Goal: Task Accomplishment & Management: Complete application form

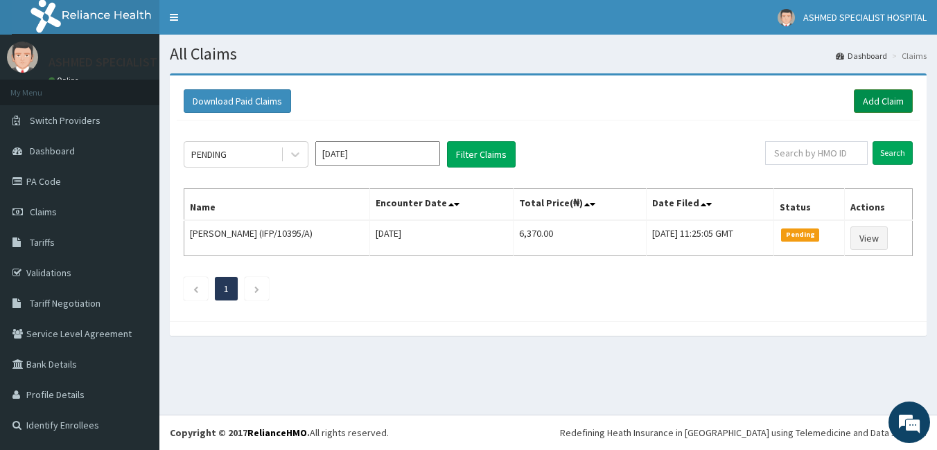
click at [880, 97] on link "Add Claim" at bounding box center [883, 101] width 59 height 24
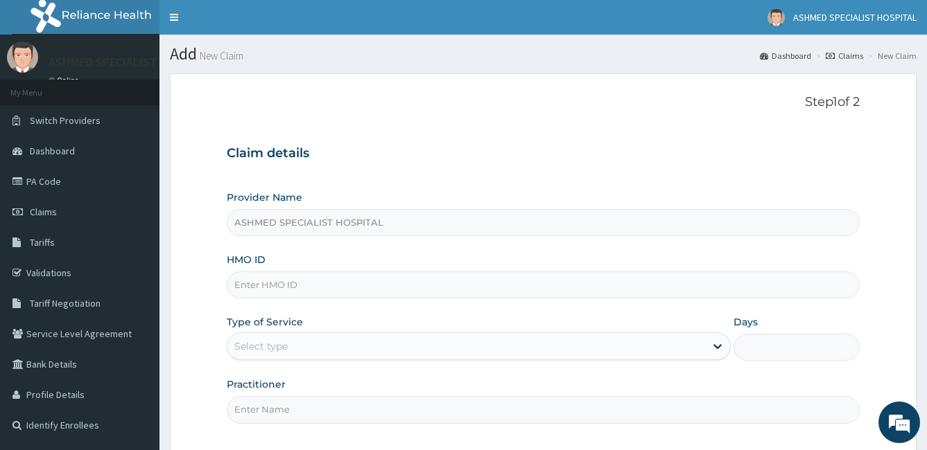
type input "ASHMED SPECIALIST HOSPITAL"
click at [398, 282] on input "HMO ID" at bounding box center [543, 285] width 633 height 27
drag, startPoint x: 398, startPoint y: 282, endPoint x: 268, endPoint y: 374, distance: 158.6
click at [268, 374] on div "Provider Name ASHMED SPECIALIST HOSPITAL HMO ID ENP/10561/A Type of Service Sel…" at bounding box center [543, 307] width 633 height 233
type input "ENP/10561/A"
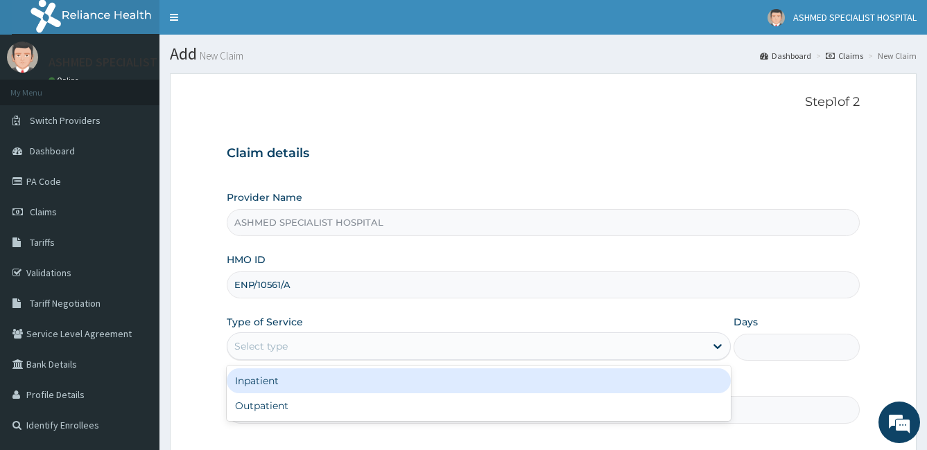
click at [274, 360] on div "Select type" at bounding box center [479, 347] width 505 height 28
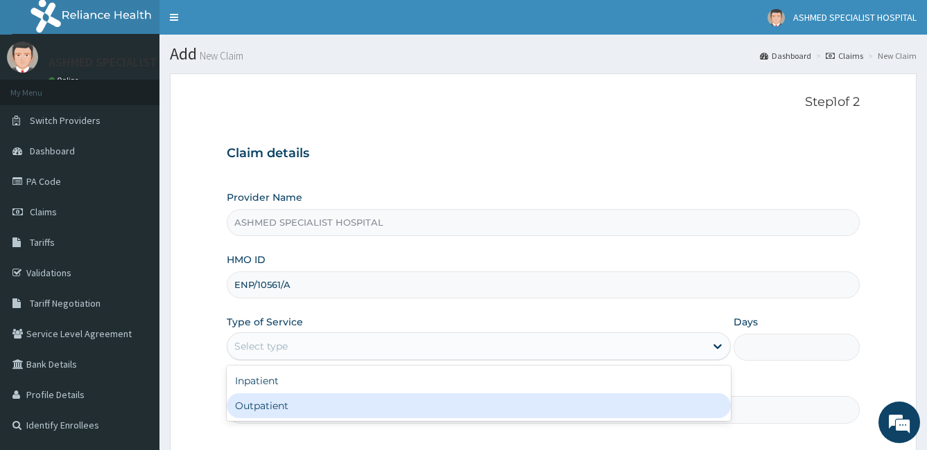
click at [243, 421] on div "Inpatient Outpatient" at bounding box center [479, 393] width 505 height 55
click at [254, 407] on div "Outpatient" at bounding box center [479, 406] width 505 height 25
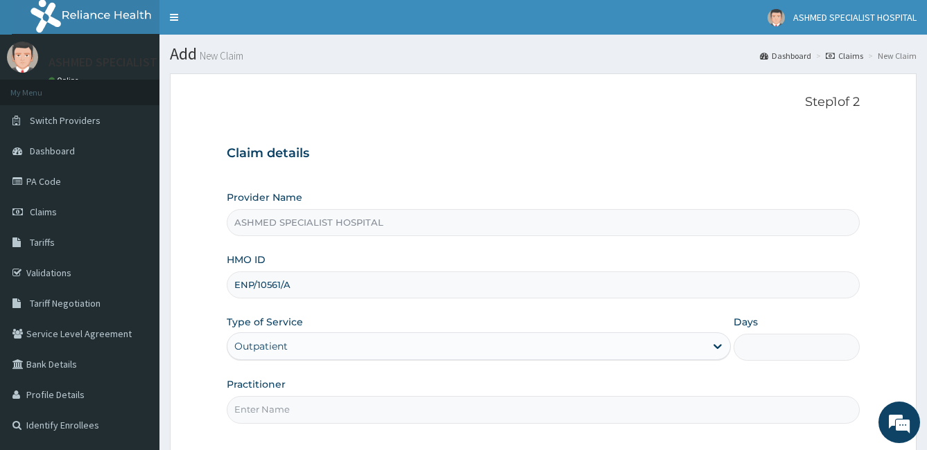
type input "1"
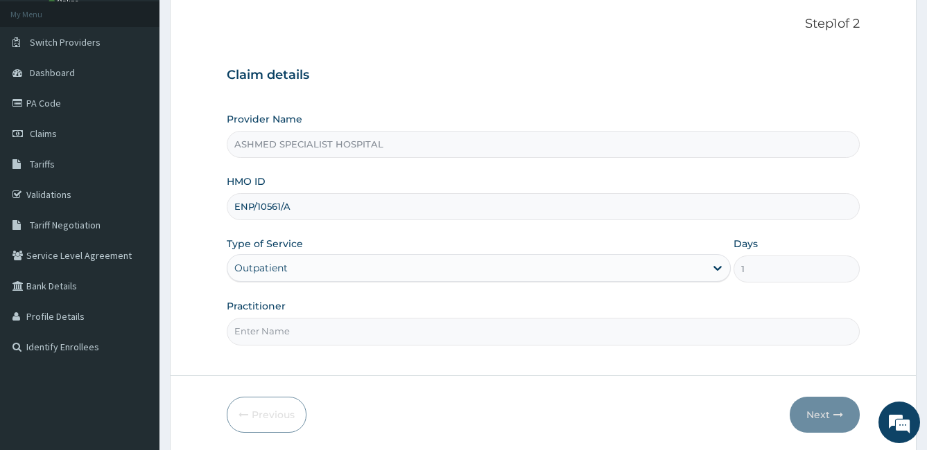
scroll to position [128, 0]
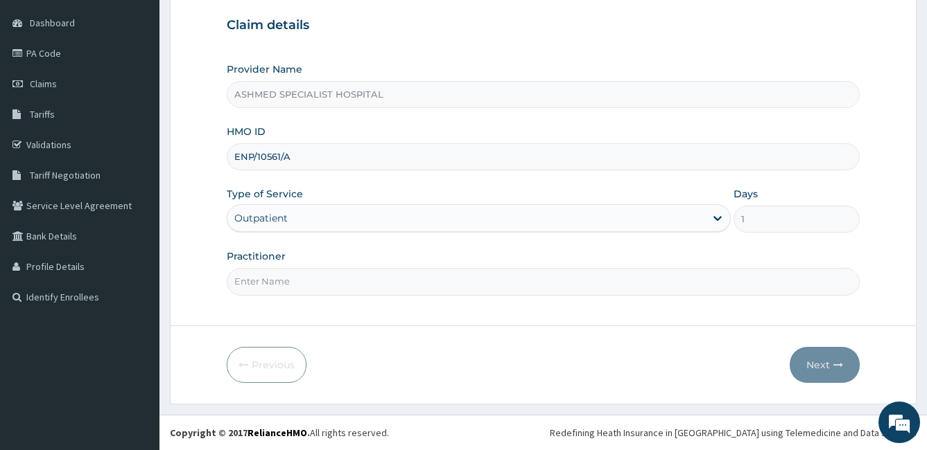
click at [265, 280] on input "Practitioner" at bounding box center [543, 281] width 633 height 27
type input "DR. CHUKS ONUGHA"
click at [814, 362] on button "Next" at bounding box center [824, 365] width 70 height 36
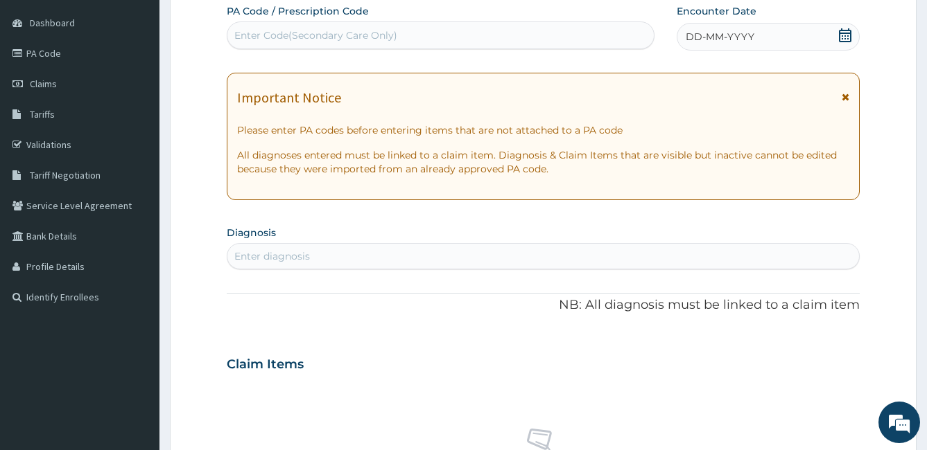
click at [721, 41] on span "DD-MM-YYYY" at bounding box center [719, 37] width 69 height 14
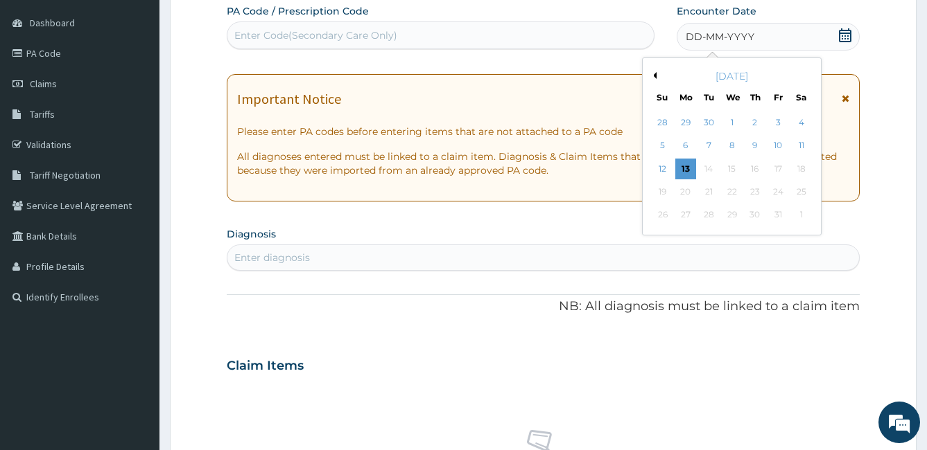
click at [652, 71] on div "[DATE]" at bounding box center [731, 76] width 167 height 14
click at [654, 82] on div "[DATE]" at bounding box center [731, 76] width 167 height 14
click at [656, 76] on button "Previous Month" at bounding box center [652, 75] width 7 height 7
click at [663, 170] on div "14" at bounding box center [662, 169] width 21 height 21
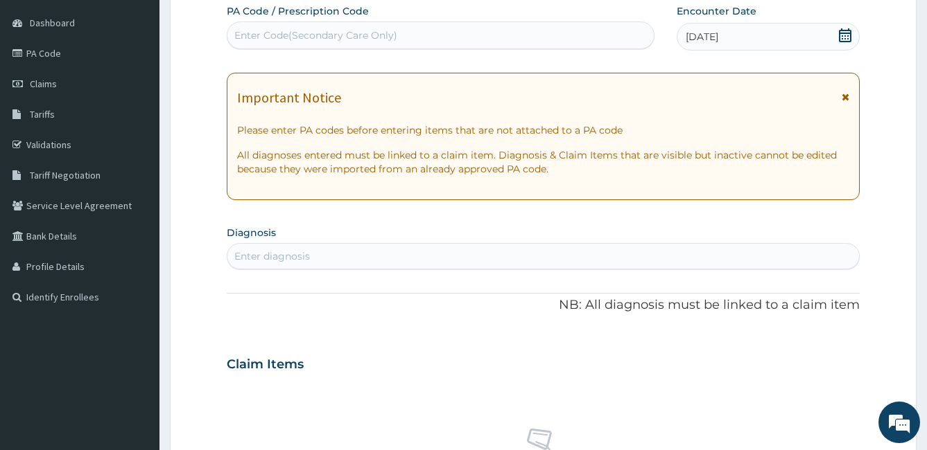
click at [385, 263] on div "Enter diagnosis" at bounding box center [543, 256] width 632 height 22
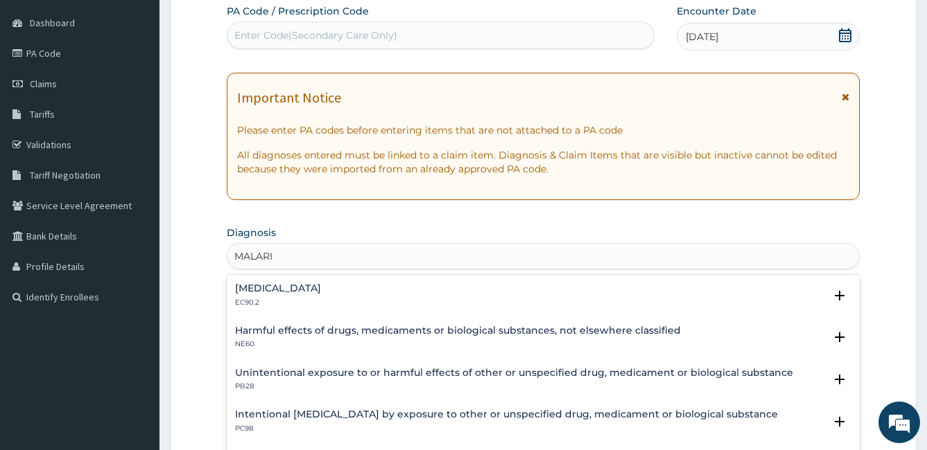
type input "MALARIA"
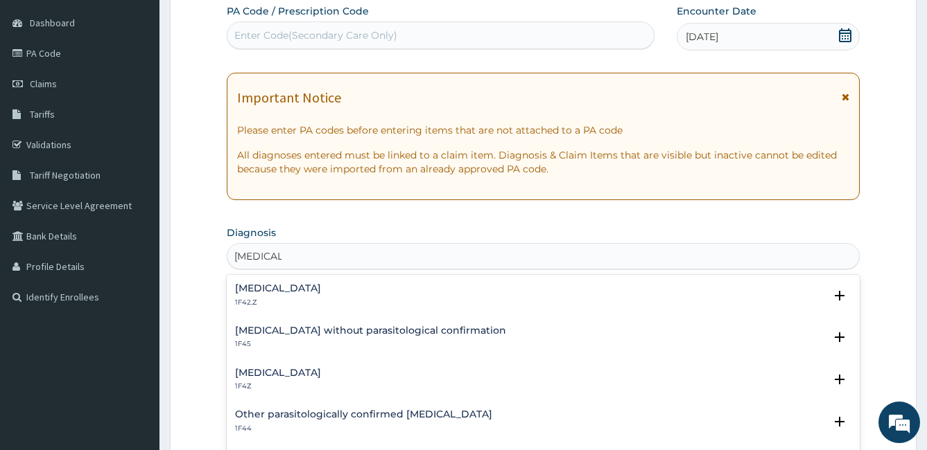
click at [362, 370] on div "Malaria, unspecified 1F4Z" at bounding box center [543, 380] width 617 height 24
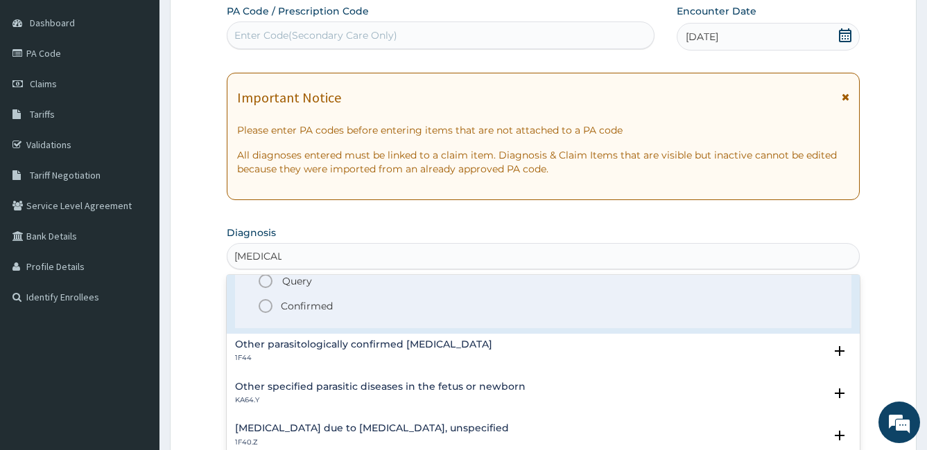
scroll to position [146, 0]
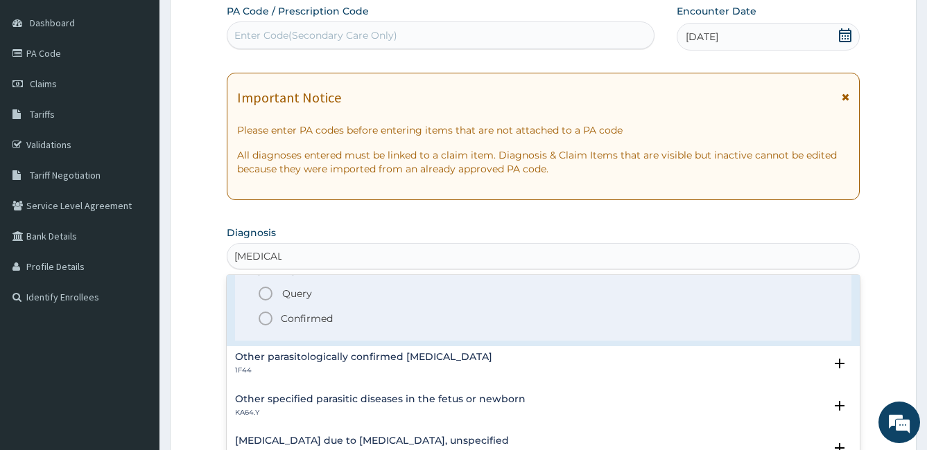
click at [261, 317] on icon "status option filled" at bounding box center [265, 318] width 17 height 17
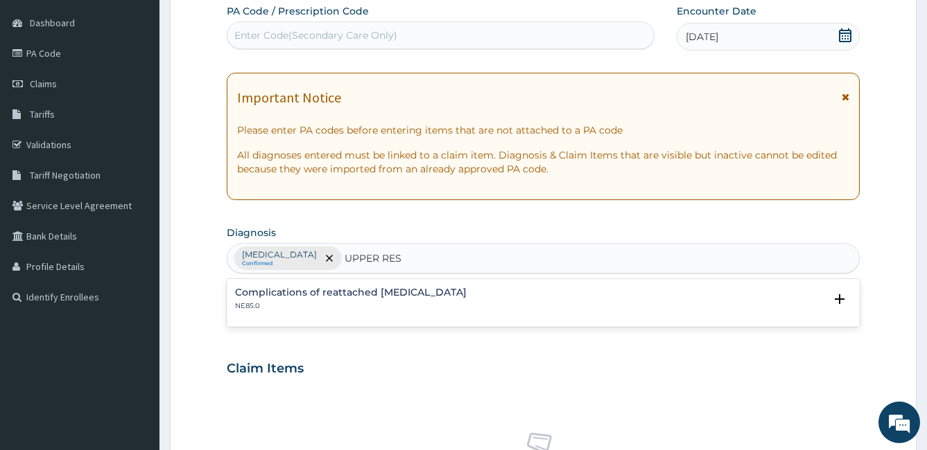
click at [402, 295] on h4 "Complications of reattached upper extremity" at bounding box center [350, 293] width 231 height 10
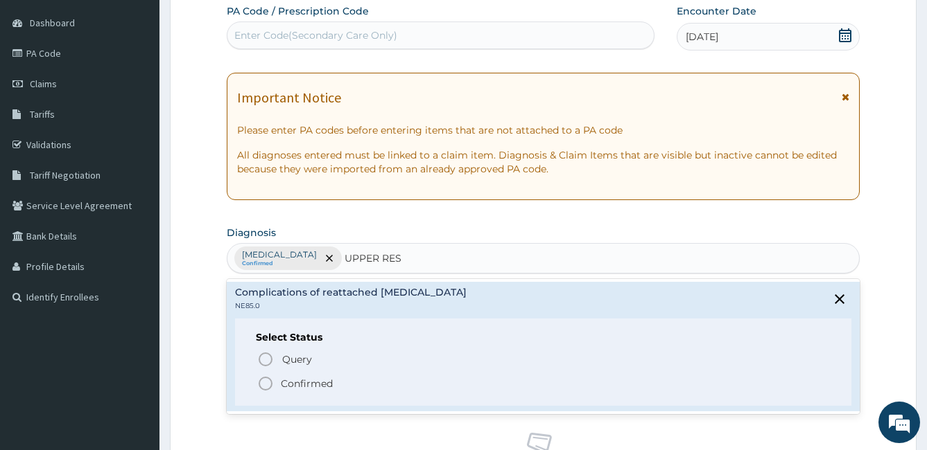
click at [403, 256] on input "UPPER RES" at bounding box center [373, 259] width 58 height 14
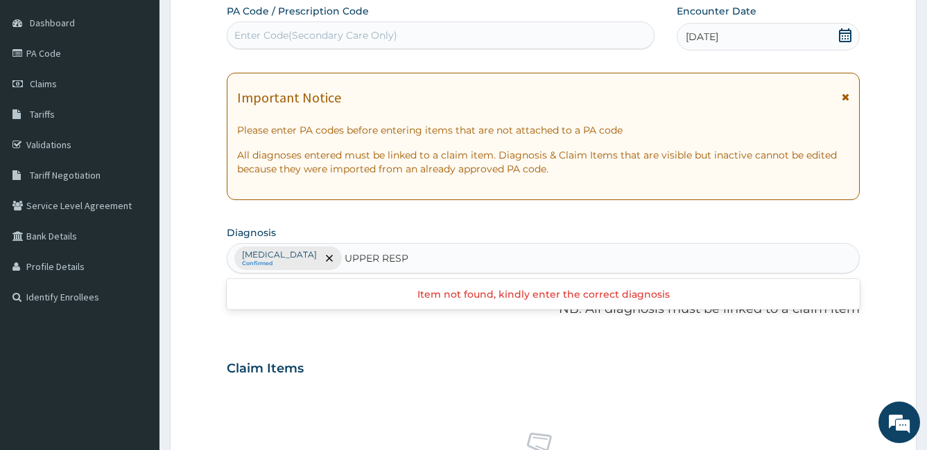
type input "UPPER RES"
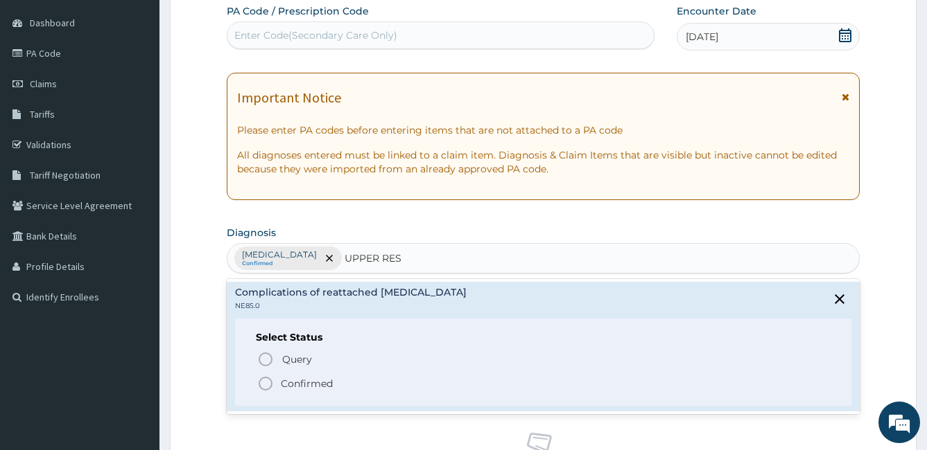
click at [261, 389] on circle "status option filled" at bounding box center [265, 384] width 12 height 12
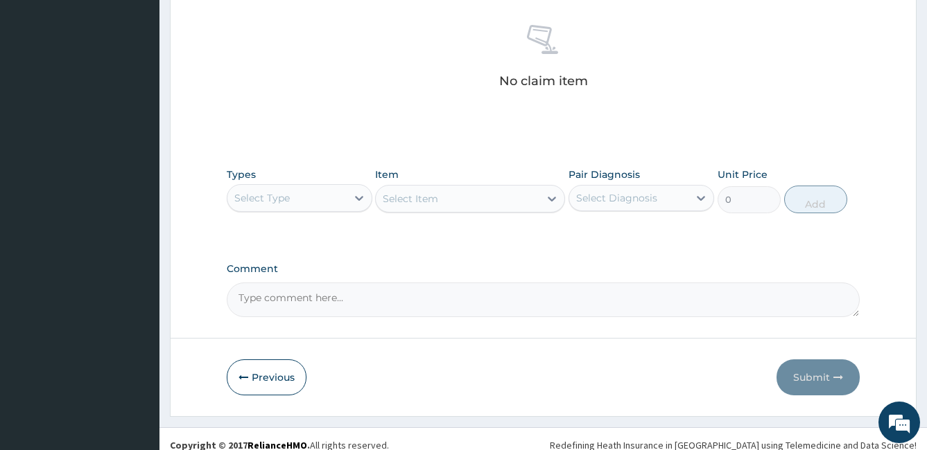
scroll to position [549, 0]
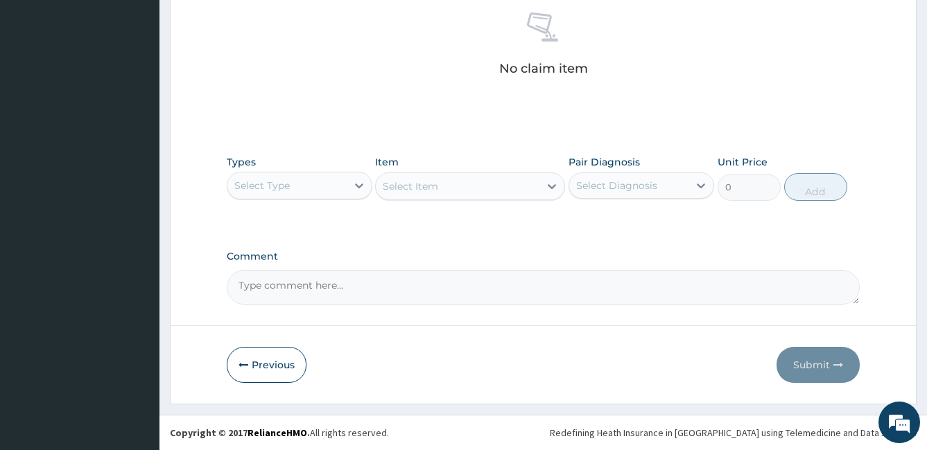
click at [299, 185] on div "Select Type" at bounding box center [286, 186] width 119 height 22
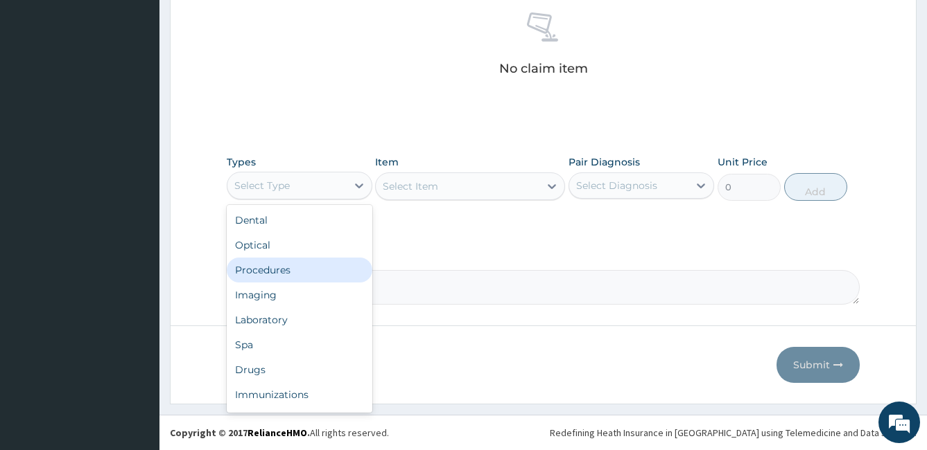
click at [280, 276] on div "Procedures" at bounding box center [300, 270] width 146 height 25
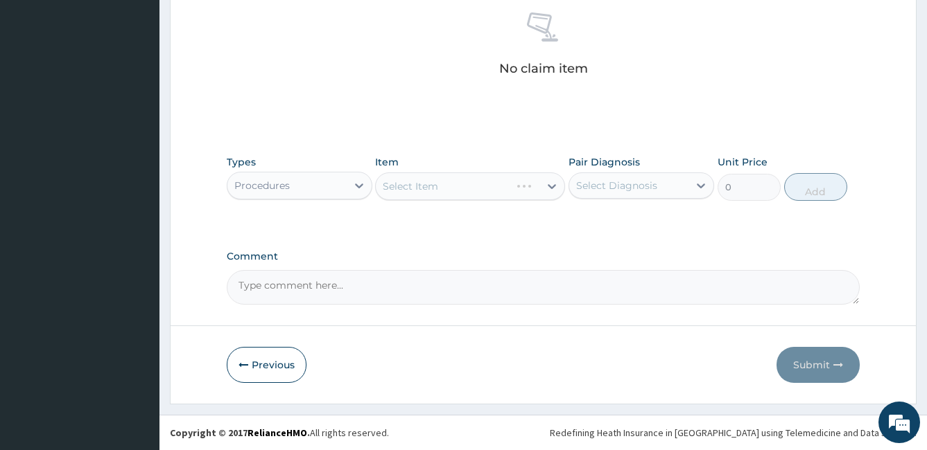
click at [411, 188] on div "Select Item" at bounding box center [470, 187] width 190 height 28
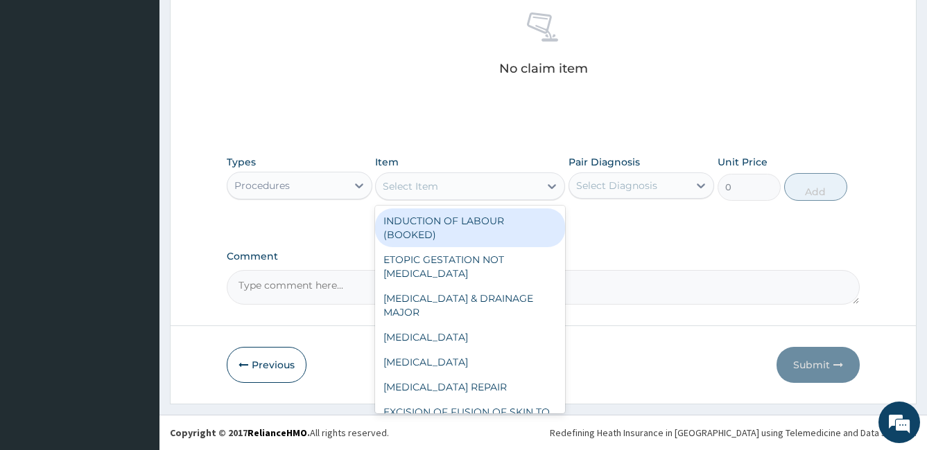
click at [411, 188] on div "Select Item" at bounding box center [410, 186] width 55 height 14
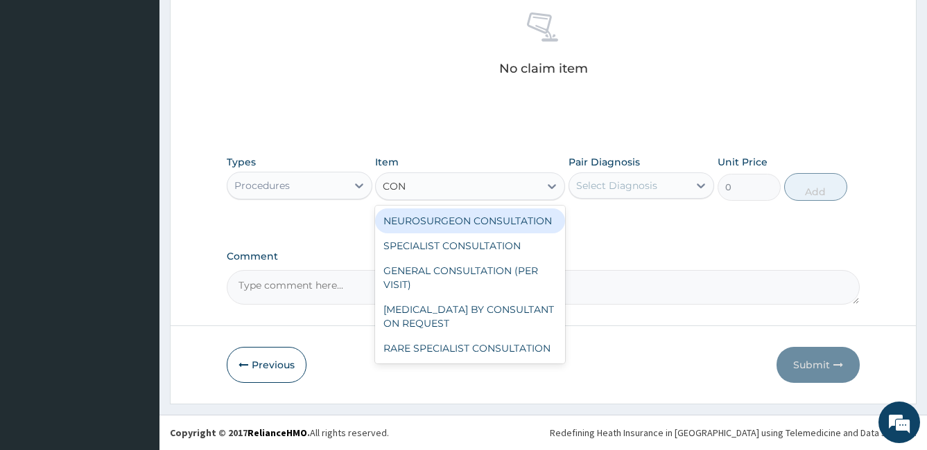
type input "CONS"
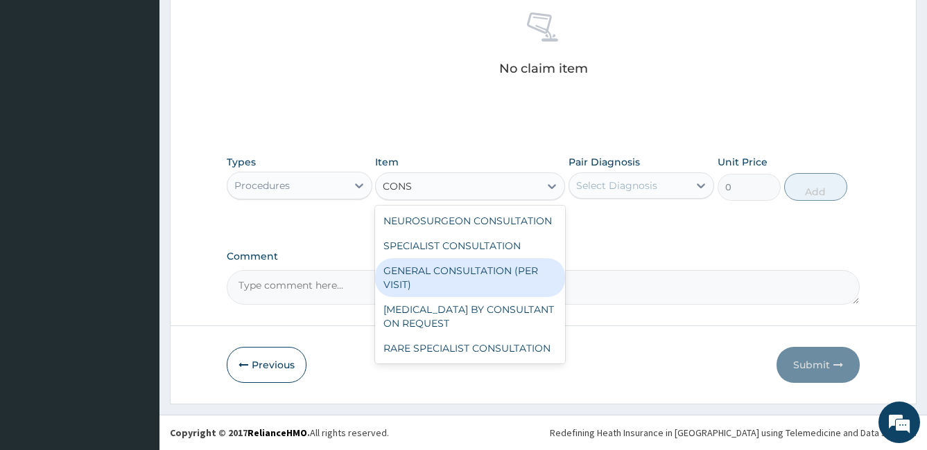
click at [435, 270] on div "GENERAL CONSULTATION (PER VISIT)" at bounding box center [470, 277] width 190 height 39
type input "2000"
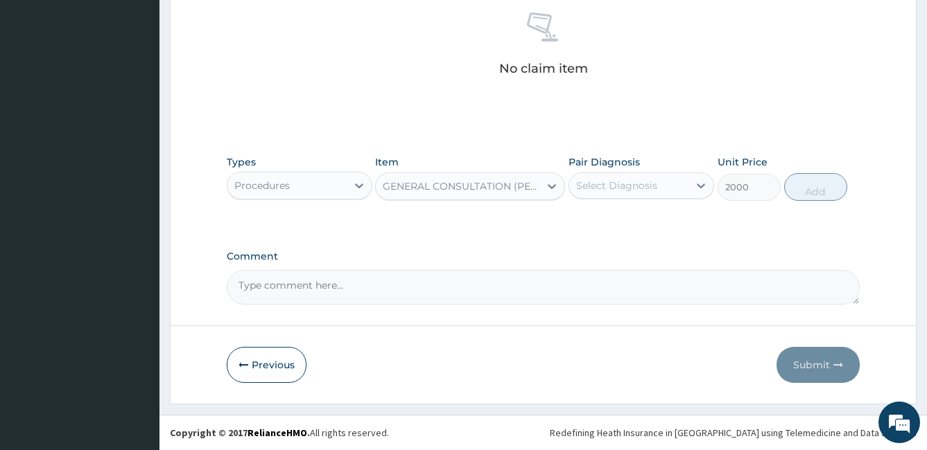
click at [665, 188] on div "Select Diagnosis" at bounding box center [628, 186] width 119 height 22
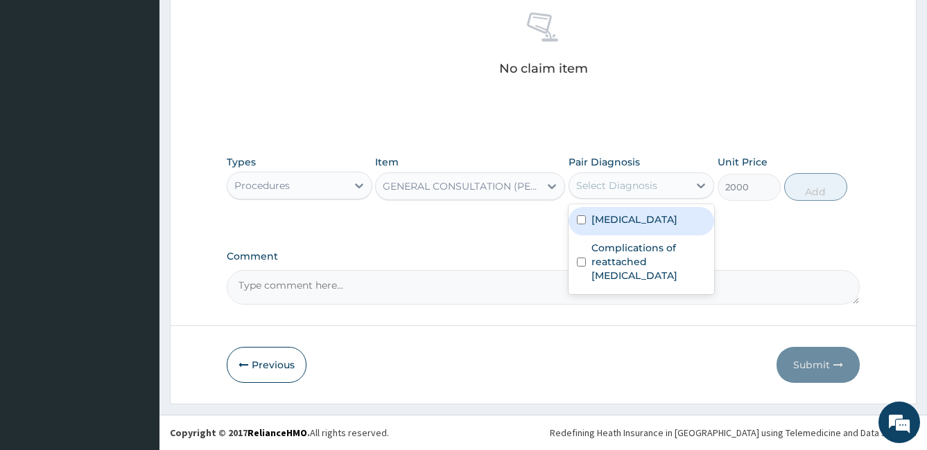
click at [585, 220] on input "checkbox" at bounding box center [581, 220] width 9 height 9
checkbox input "true"
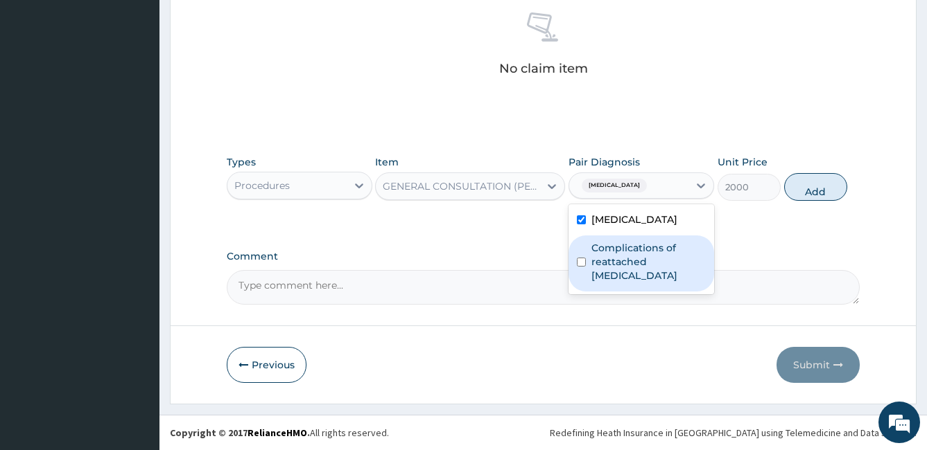
click at [584, 268] on div "Complications of reattached upper extremity" at bounding box center [641, 264] width 146 height 56
checkbox input "true"
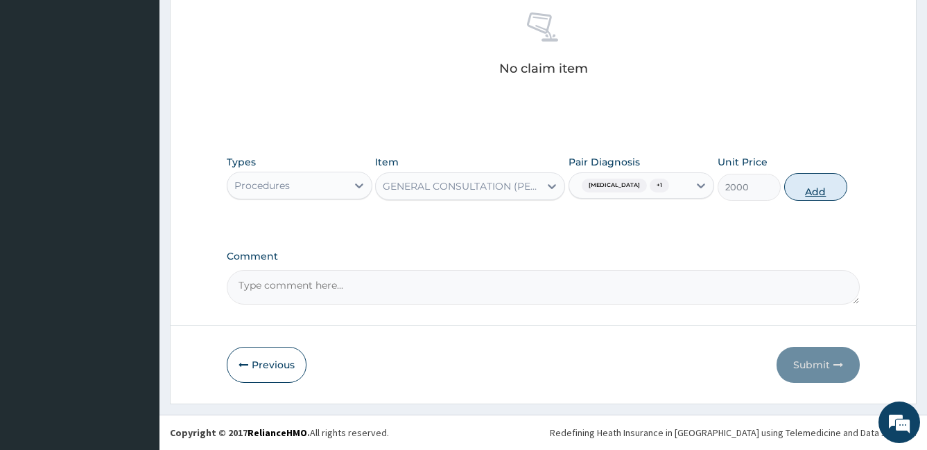
click at [803, 189] on button "Add" at bounding box center [815, 187] width 63 height 28
type input "0"
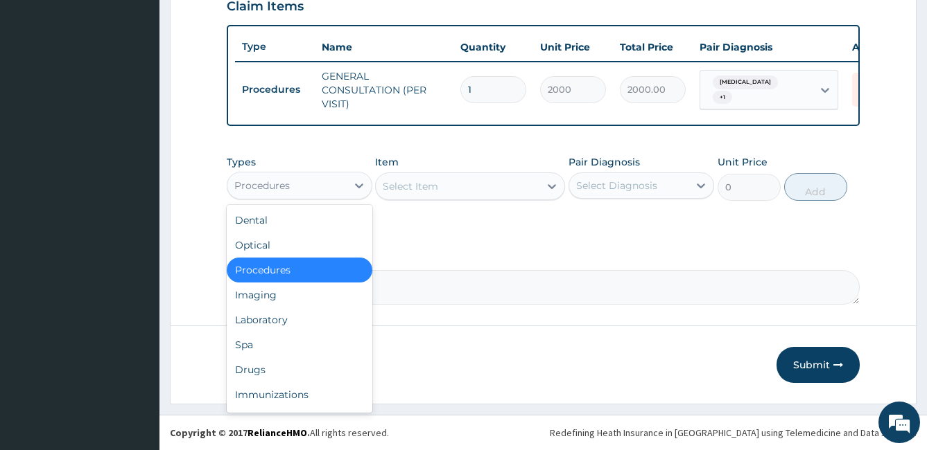
click at [322, 184] on div "Procedures" at bounding box center [286, 186] width 119 height 22
click at [282, 366] on div "Drugs" at bounding box center [300, 370] width 146 height 25
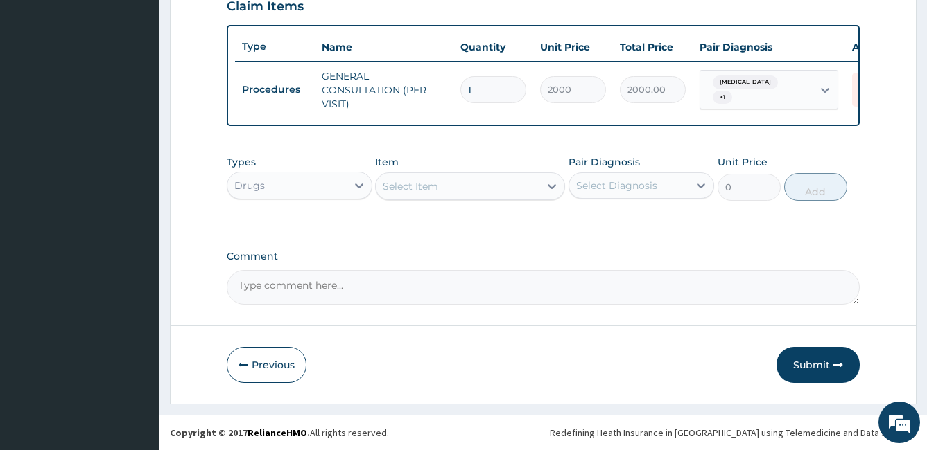
click at [406, 188] on div "Select Item" at bounding box center [410, 186] width 55 height 14
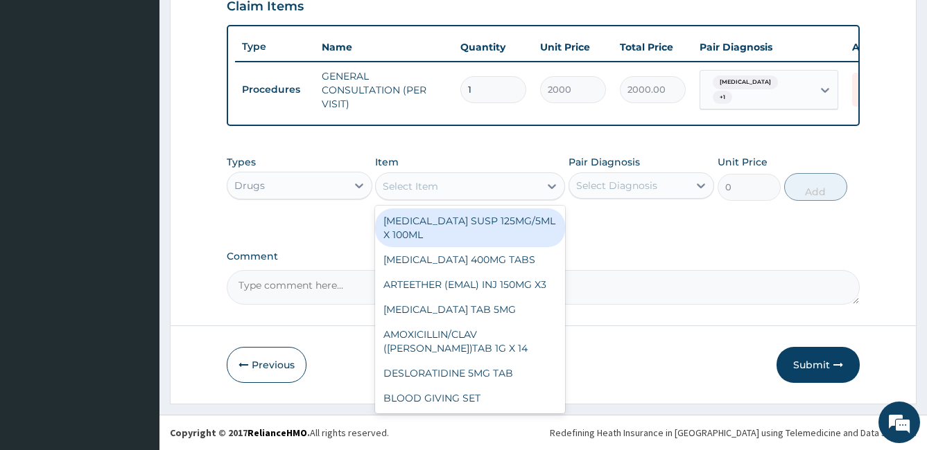
type input "A"
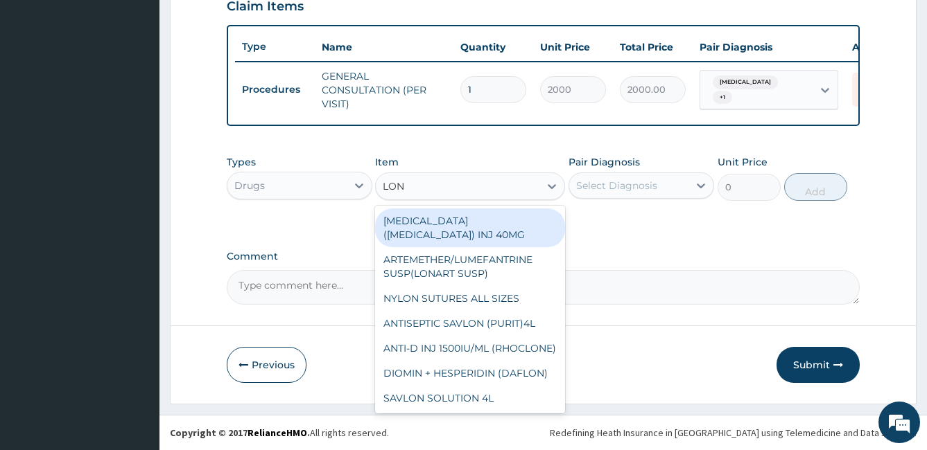
type input "LONA"
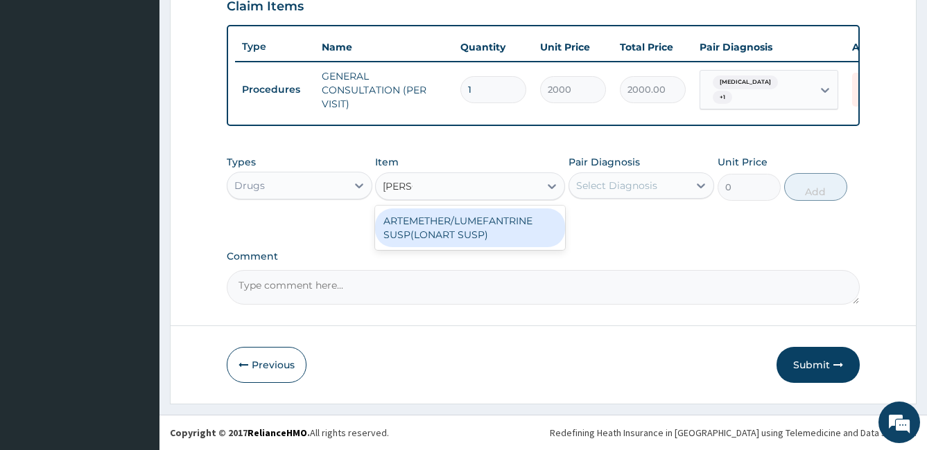
click at [417, 223] on div "ARTEMETHER/LUMEFANTRINE SUSP(LONART SUSP)" at bounding box center [470, 228] width 190 height 39
type input "2000"
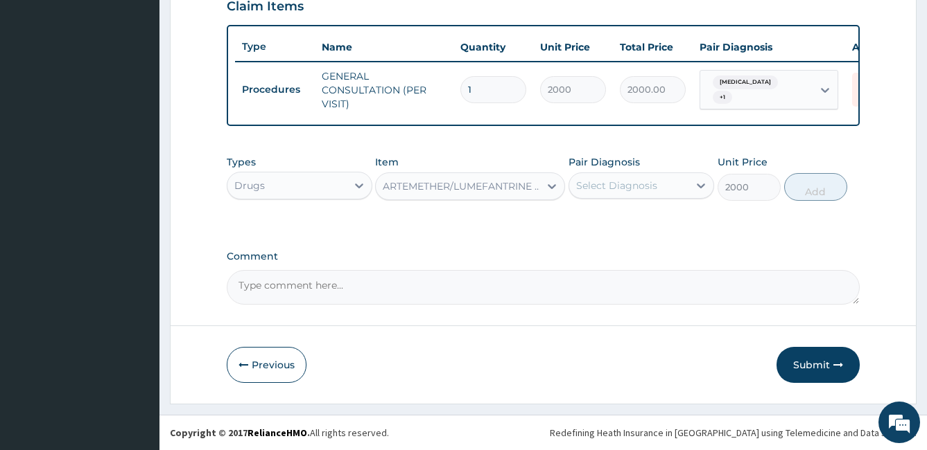
click at [484, 186] on div "ARTEMETHER/LUMEFANTRINE SUSP(LONART SUSP)" at bounding box center [462, 186] width 158 height 14
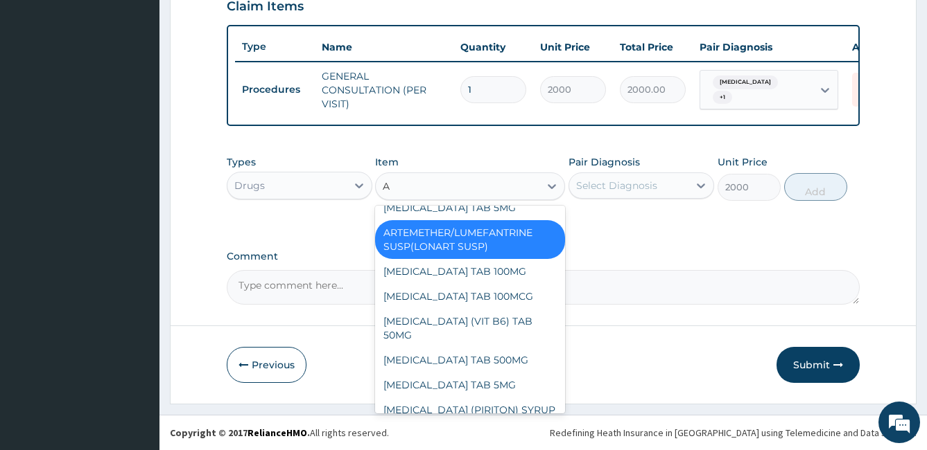
scroll to position [3290, 0]
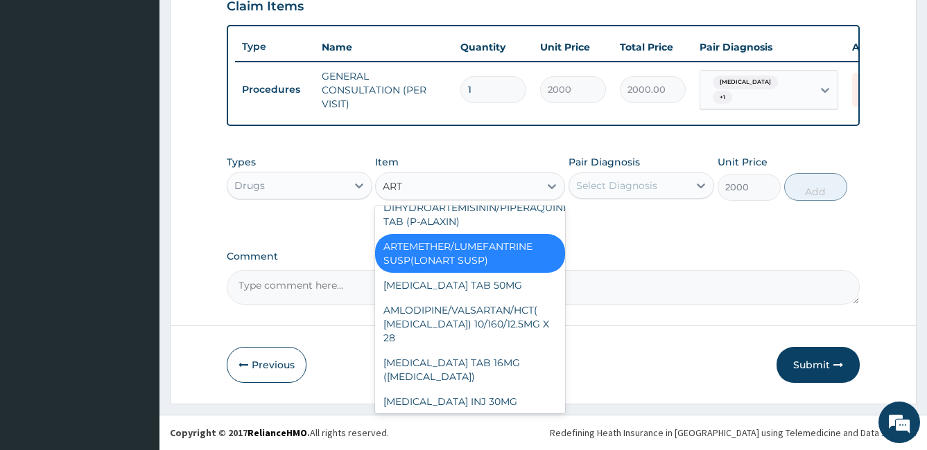
type input "ARTE"
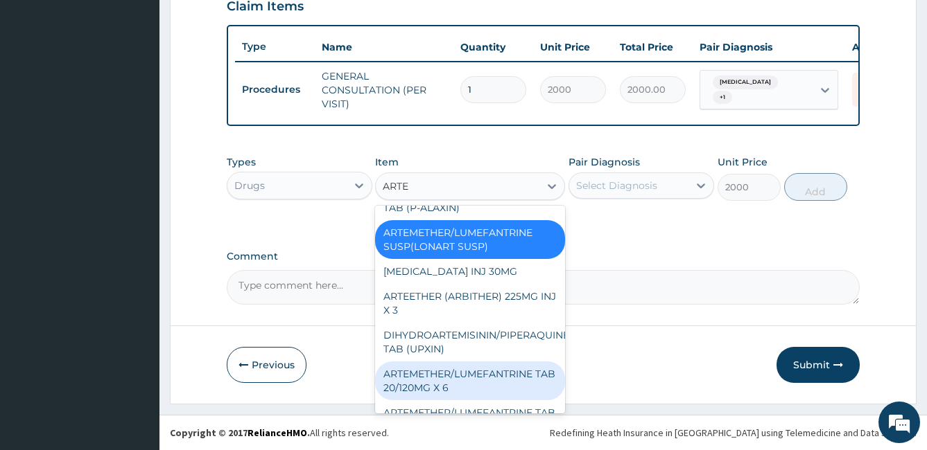
click at [461, 394] on div "ARTEMETHER/LUMEFANTRINE TAB 20/120MG X 6" at bounding box center [470, 381] width 190 height 39
type input "400"
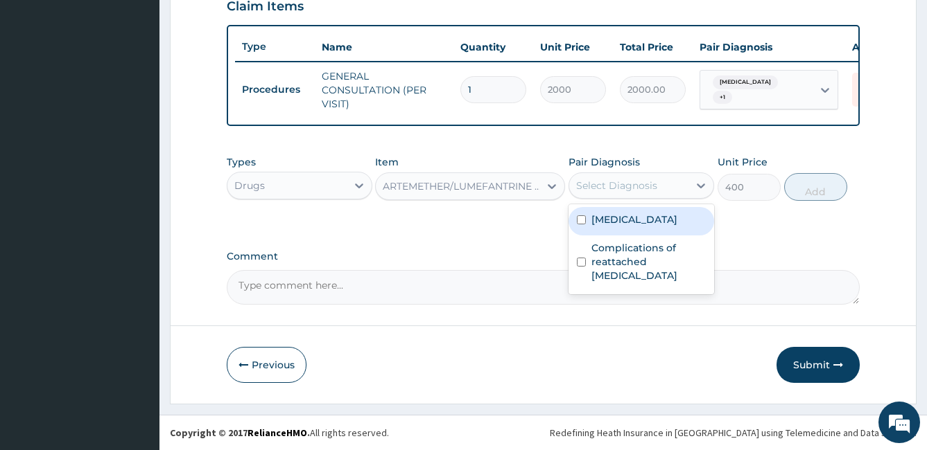
click at [614, 189] on div "Select Diagnosis" at bounding box center [616, 186] width 81 height 14
click at [580, 219] on input "checkbox" at bounding box center [581, 220] width 9 height 9
checkbox input "true"
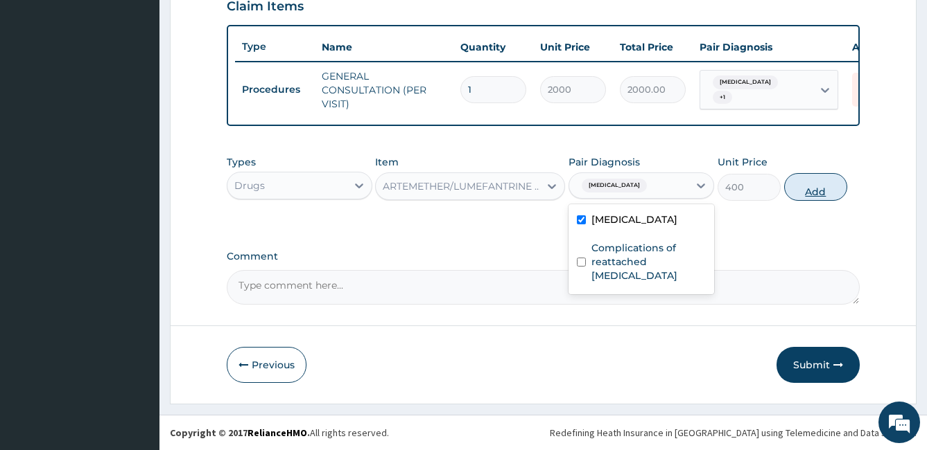
click at [800, 193] on button "Add" at bounding box center [815, 187] width 63 height 28
type input "0"
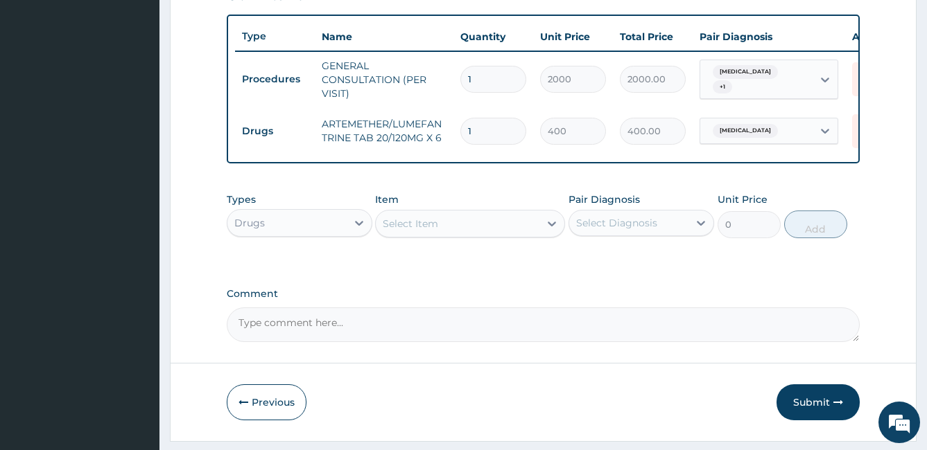
click at [427, 228] on div "Select Item" at bounding box center [410, 224] width 55 height 14
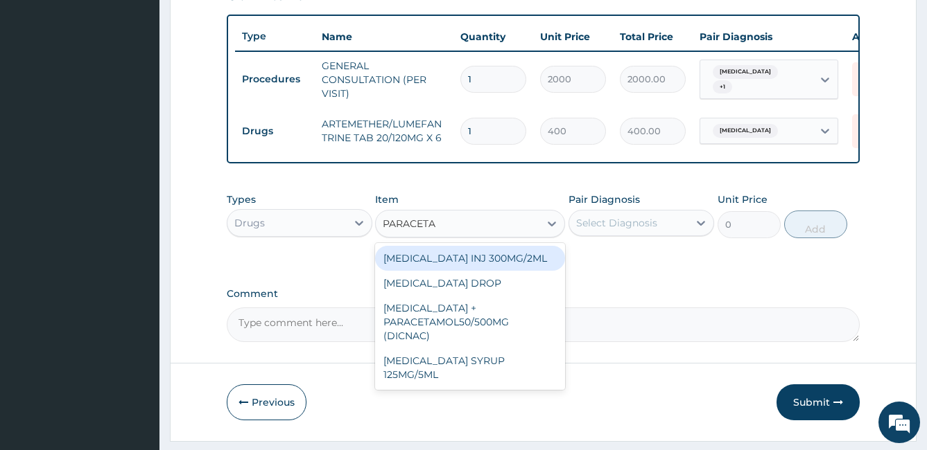
type input "PARACETAM"
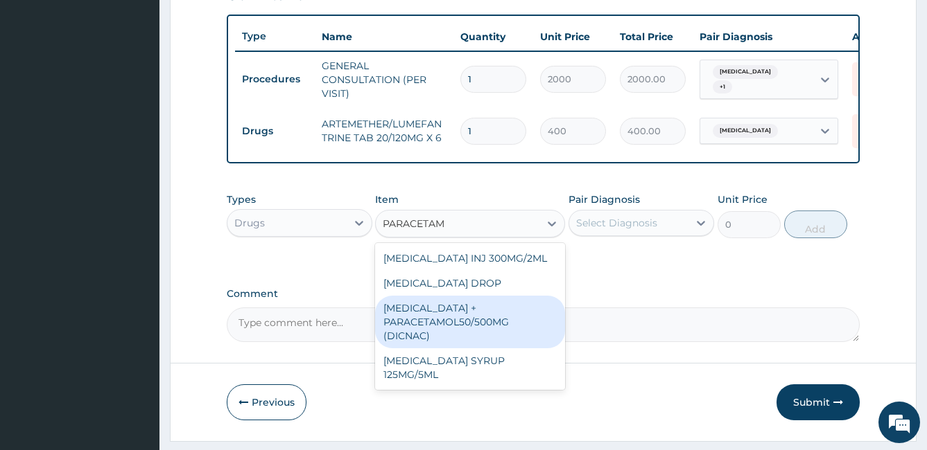
click at [491, 336] on div "DICLOFENAC + PARACETAMOL50/500MG (DICNAC)" at bounding box center [470, 322] width 190 height 53
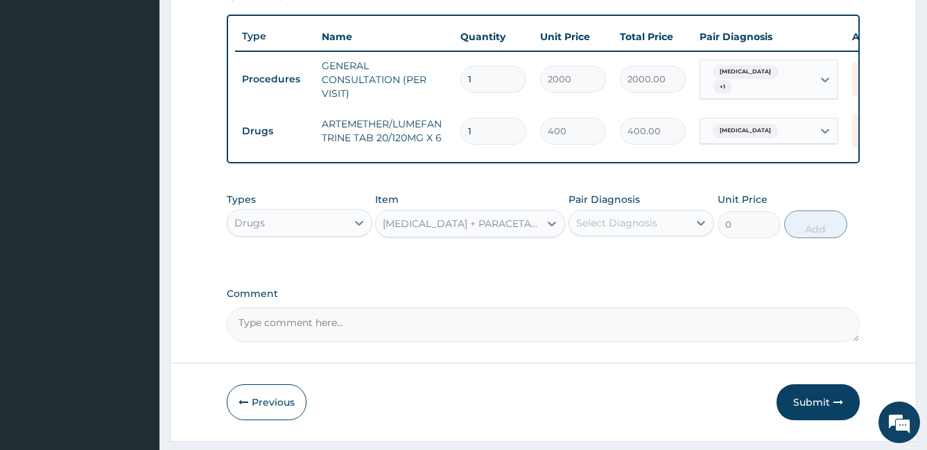
type input "40"
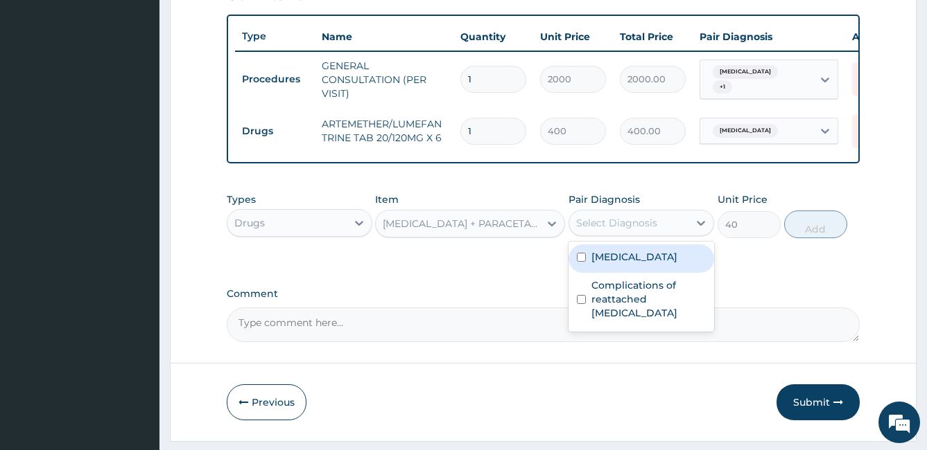
click at [656, 234] on div "Select Diagnosis" at bounding box center [628, 223] width 119 height 22
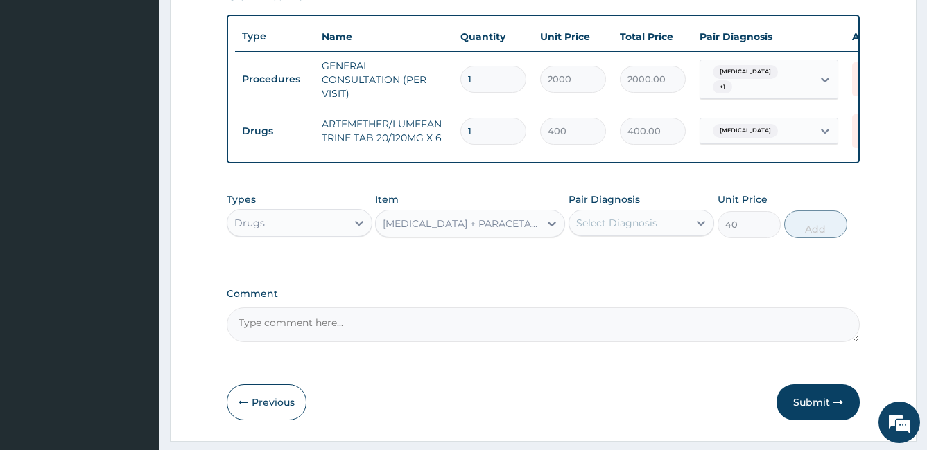
click at [656, 234] on div "Select Diagnosis" at bounding box center [628, 223] width 119 height 22
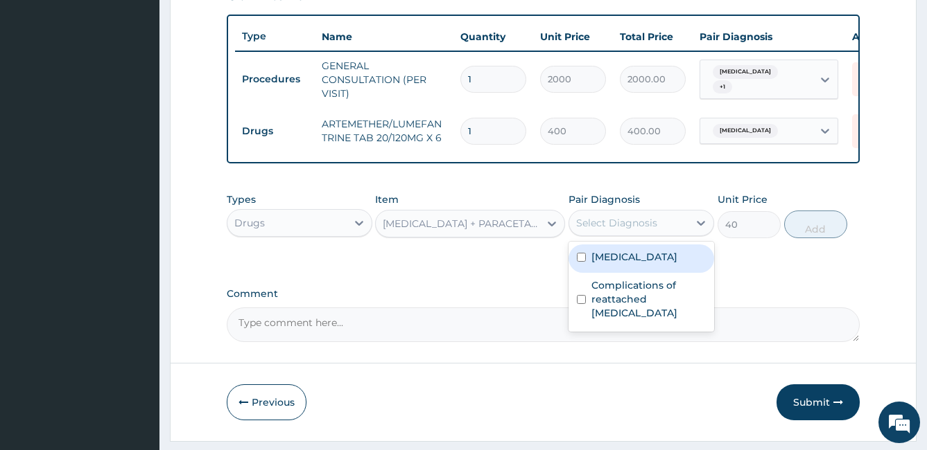
click at [656, 234] on div "Select Diagnosis" at bounding box center [628, 223] width 119 height 22
click at [583, 262] on input "checkbox" at bounding box center [581, 257] width 9 height 9
checkbox input "true"
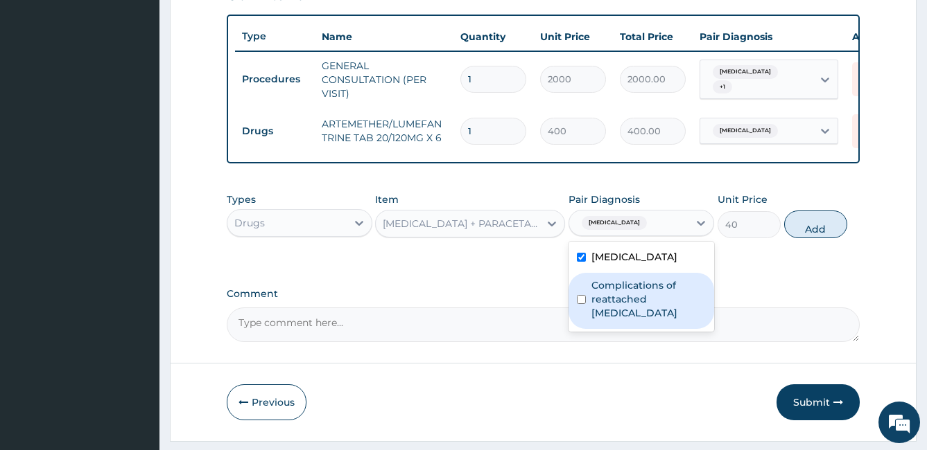
click at [582, 304] on input "checkbox" at bounding box center [581, 299] width 9 height 9
checkbox input "true"
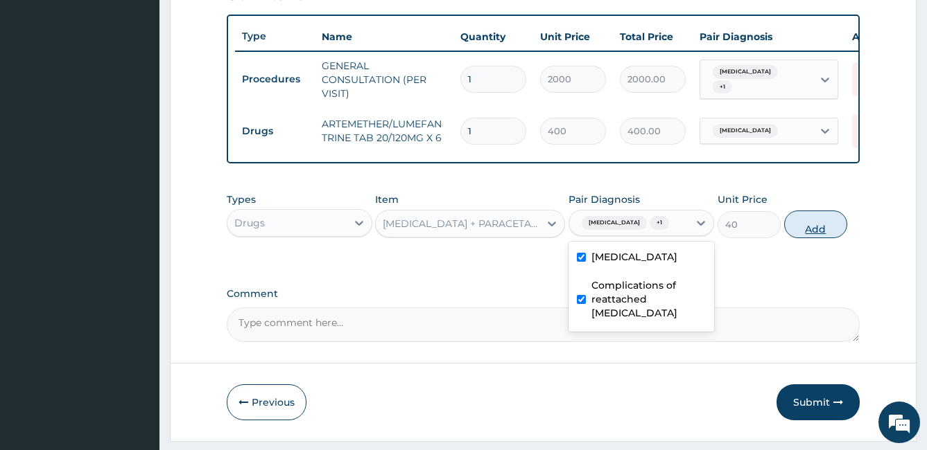
click at [824, 237] on button "Add" at bounding box center [815, 225] width 63 height 28
type input "0"
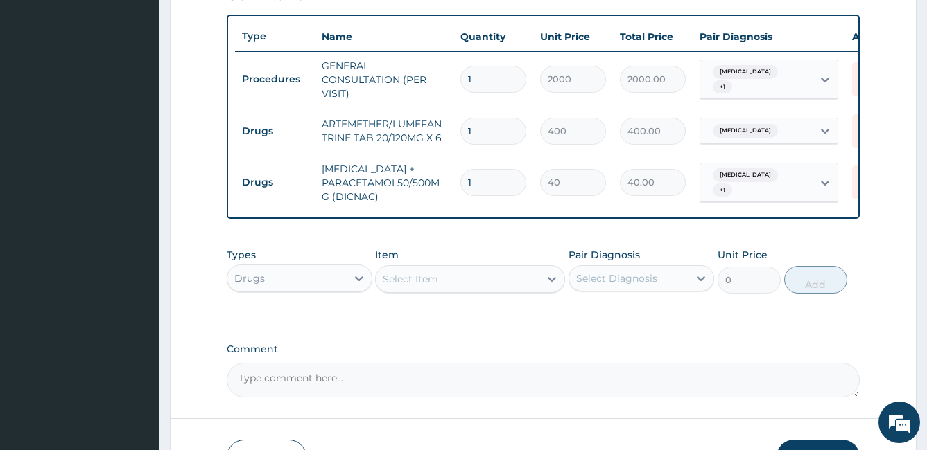
click at [408, 286] on div "Select Item" at bounding box center [410, 279] width 55 height 14
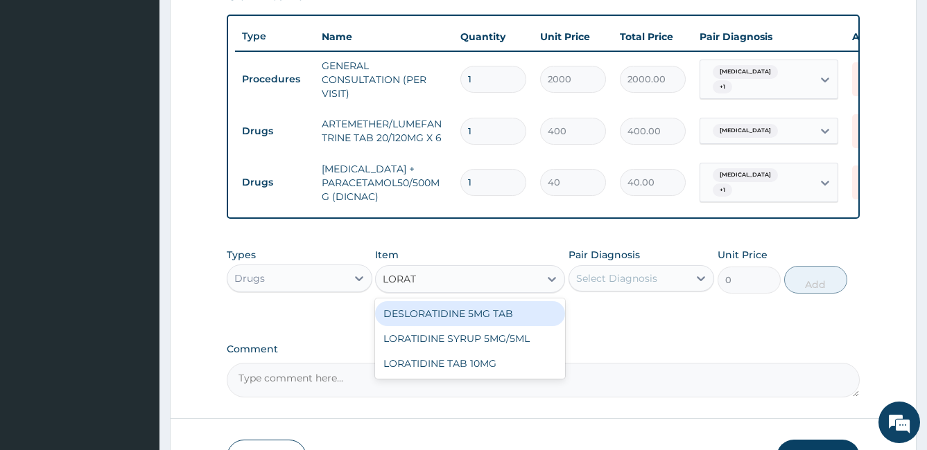
type input "LORATI"
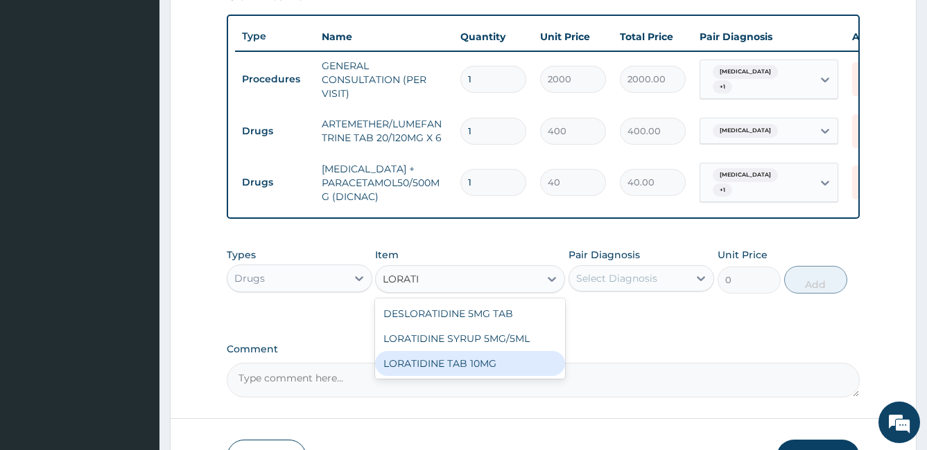
click at [440, 369] on div "LORATIDINE TAB 10MG" at bounding box center [470, 363] width 190 height 25
type input "30"
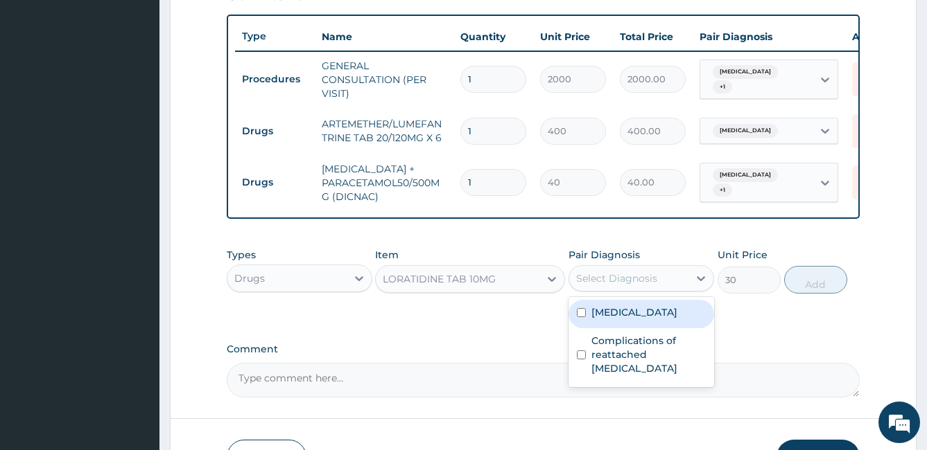
click at [602, 286] on div "Select Diagnosis" at bounding box center [616, 279] width 81 height 14
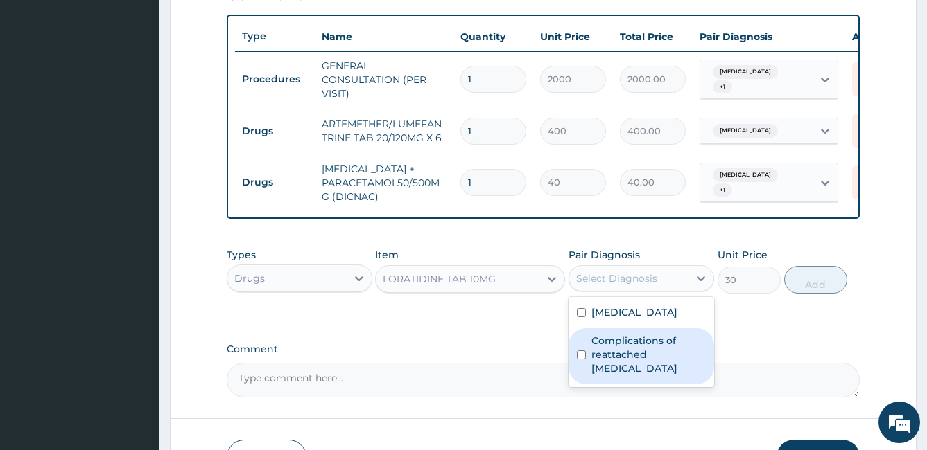
click at [586, 360] on input "checkbox" at bounding box center [581, 355] width 9 height 9
checkbox input "true"
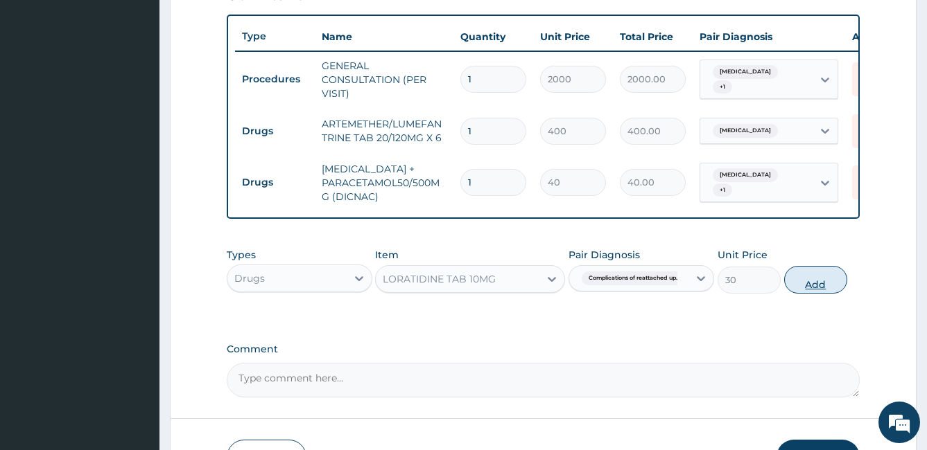
click at [828, 294] on button "Add" at bounding box center [815, 280] width 63 height 28
type input "0"
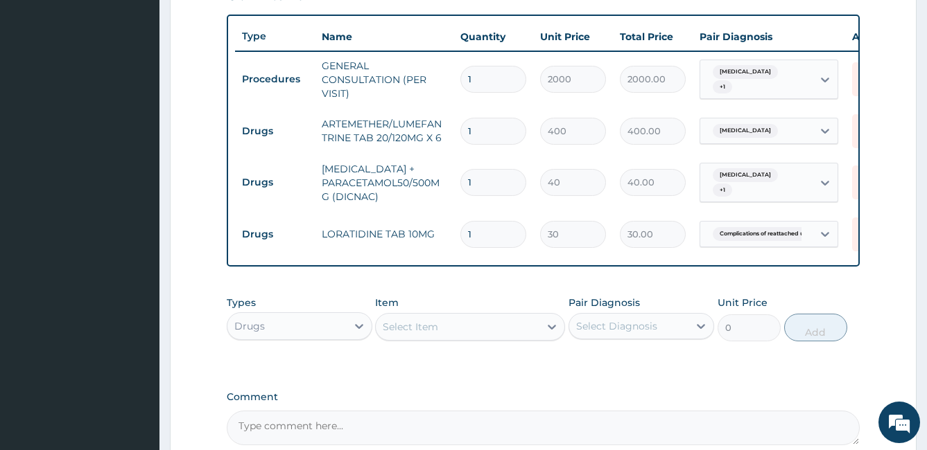
type input "10"
type input "300.00"
type input "10"
click at [489, 187] on input "1" at bounding box center [493, 182] width 66 height 27
type input "0.00"
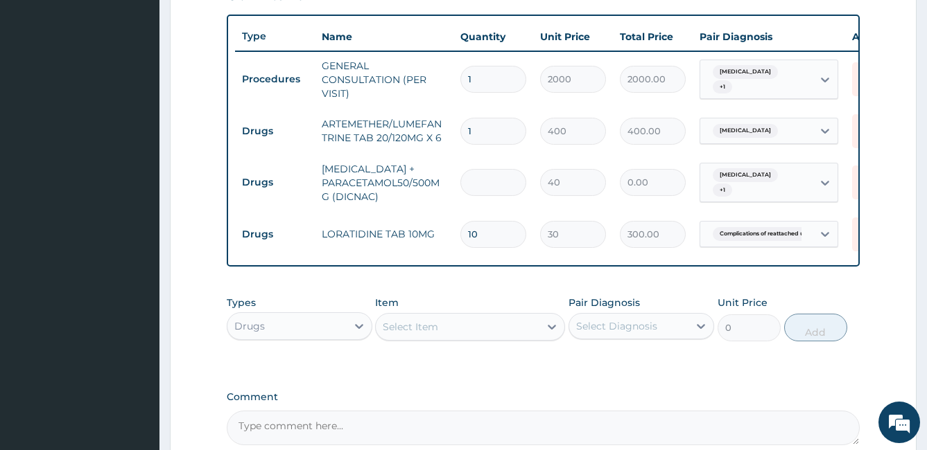
type input "2"
type input "80.00"
type input "20"
type input "800.00"
type input "20"
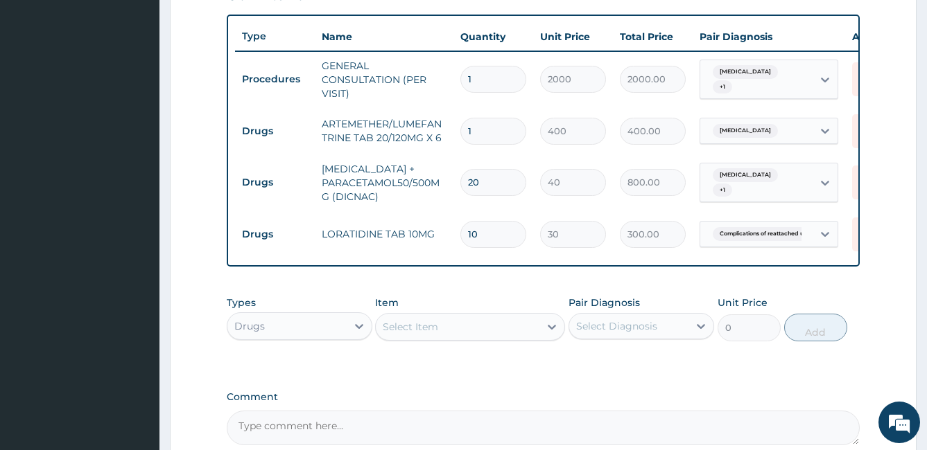
click at [493, 136] on input "1" at bounding box center [493, 131] width 66 height 27
type input "0.00"
type input "6"
type input "2400.00"
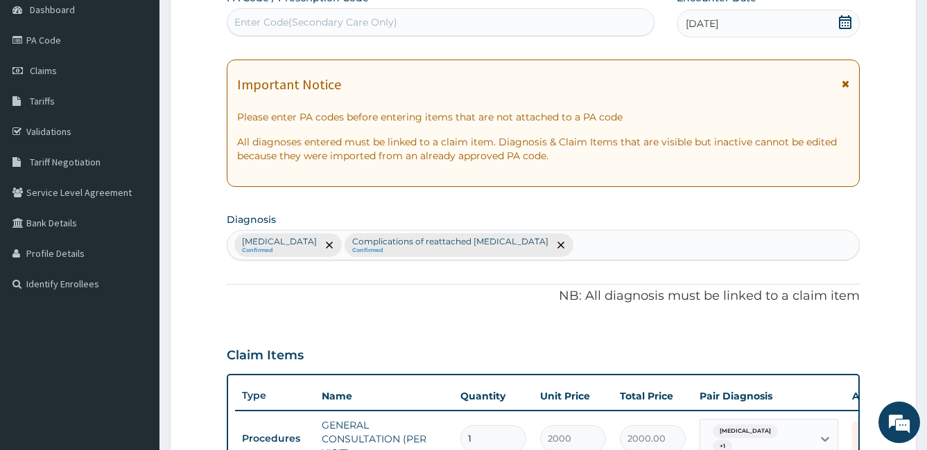
scroll to position [652, 0]
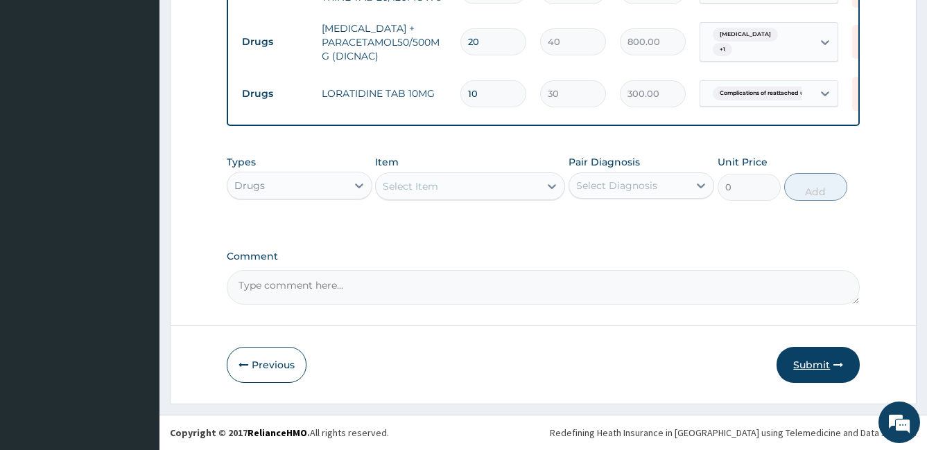
type input "6"
click at [812, 369] on button "Submit" at bounding box center [817, 365] width 83 height 36
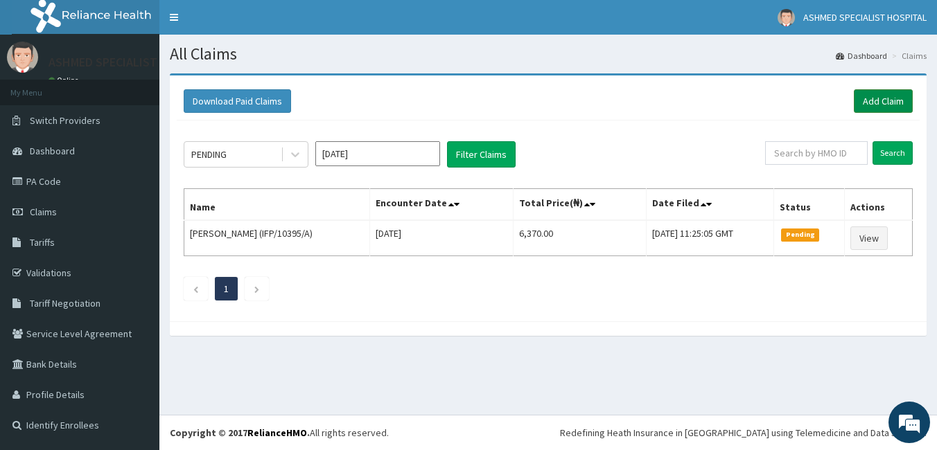
click at [879, 98] on link "Add Claim" at bounding box center [883, 101] width 59 height 24
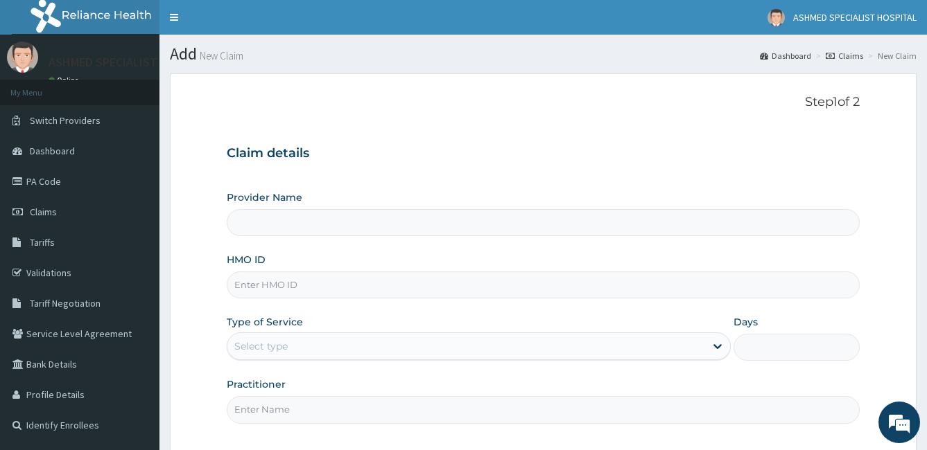
click at [261, 284] on input "HMO ID" at bounding box center [543, 285] width 633 height 27
type input "ASHMED SPECIALIST HOSPITAL"
type input "SBG/11133/A"
click at [258, 328] on label "Type of Service" at bounding box center [265, 322] width 76 height 14
click at [260, 344] on div "Select type" at bounding box center [260, 347] width 53 height 14
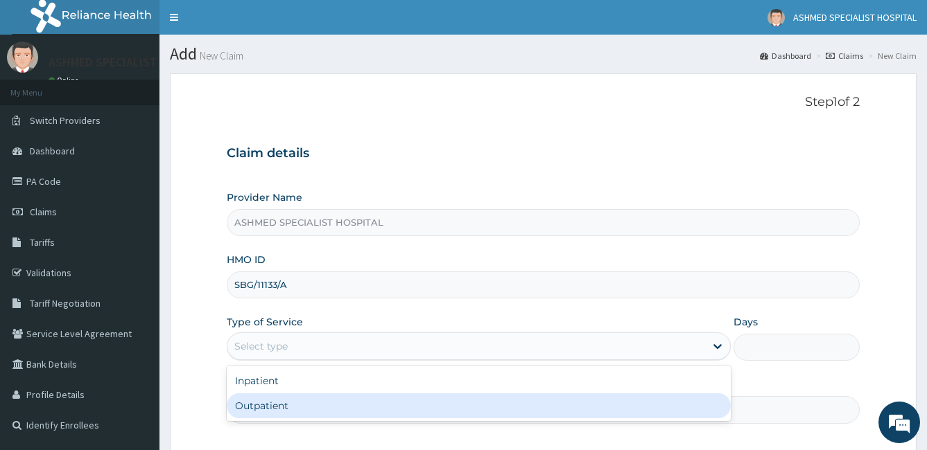
click at [258, 403] on div "Outpatient" at bounding box center [479, 406] width 505 height 25
type input "1"
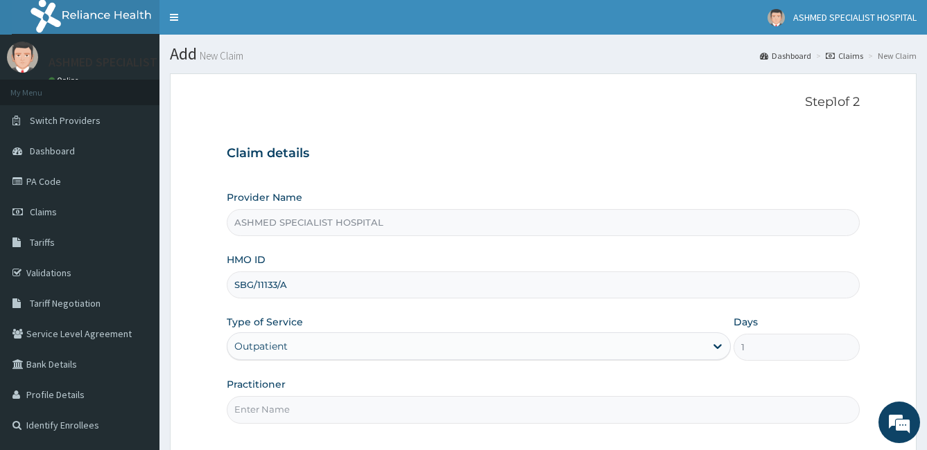
click at [268, 408] on input "Practitioner" at bounding box center [543, 409] width 633 height 27
type input "Dr. HALIRU AMBURSA"
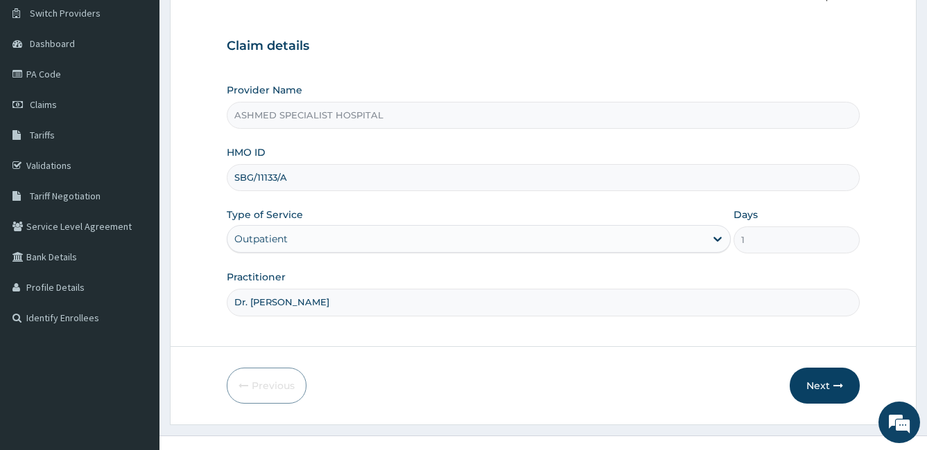
scroll to position [128, 0]
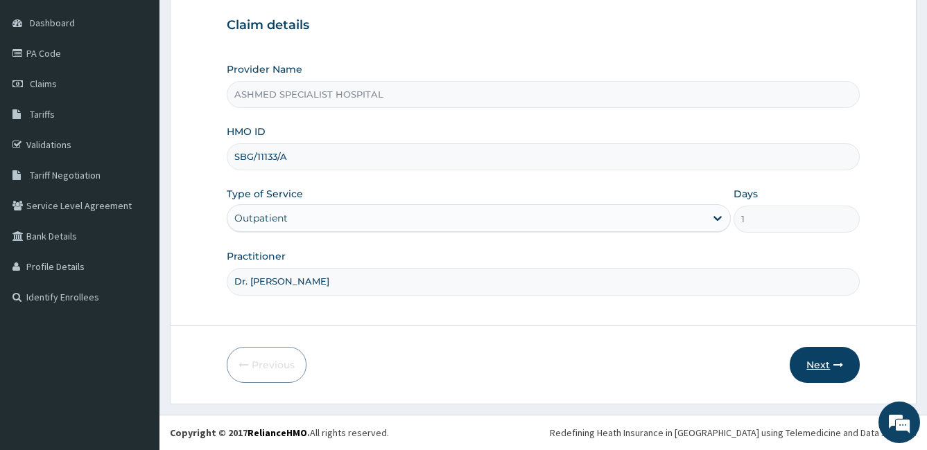
click at [839, 374] on button "Next" at bounding box center [824, 365] width 70 height 36
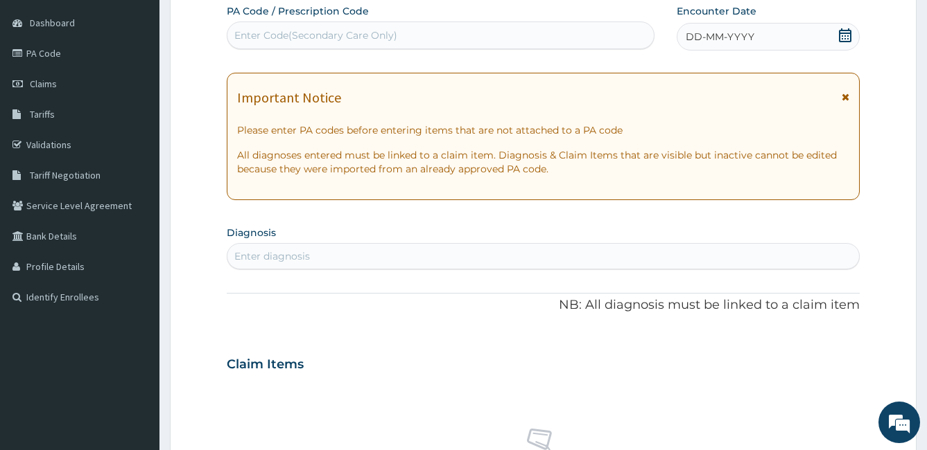
click at [843, 34] on icon at bounding box center [845, 35] width 14 height 14
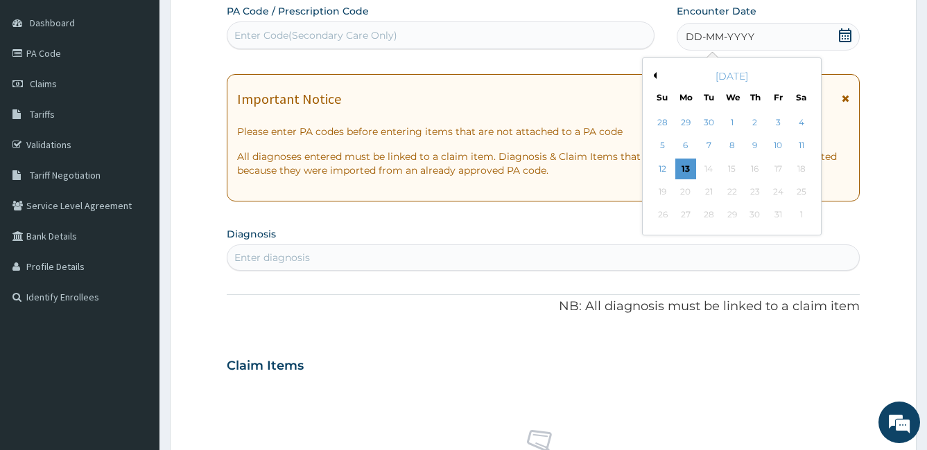
click at [658, 78] on div "October 2025" at bounding box center [731, 76] width 167 height 14
click at [652, 78] on button "Previous Month" at bounding box center [652, 75] width 7 height 7
click at [692, 166] on div "15" at bounding box center [685, 169] width 21 height 21
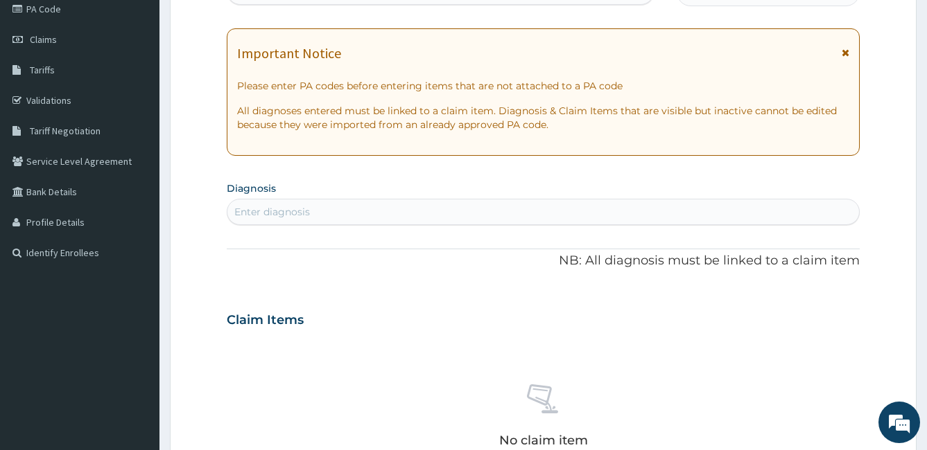
scroll to position [176, 0]
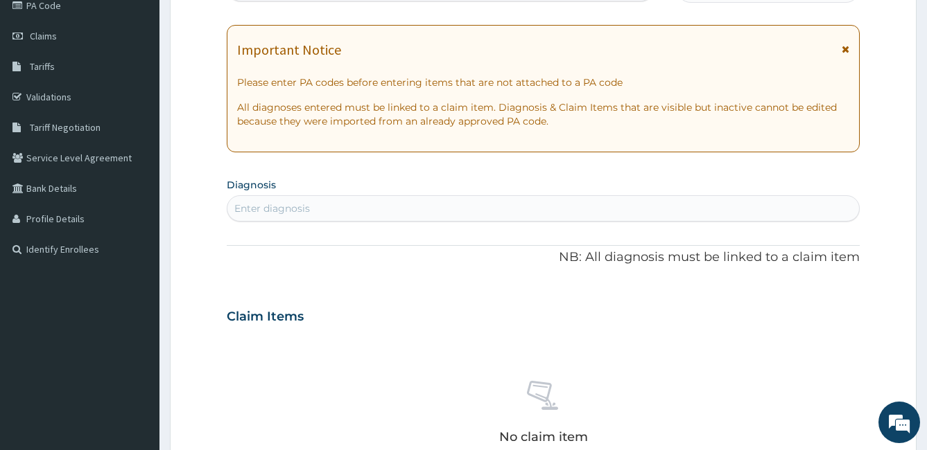
click at [381, 214] on div "Enter diagnosis" at bounding box center [543, 209] width 632 height 22
type input "ULCER"
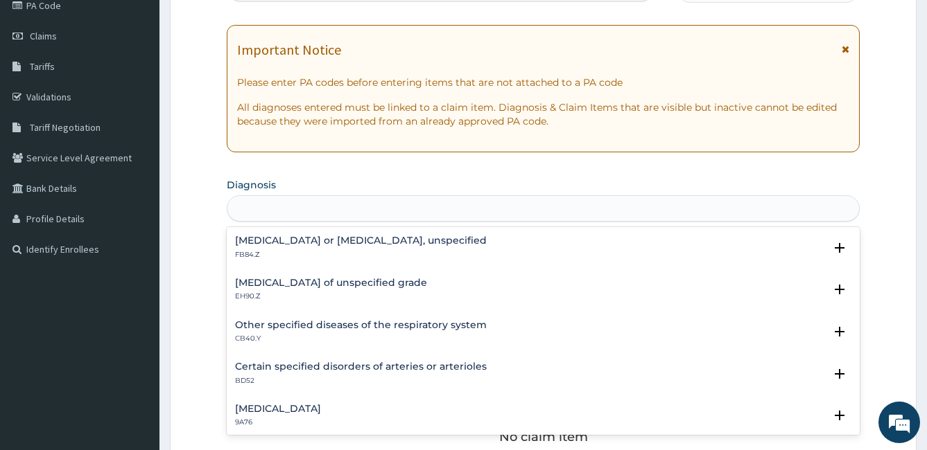
click at [380, 209] on div "ULCER" at bounding box center [543, 209] width 632 height 22
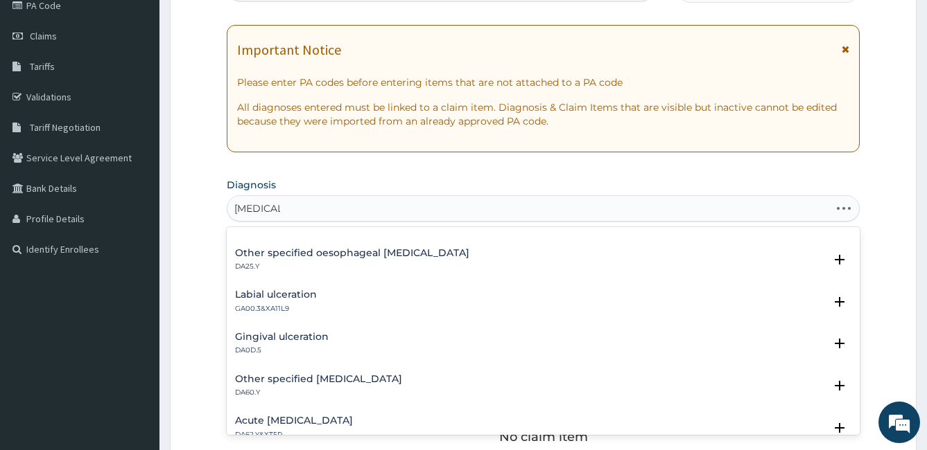
scroll to position [0, 0]
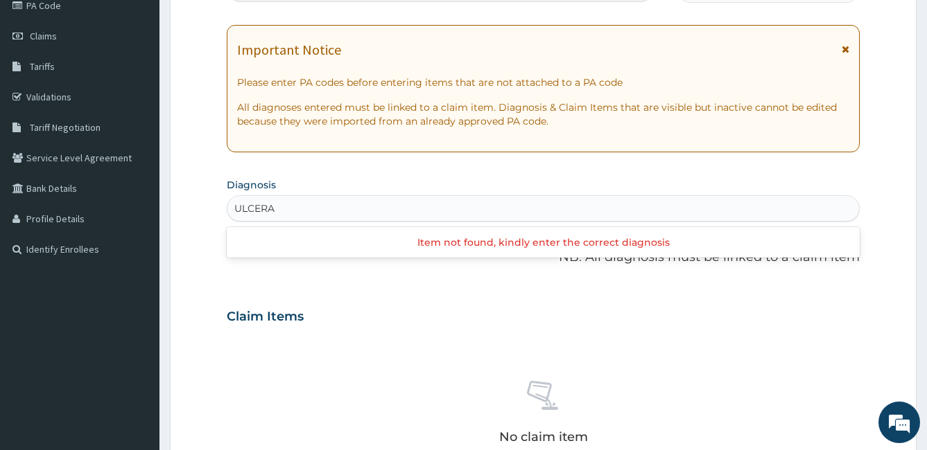
type input "ULCER"
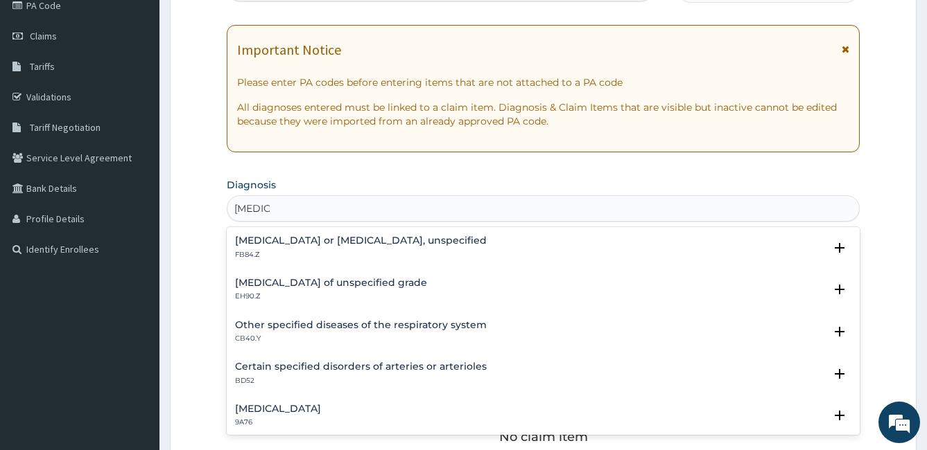
click at [439, 295] on div "Pressure ulcer of unspecified grade EH90.Z" at bounding box center [543, 290] width 617 height 24
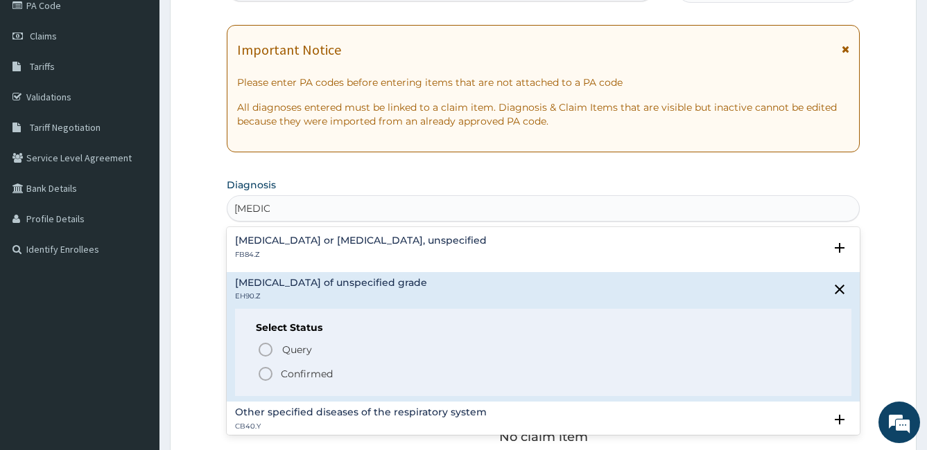
click at [260, 374] on icon "status option filled" at bounding box center [265, 374] width 17 height 17
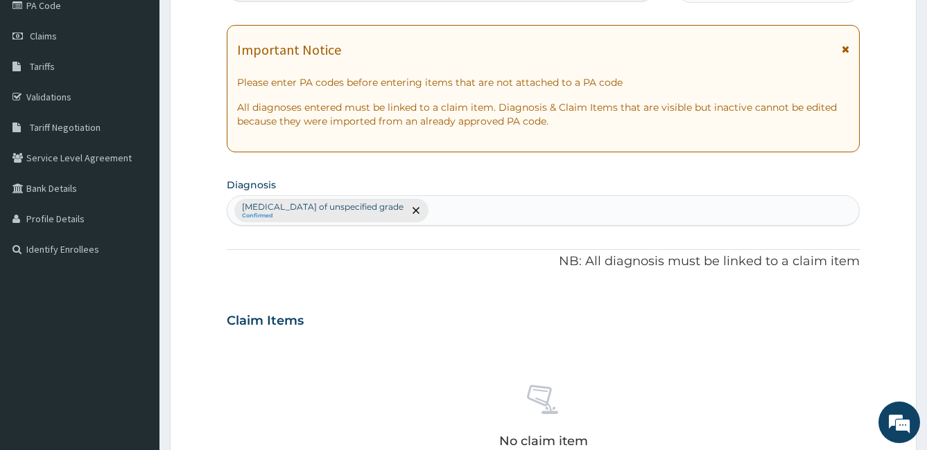
drag, startPoint x: 249, startPoint y: 374, endPoint x: 509, endPoint y: 346, distance: 260.7
click at [509, 346] on div "No claim item" at bounding box center [543, 419] width 633 height 159
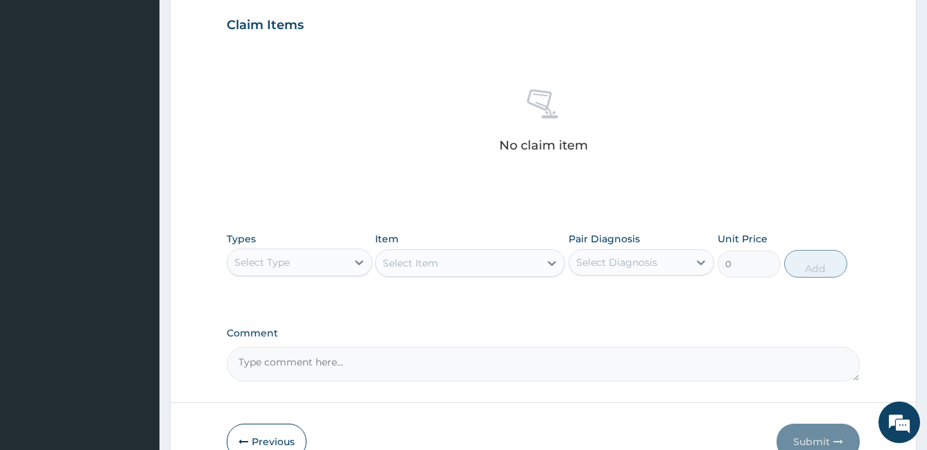
scroll to position [473, 0]
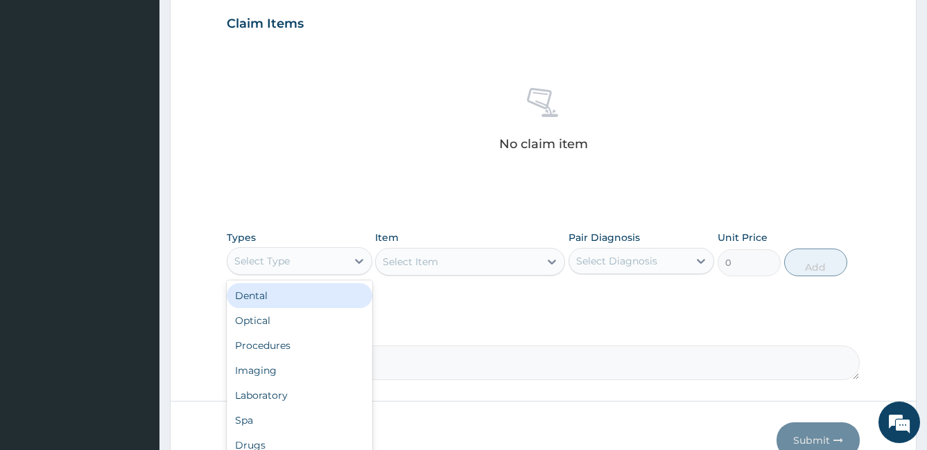
click at [315, 265] on div "Select Type" at bounding box center [286, 261] width 119 height 22
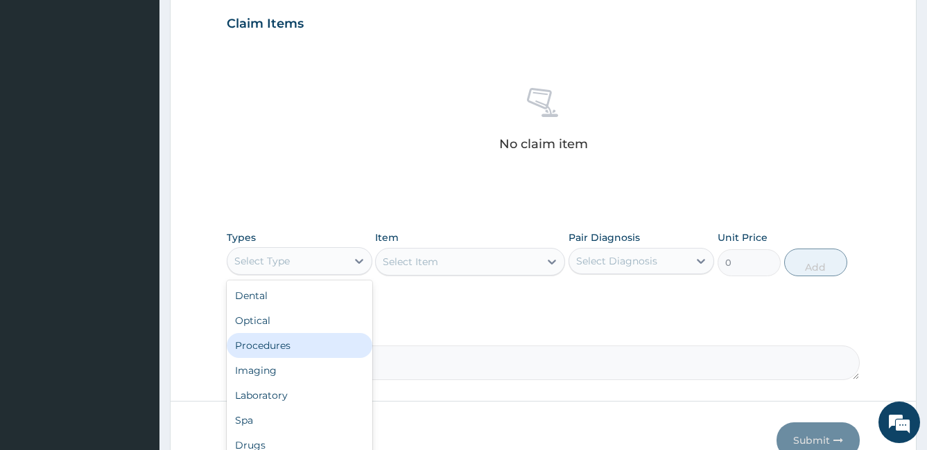
click at [276, 346] on div "Procedures" at bounding box center [300, 345] width 146 height 25
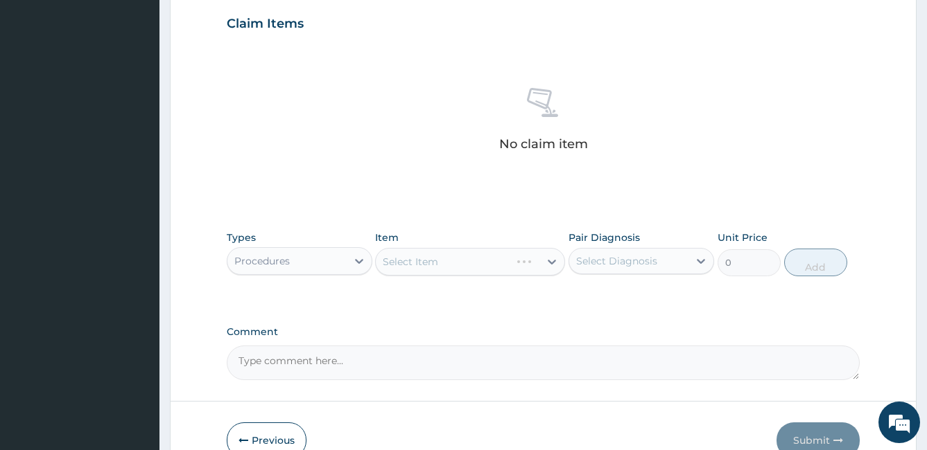
click at [419, 265] on div "Select Item" at bounding box center [470, 262] width 190 height 28
click at [419, 265] on div "Select Item" at bounding box center [410, 262] width 55 height 14
type input "G"
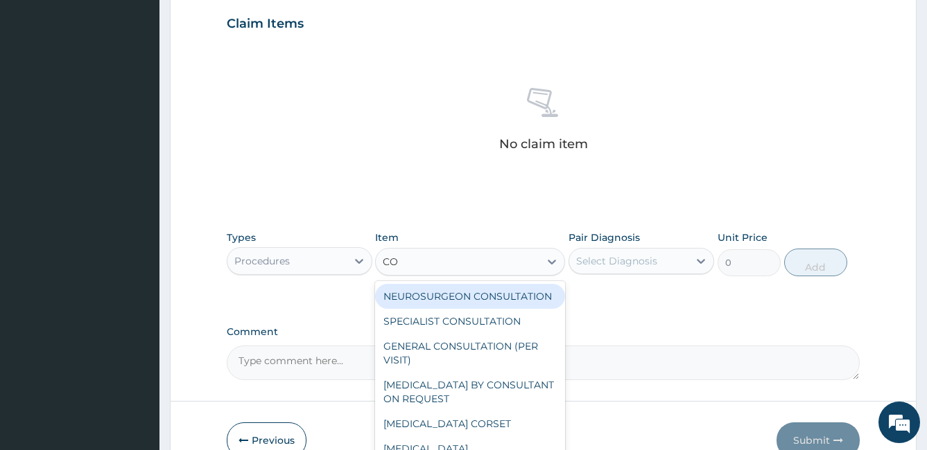
type input "CON"
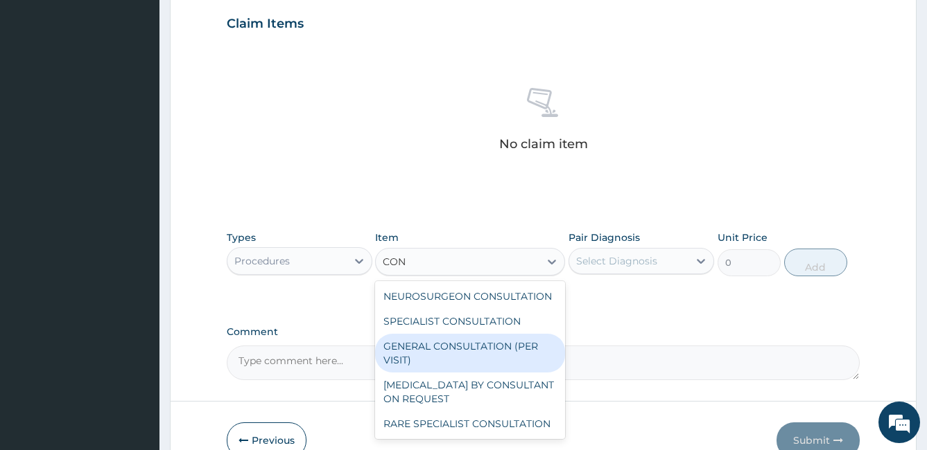
click at [426, 342] on div "GENERAL CONSULTATION (PER VISIT)" at bounding box center [470, 353] width 190 height 39
type input "2000"
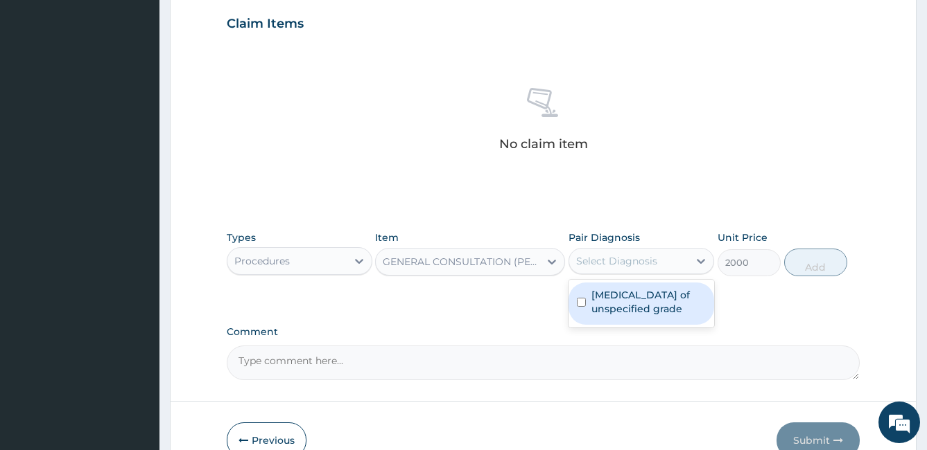
click at [608, 268] on div "Select Diagnosis" at bounding box center [616, 261] width 81 height 14
click at [585, 300] on input "checkbox" at bounding box center [581, 302] width 9 height 9
checkbox input "true"
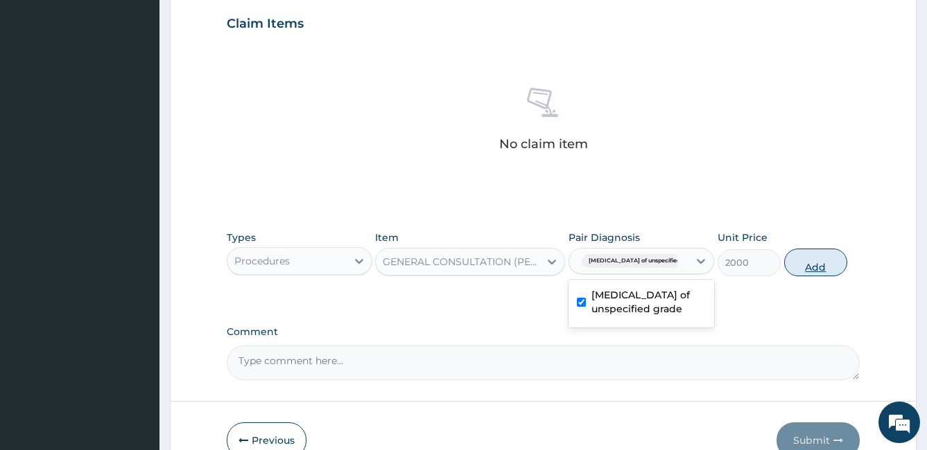
click at [832, 265] on button "Add" at bounding box center [815, 263] width 63 height 28
type input "0"
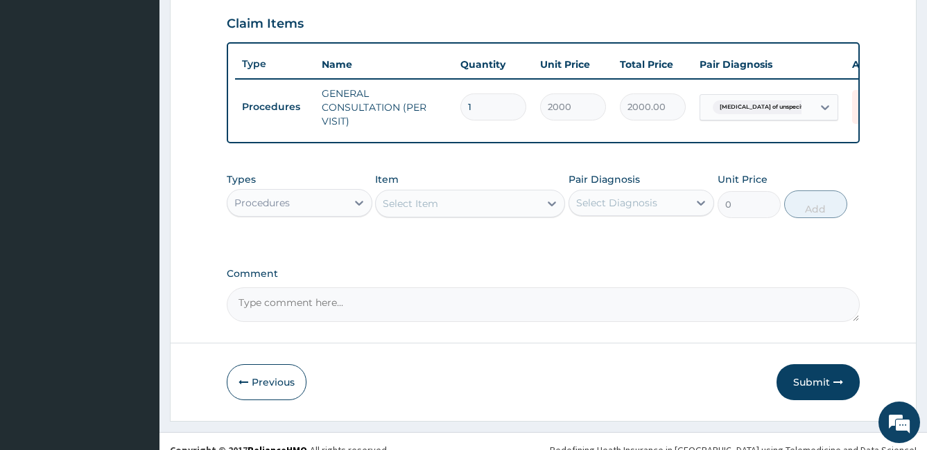
click at [353, 364] on form "Step 2 of 2 PA Code / Prescription Code Enter Code(Secondary Care Only) Encount…" at bounding box center [543, 10] width 746 height 821
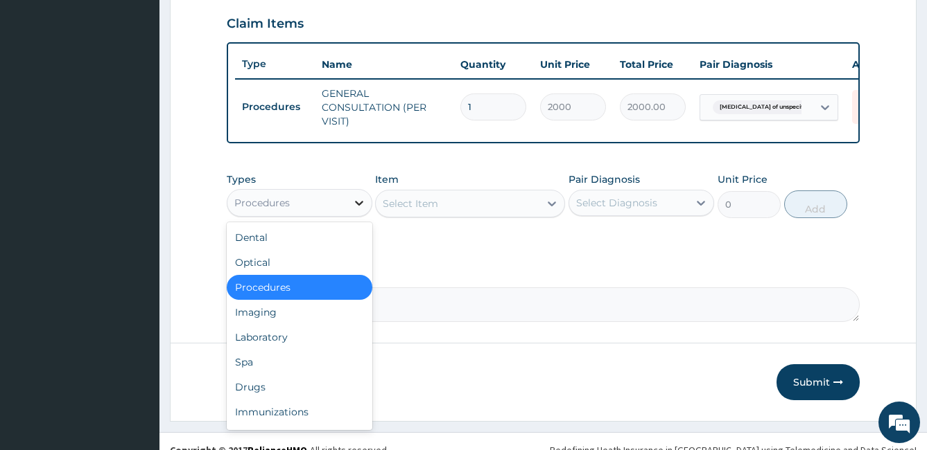
click at [354, 209] on icon at bounding box center [359, 203] width 14 height 14
click at [258, 391] on div "Drugs" at bounding box center [300, 387] width 146 height 25
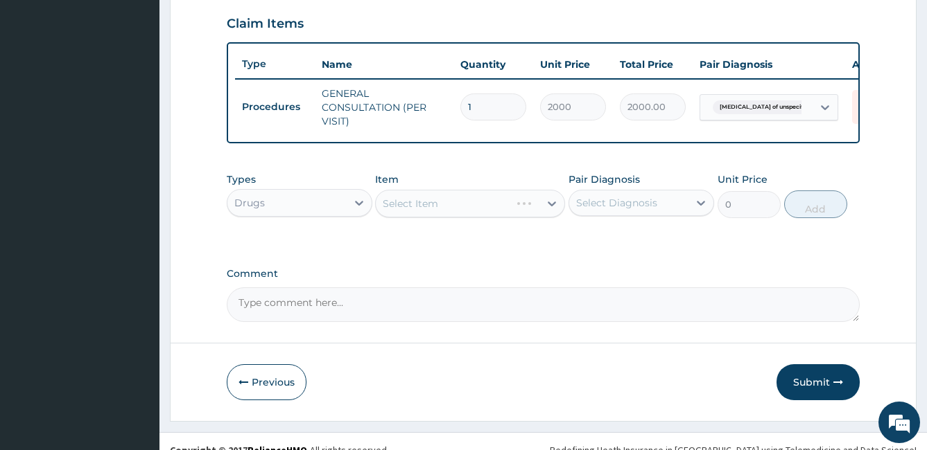
click at [398, 211] on div "Select Item" at bounding box center [470, 204] width 190 height 28
click at [398, 211] on div "Select Item" at bounding box center [410, 204] width 55 height 14
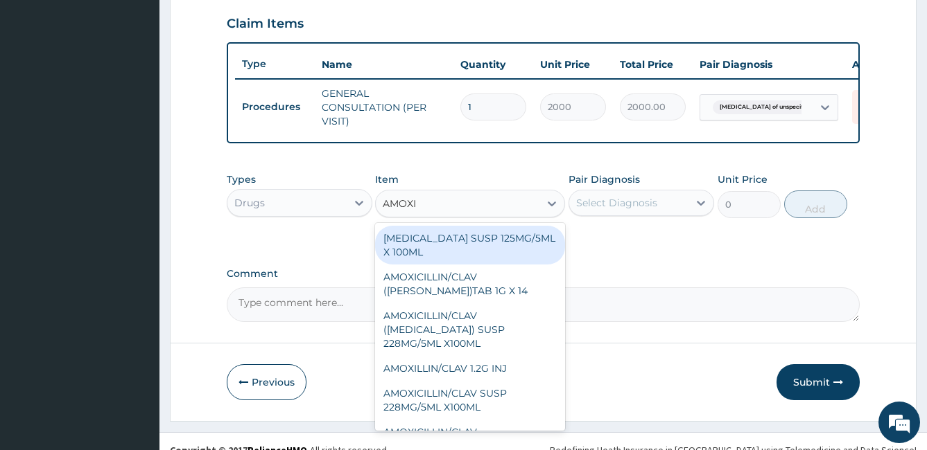
type input "AMOXIC"
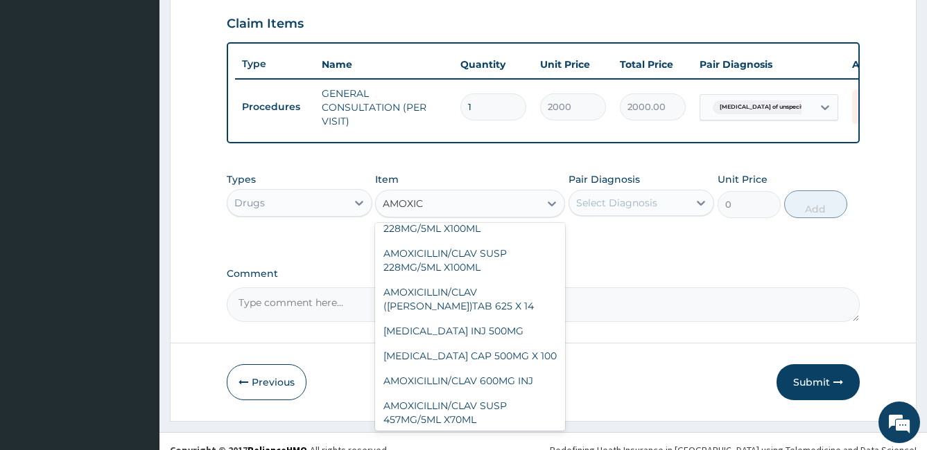
scroll to position [119, 0]
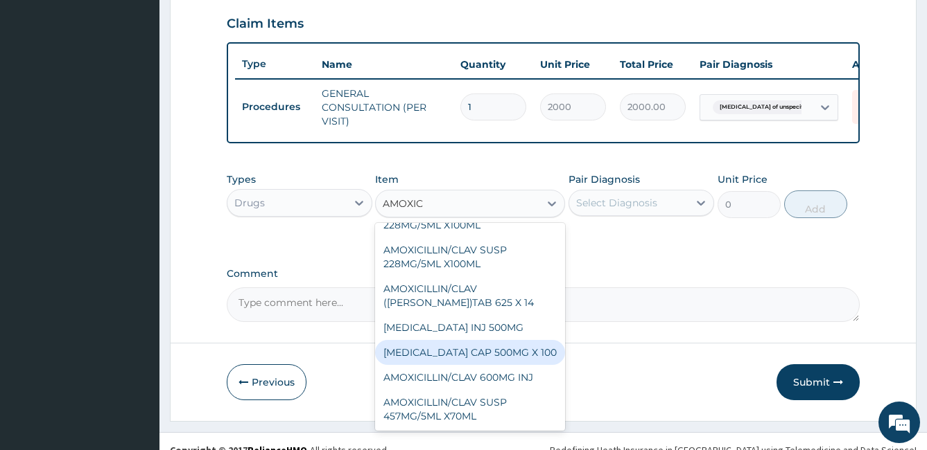
click at [500, 365] on div "[MEDICAL_DATA] CAP 500MG X 100" at bounding box center [470, 352] width 190 height 25
type input "40"
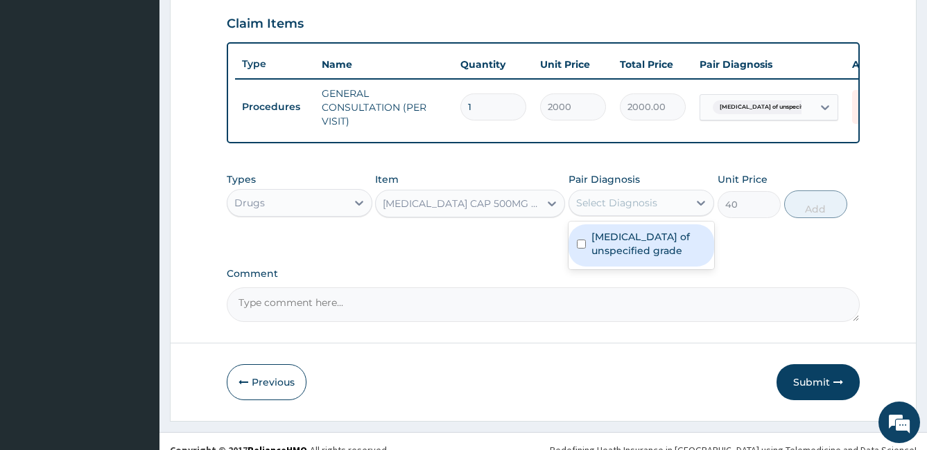
click at [614, 210] on div "Select Diagnosis" at bounding box center [616, 203] width 81 height 14
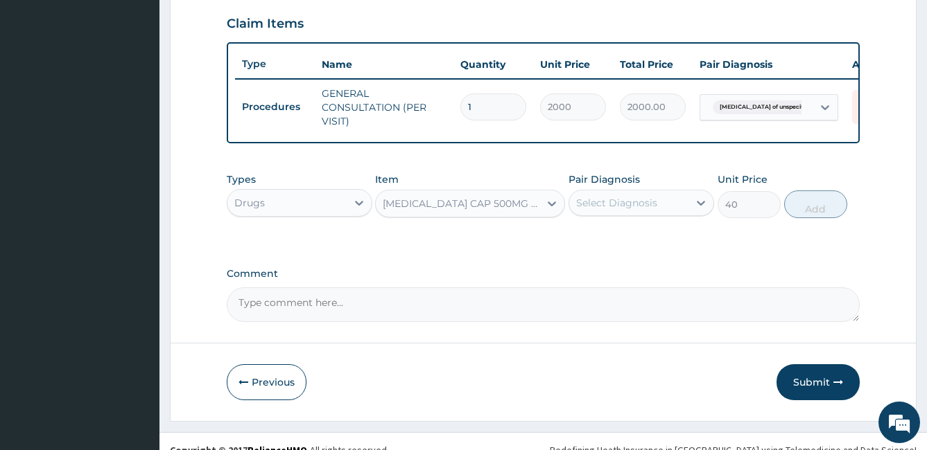
click at [611, 210] on div "Select Diagnosis" at bounding box center [616, 203] width 81 height 14
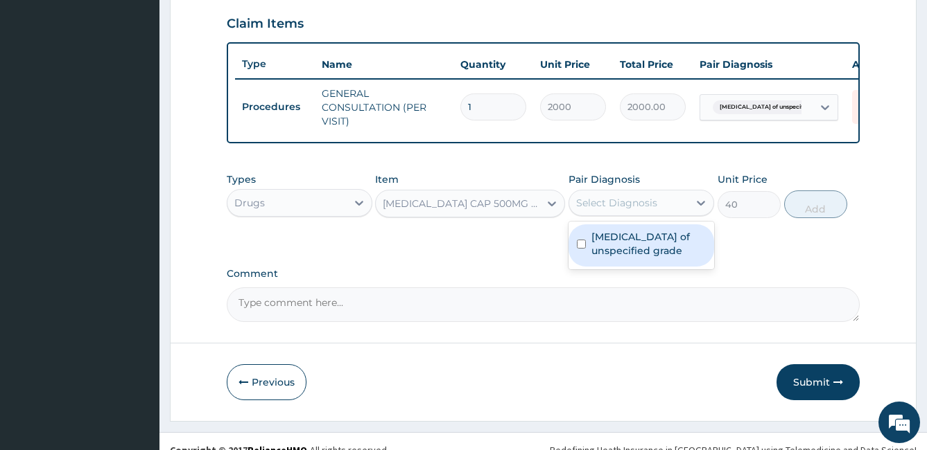
click at [584, 249] on input "checkbox" at bounding box center [581, 244] width 9 height 9
checkbox input "true"
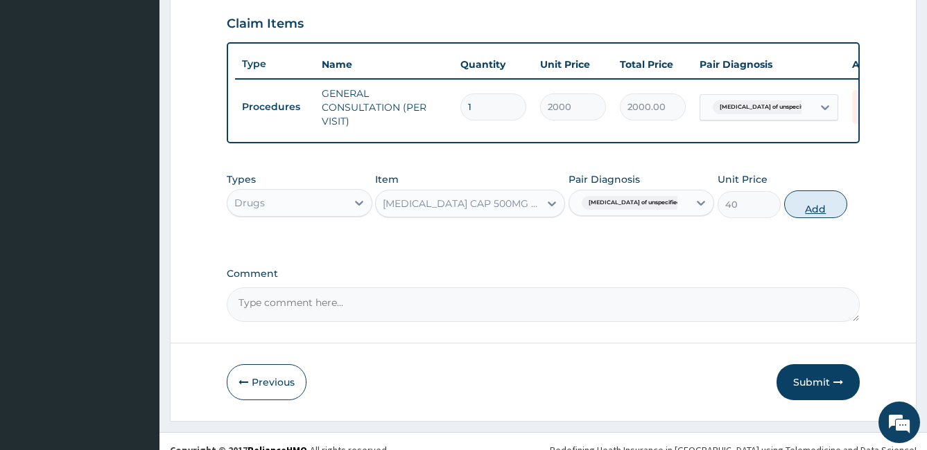
click at [823, 218] on button "Add" at bounding box center [815, 205] width 63 height 28
type input "0"
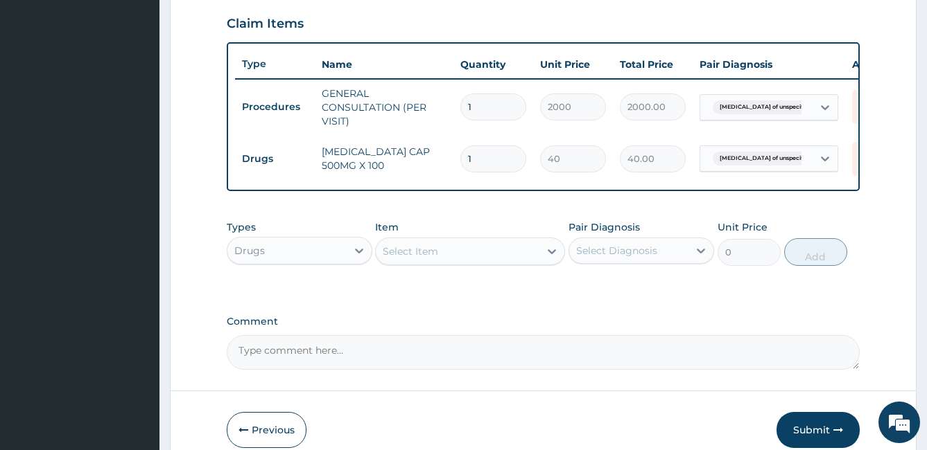
click at [414, 258] on div "Select Item" at bounding box center [410, 252] width 55 height 14
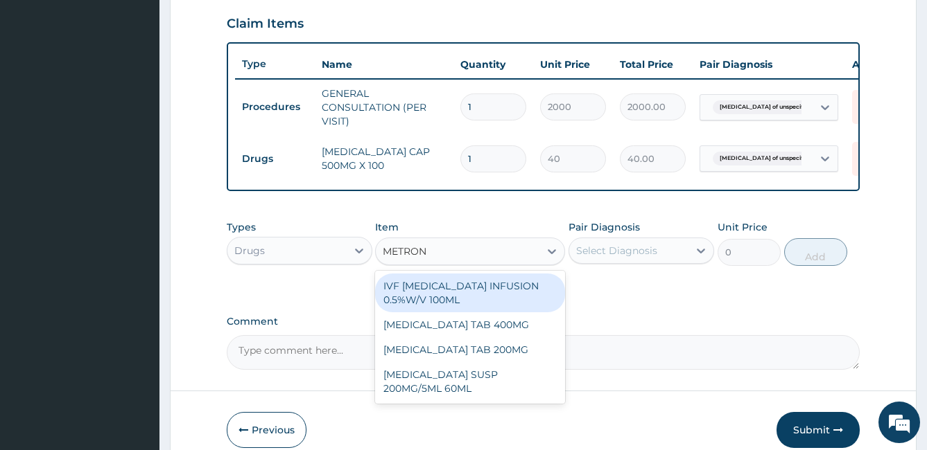
type input "METRONI"
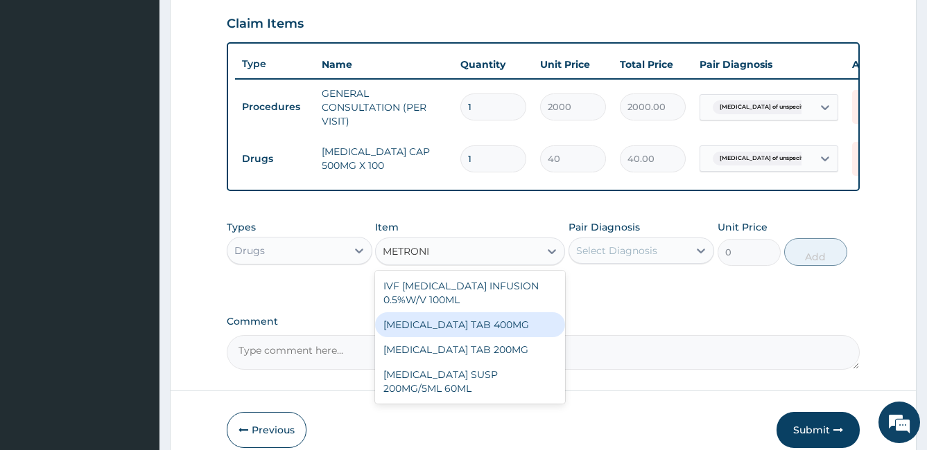
click at [477, 332] on div "[MEDICAL_DATA] TAB 400MG" at bounding box center [470, 325] width 190 height 25
type input "20"
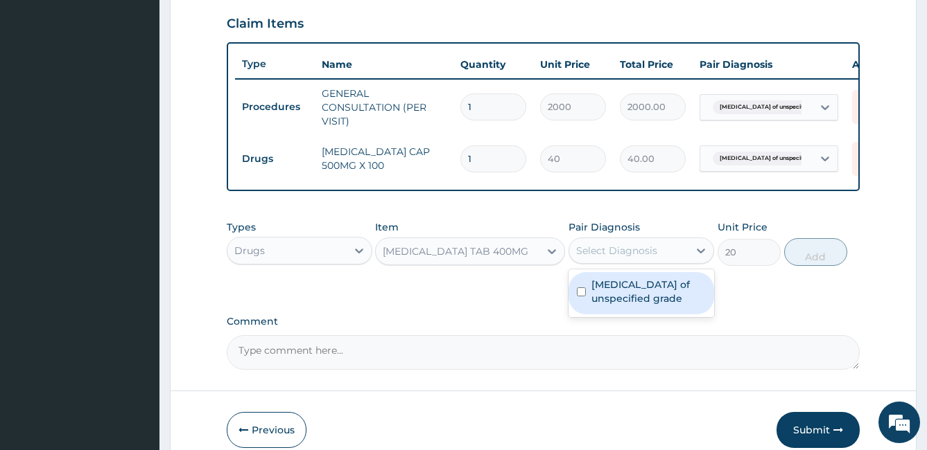
click at [642, 258] on div "Select Diagnosis" at bounding box center [616, 251] width 81 height 14
click at [579, 297] on input "checkbox" at bounding box center [581, 292] width 9 height 9
checkbox input "true"
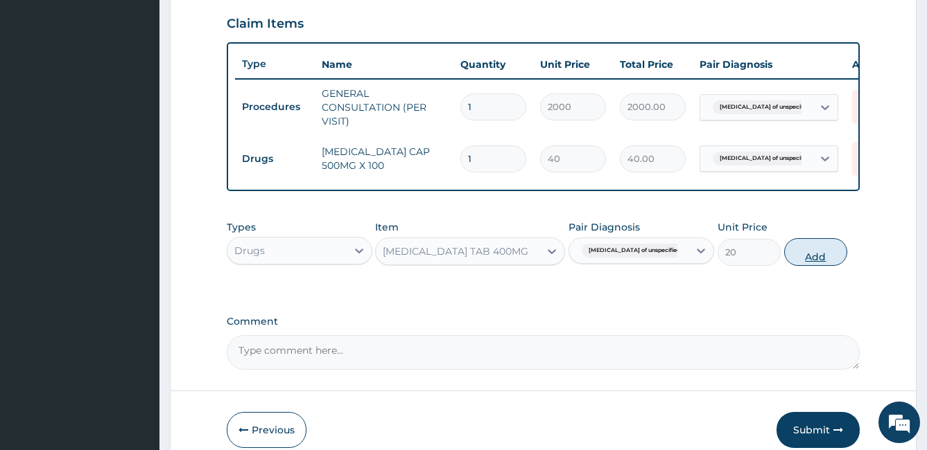
click at [817, 266] on button "Add" at bounding box center [815, 252] width 63 height 28
type input "0"
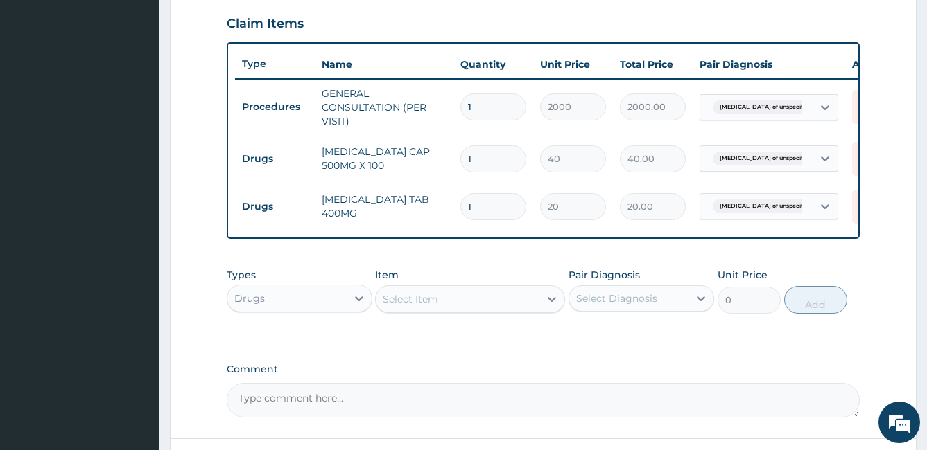
click at [415, 306] on div "Select Item" at bounding box center [410, 299] width 55 height 14
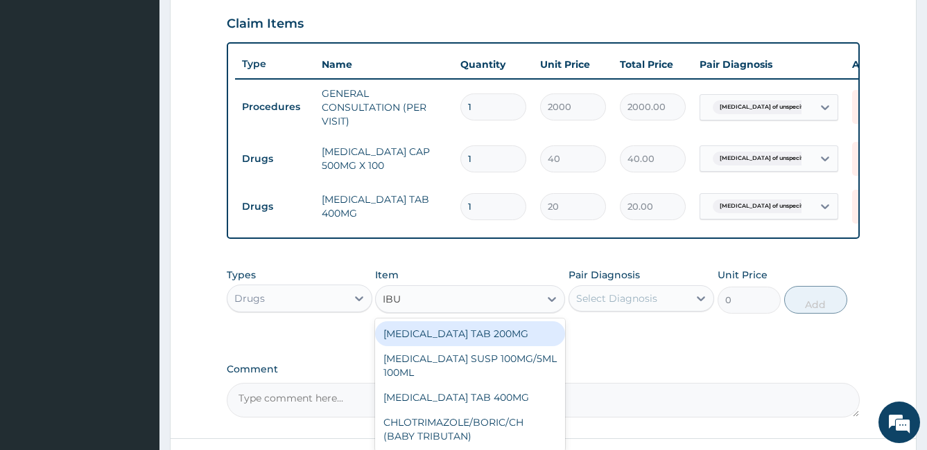
type input "IBUP"
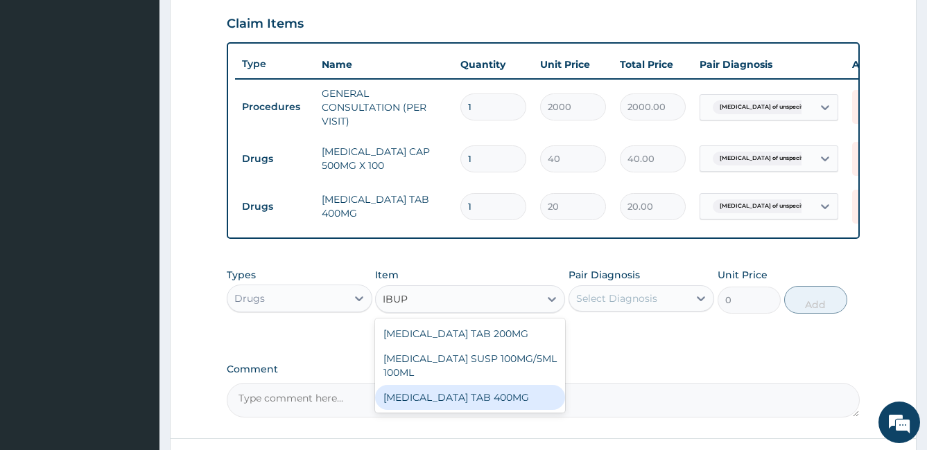
click at [444, 402] on div "[MEDICAL_DATA] TAB 400MG" at bounding box center [470, 397] width 190 height 25
type input "20"
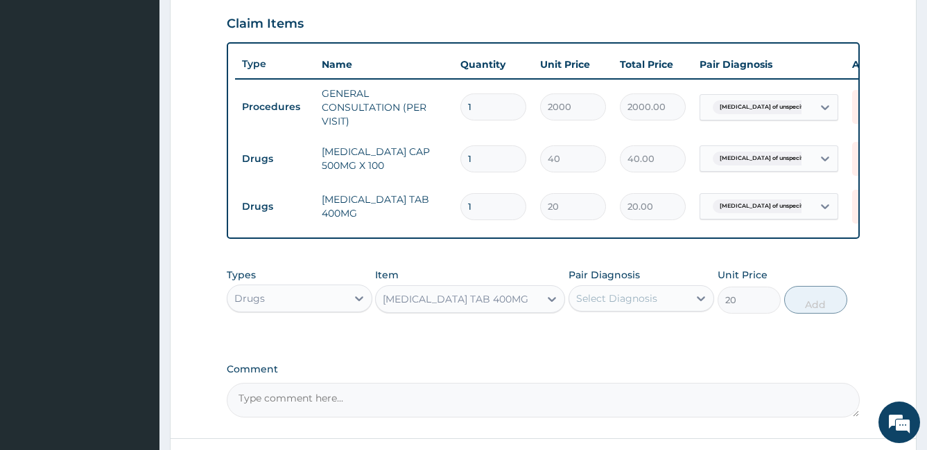
click at [627, 306] on div "Select Diagnosis" at bounding box center [616, 299] width 81 height 14
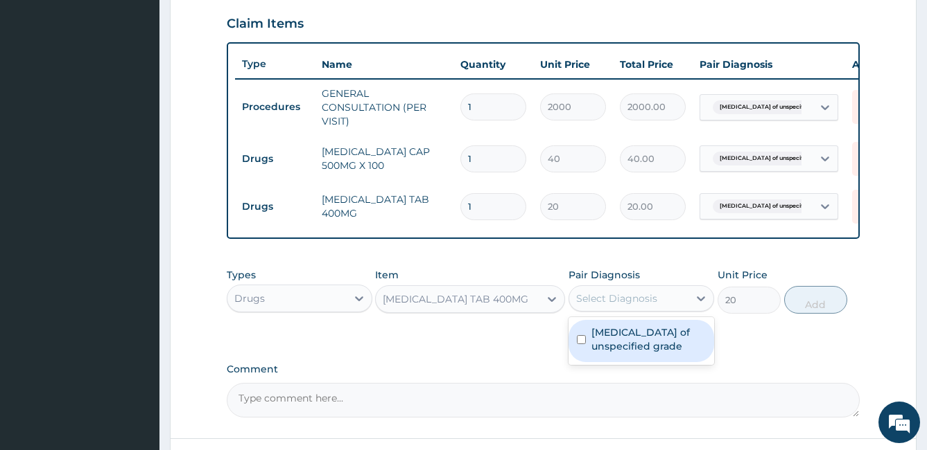
click at [581, 344] on input "checkbox" at bounding box center [581, 339] width 9 height 9
checkbox input "true"
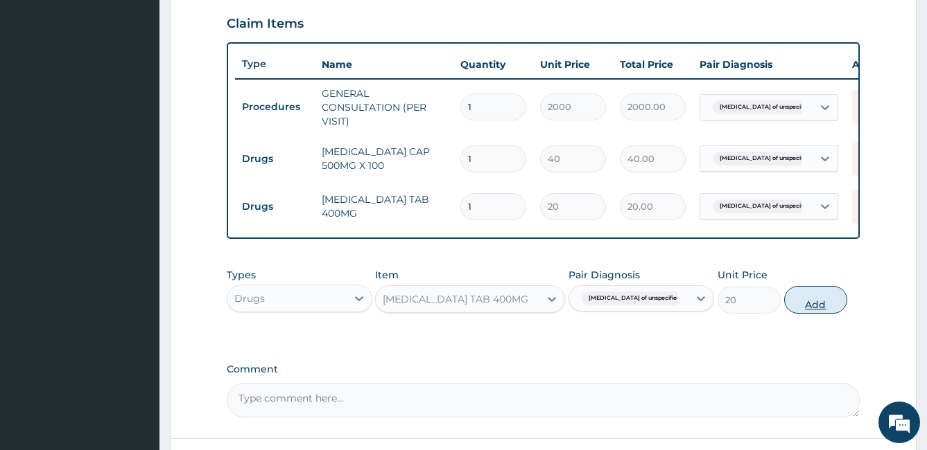
click at [805, 311] on button "Add" at bounding box center [815, 300] width 63 height 28
type input "0"
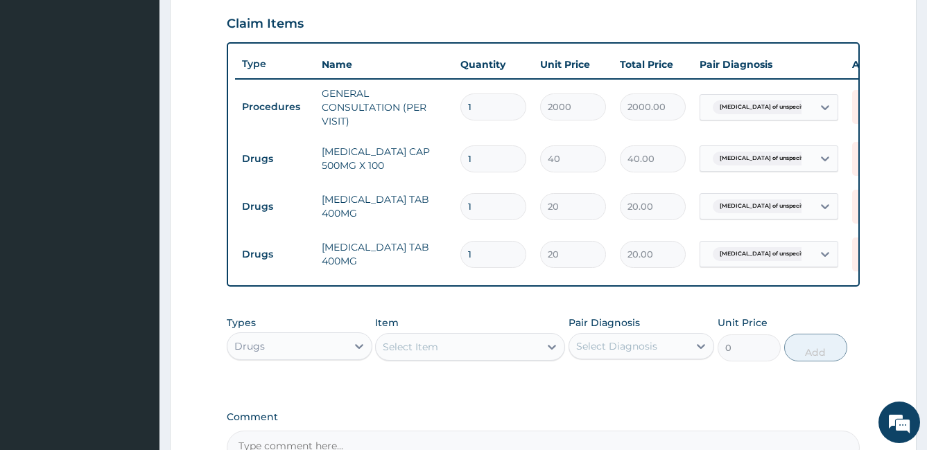
click at [505, 161] on input "1" at bounding box center [493, 159] width 66 height 27
type input "0.00"
type input "2"
type input "80.00"
type input "20"
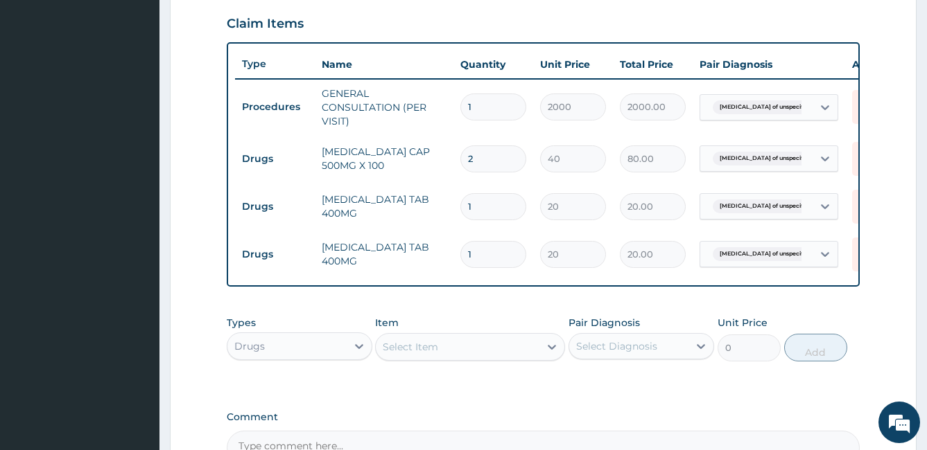
type input "800.00"
type input "20"
click at [488, 199] on input "1" at bounding box center [493, 206] width 66 height 27
type input "0.00"
type input "2"
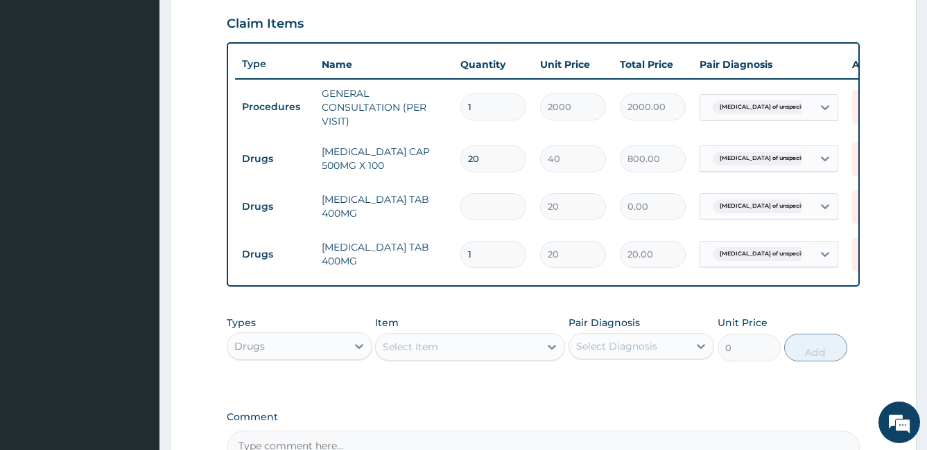
type input "40.00"
type input "20"
type input "400.00"
type input "20"
click at [479, 253] on input "1" at bounding box center [493, 254] width 66 height 27
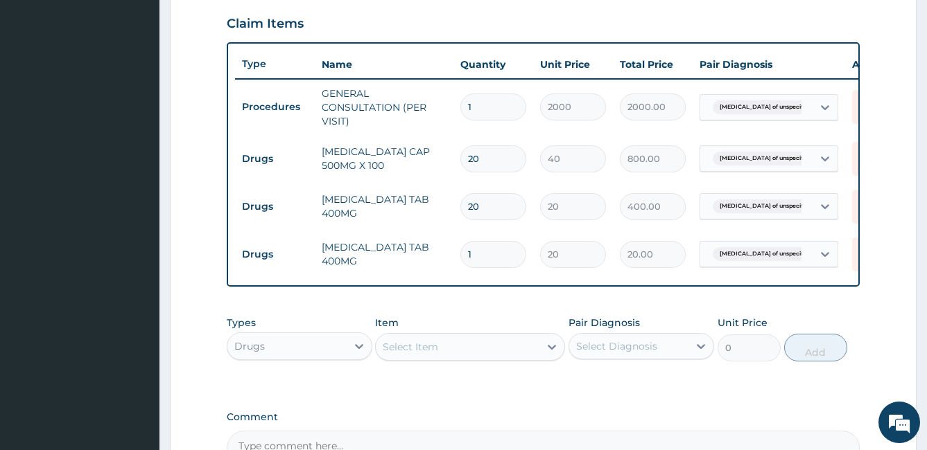
type input "10"
type input "200.00"
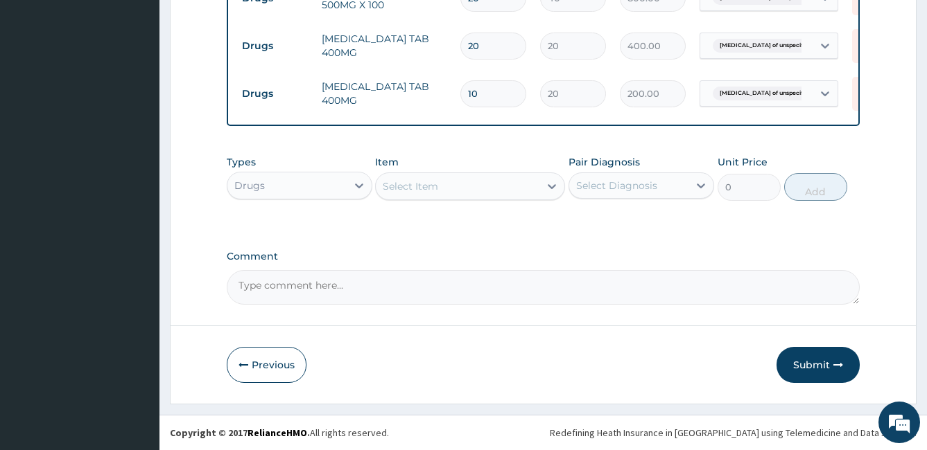
scroll to position [645, 0]
type input "10"
click at [799, 367] on button "Submit" at bounding box center [817, 365] width 83 height 36
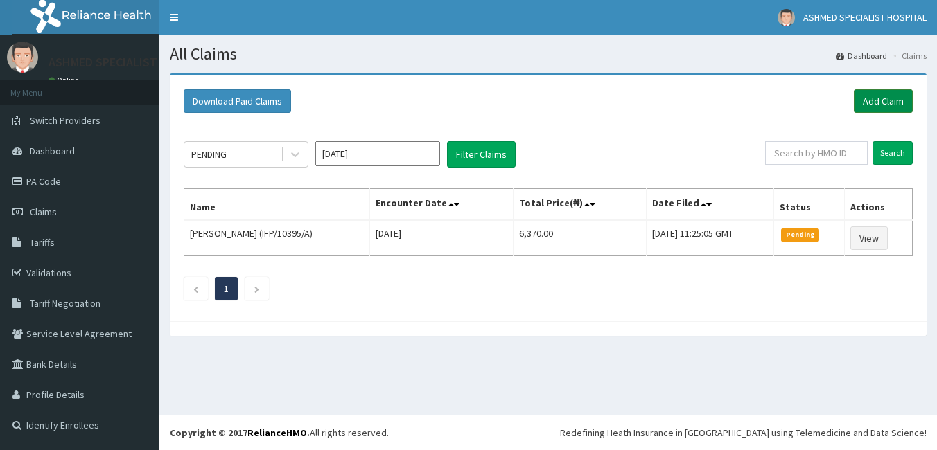
click at [880, 100] on link "Add Claim" at bounding box center [883, 101] width 59 height 24
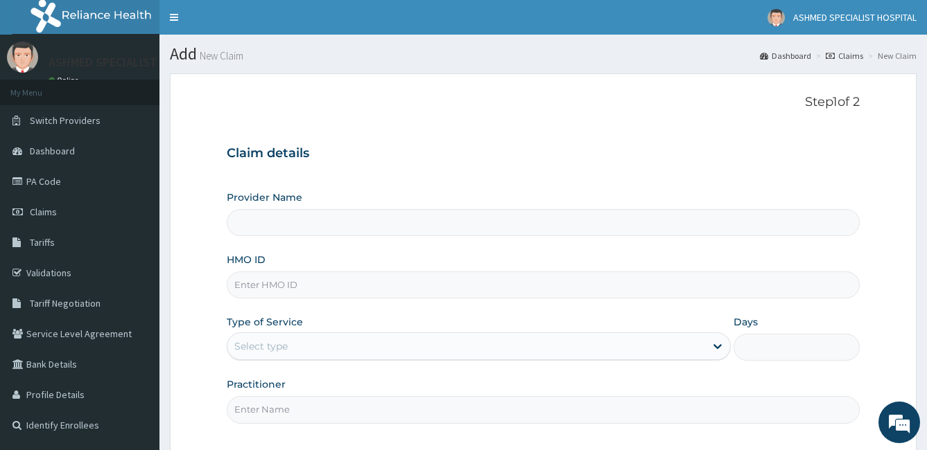
click at [256, 292] on input "HMO ID" at bounding box center [543, 285] width 633 height 27
type input "ASHMED SPECIALIST HOSPITAL"
click at [257, 286] on input "SWG10176" at bounding box center [543, 285] width 633 height 27
click at [283, 285] on input "SWG/10176" at bounding box center [543, 285] width 633 height 27
type input "SWG/10176/B"
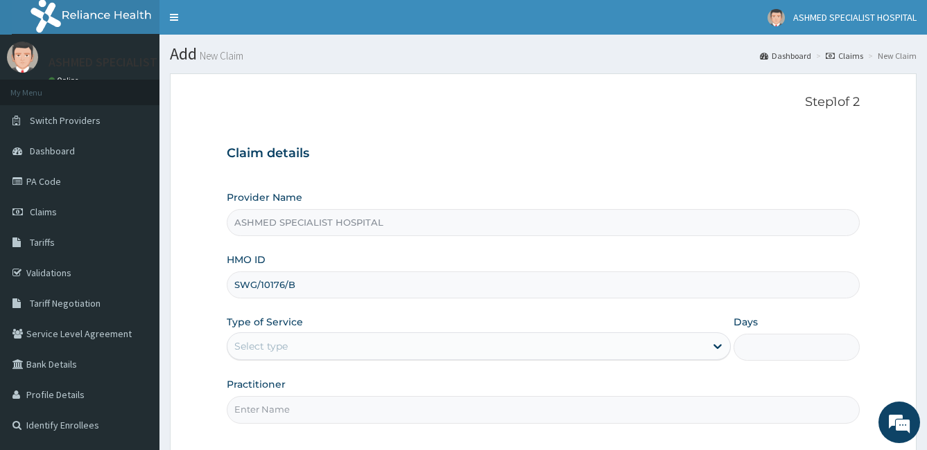
click at [273, 348] on div "Select type" at bounding box center [260, 347] width 53 height 14
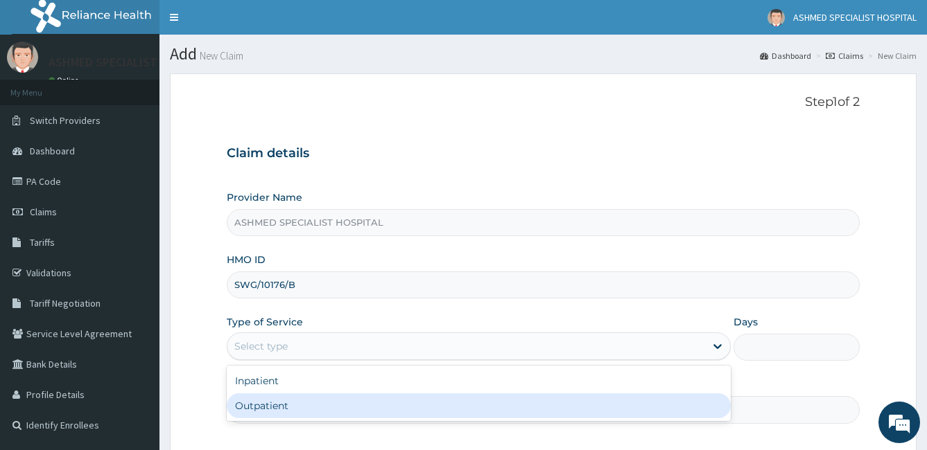
click at [258, 403] on div "Outpatient" at bounding box center [479, 406] width 505 height 25
type input "1"
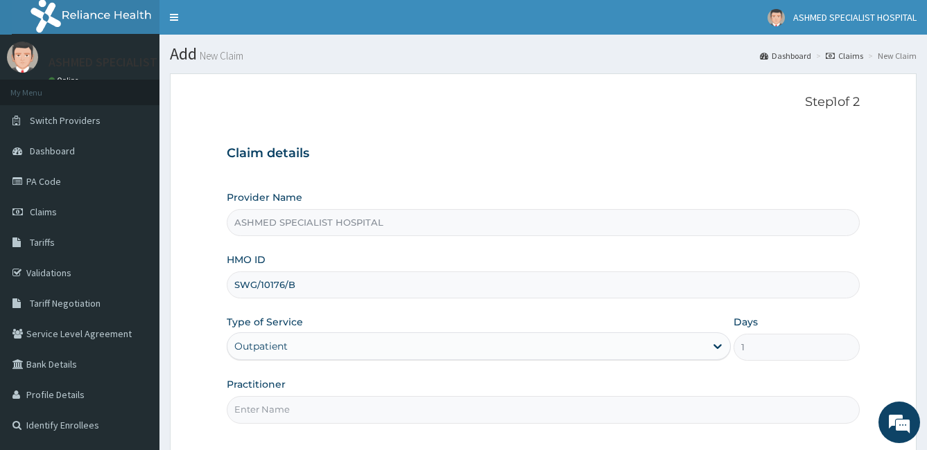
click at [271, 410] on input "Practitioner" at bounding box center [543, 409] width 633 height 27
type input "Dr. CHUCKS ONUGHA"
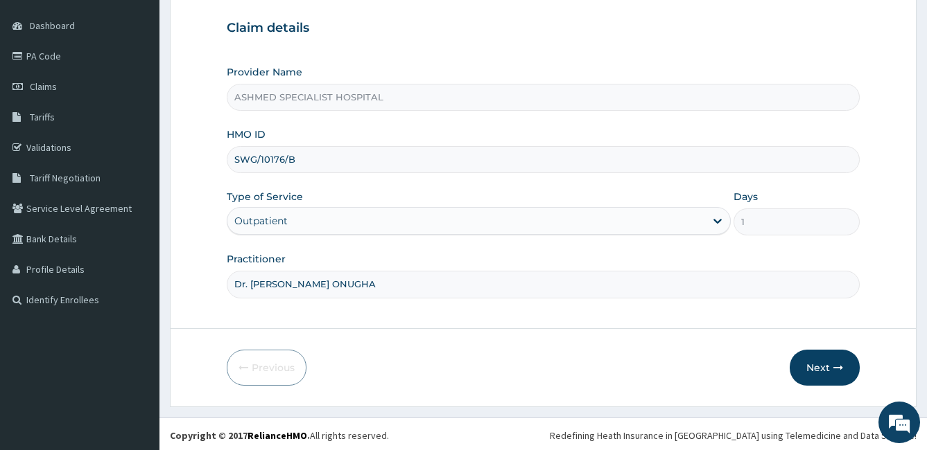
scroll to position [128, 0]
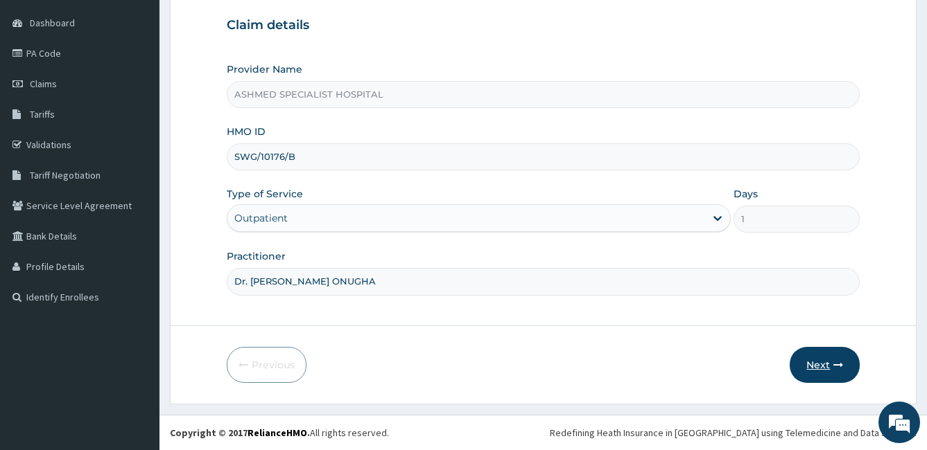
click at [816, 362] on button "Next" at bounding box center [824, 365] width 70 height 36
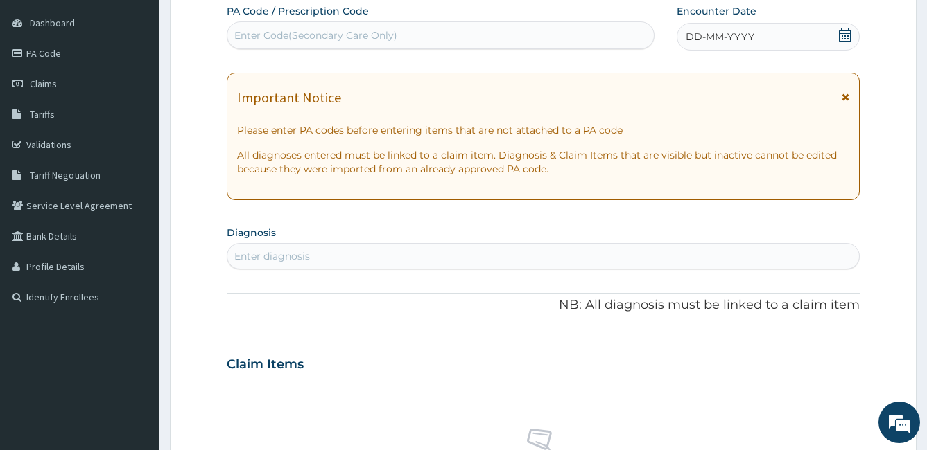
click at [335, 254] on div "Enter diagnosis" at bounding box center [543, 256] width 632 height 22
type input "S"
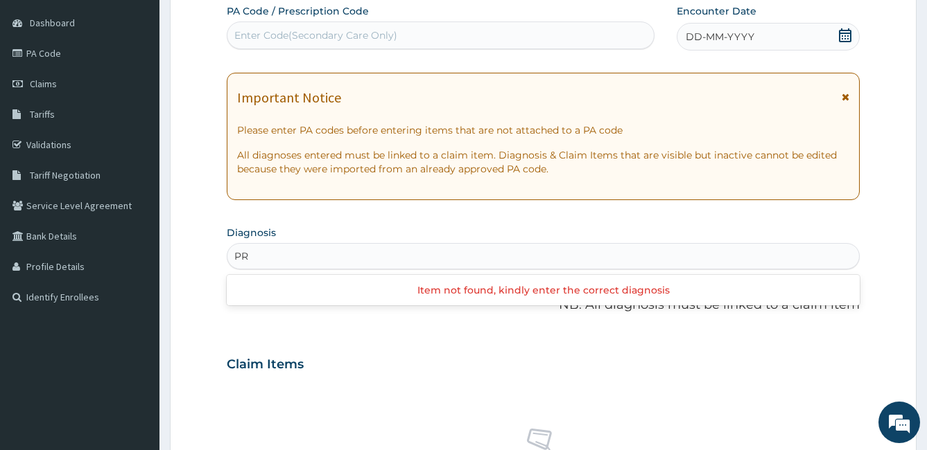
type input "P"
type input "SEPSIS,"
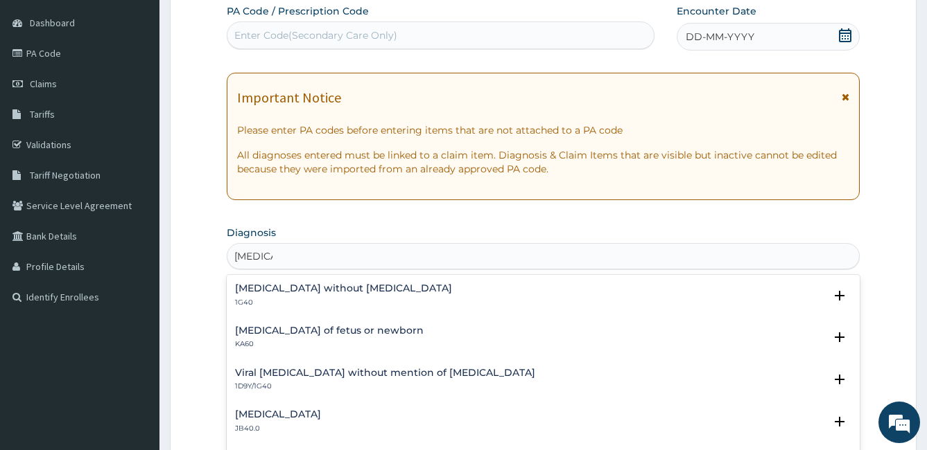
click at [350, 292] on h4 "Sepsis without septic shock" at bounding box center [343, 288] width 217 height 10
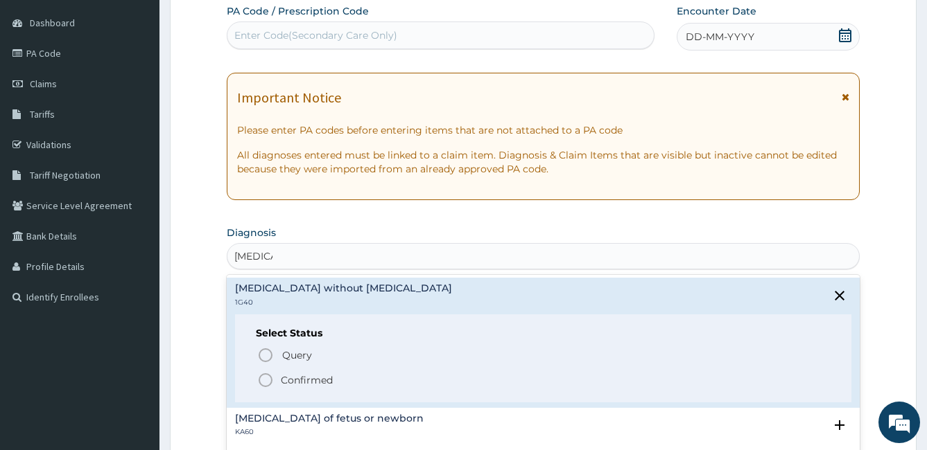
click at [270, 379] on icon "status option filled" at bounding box center [265, 380] width 17 height 17
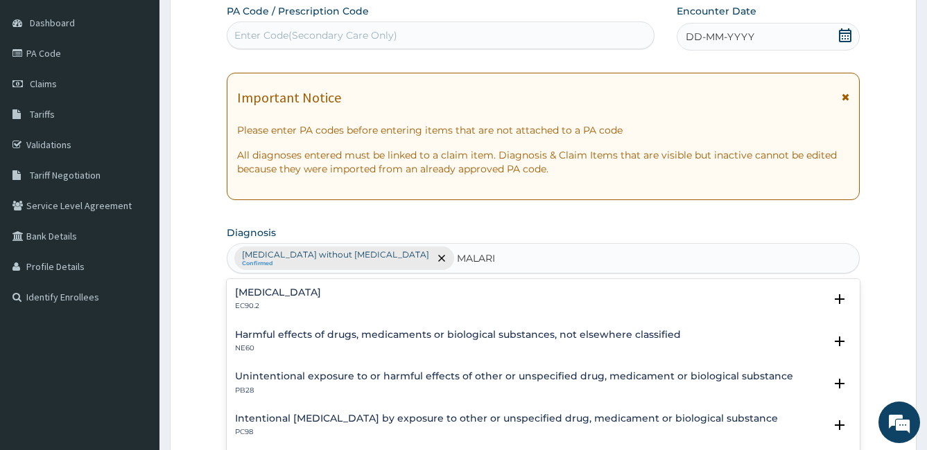
type input "MALARIA"
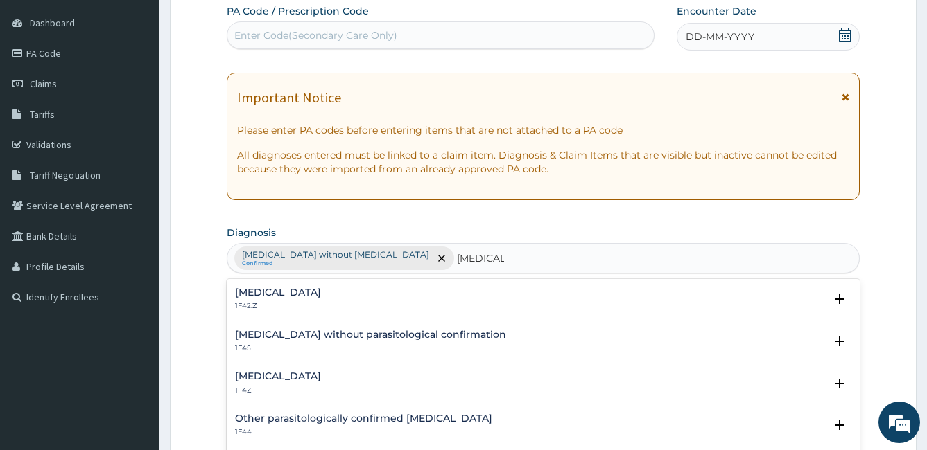
click at [356, 375] on div "Malaria, unspecified 1F4Z" at bounding box center [543, 383] width 617 height 24
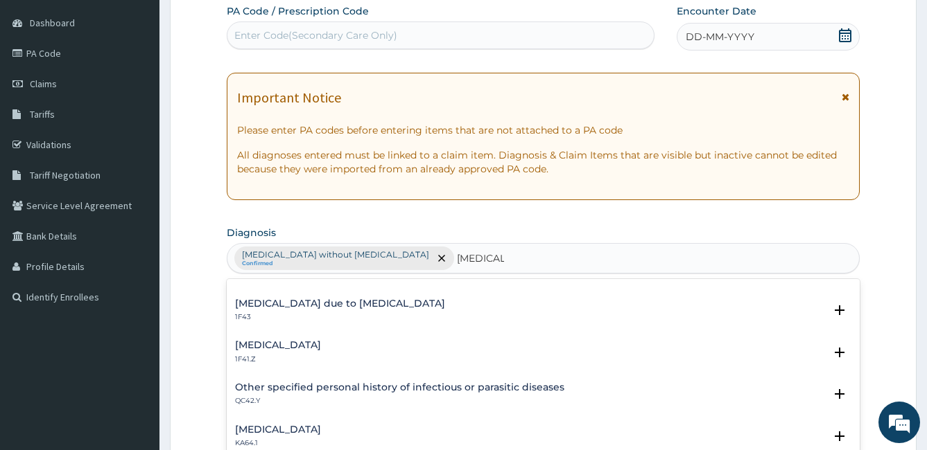
scroll to position [355, 0]
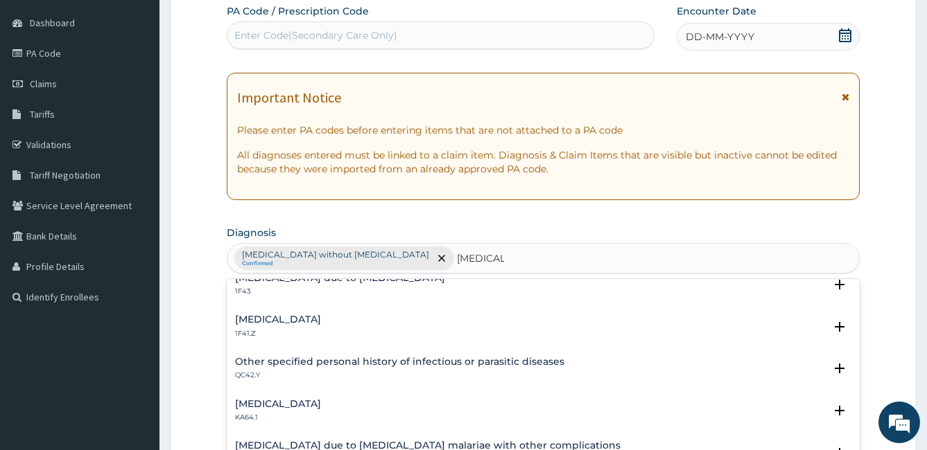
click at [847, 353] on div "Other specified personal history of infectious or parasitic diseases QC42.Y Sel…" at bounding box center [543, 372] width 633 height 42
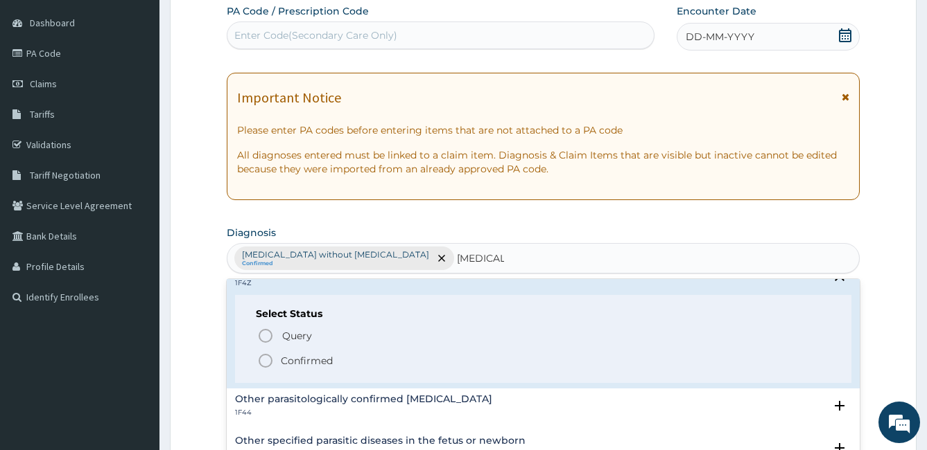
scroll to position [44, 0]
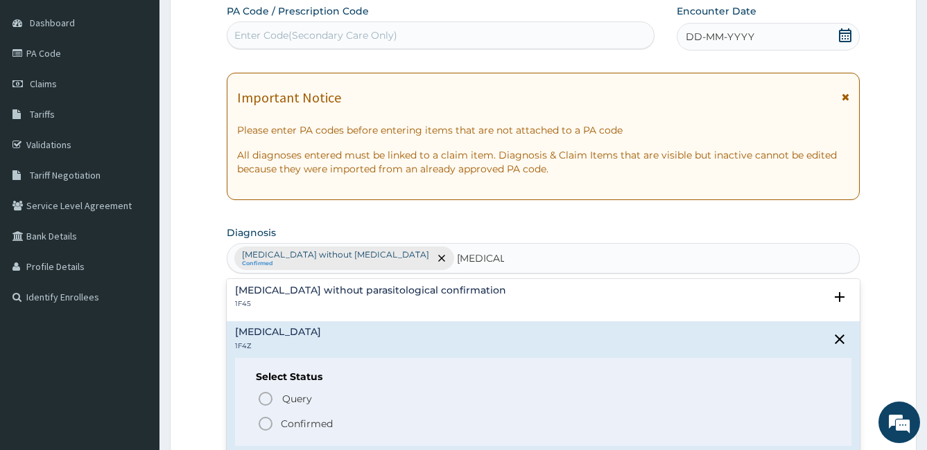
click at [264, 422] on icon "status option filled" at bounding box center [265, 424] width 17 height 17
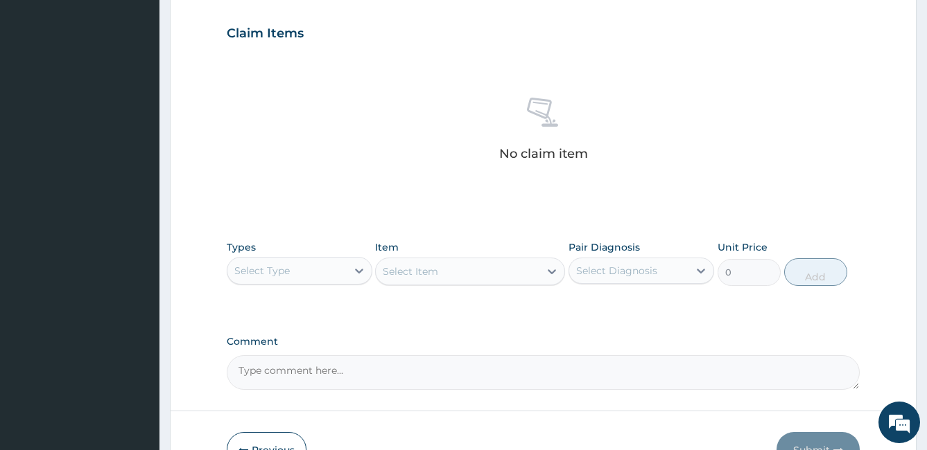
scroll to position [475, 0]
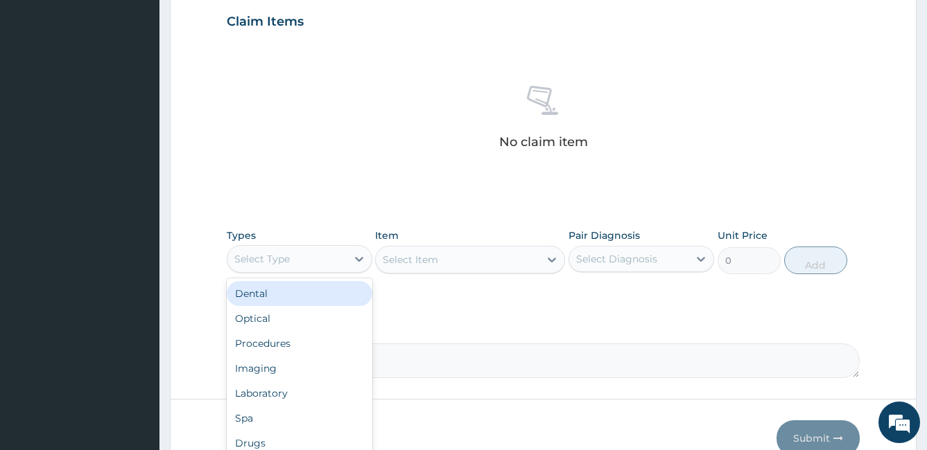
click at [335, 261] on div "Select Type" at bounding box center [286, 259] width 119 height 22
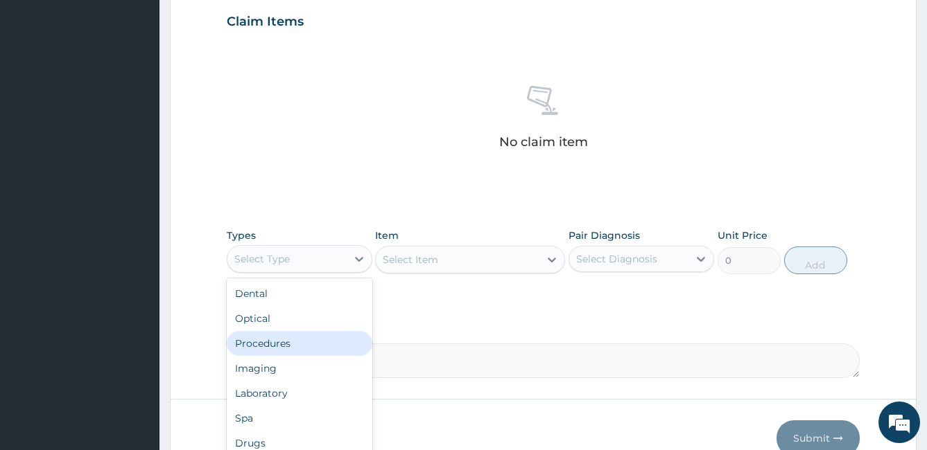
click at [303, 355] on div "Procedures" at bounding box center [300, 343] width 146 height 25
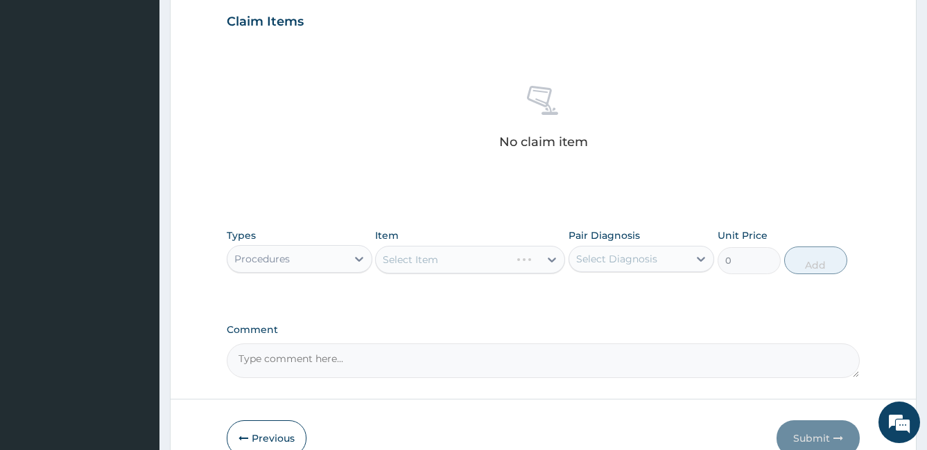
click at [389, 258] on div "Select Item" at bounding box center [470, 260] width 190 height 28
click at [389, 258] on div "Select Item" at bounding box center [410, 260] width 55 height 14
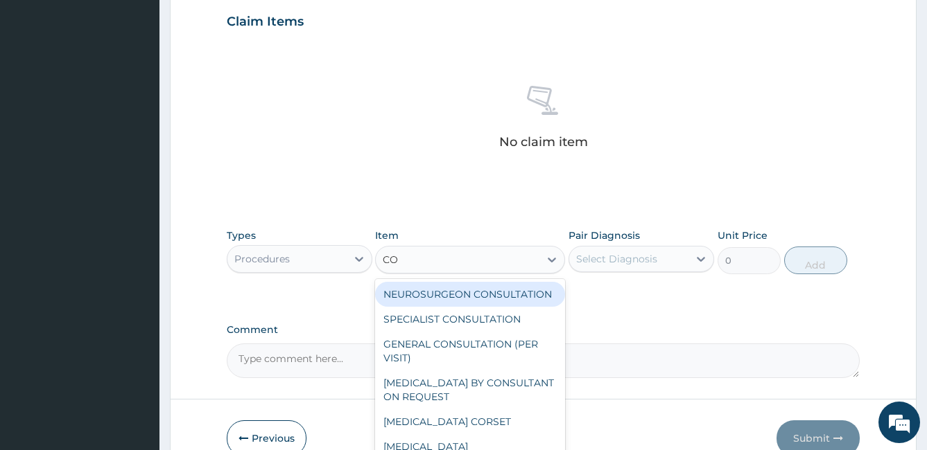
type input "CON"
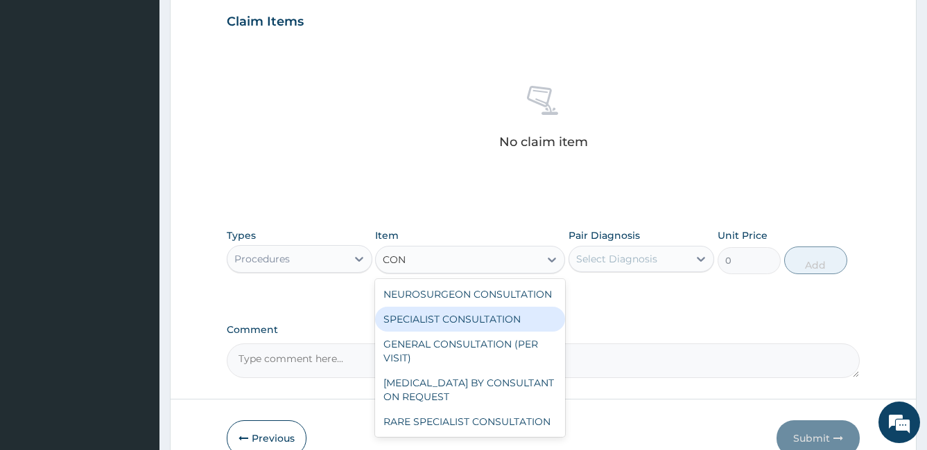
click at [431, 317] on div "SPECIALIST CONSULTATION" at bounding box center [470, 319] width 190 height 25
type input "10000"
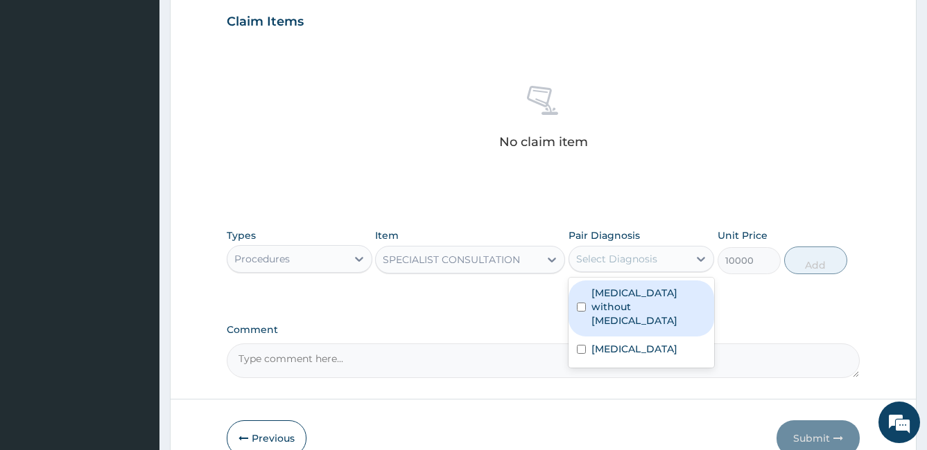
click at [646, 263] on div "Select Diagnosis" at bounding box center [616, 259] width 81 height 14
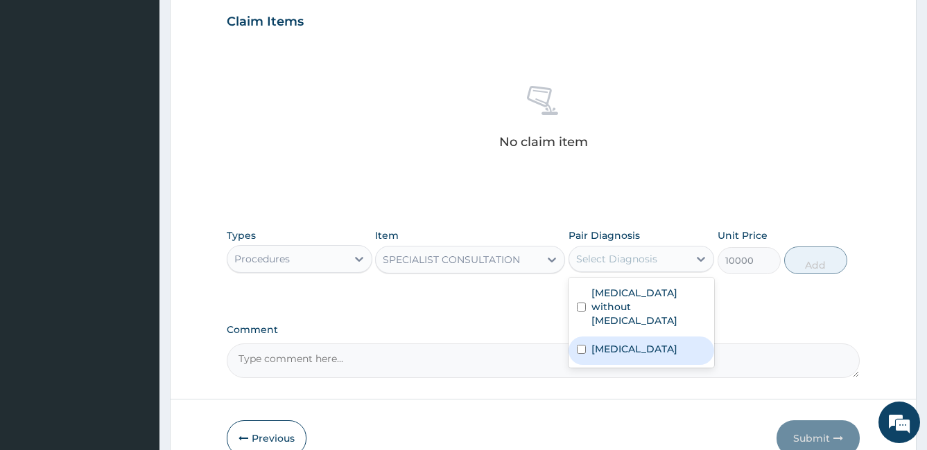
click at [581, 345] on input "checkbox" at bounding box center [581, 349] width 9 height 9
checkbox input "true"
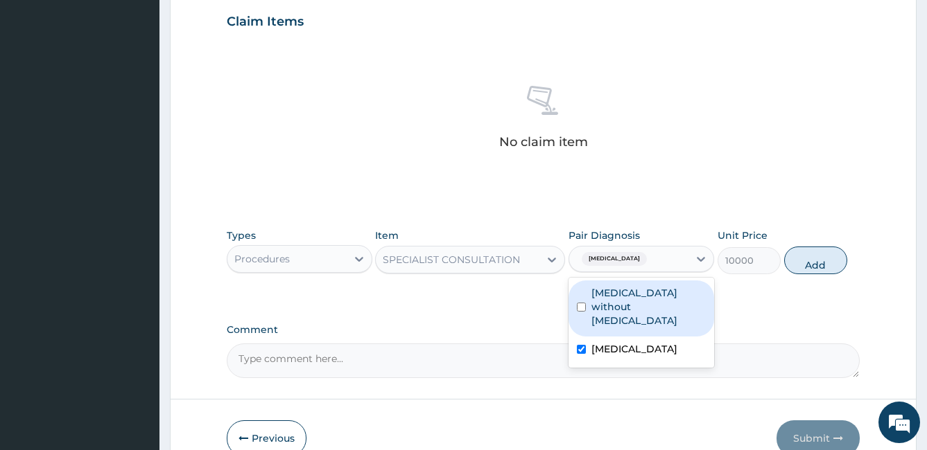
click at [584, 303] on input "checkbox" at bounding box center [581, 307] width 9 height 9
checkbox input "true"
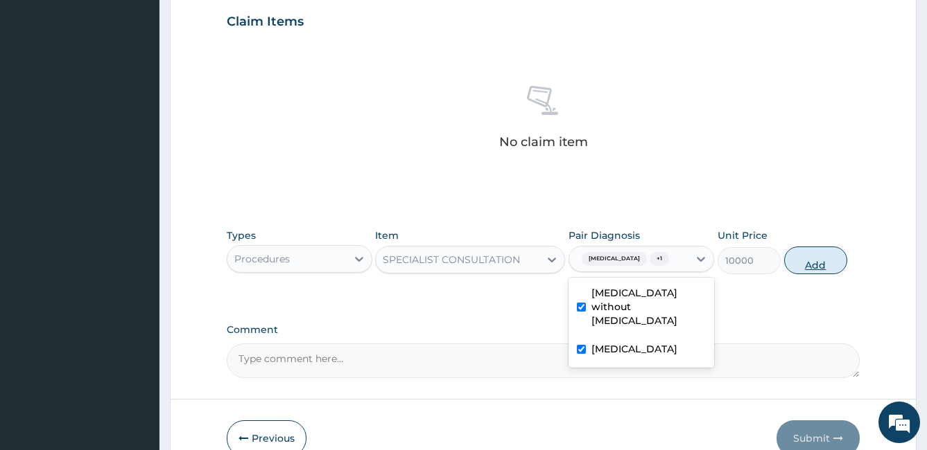
click at [814, 268] on button "Add" at bounding box center [815, 261] width 63 height 28
type input "0"
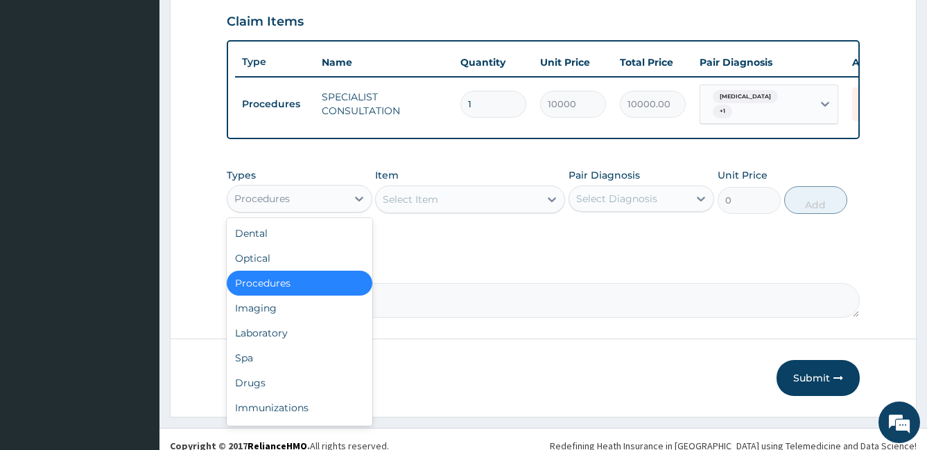
click at [335, 207] on div "Procedures" at bounding box center [286, 199] width 119 height 22
click at [254, 393] on div "Drugs" at bounding box center [300, 383] width 146 height 25
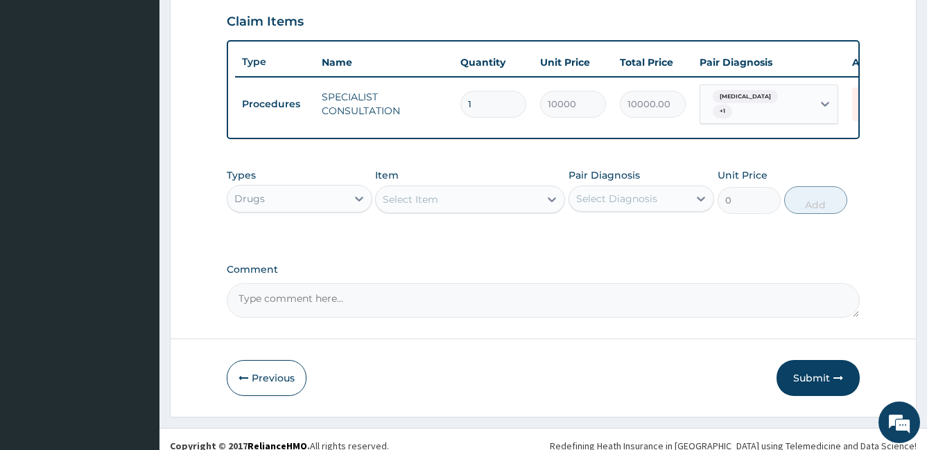
click at [407, 207] on div "Select Item" at bounding box center [410, 200] width 55 height 14
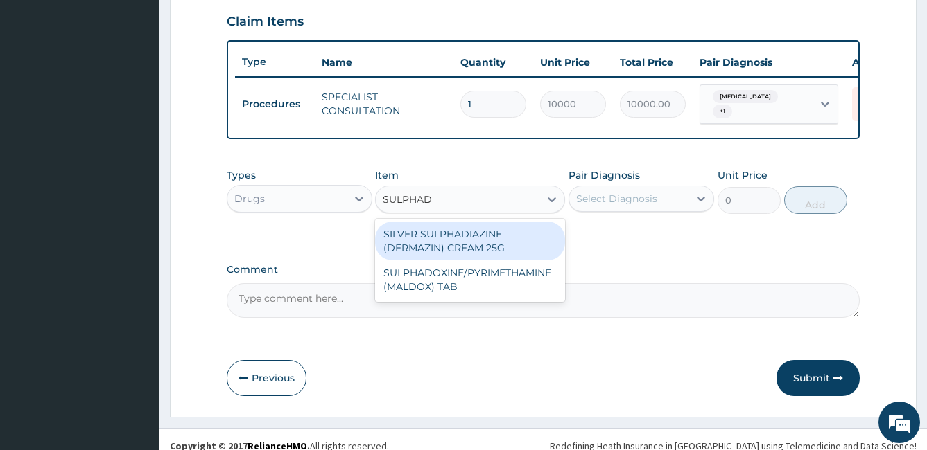
type input "SULPHADO"
click at [410, 252] on div "SULPHADOXINE/PYRIMETHAMINE (MALDOX) TAB" at bounding box center [470, 241] width 190 height 39
type input "150"
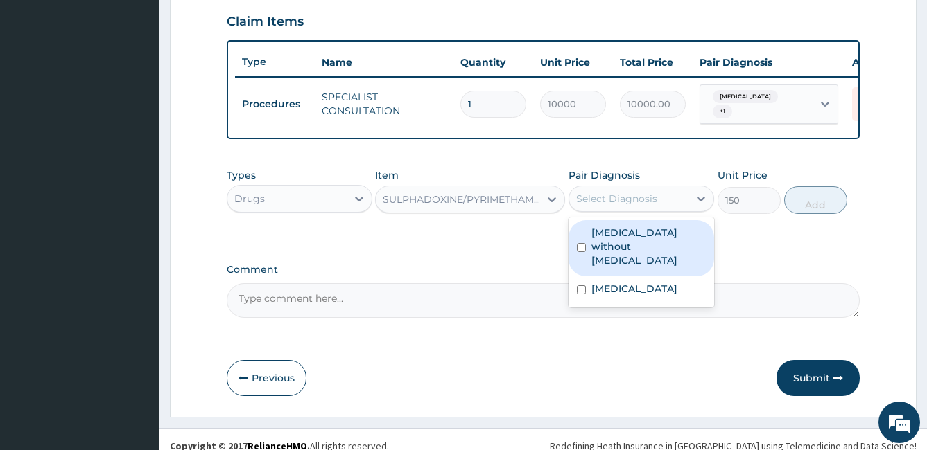
click at [630, 206] on div "Select Diagnosis" at bounding box center [616, 199] width 81 height 14
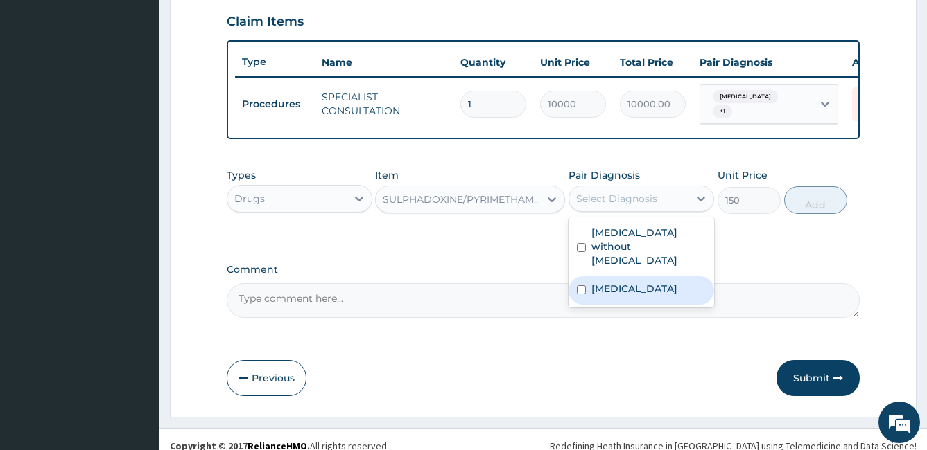
click at [582, 286] on input "checkbox" at bounding box center [581, 290] width 9 height 9
checkbox input "true"
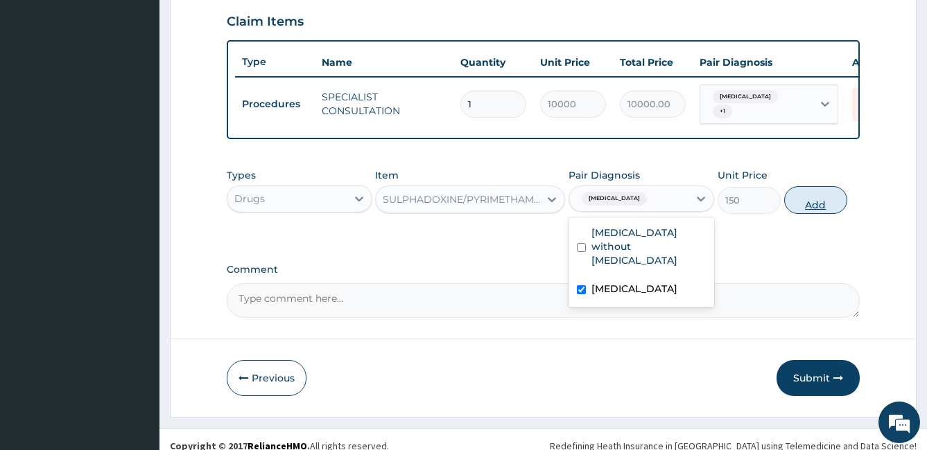
click at [811, 212] on button "Add" at bounding box center [815, 200] width 63 height 28
type input "0"
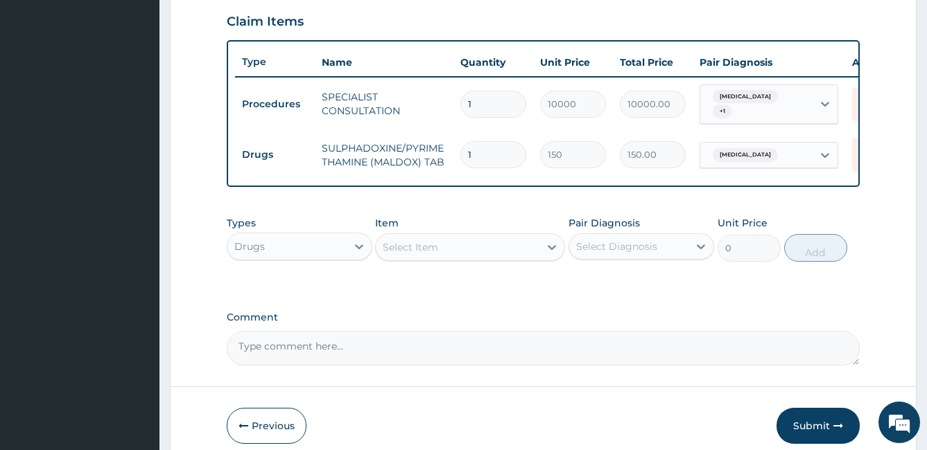
click at [399, 254] on div "Select Item" at bounding box center [410, 247] width 55 height 14
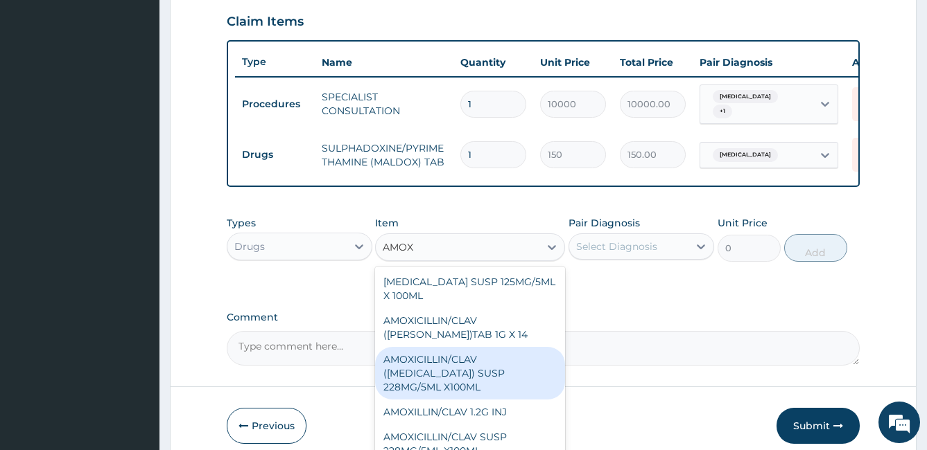
type input "AMOXI"
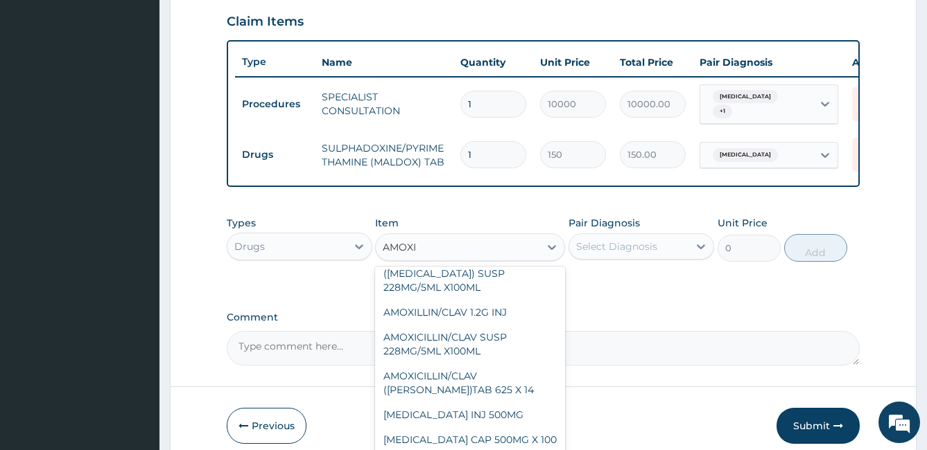
scroll to position [107, 0]
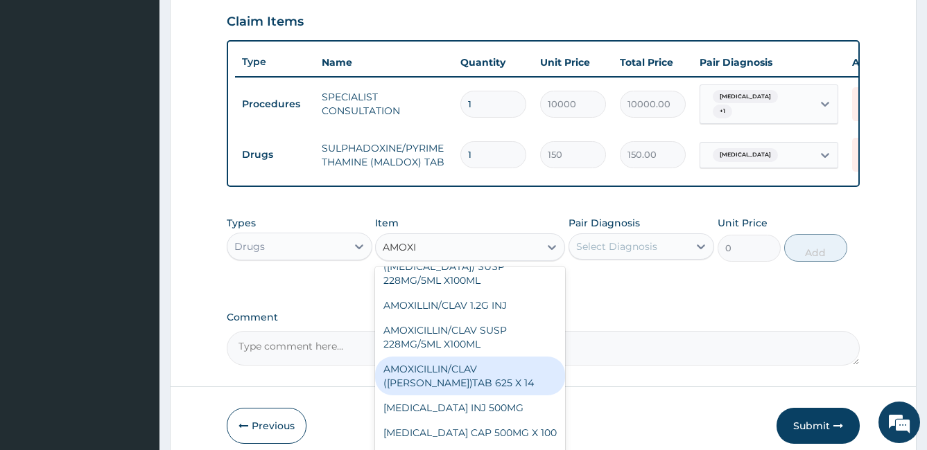
click at [494, 396] on div "AMOXICILLIN/CLAV ([PERSON_NAME])TAB 625 X 14" at bounding box center [470, 376] width 190 height 39
type input "200"
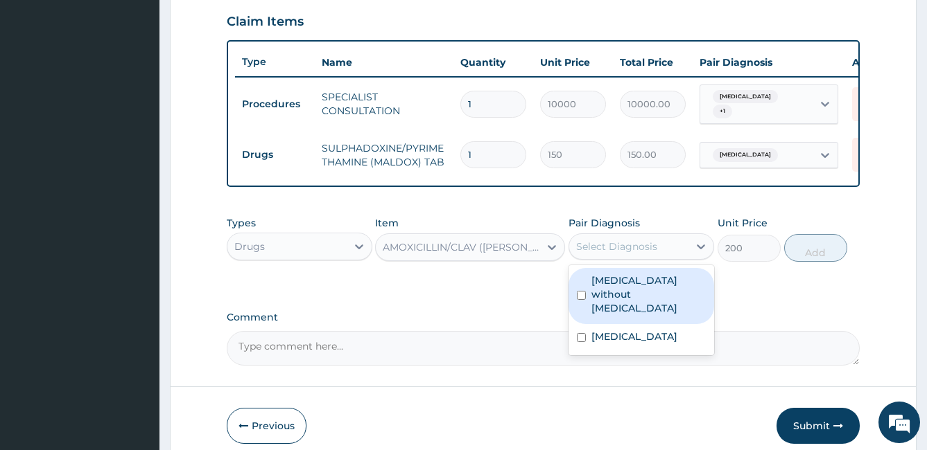
click at [620, 254] on div "Select Diagnosis" at bounding box center [616, 247] width 81 height 14
click at [586, 299] on input "checkbox" at bounding box center [581, 295] width 9 height 9
checkbox input "true"
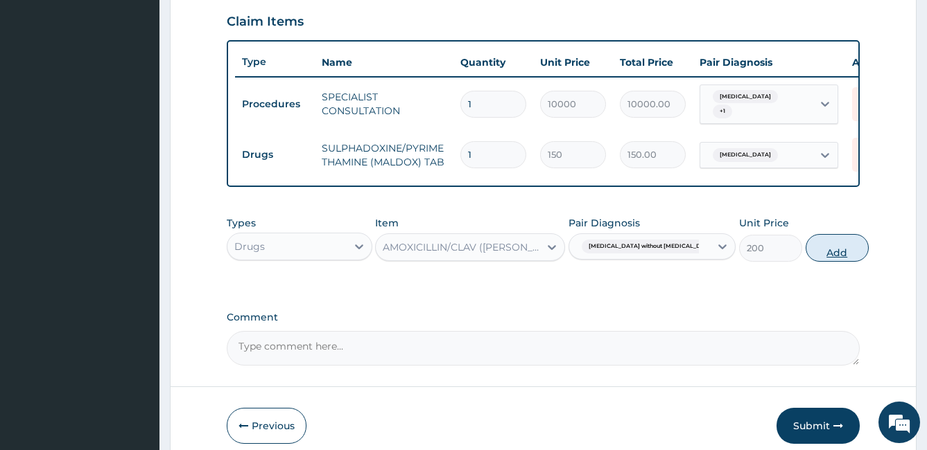
click at [814, 255] on button "Add" at bounding box center [836, 248] width 63 height 28
type input "0"
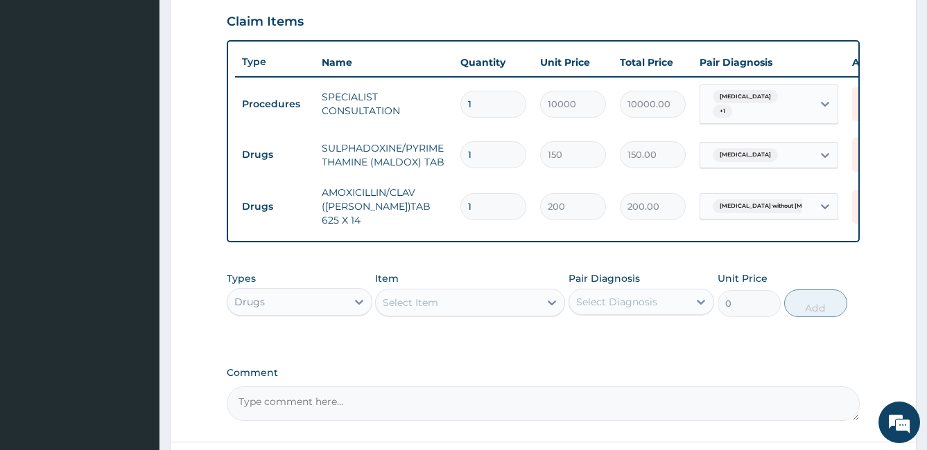
click at [480, 200] on input "1" at bounding box center [493, 206] width 66 height 27
type input "14"
type input "2800.00"
type input "14"
click at [480, 155] on input "1" at bounding box center [493, 154] width 66 height 27
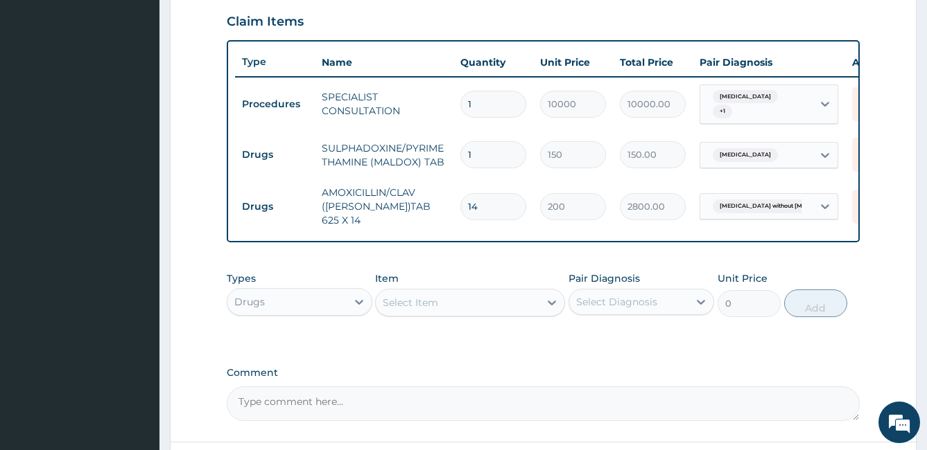
type input "0.00"
type input "6"
type input "900.00"
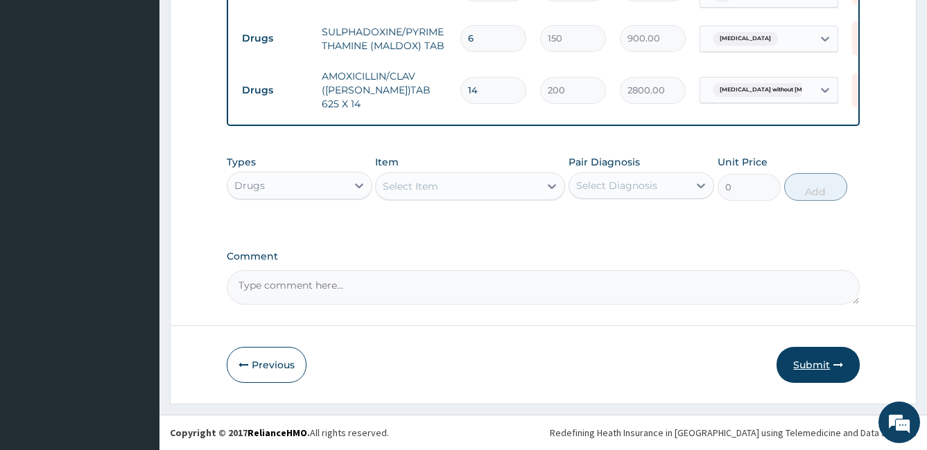
type input "6"
click at [821, 367] on button "Submit" at bounding box center [817, 365] width 83 height 36
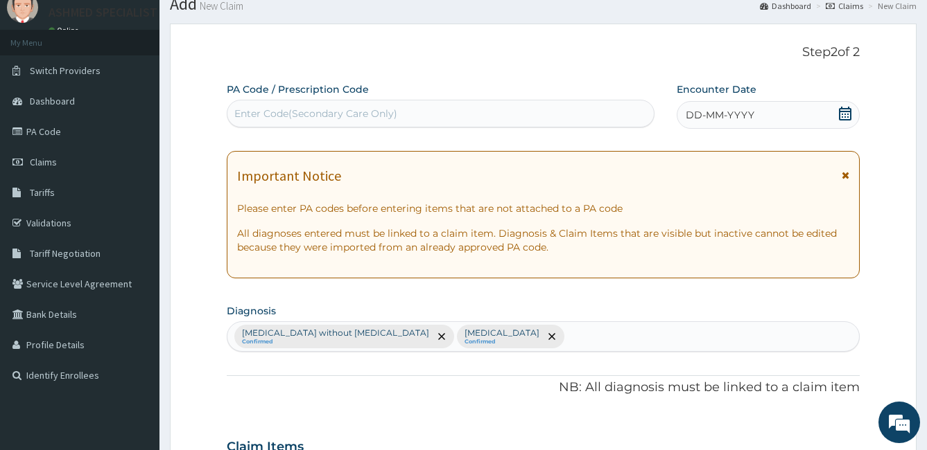
scroll to position [43, 0]
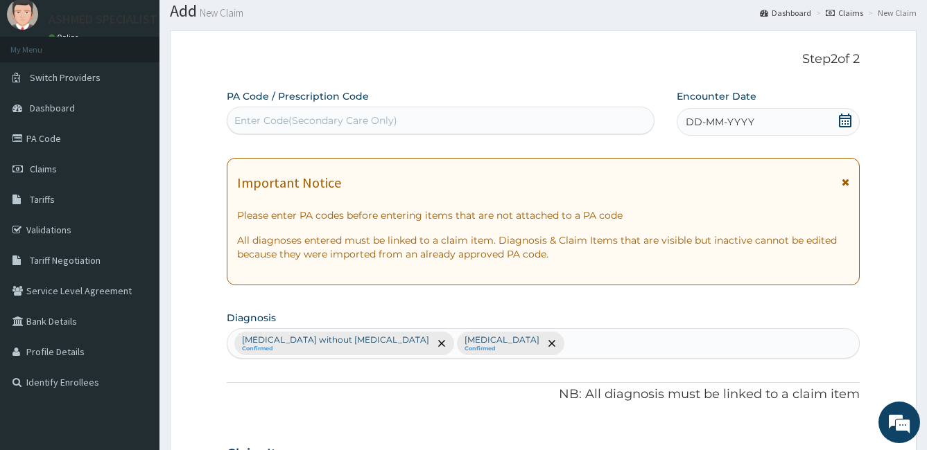
click at [839, 124] on icon at bounding box center [845, 121] width 12 height 14
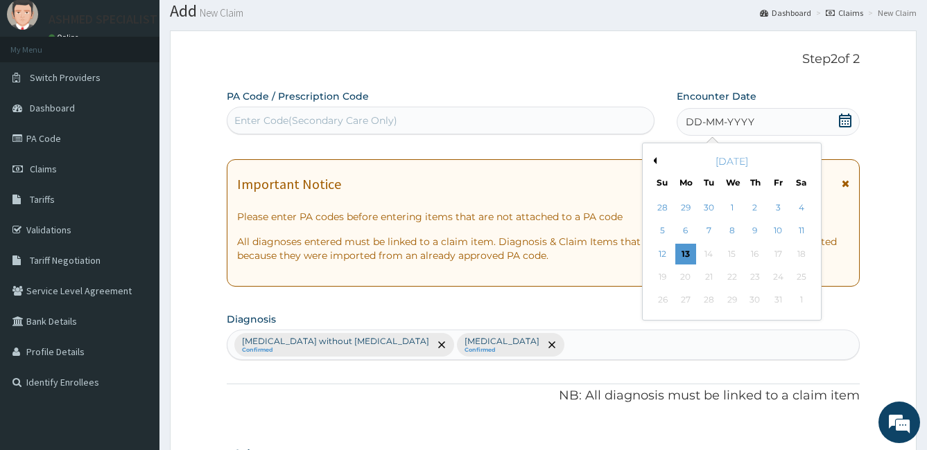
click at [651, 158] on button "Previous Month" at bounding box center [652, 160] width 7 height 7
click at [733, 256] on div "17" at bounding box center [731, 254] width 21 height 21
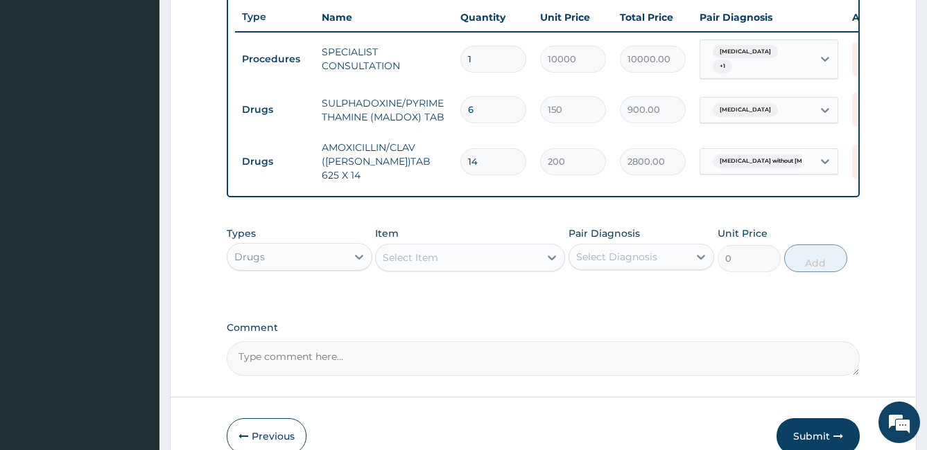
scroll to position [595, 0]
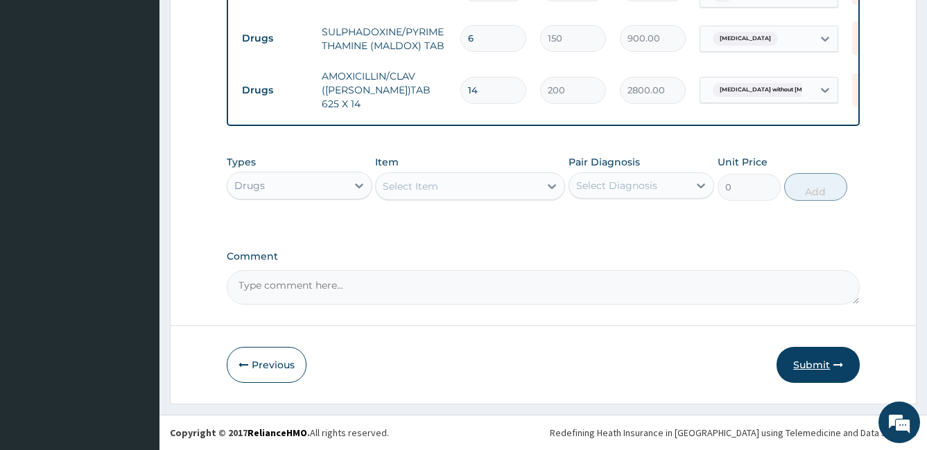
click at [823, 367] on button "Submit" at bounding box center [817, 365] width 83 height 36
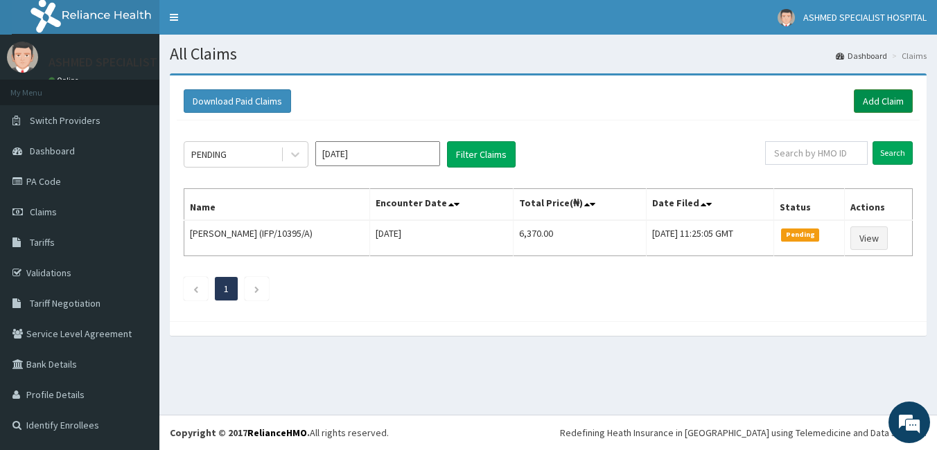
click at [881, 107] on link "Add Claim" at bounding box center [883, 101] width 59 height 24
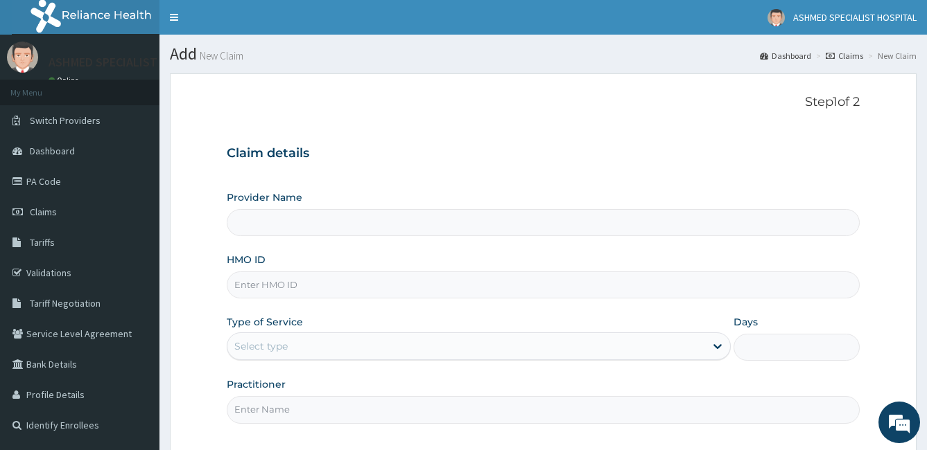
type input "ASHMED SPECIALIST HOSPITAL"
click at [237, 288] on input "HMO ID" at bounding box center [543, 285] width 633 height 27
type input "SBG/11133/A"
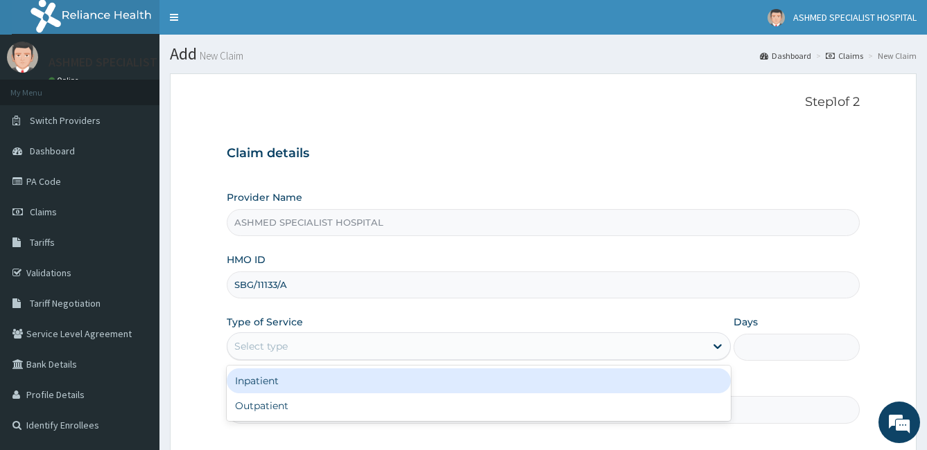
click at [262, 340] on div "Select type" at bounding box center [260, 347] width 53 height 14
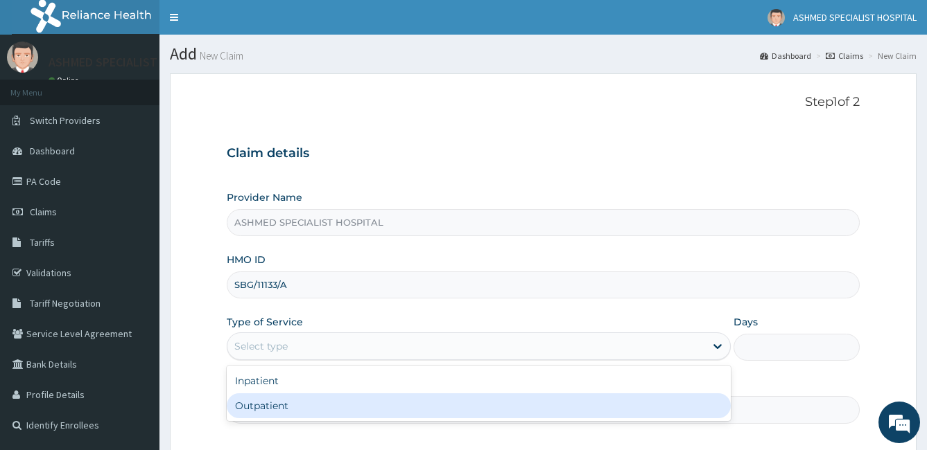
click at [258, 411] on div "Outpatient" at bounding box center [479, 406] width 505 height 25
type input "1"
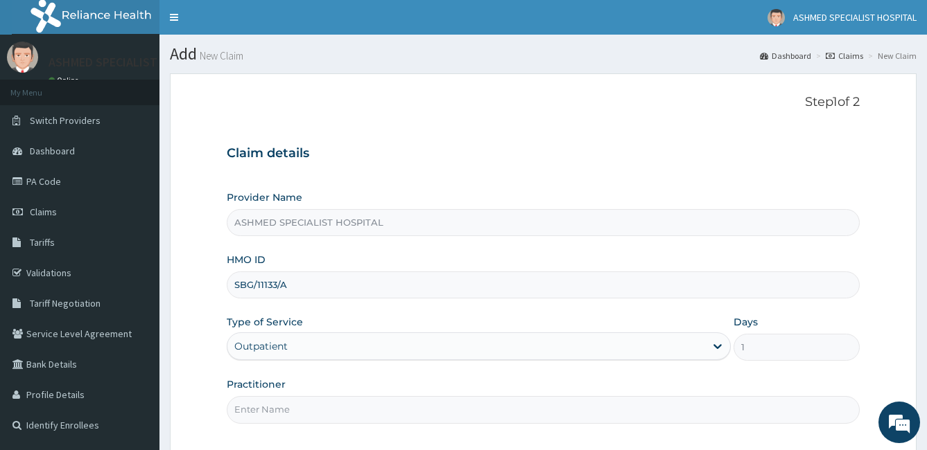
click at [263, 408] on input "Practitioner" at bounding box center [543, 409] width 633 height 27
click at [290, 412] on input "Dr. [PERSON_NAME] ONUGHA" at bounding box center [543, 409] width 633 height 27
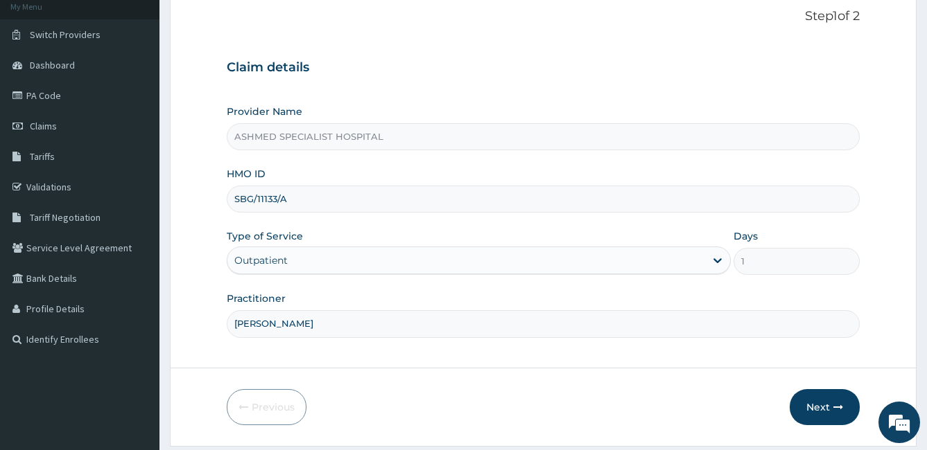
scroll to position [98, 0]
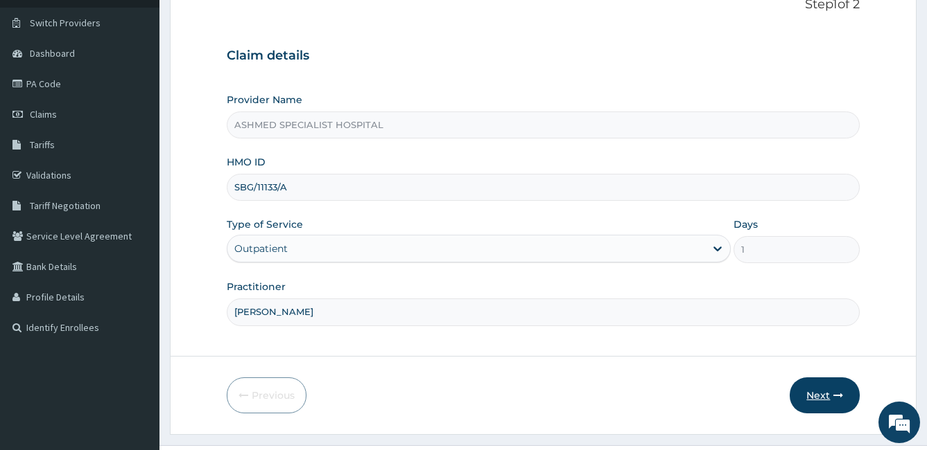
type input "[PERSON_NAME]"
click at [827, 398] on button "Next" at bounding box center [824, 396] width 70 height 36
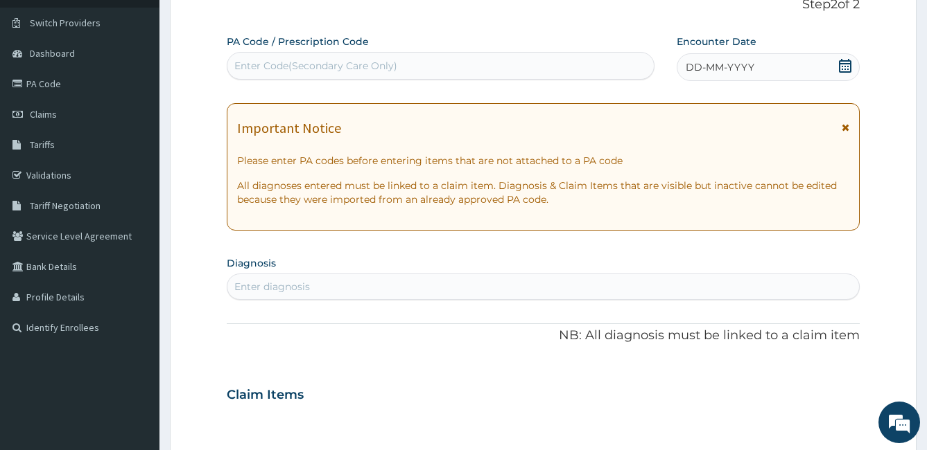
click at [843, 63] on icon at bounding box center [845, 66] width 12 height 14
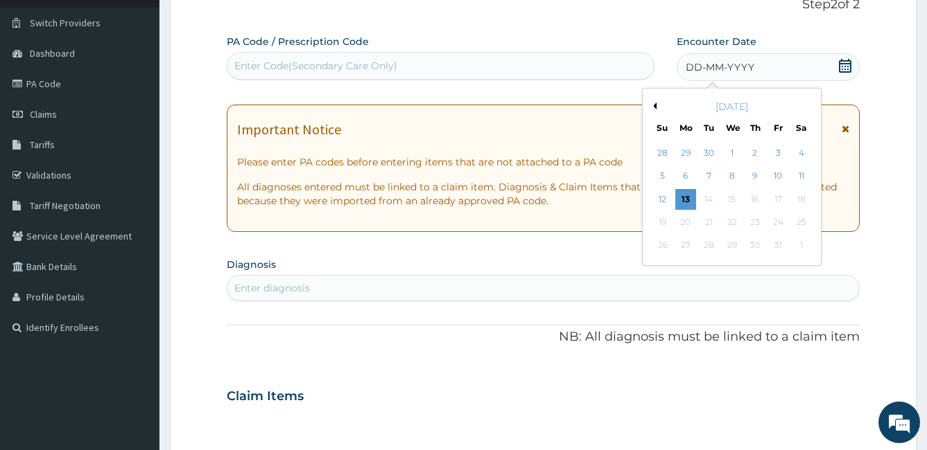
click at [655, 103] on button "Previous Month" at bounding box center [652, 106] width 7 height 7
click at [799, 200] on div "20" at bounding box center [800, 199] width 21 height 21
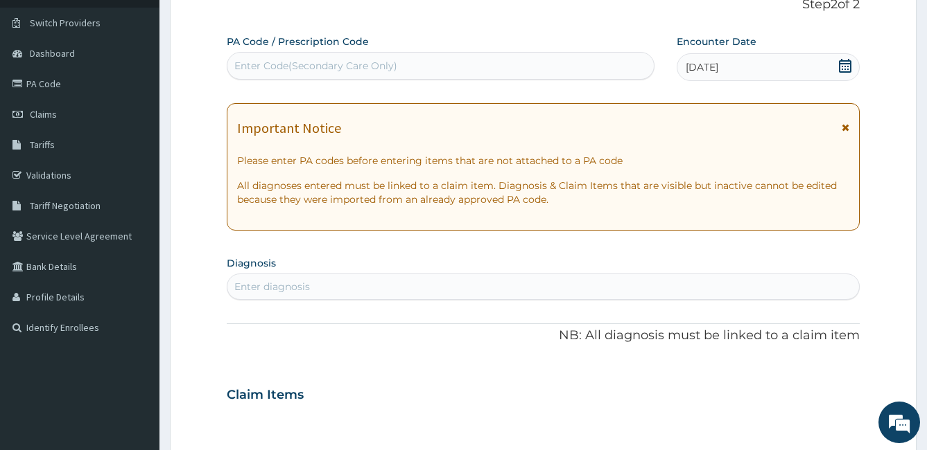
click at [272, 290] on div "Enter diagnosis" at bounding box center [272, 287] width 76 height 14
type input "WOUND"
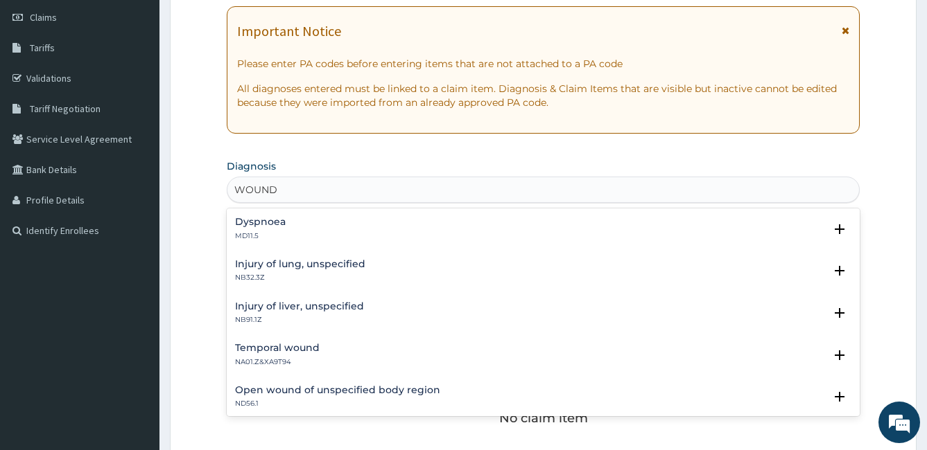
scroll to position [198, 0]
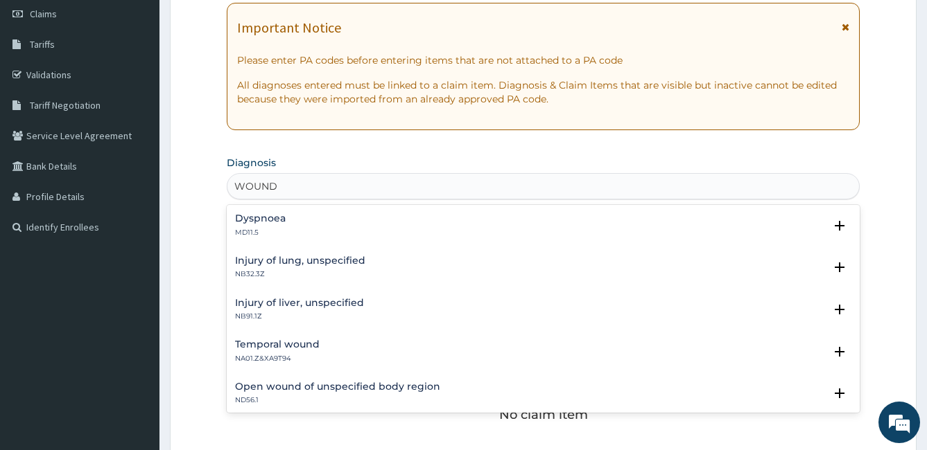
click at [331, 387] on h4 "Open wound of unspecified body region" at bounding box center [337, 387] width 205 height 10
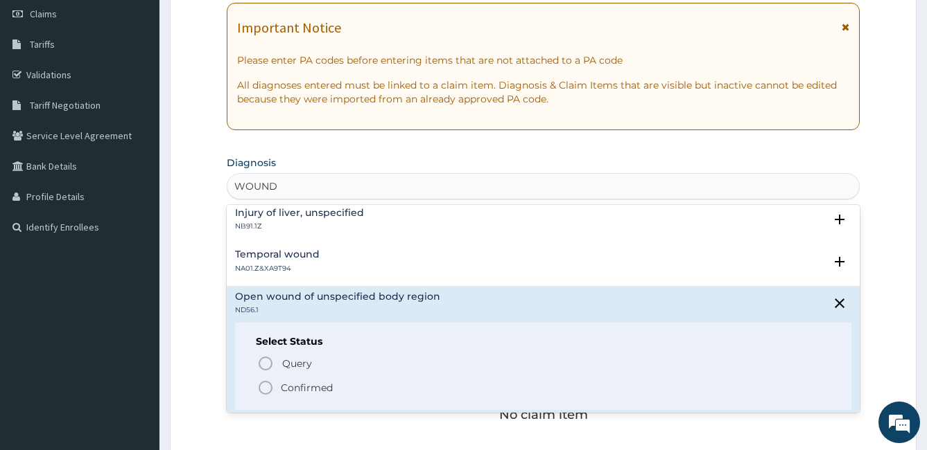
scroll to position [111, 0]
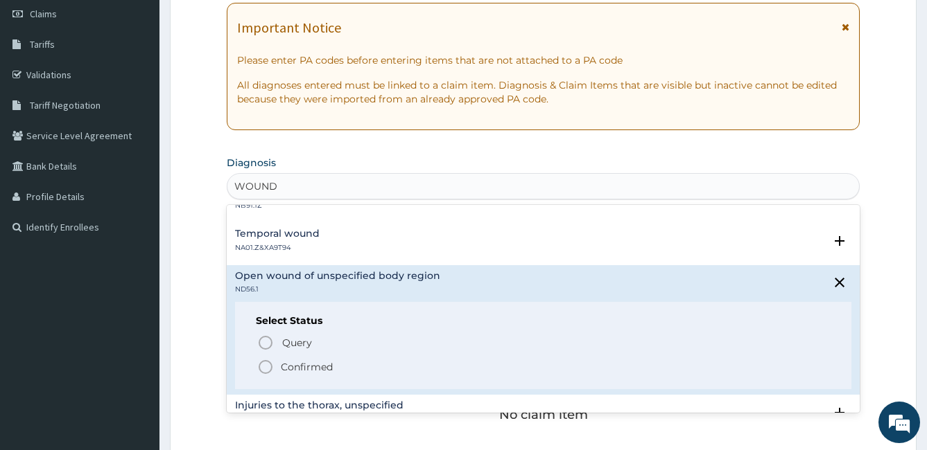
click at [264, 364] on icon "status option filled" at bounding box center [265, 367] width 17 height 17
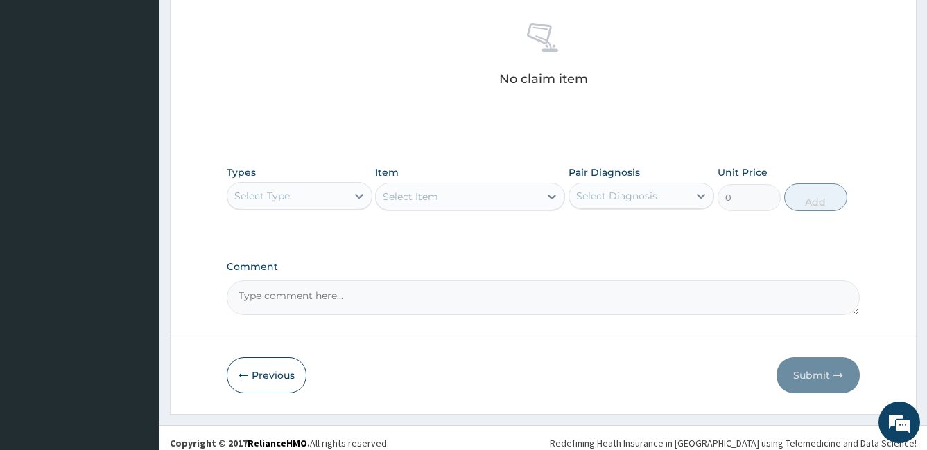
scroll to position [549, 0]
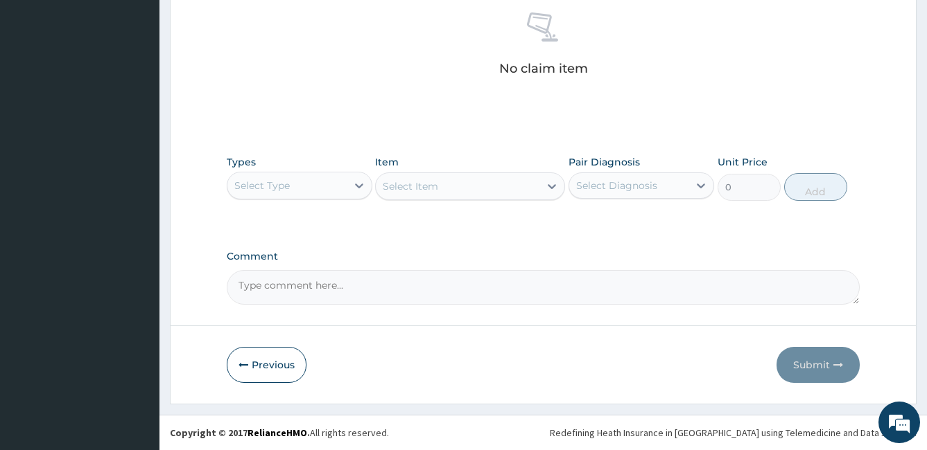
click at [283, 191] on div "Select Type" at bounding box center [261, 186] width 55 height 14
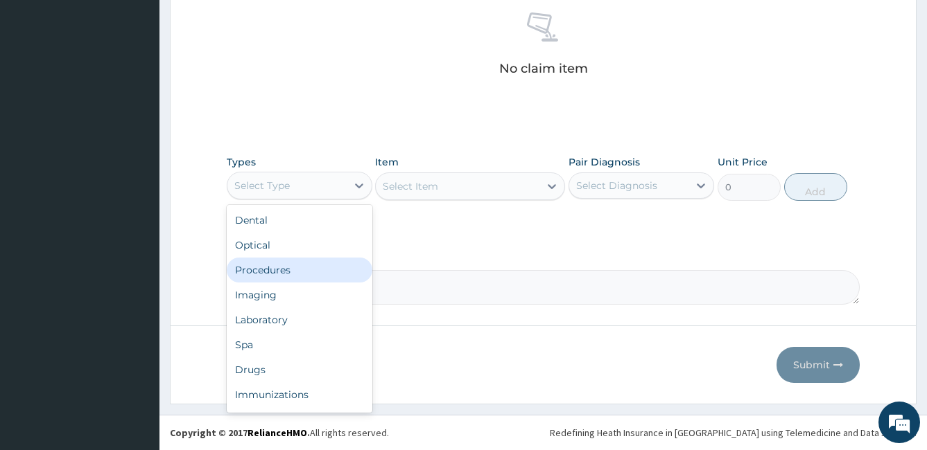
click at [274, 261] on div "Procedures" at bounding box center [300, 270] width 146 height 25
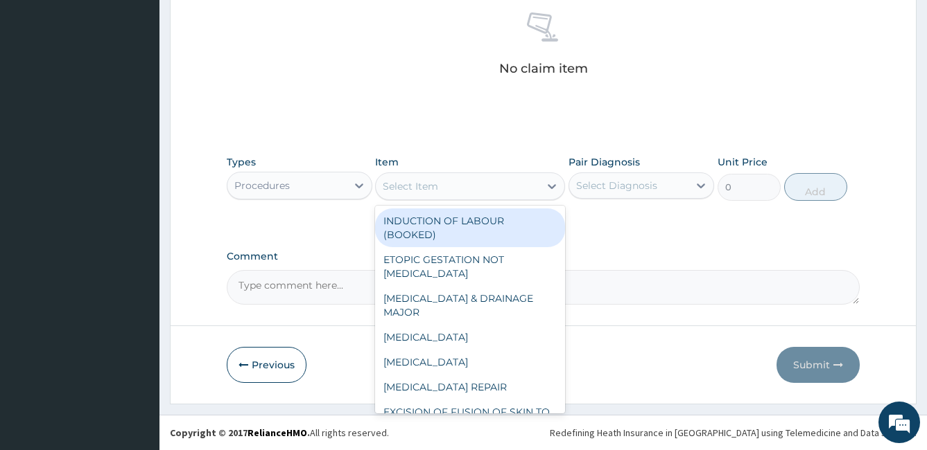
click at [412, 186] on div "Select Item" at bounding box center [410, 186] width 55 height 14
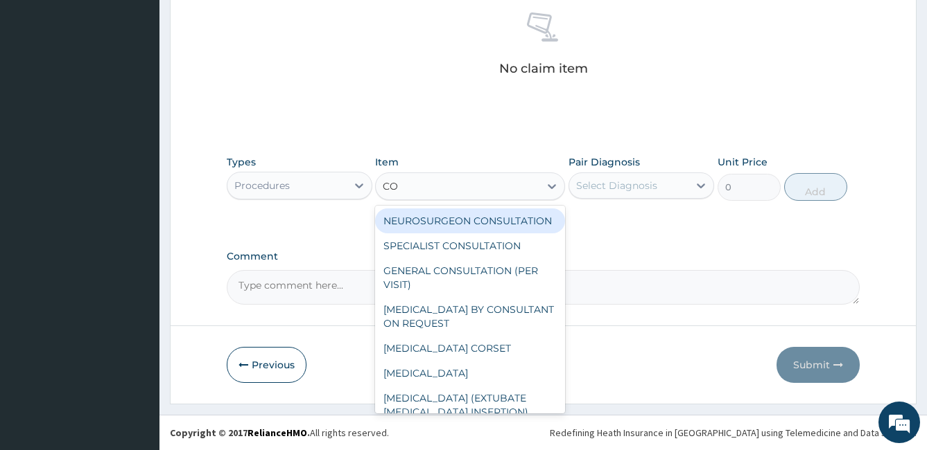
type input "CON"
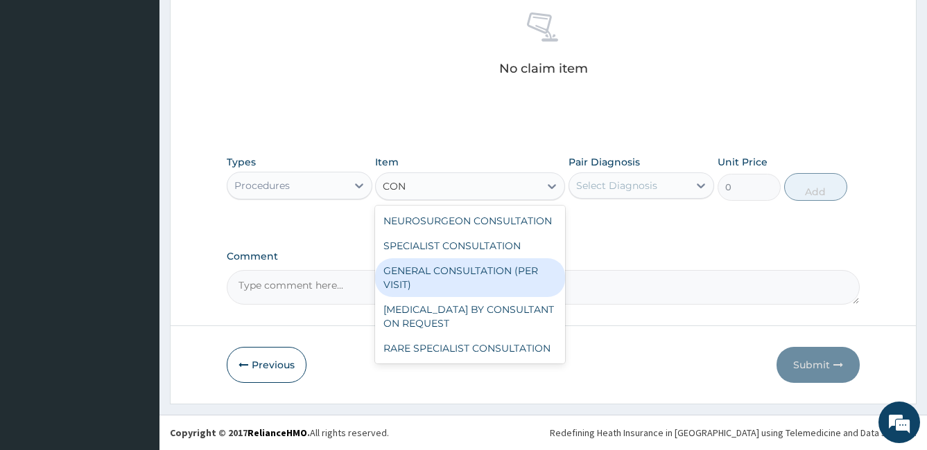
click at [453, 274] on div "GENERAL CONSULTATION (PER VISIT)" at bounding box center [470, 277] width 190 height 39
type input "2000"
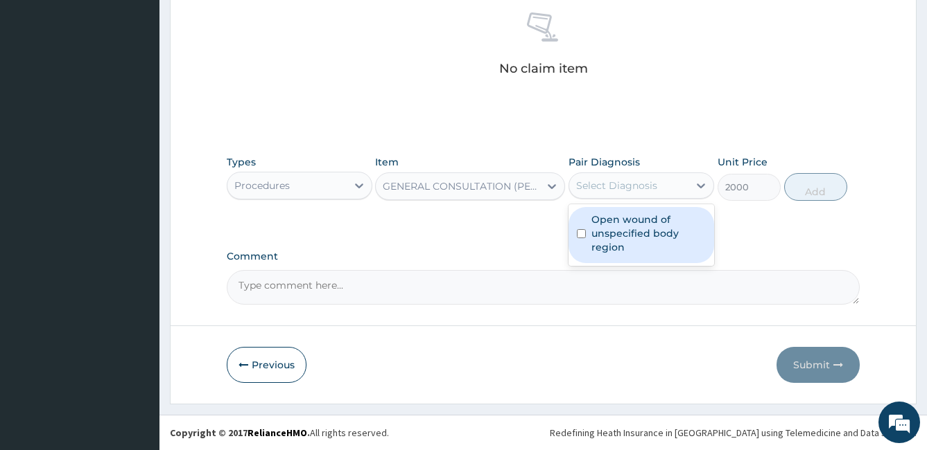
click at [605, 189] on div "Select Diagnosis" at bounding box center [616, 186] width 81 height 14
click at [579, 232] on input "checkbox" at bounding box center [581, 233] width 9 height 9
checkbox input "true"
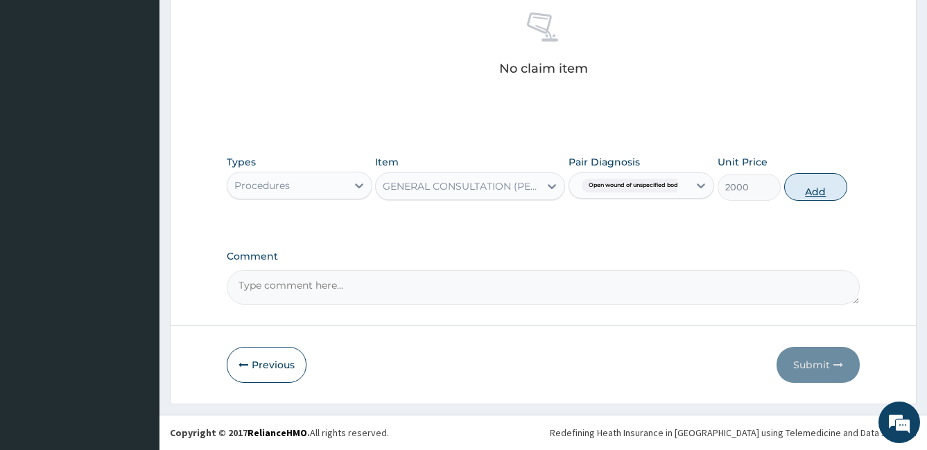
click at [818, 192] on button "Add" at bounding box center [815, 187] width 63 height 28
type input "0"
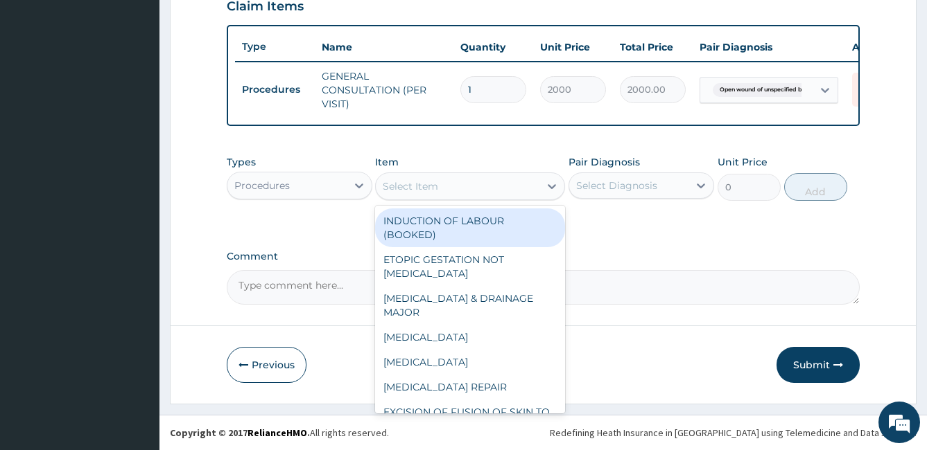
click at [407, 190] on div "Select Item" at bounding box center [410, 186] width 55 height 14
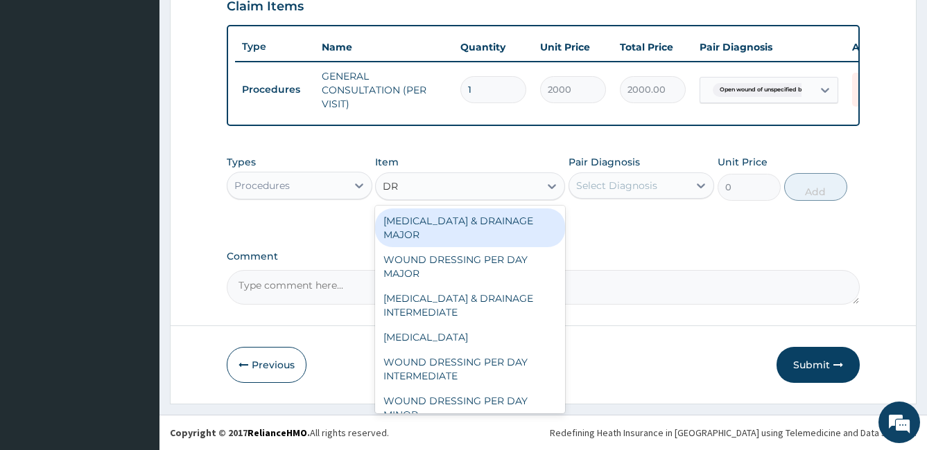
type input "DRE"
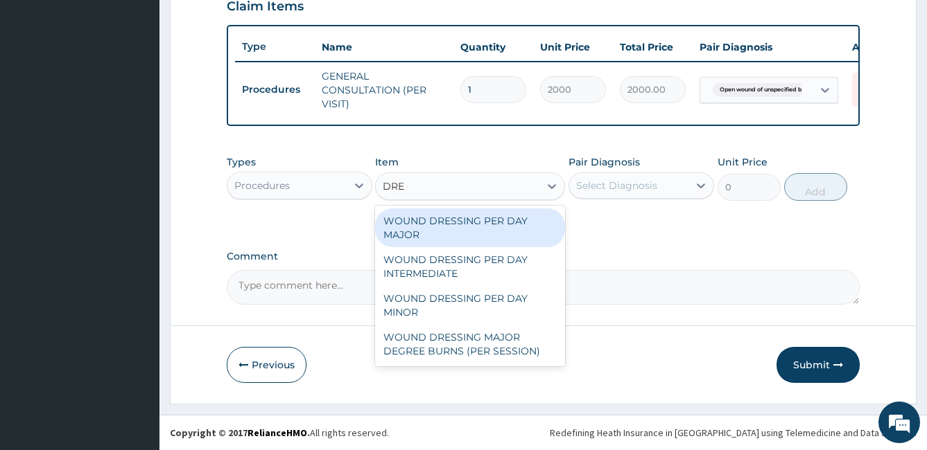
click at [426, 217] on div "WOUND DRESSING PER DAY MAJOR" at bounding box center [470, 228] width 190 height 39
type input "2000"
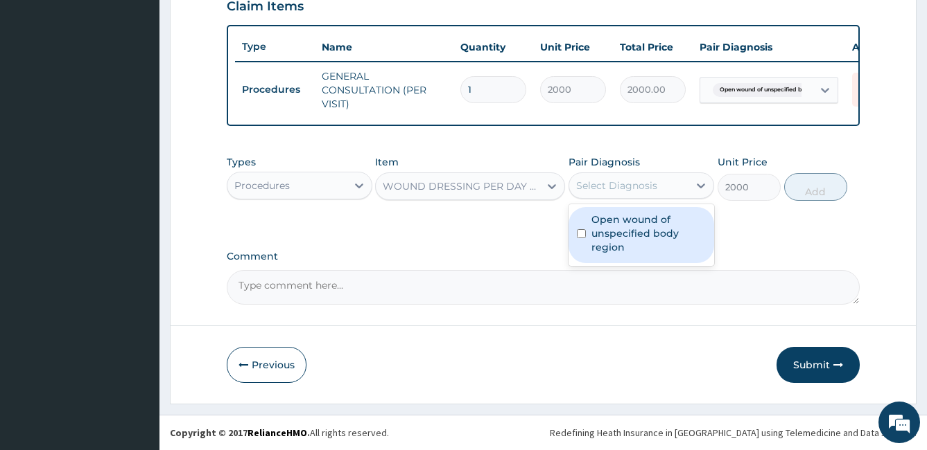
click at [601, 191] on div "Select Diagnosis" at bounding box center [616, 186] width 81 height 14
click at [581, 233] on input "checkbox" at bounding box center [581, 233] width 9 height 9
checkbox input "true"
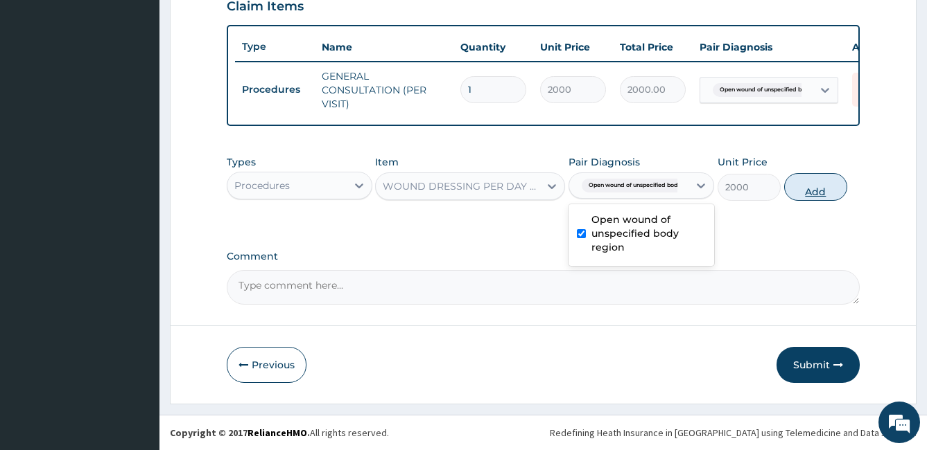
click at [831, 186] on button "Add" at bounding box center [815, 187] width 63 height 28
type input "0"
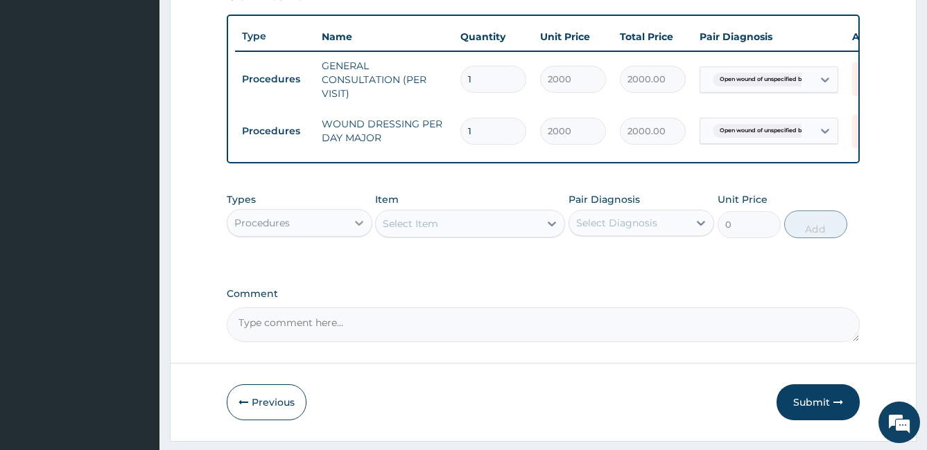
click at [348, 236] on div at bounding box center [359, 223] width 25 height 25
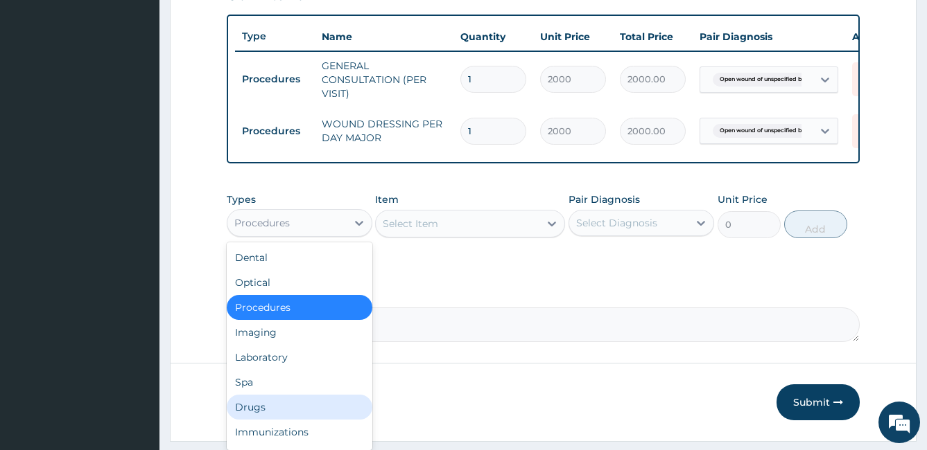
click at [272, 414] on div "Drugs" at bounding box center [300, 407] width 146 height 25
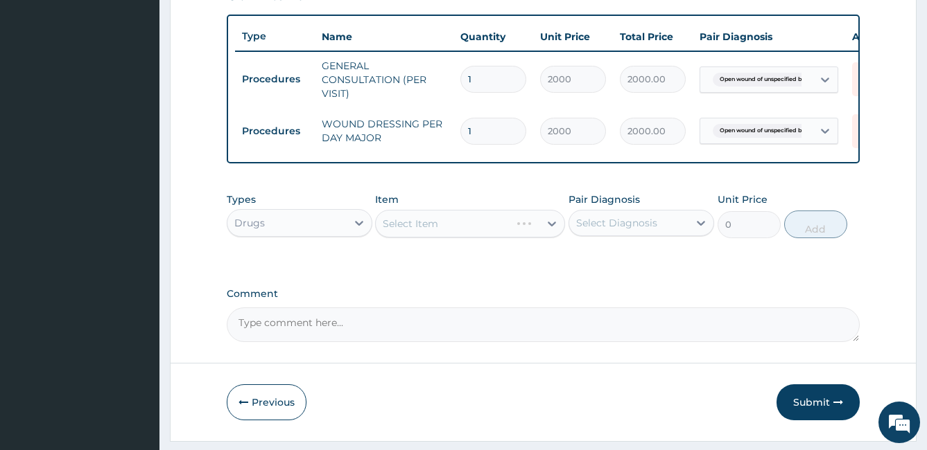
click at [437, 225] on div "Select Item" at bounding box center [470, 224] width 190 height 28
click at [429, 231] on div "Select Item" at bounding box center [410, 224] width 55 height 14
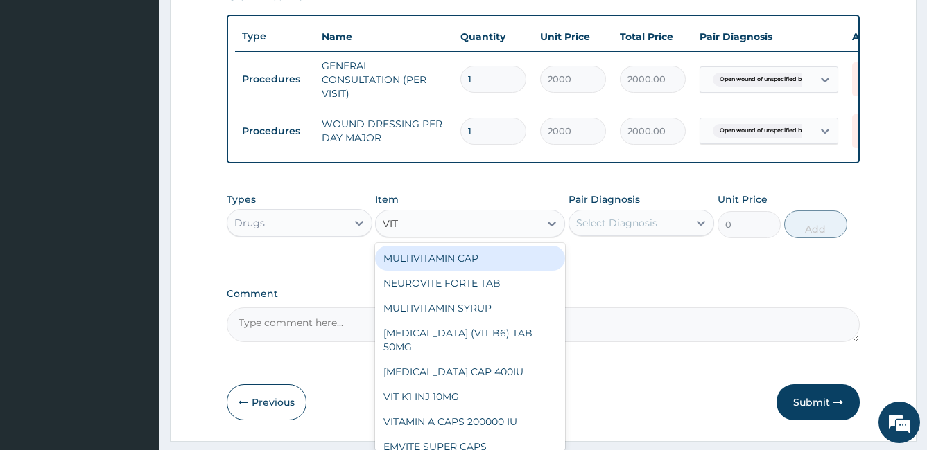
type input "VIT C"
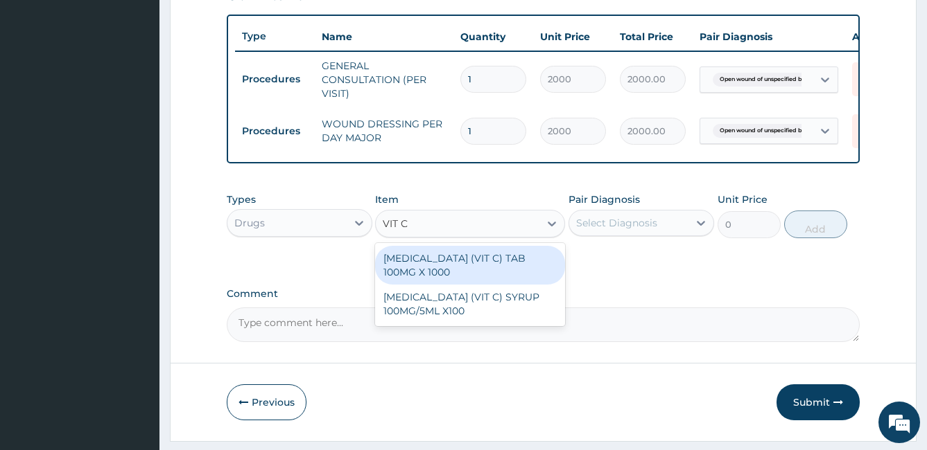
click at [453, 267] on div "ASCORBIC ACID (VIT C) TAB 100MG X 1000" at bounding box center [470, 265] width 190 height 39
type input "10"
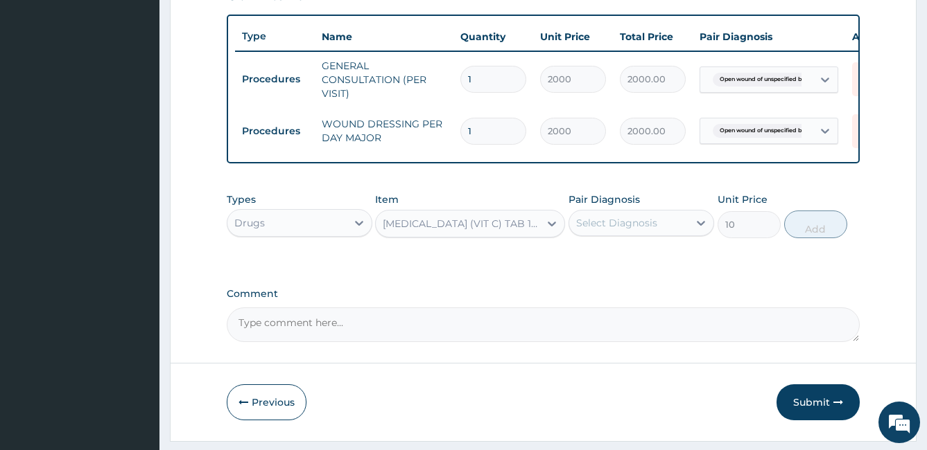
click at [645, 234] on div "Select Diagnosis" at bounding box center [628, 223] width 119 height 22
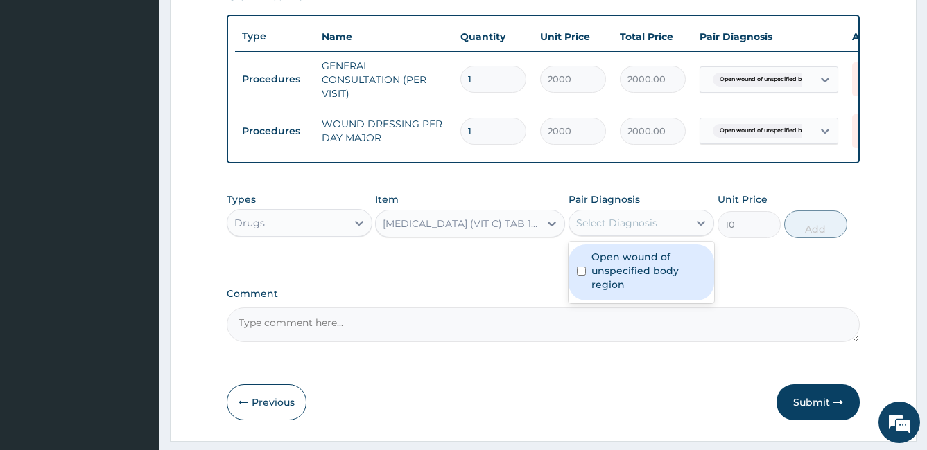
click at [584, 276] on input "checkbox" at bounding box center [581, 271] width 9 height 9
checkbox input "true"
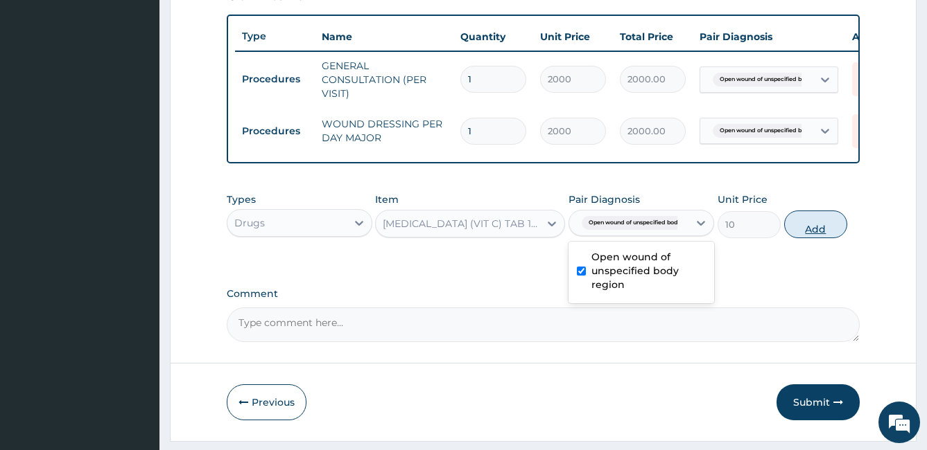
click at [812, 238] on button "Add" at bounding box center [815, 225] width 63 height 28
type input "0"
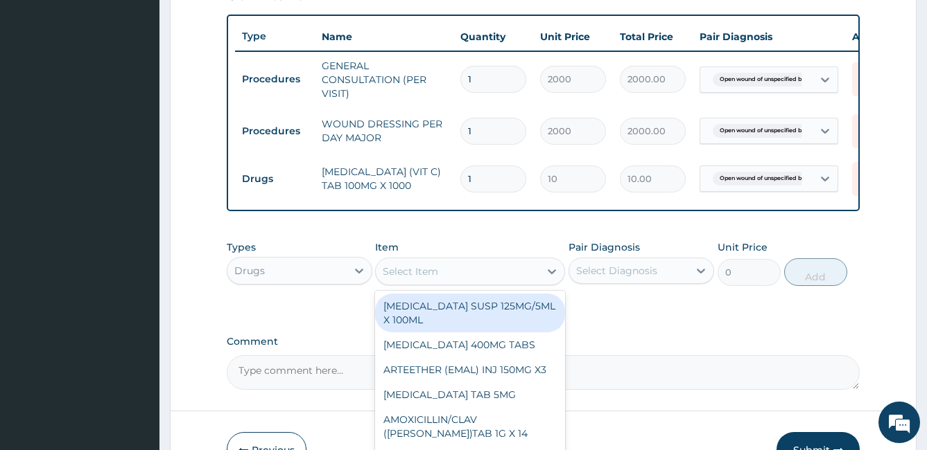
click at [408, 279] on div "Select Item" at bounding box center [410, 272] width 55 height 14
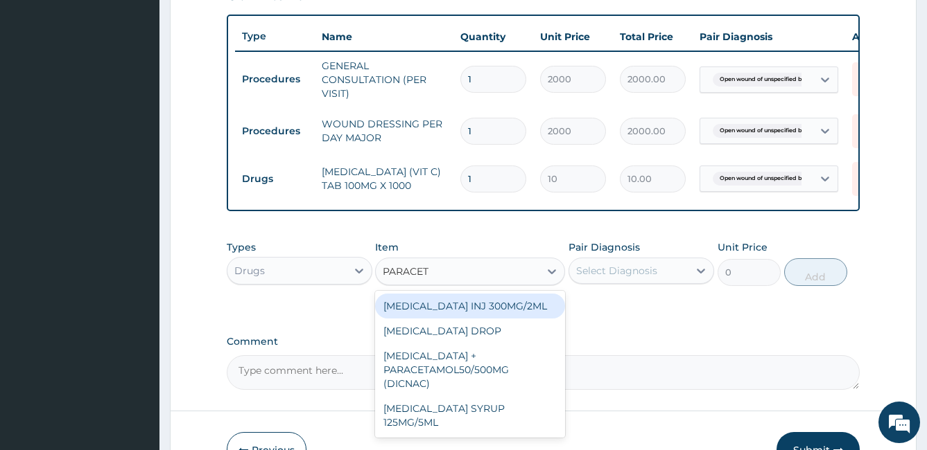
type input "PARACETA"
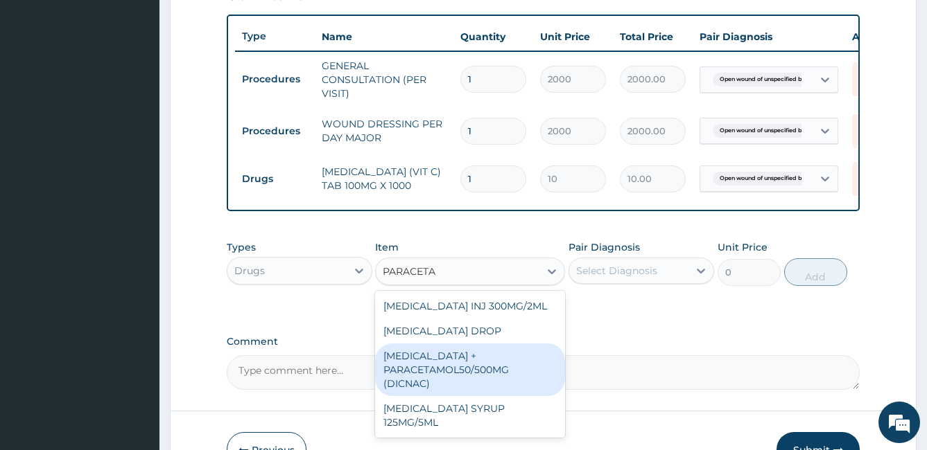
click at [462, 382] on div "DICLOFENAC + PARACETAMOL50/500MG (DICNAC)" at bounding box center [470, 370] width 190 height 53
type input "40"
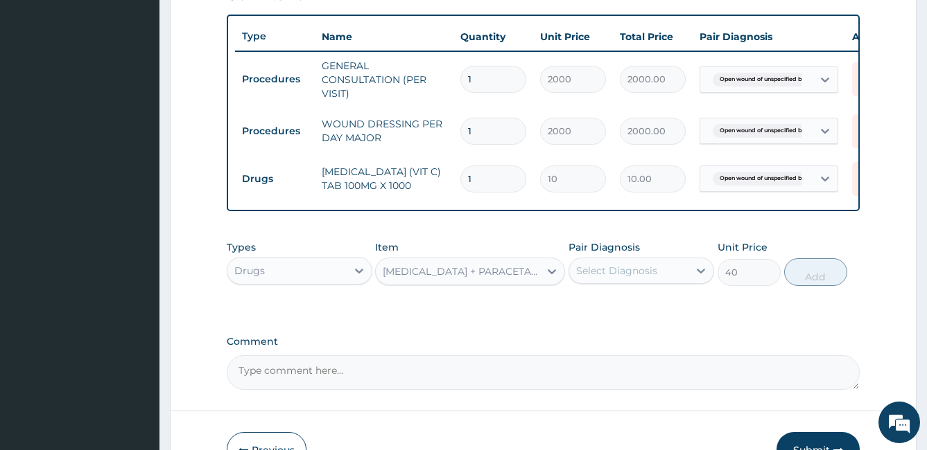
click at [599, 278] on div "Select Diagnosis" at bounding box center [616, 271] width 81 height 14
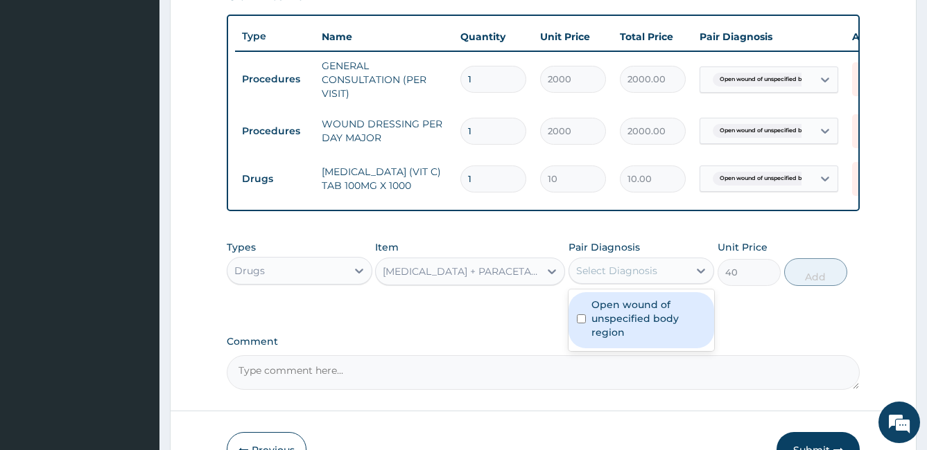
click at [580, 324] on input "checkbox" at bounding box center [581, 319] width 9 height 9
checkbox input "true"
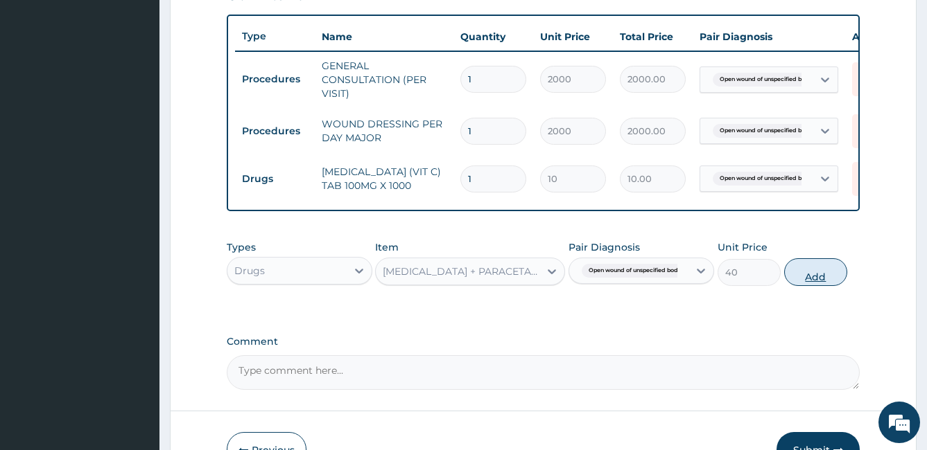
click at [803, 286] on button "Add" at bounding box center [815, 272] width 63 height 28
type input "0"
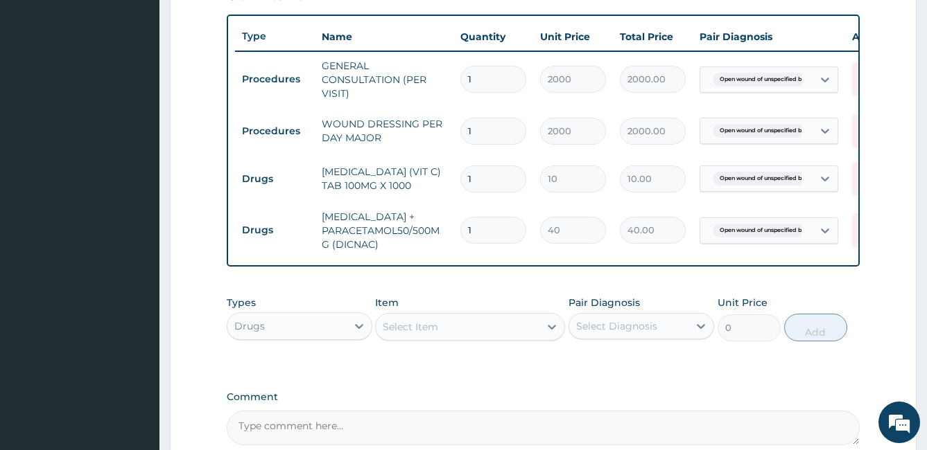
type input "0.00"
type input "2"
type input "80.00"
type input "20"
type input "800.00"
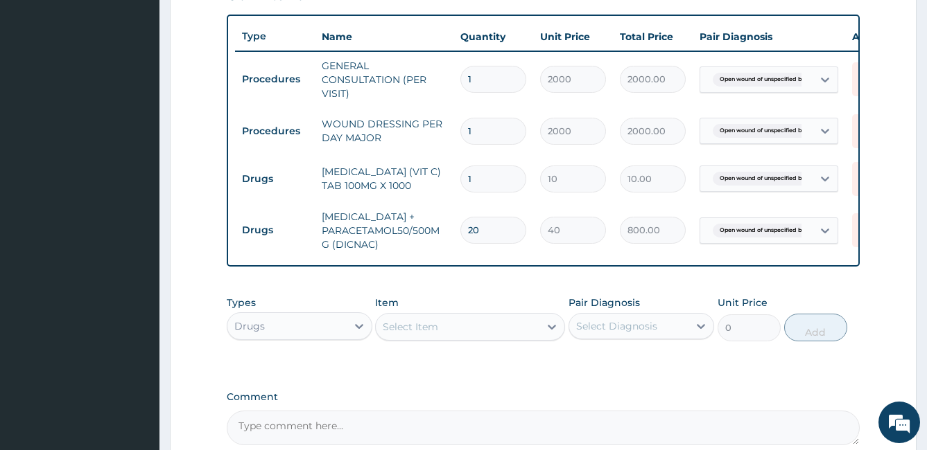
type input "20"
click at [483, 173] on input "1" at bounding box center [493, 179] width 66 height 27
type input "0.00"
type input "4"
type input "40.00"
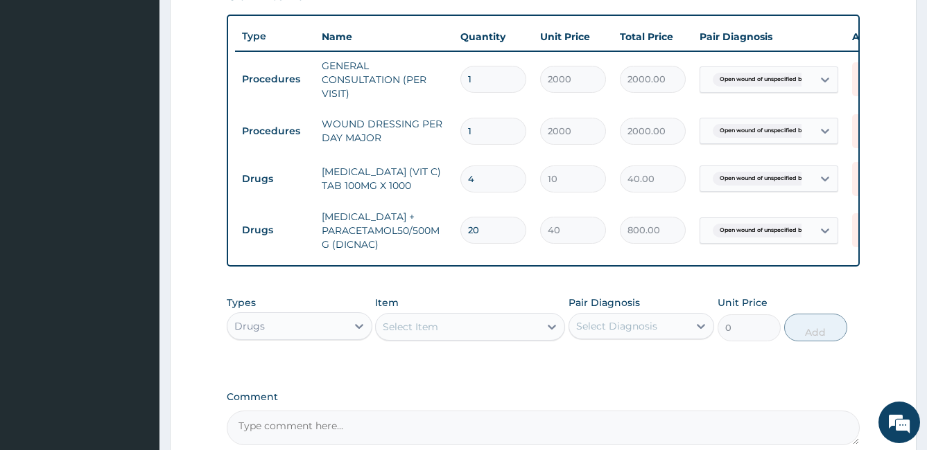
type input "40"
type input "400.00"
type input "40"
click at [481, 139] on input "1" at bounding box center [493, 131] width 66 height 27
type input "0.00"
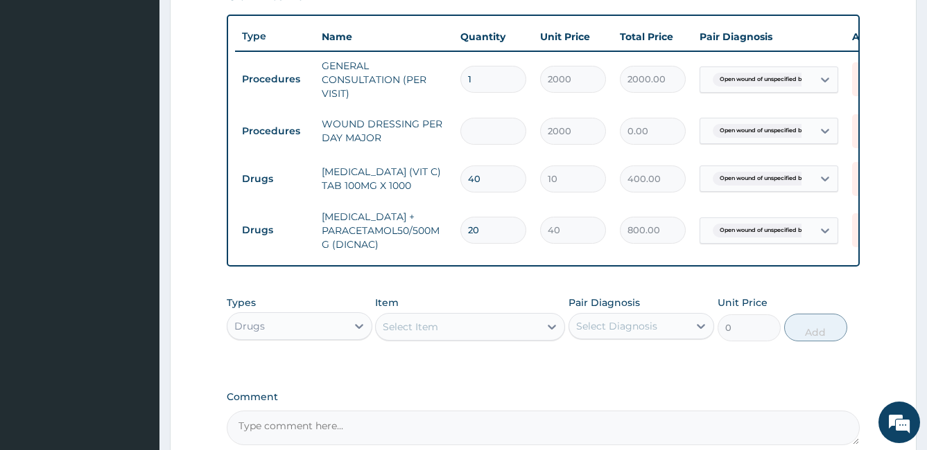
type input "2"
type input "4000.00"
type input "2"
click at [287, 336] on div "Drugs" at bounding box center [286, 326] width 119 height 22
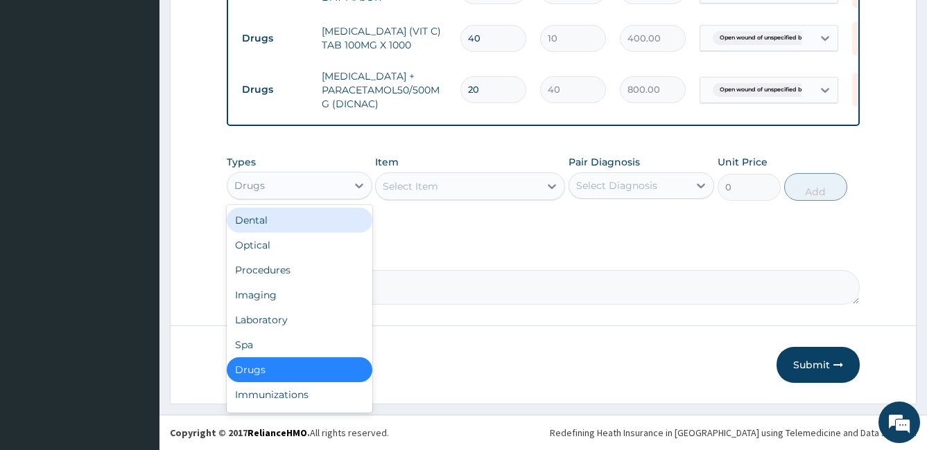
scroll to position [652, 0]
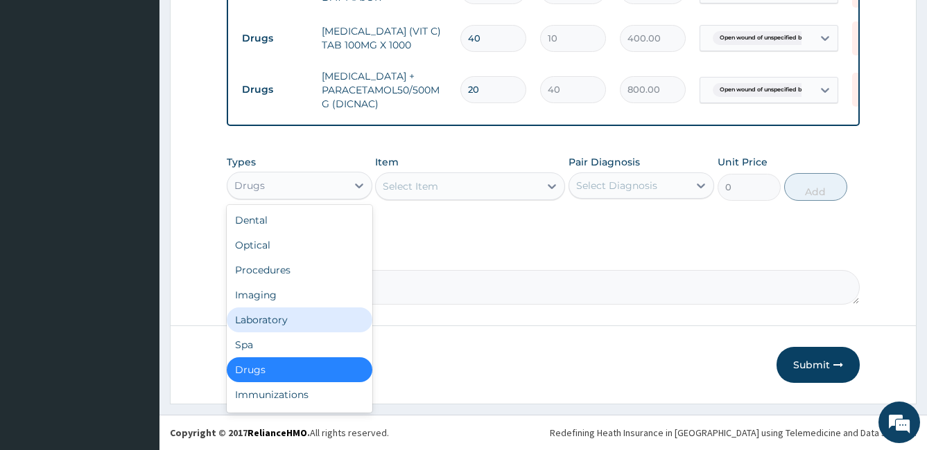
click at [300, 326] on div "Laboratory" at bounding box center [300, 320] width 146 height 25
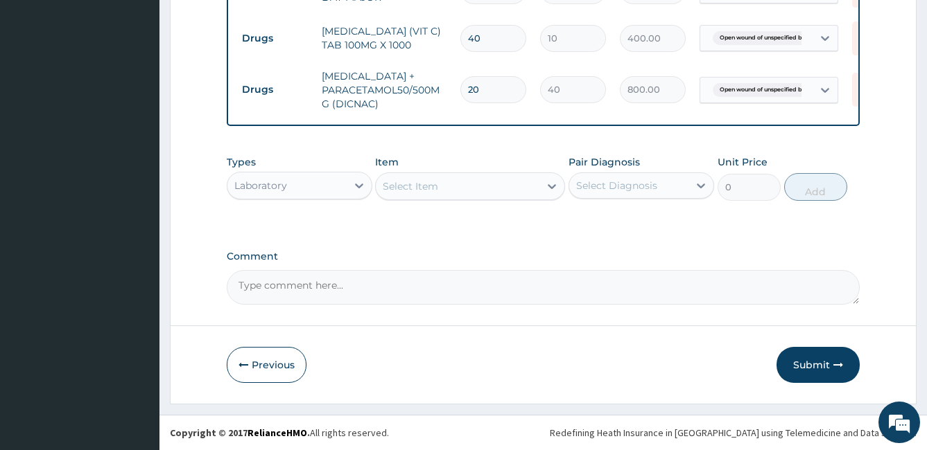
click at [466, 197] on div "Select Item" at bounding box center [458, 186] width 164 height 22
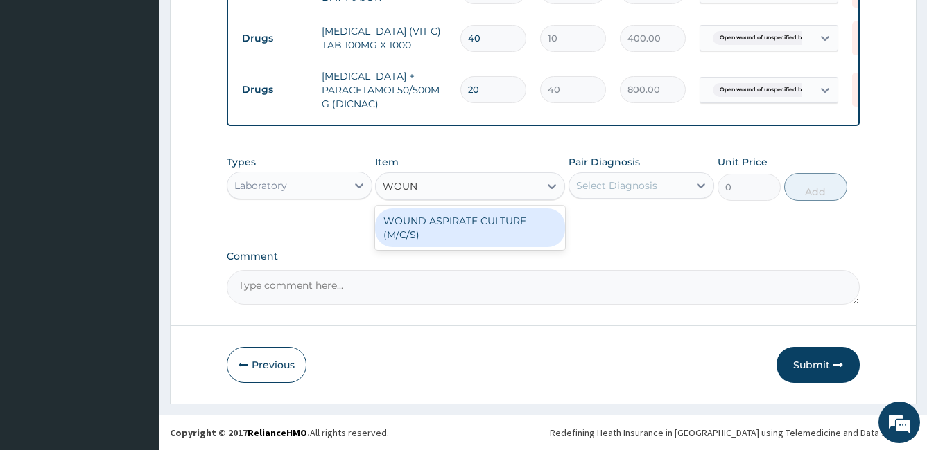
type input "WOUND"
click at [470, 220] on div "WOUND ASPIRATE CULTURE (M/C/S)" at bounding box center [470, 228] width 190 height 39
type input "2500"
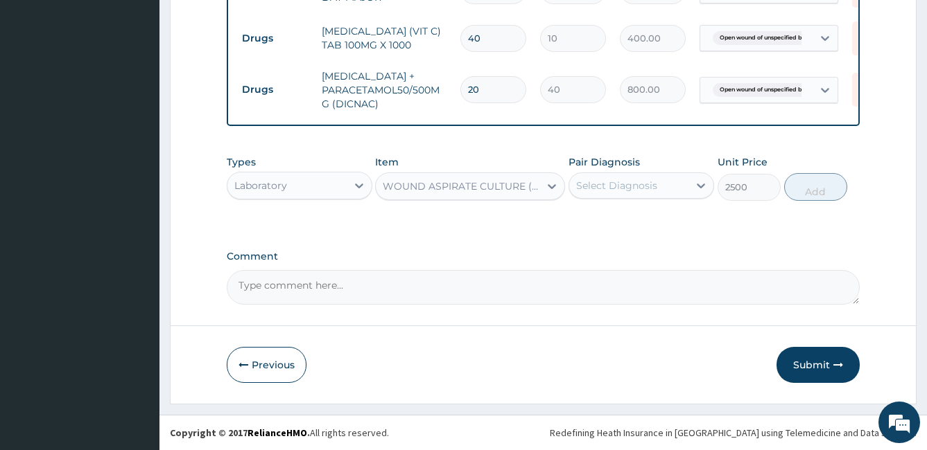
click at [616, 186] on div "Select Diagnosis" at bounding box center [616, 186] width 81 height 14
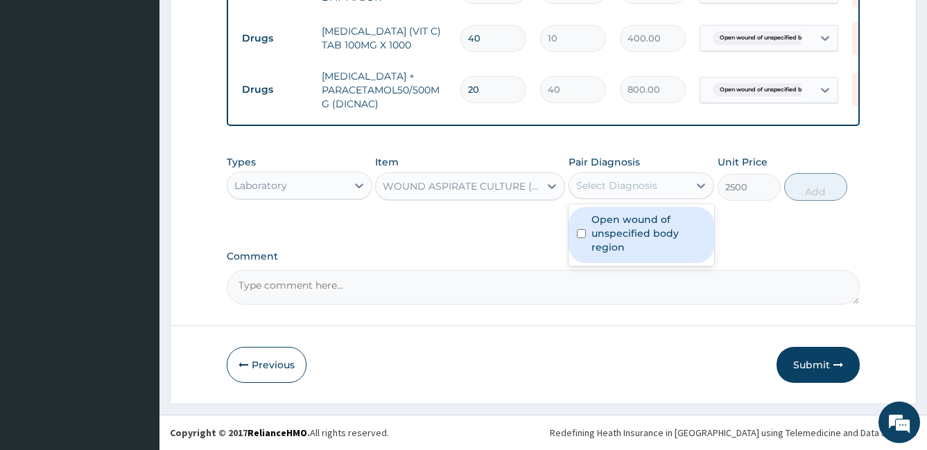
click at [579, 234] on input "checkbox" at bounding box center [581, 233] width 9 height 9
checkbox input "true"
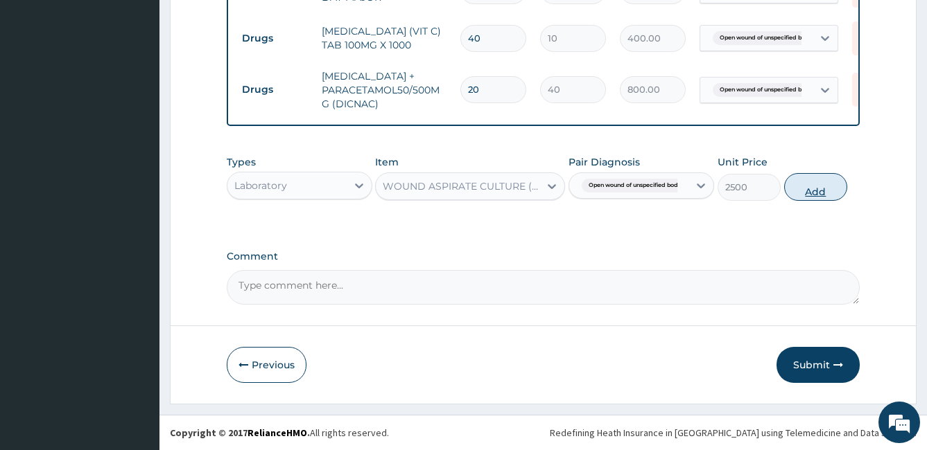
click at [809, 188] on button "Add" at bounding box center [815, 187] width 63 height 28
type input "0"
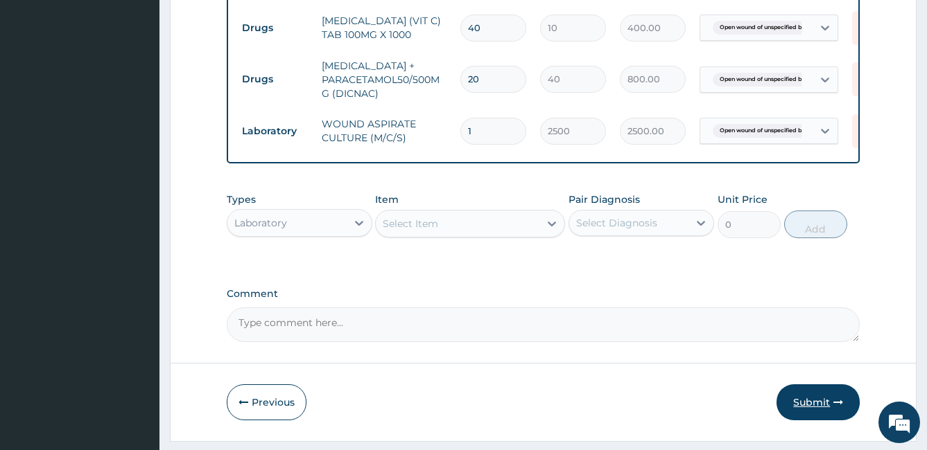
click at [822, 417] on button "Submit" at bounding box center [817, 403] width 83 height 36
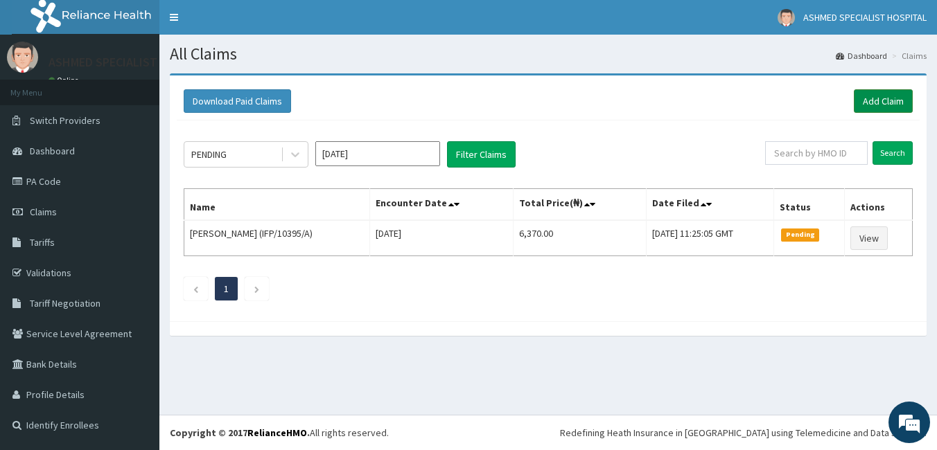
click at [896, 101] on link "Add Claim" at bounding box center [883, 101] width 59 height 24
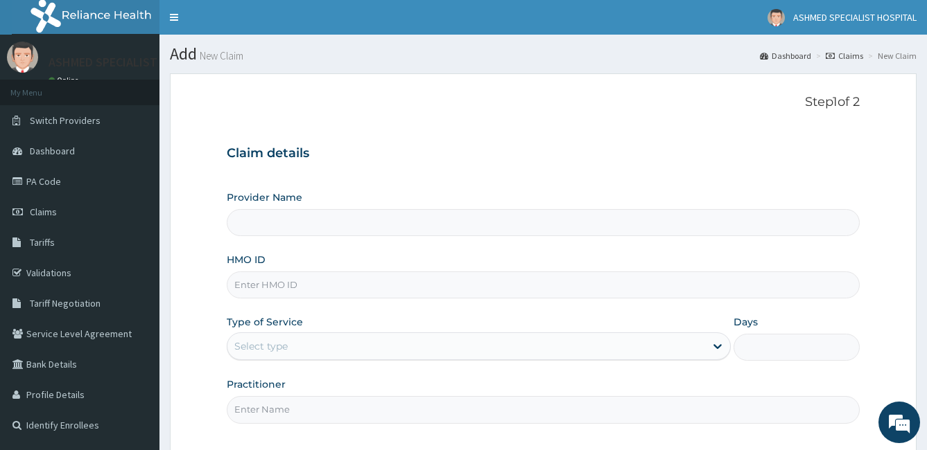
click at [303, 288] on input "HMO ID" at bounding box center [543, 285] width 633 height 27
type input "ASHMED SPECIALIST HOSPITAL"
type input "TAA/10052/A"
click at [269, 344] on div "Select type" at bounding box center [260, 347] width 53 height 14
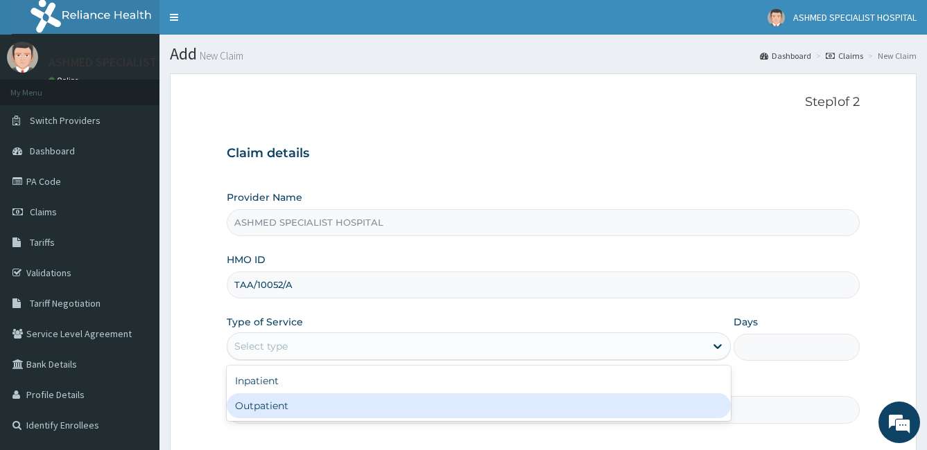
click at [261, 404] on div "Outpatient" at bounding box center [479, 406] width 505 height 25
type input "1"
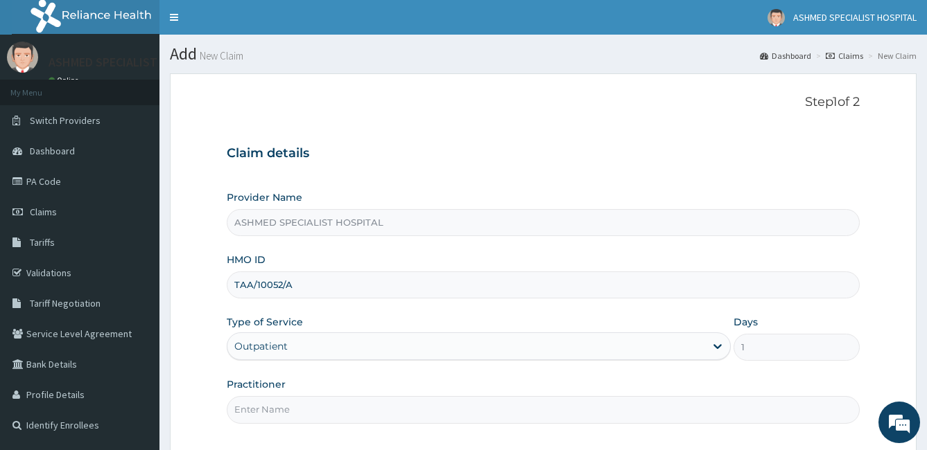
click at [261, 404] on input "Practitioner" at bounding box center [543, 409] width 633 height 27
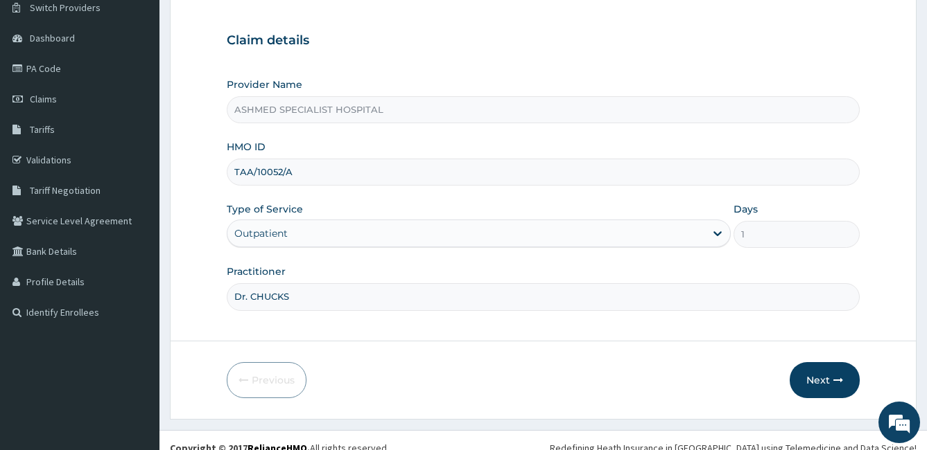
scroll to position [115, 0]
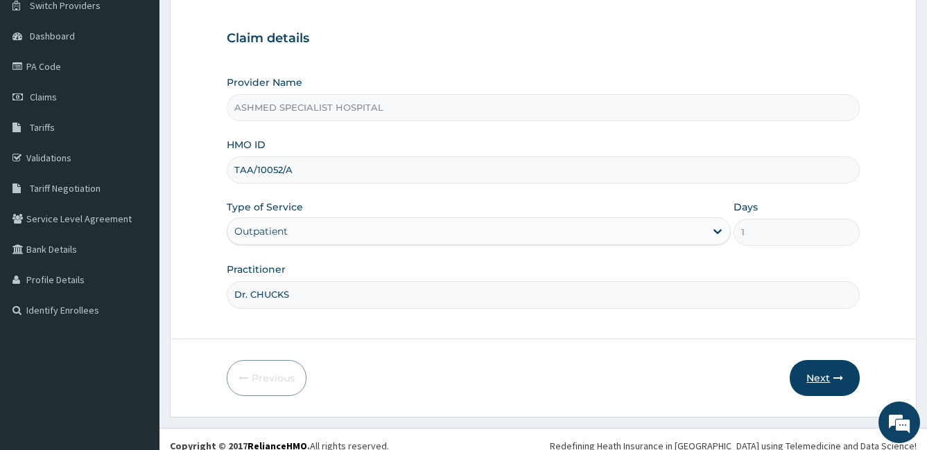
type input "Dr. CHUCKS"
click at [818, 374] on button "Next" at bounding box center [824, 378] width 70 height 36
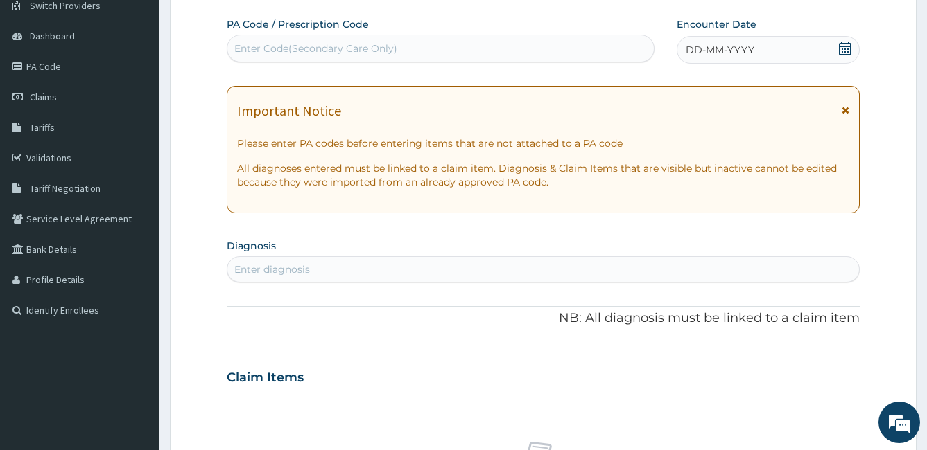
click at [848, 47] on icon at bounding box center [845, 49] width 14 height 14
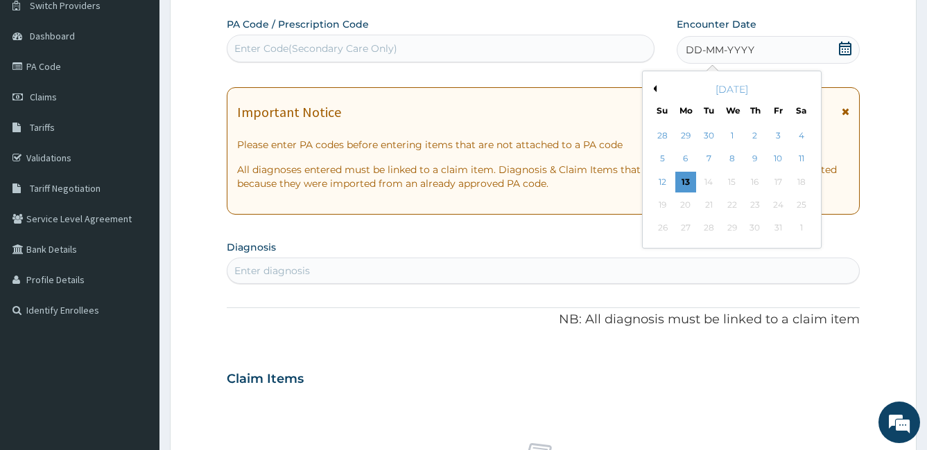
click at [653, 87] on button "Previous Month" at bounding box center [652, 88] width 7 height 7
click at [680, 203] on div "22" at bounding box center [685, 205] width 21 height 21
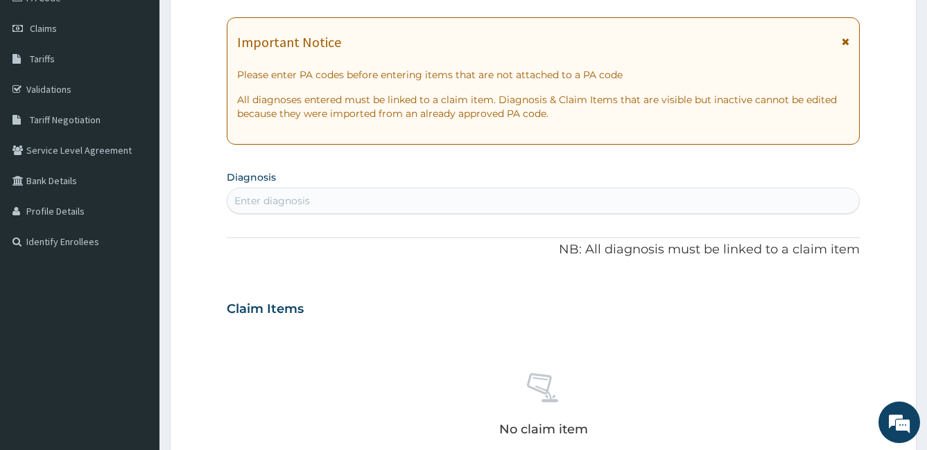
scroll to position [186, 0]
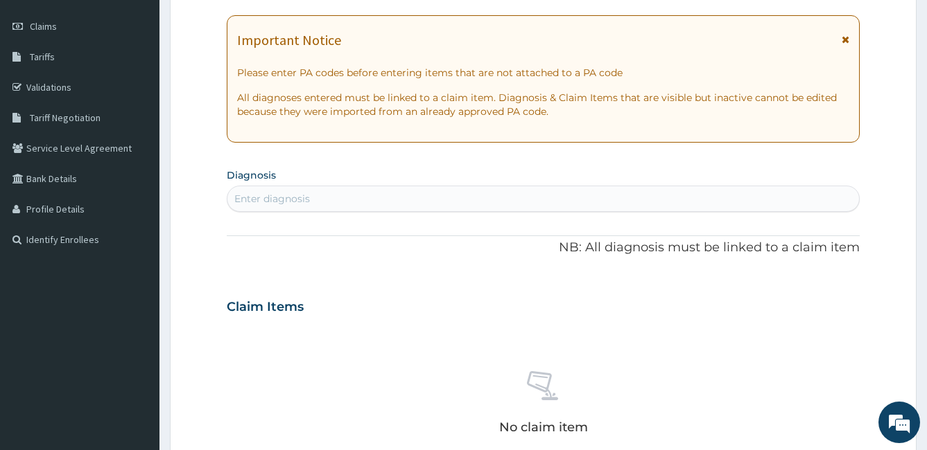
click at [484, 193] on div "Enter diagnosis" at bounding box center [543, 199] width 632 height 22
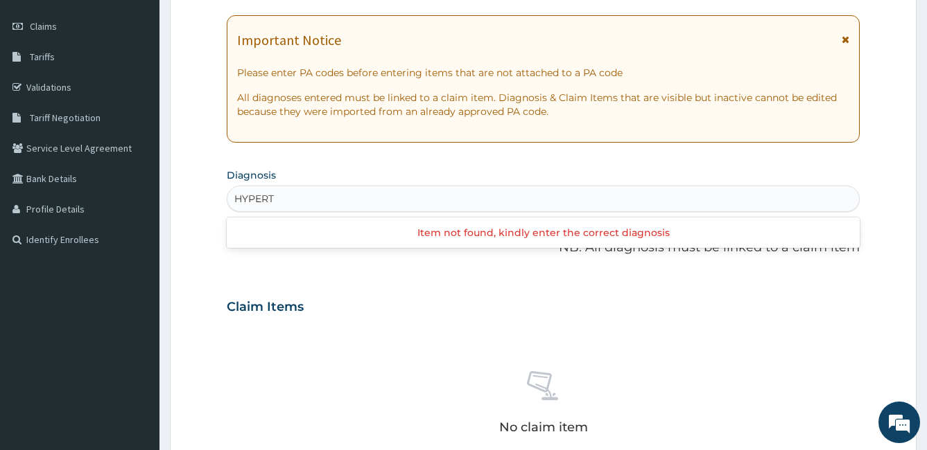
type input "HYPER"
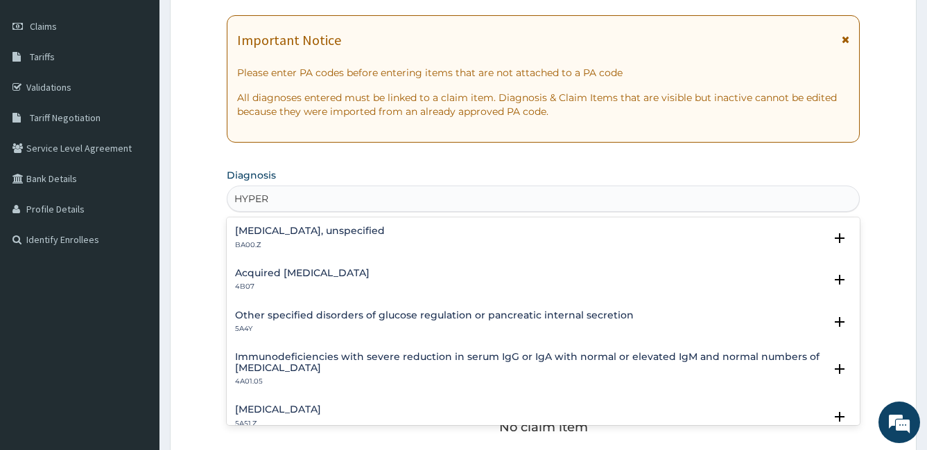
click at [380, 235] on h4 "[MEDICAL_DATA], unspecified" at bounding box center [310, 231] width 150 height 10
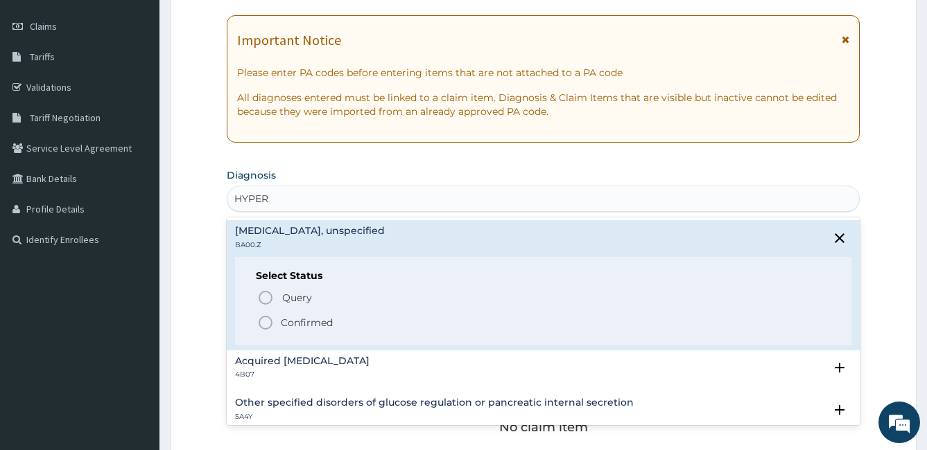
click at [263, 322] on icon "status option filled" at bounding box center [265, 323] width 17 height 17
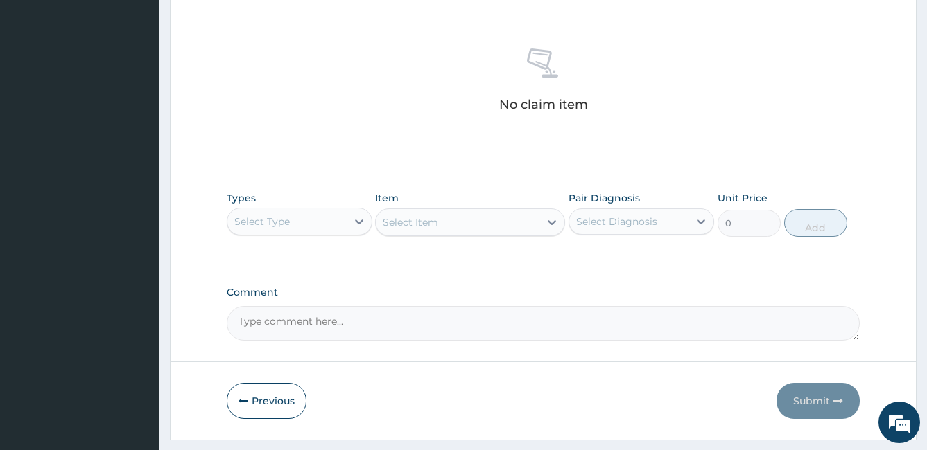
scroll to position [549, 0]
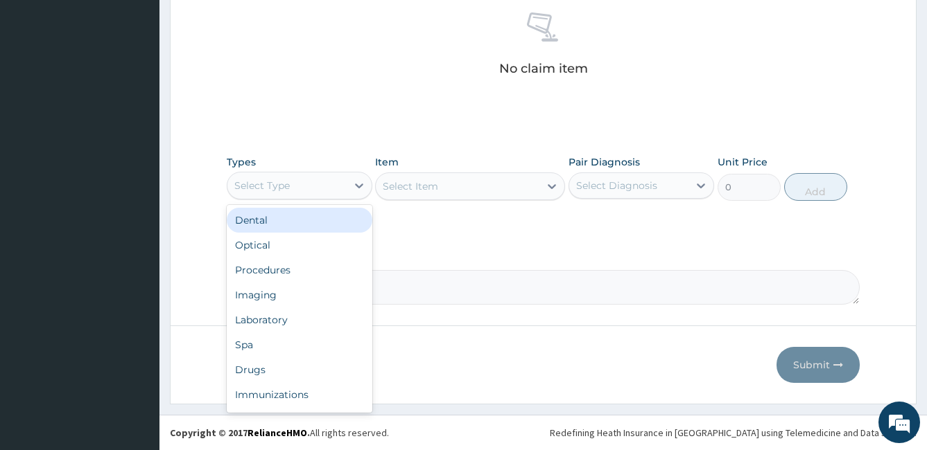
click at [326, 182] on div "Select Type" at bounding box center [286, 186] width 119 height 22
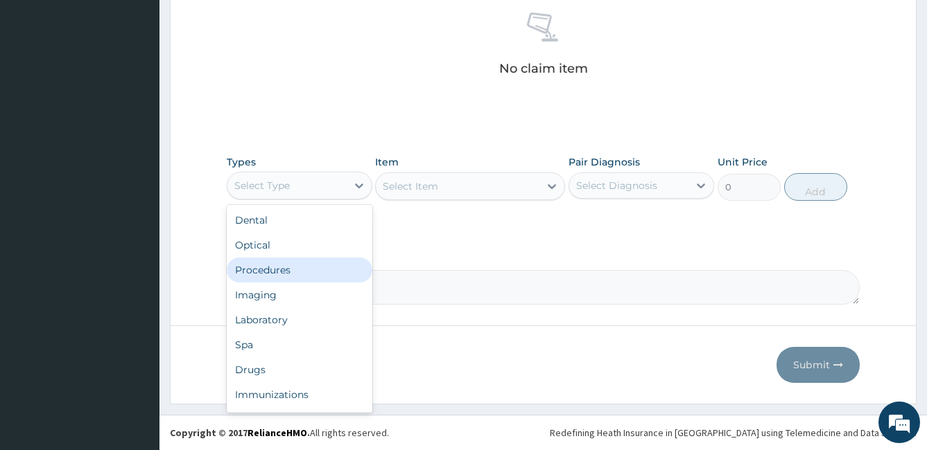
click at [247, 276] on div "Procedures" at bounding box center [300, 270] width 146 height 25
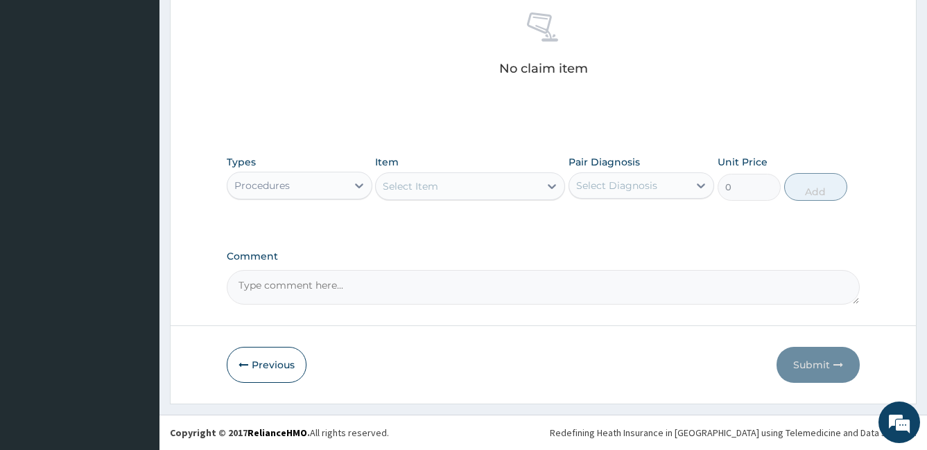
click at [417, 186] on div "Select Item" at bounding box center [410, 186] width 55 height 14
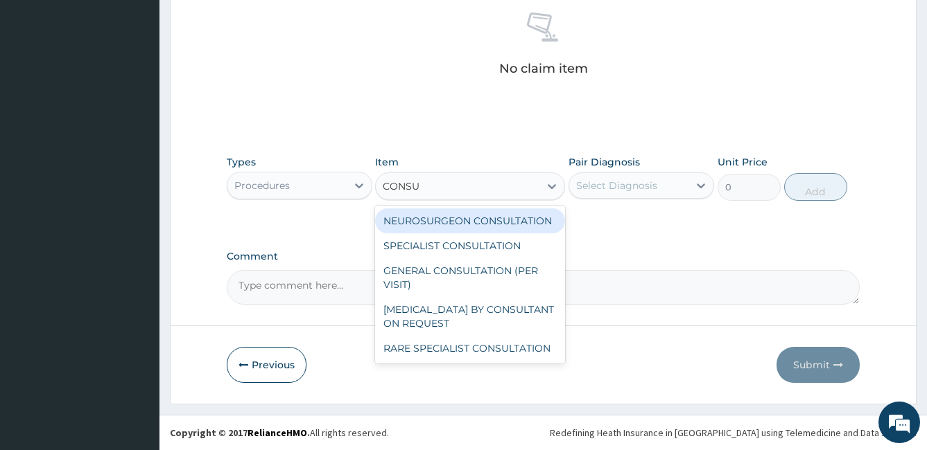
type input "CONSUL"
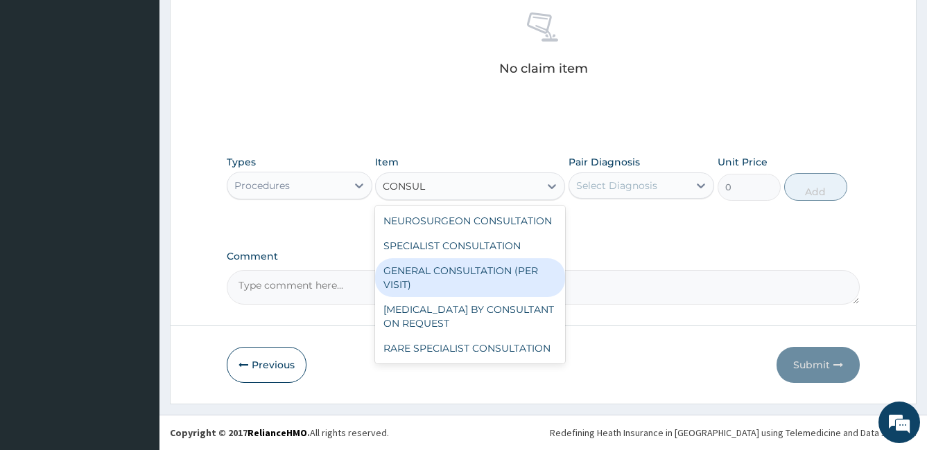
click at [431, 277] on div "GENERAL CONSULTATION (PER VISIT)" at bounding box center [470, 277] width 190 height 39
type input "2000"
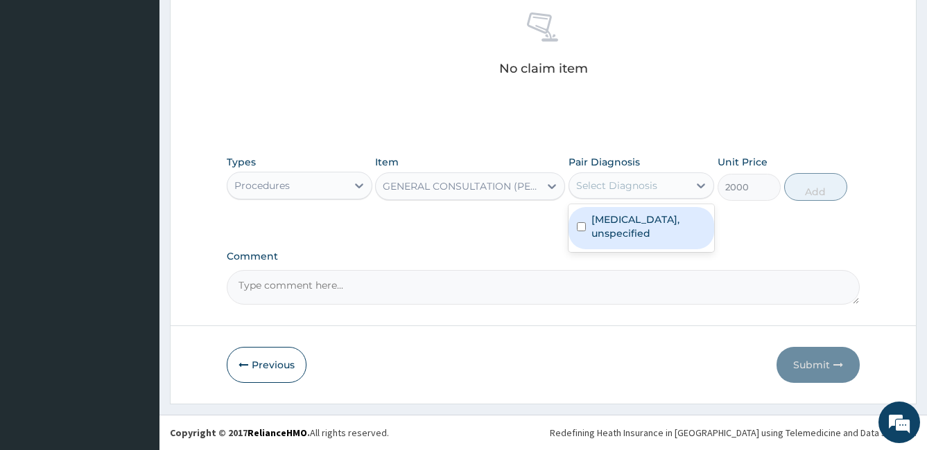
click at [612, 193] on div "Select Diagnosis" at bounding box center [628, 186] width 119 height 22
click at [582, 227] on input "checkbox" at bounding box center [581, 226] width 9 height 9
checkbox input "true"
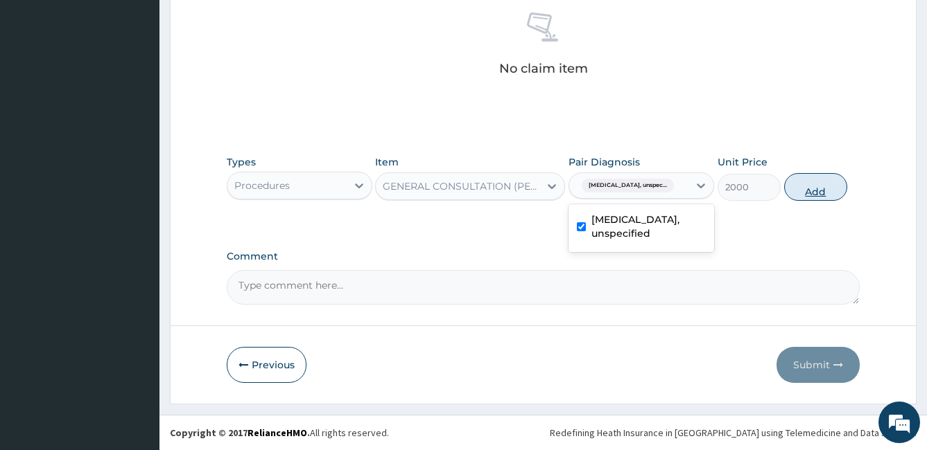
click at [820, 184] on button "Add" at bounding box center [815, 187] width 63 height 28
type input "0"
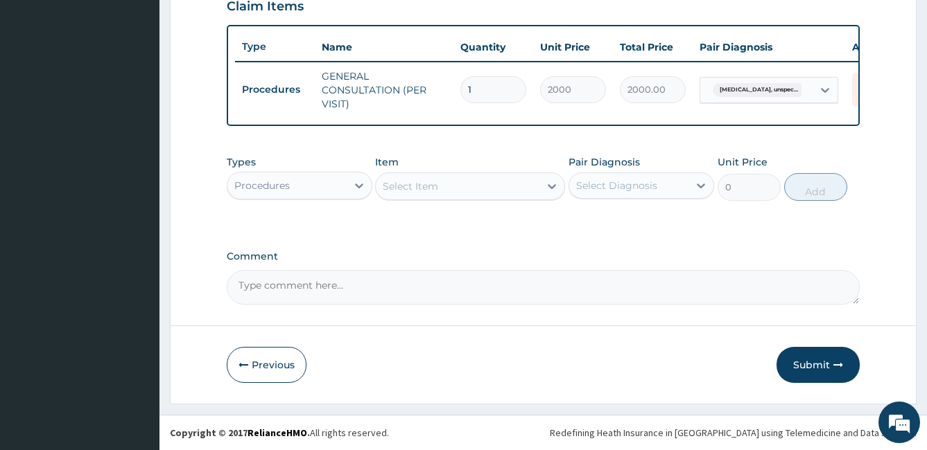
scroll to position [0, 62]
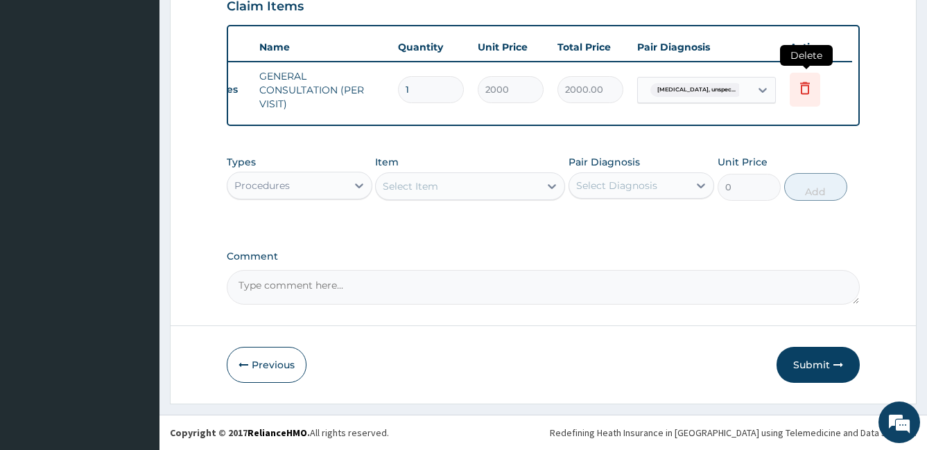
click at [801, 82] on icon at bounding box center [805, 88] width 10 height 12
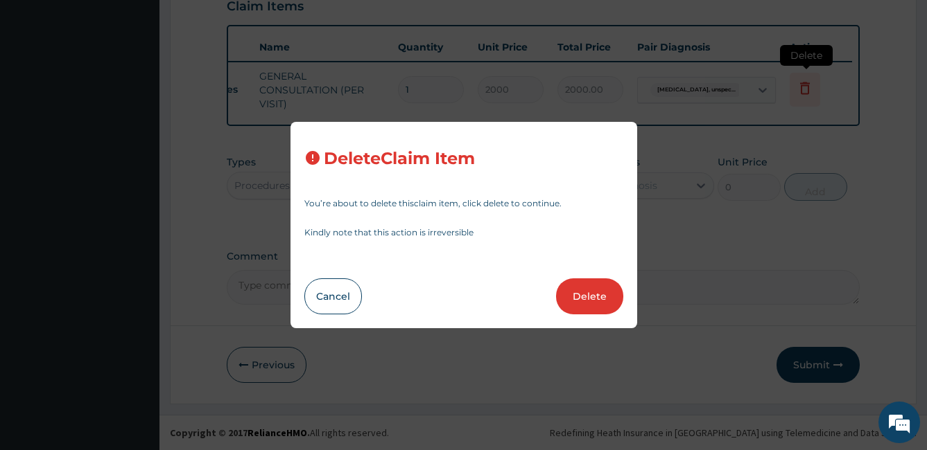
click at [801, 82] on div "Delete Claim Item You’re about to delete this claim item , click delete to cont…" at bounding box center [463, 225] width 927 height 450
click at [571, 297] on button "Delete" at bounding box center [589, 297] width 67 height 36
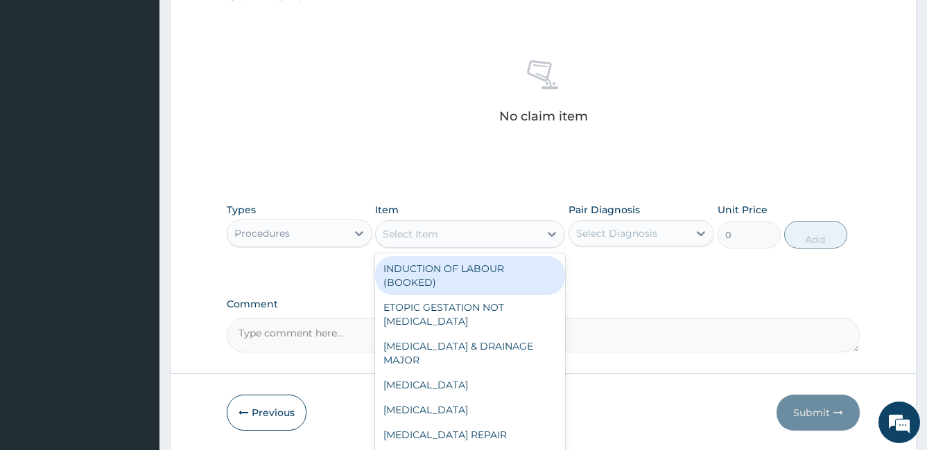
click at [437, 234] on div "Select Item" at bounding box center [410, 234] width 55 height 14
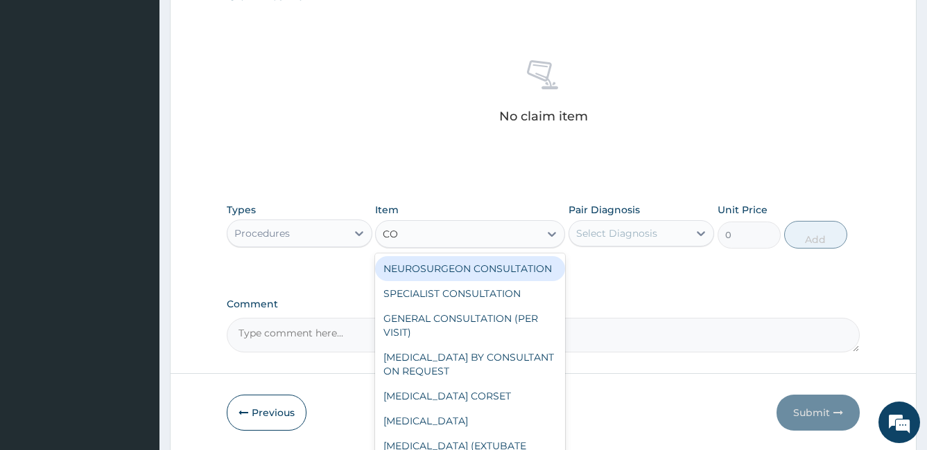
type input "CON"
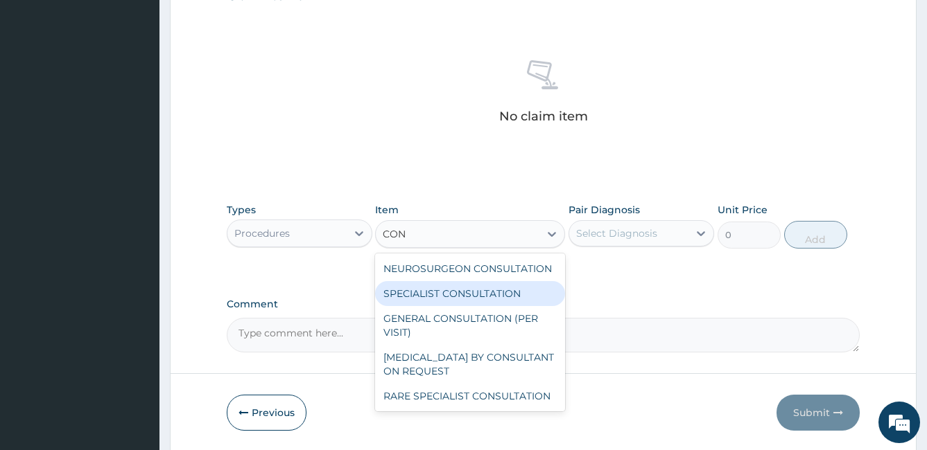
click at [445, 292] on div "SPECIALIST CONSULTATION" at bounding box center [470, 293] width 190 height 25
type input "10000"
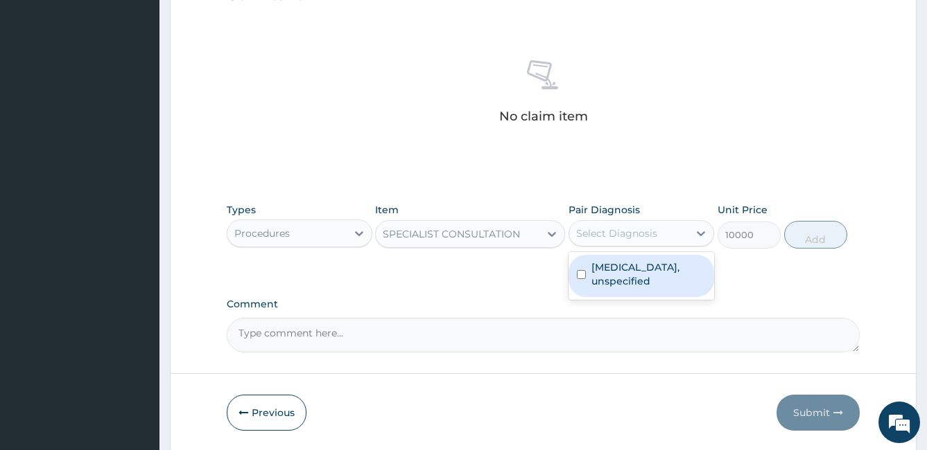
click at [595, 243] on div "Select Diagnosis" at bounding box center [628, 233] width 119 height 22
click at [579, 274] on input "checkbox" at bounding box center [581, 274] width 9 height 9
checkbox input "true"
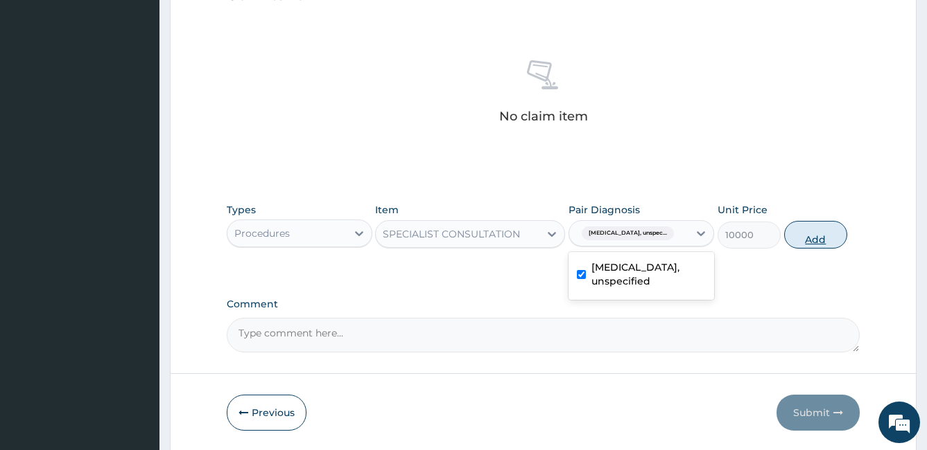
click at [816, 236] on button "Add" at bounding box center [815, 235] width 63 height 28
type input "0"
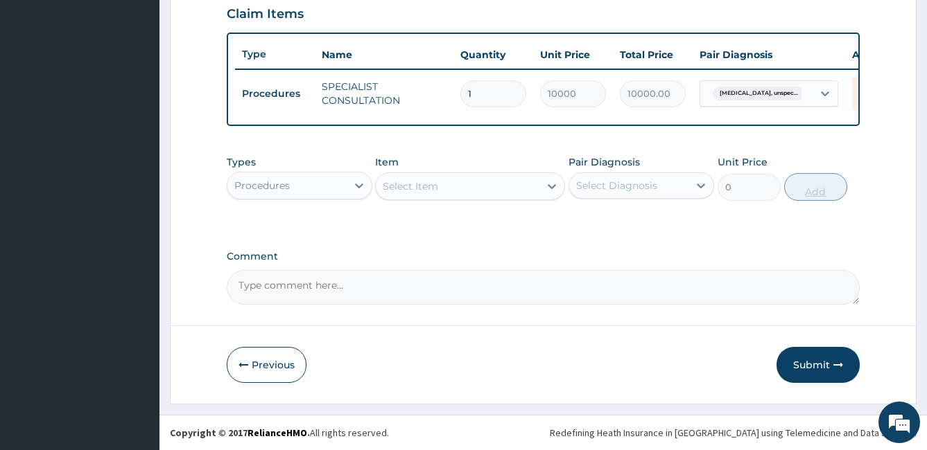
scroll to position [493, 0]
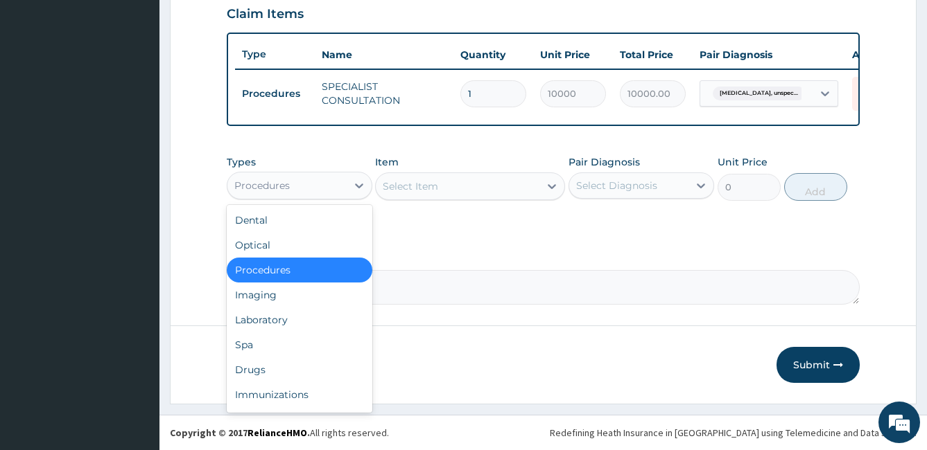
click at [329, 190] on div "Procedures" at bounding box center [286, 186] width 119 height 22
click at [252, 370] on div "Drugs" at bounding box center [300, 370] width 146 height 25
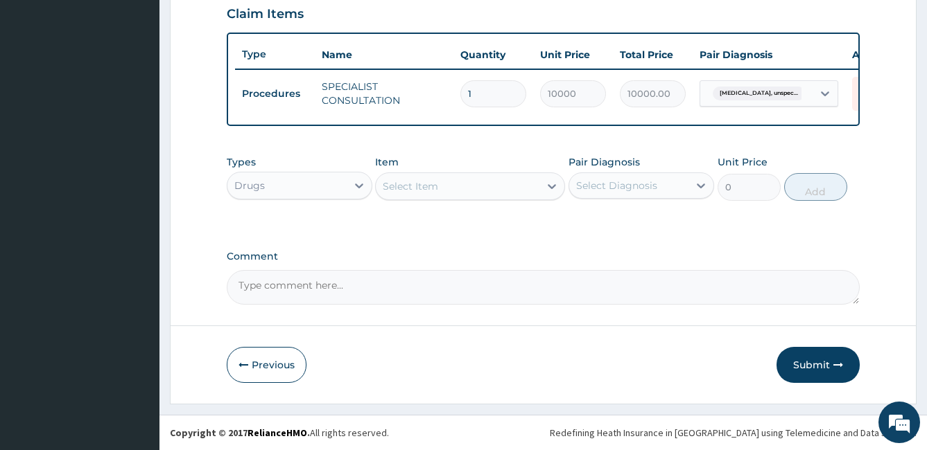
click at [410, 193] on div "Select Item" at bounding box center [410, 186] width 55 height 14
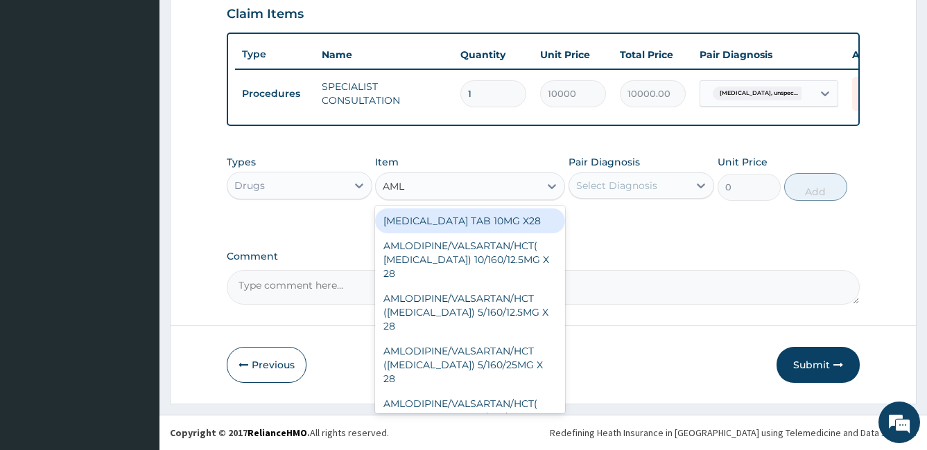
type input "AMLO"
click at [441, 221] on div "[MEDICAL_DATA] TAB 10MG X28" at bounding box center [470, 221] width 190 height 25
type input "40"
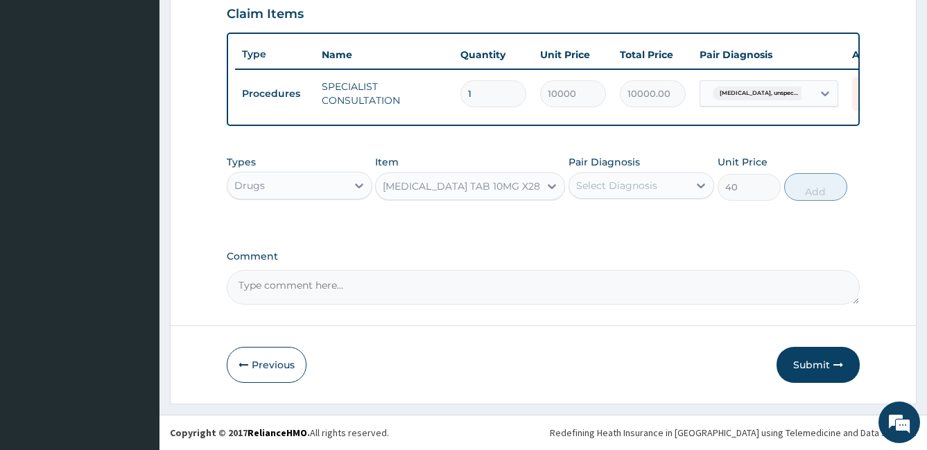
click at [658, 182] on div "Select Diagnosis" at bounding box center [628, 186] width 119 height 22
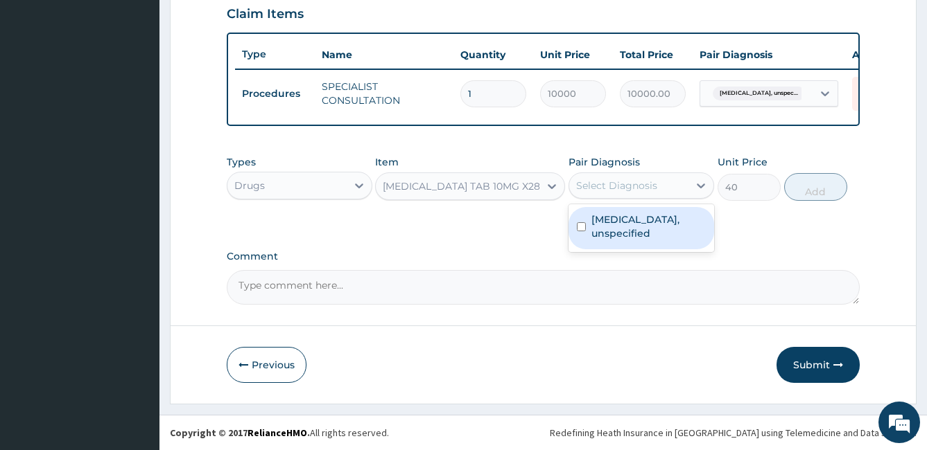
click at [579, 227] on input "checkbox" at bounding box center [581, 226] width 9 height 9
checkbox input "true"
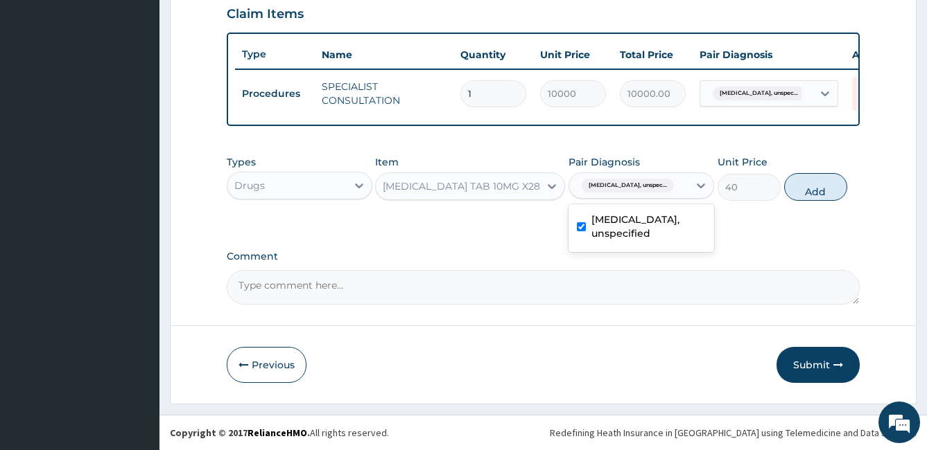
click at [419, 184] on div "[MEDICAL_DATA] TAB 10MG X28" at bounding box center [461, 186] width 157 height 14
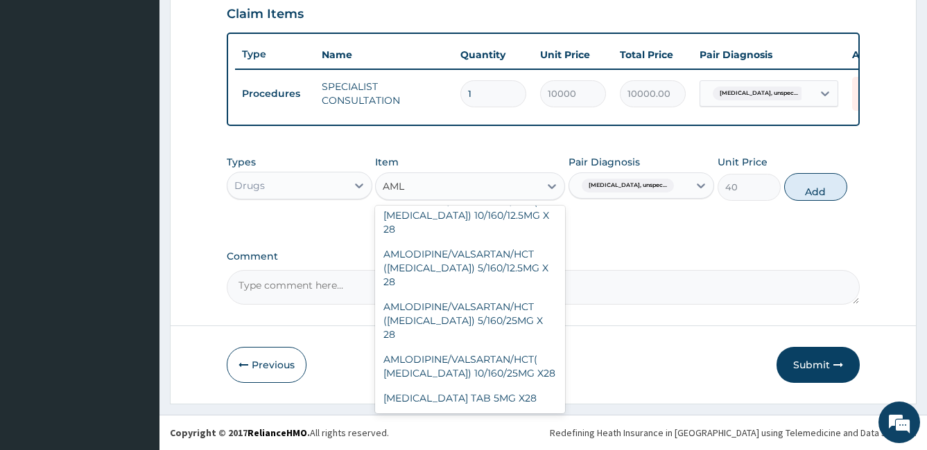
scroll to position [0, 0]
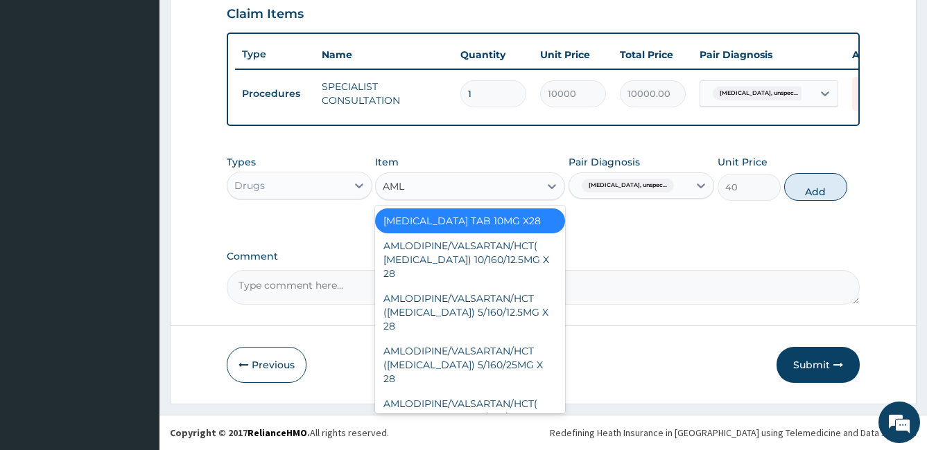
type input "AMLO"
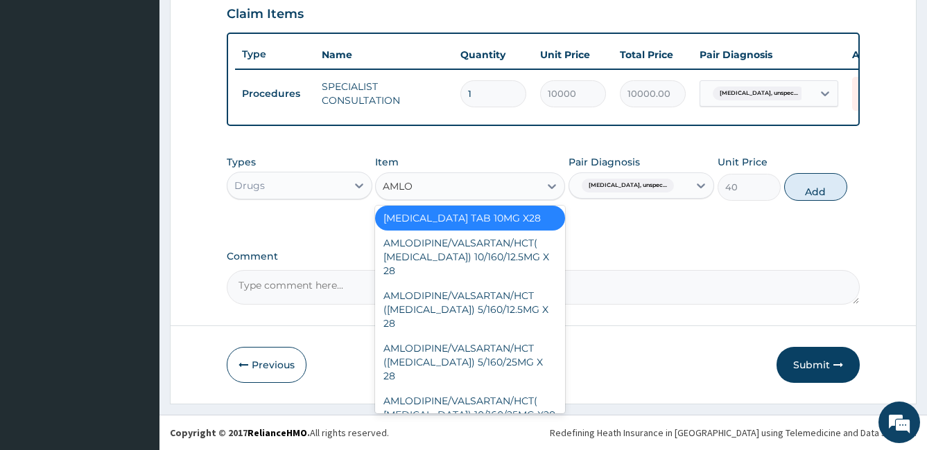
click at [517, 428] on div "[MEDICAL_DATA] TAB 5MG X28" at bounding box center [470, 440] width 190 height 25
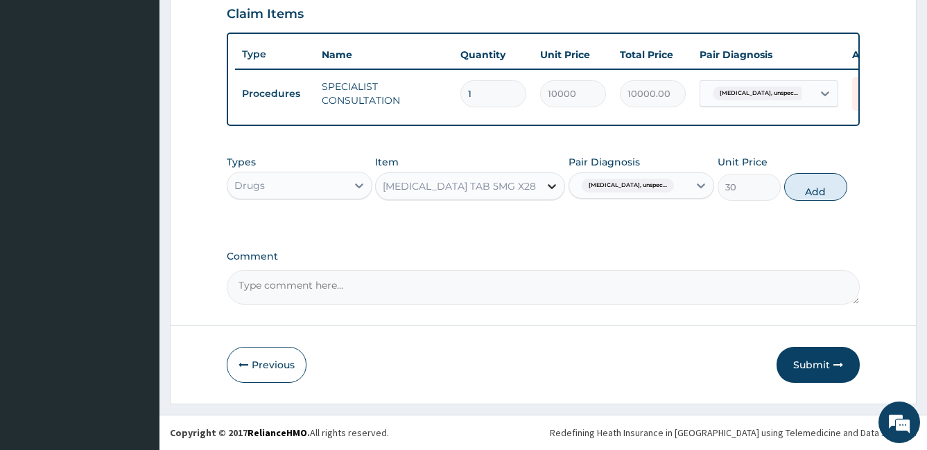
click at [551, 188] on icon at bounding box center [552, 186] width 8 height 5
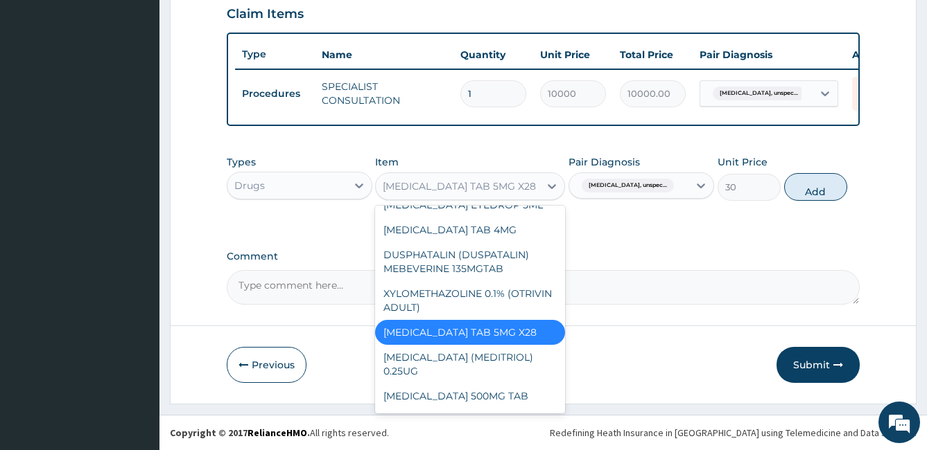
scroll to position [14944, 0]
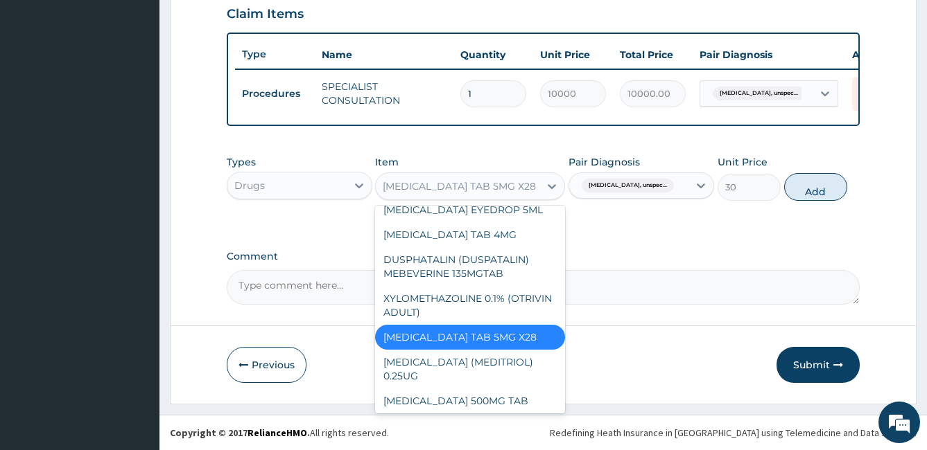
type input "20"
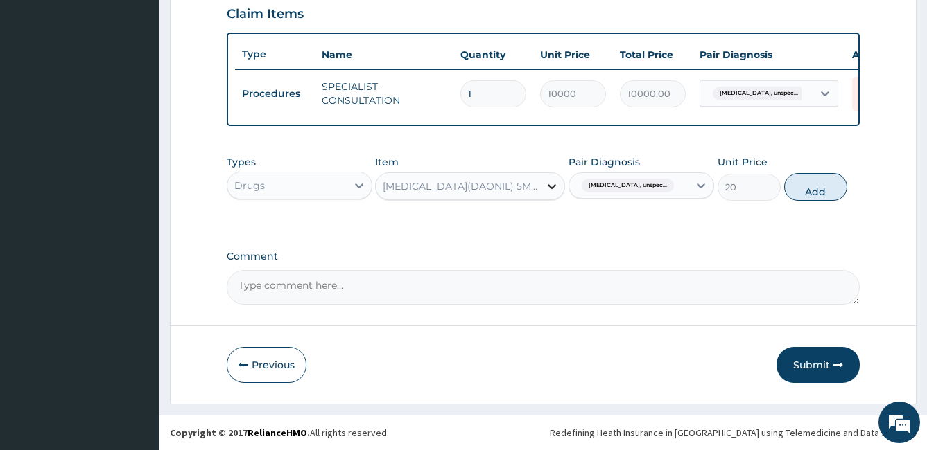
click at [553, 191] on icon at bounding box center [552, 186] width 14 height 14
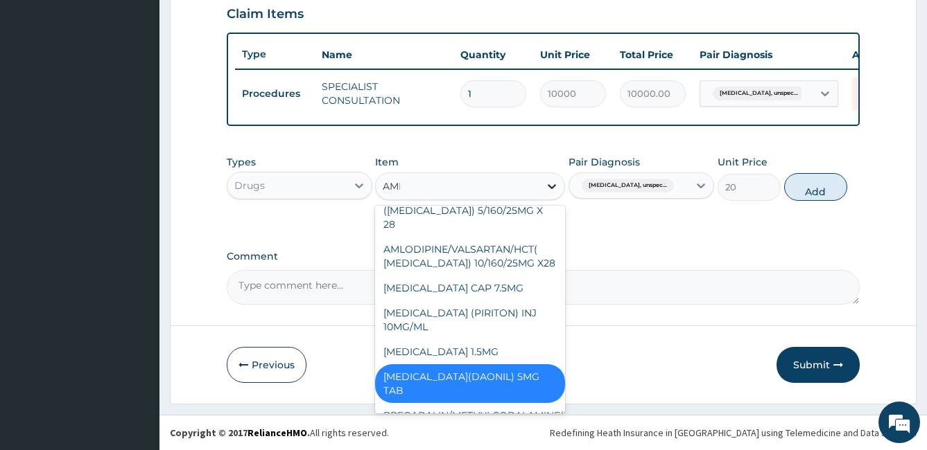
scroll to position [3, 0]
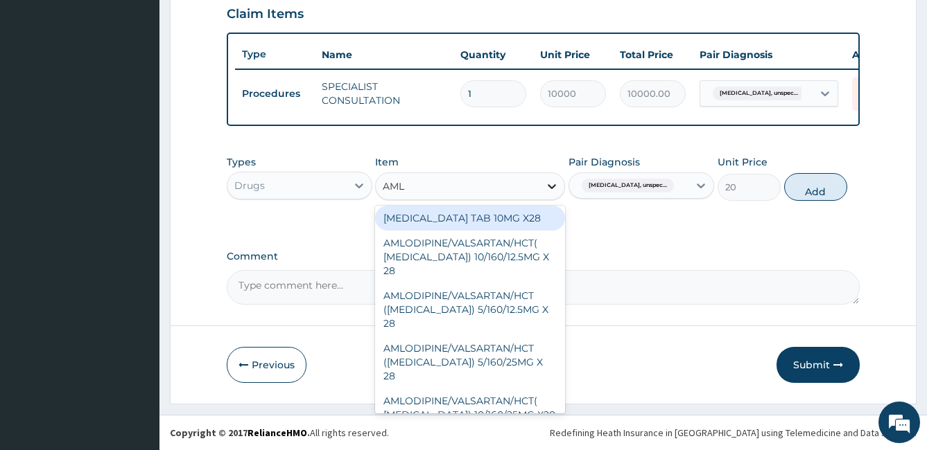
type input "AMLO"
click at [513, 216] on div "[MEDICAL_DATA] TAB 10MG X28" at bounding box center [470, 218] width 190 height 25
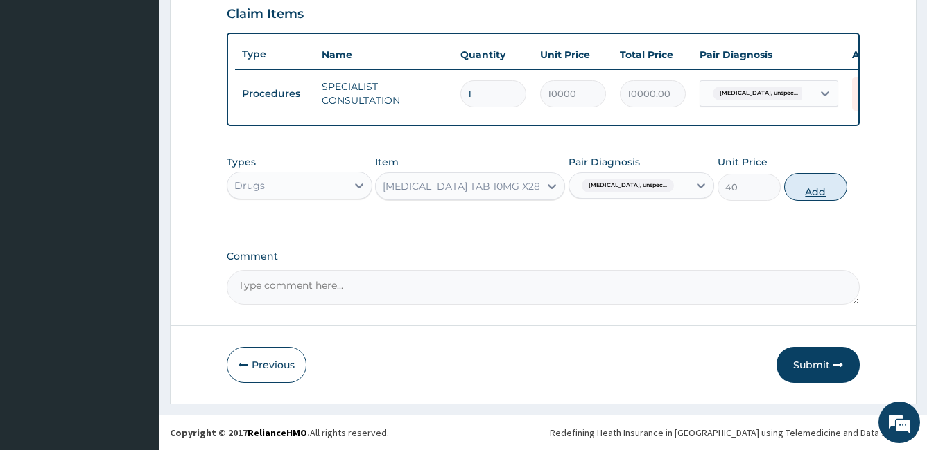
click at [832, 186] on button "Add" at bounding box center [815, 187] width 63 height 28
type input "0"
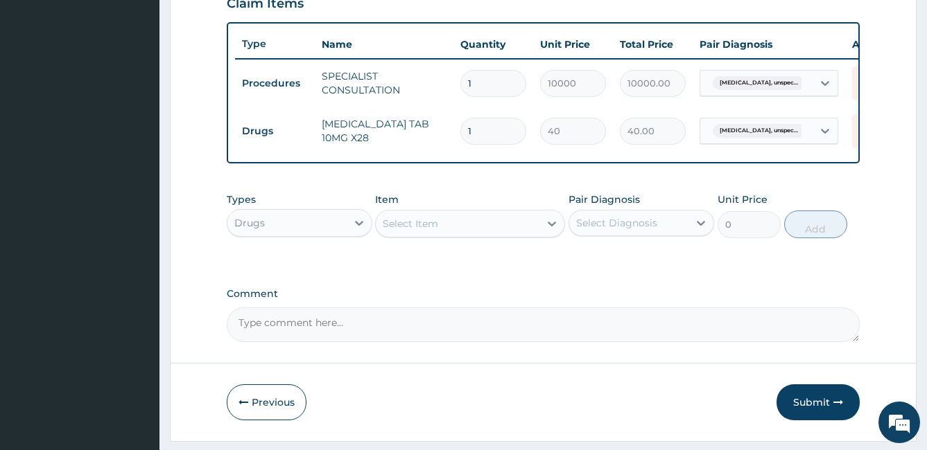
click at [416, 245] on div "Types Drugs Item Select Item Pair Diagnosis Select Diagnosis Unit Price 0 Add" at bounding box center [543, 216] width 633 height 60
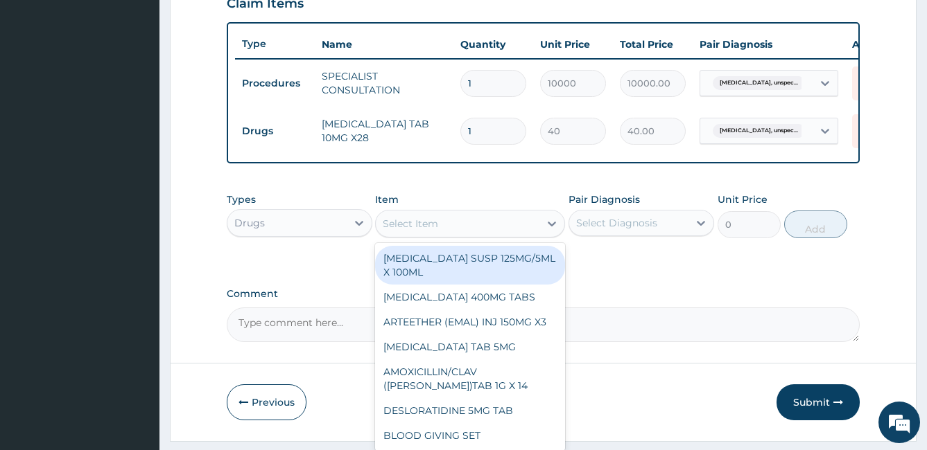
click at [419, 231] on div "Select Item" at bounding box center [410, 224] width 55 height 14
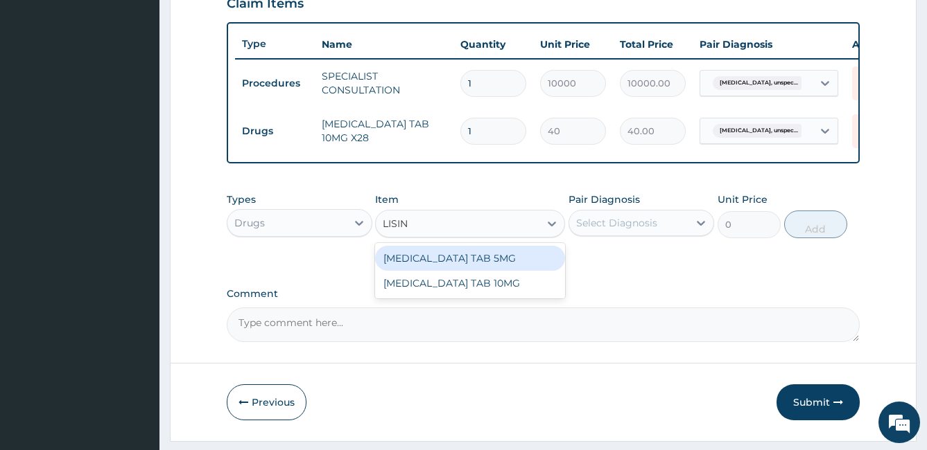
type input "LISINO"
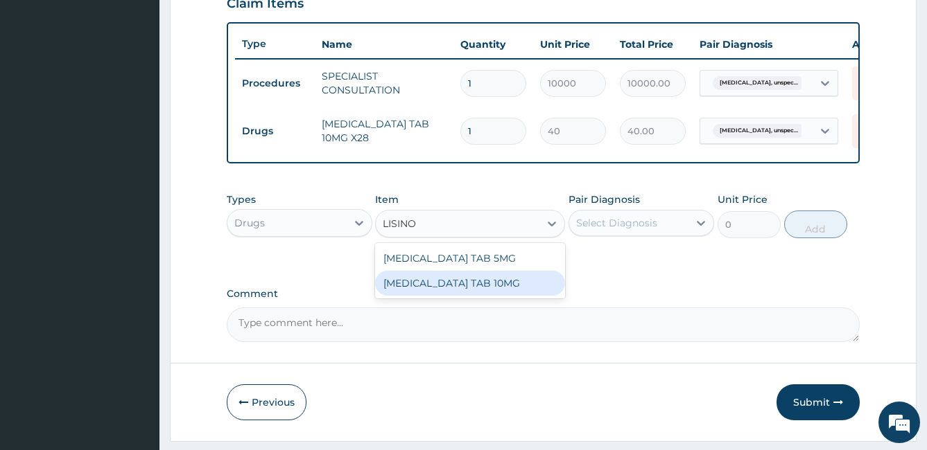
click at [435, 291] on div "[MEDICAL_DATA] TAB 10MG" at bounding box center [470, 283] width 190 height 25
type input "40"
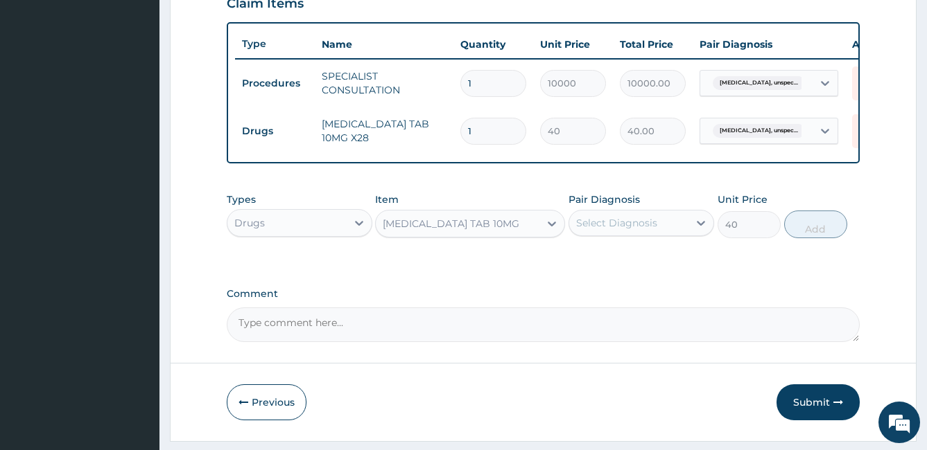
click at [620, 234] on div "Select Diagnosis" at bounding box center [628, 223] width 119 height 22
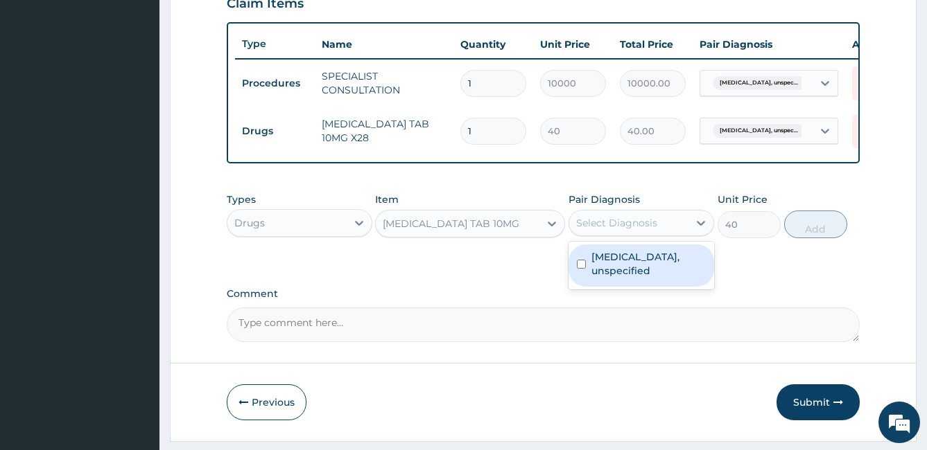
click at [584, 269] on input "checkbox" at bounding box center [581, 264] width 9 height 9
checkbox input "true"
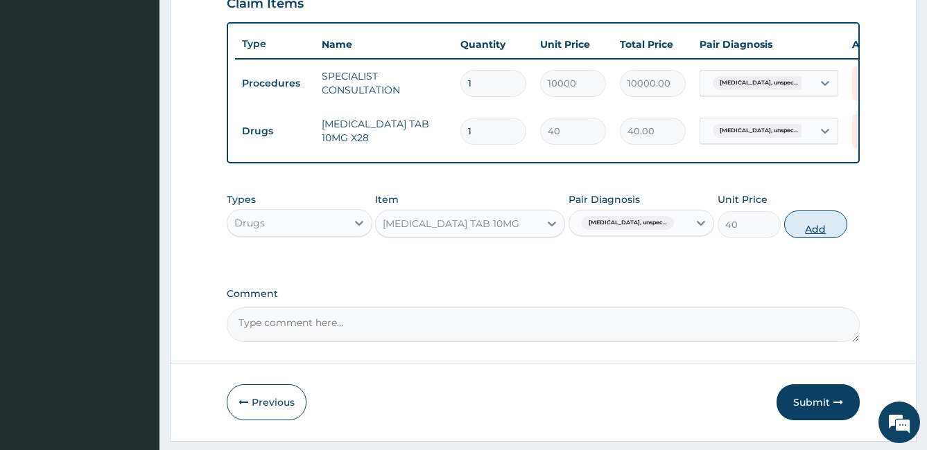
click at [811, 226] on button "Add" at bounding box center [815, 225] width 63 height 28
type input "0"
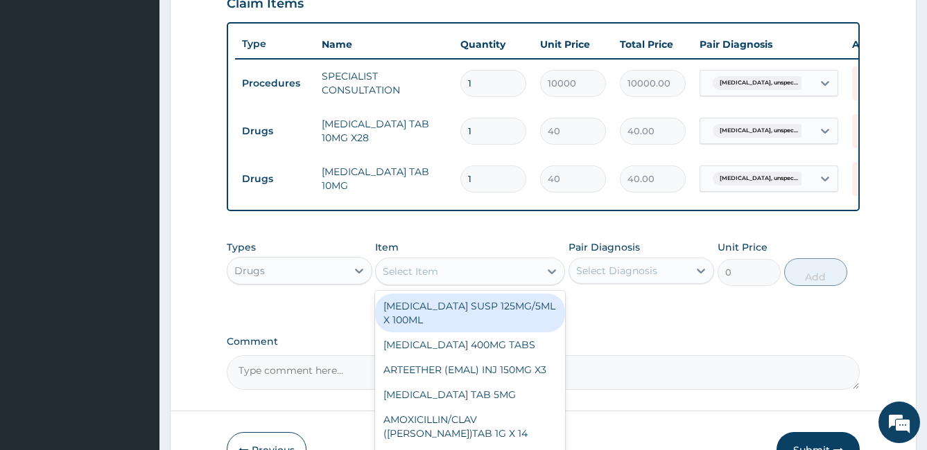
click at [439, 283] on div "Select Item" at bounding box center [458, 272] width 164 height 22
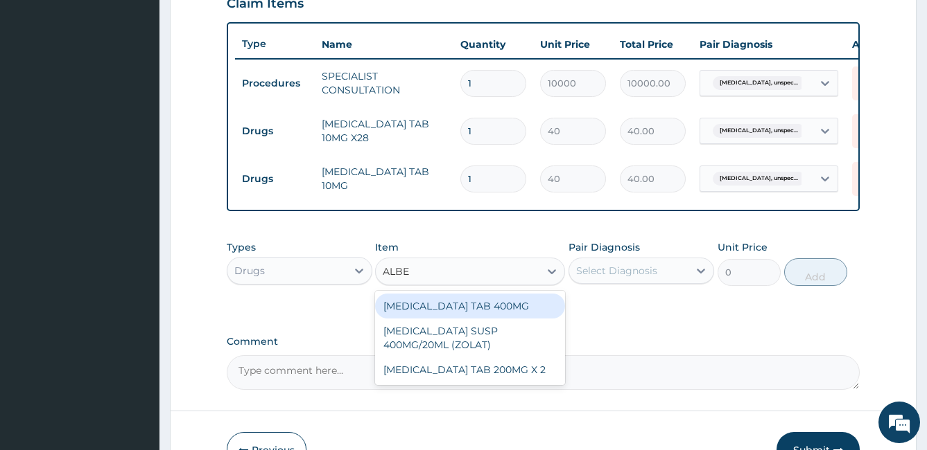
type input "ALBEN"
click at [446, 319] on div "[MEDICAL_DATA] TAB 400MG" at bounding box center [470, 306] width 190 height 25
type input "400"
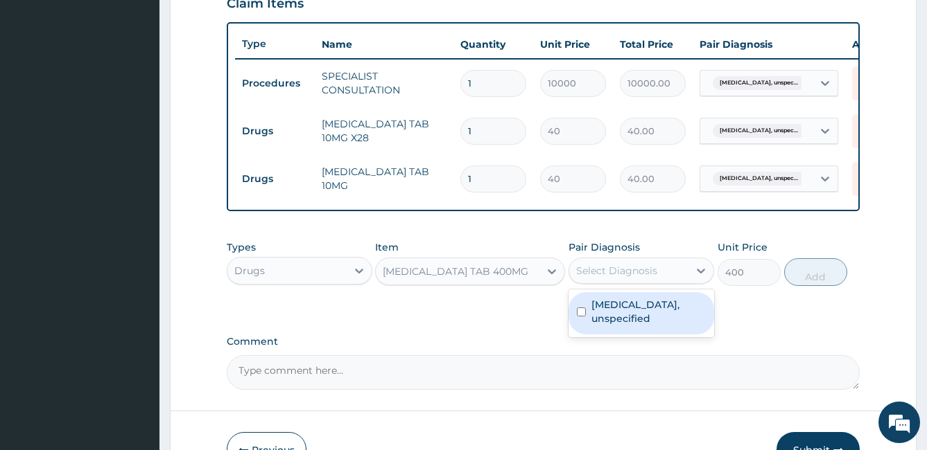
click at [598, 282] on div "Select Diagnosis" at bounding box center [628, 271] width 119 height 22
click at [578, 317] on input "checkbox" at bounding box center [581, 312] width 9 height 9
checkbox input "true"
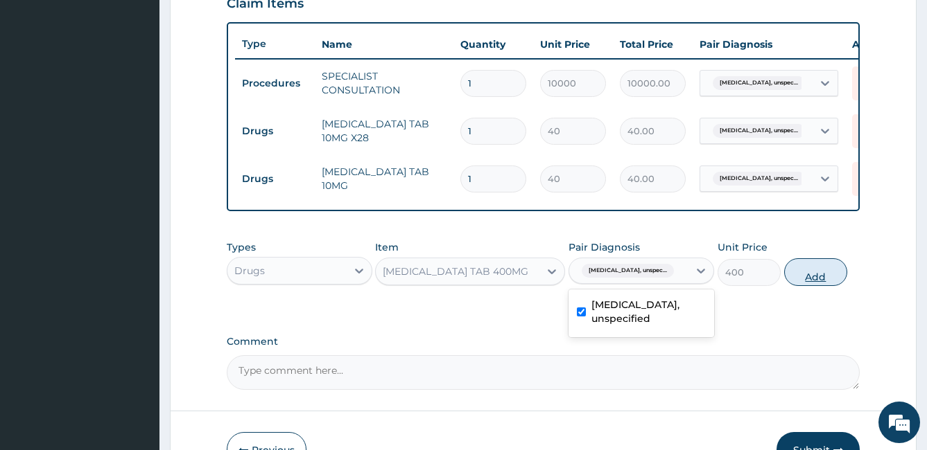
click at [810, 286] on button "Add" at bounding box center [815, 272] width 63 height 28
type input "0"
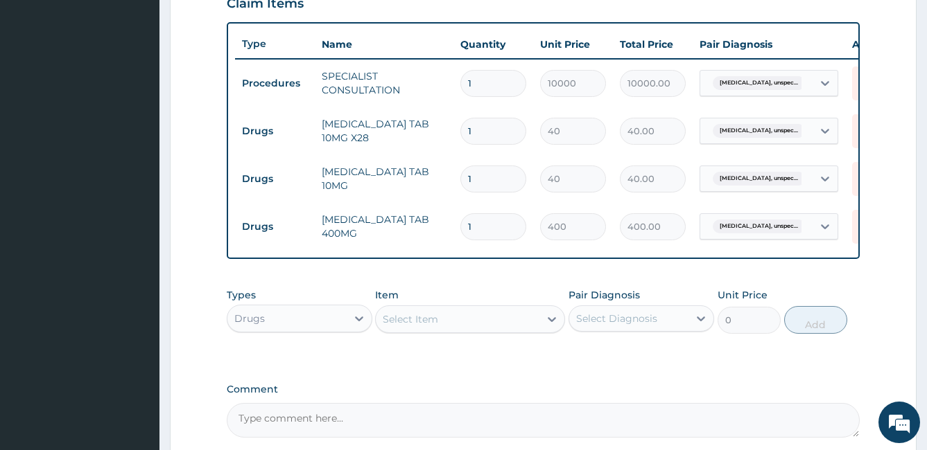
type input "0.00"
type input "3"
type input "1200.00"
type input "30"
type input "12000.00"
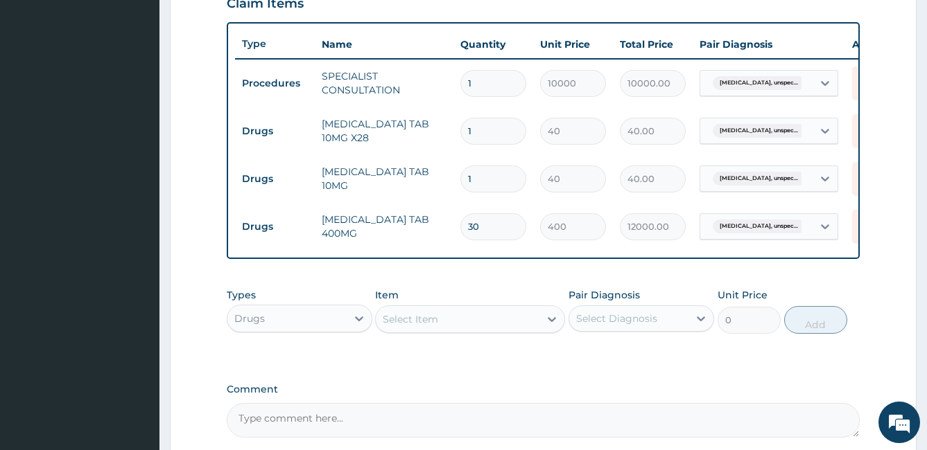
type input "3"
type input "1200.00"
type input "0.00"
type input "1"
type input "400.00"
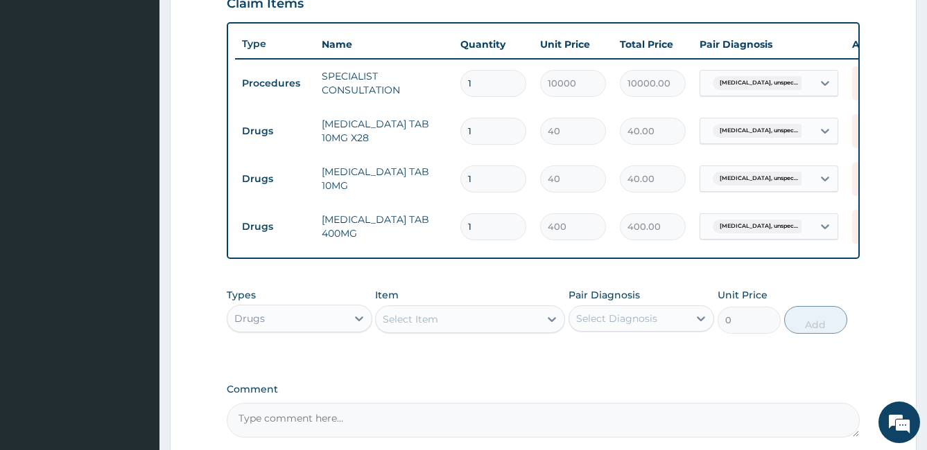
click at [487, 186] on input "1" at bounding box center [493, 179] width 66 height 27
type input "0.00"
type input "3"
type input "120.00"
type input "30"
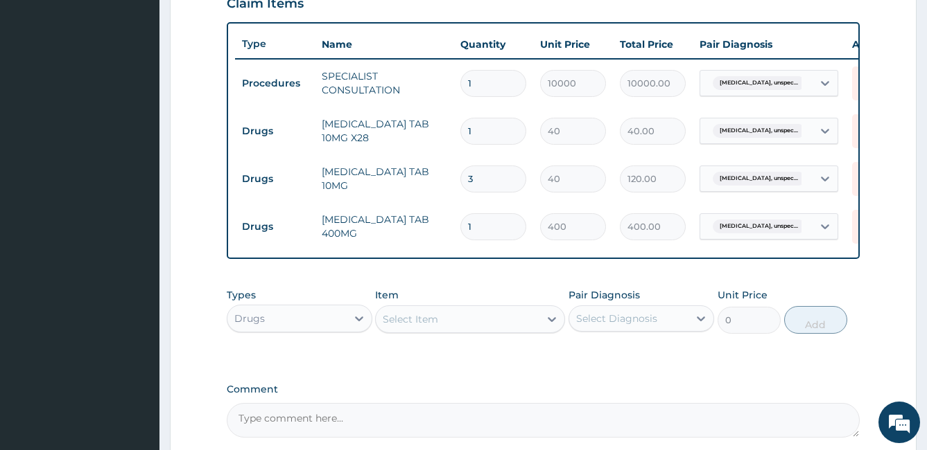
type input "1200.00"
type input "30"
click at [484, 133] on input "1" at bounding box center [493, 131] width 66 height 27
type input "0.00"
type input "3"
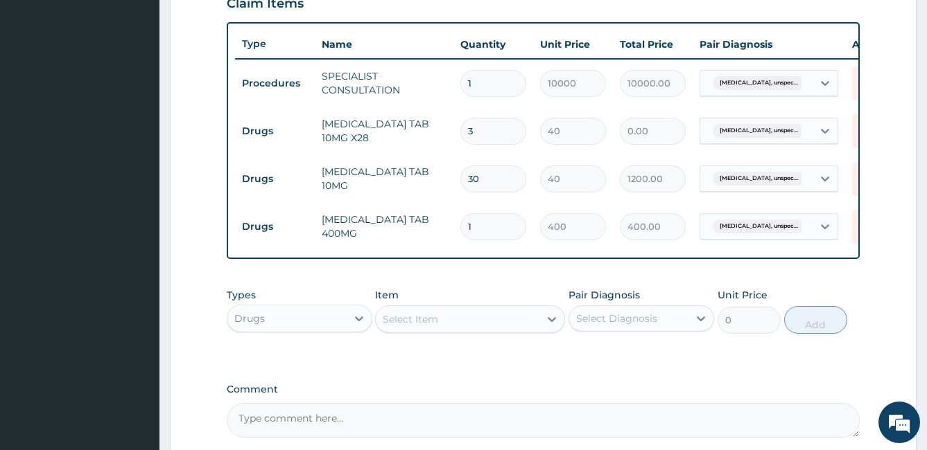
type input "120.00"
type input "30"
type input "1200.00"
type input "30"
drag, startPoint x: 924, startPoint y: 336, endPoint x: 934, endPoint y: 355, distance: 21.1
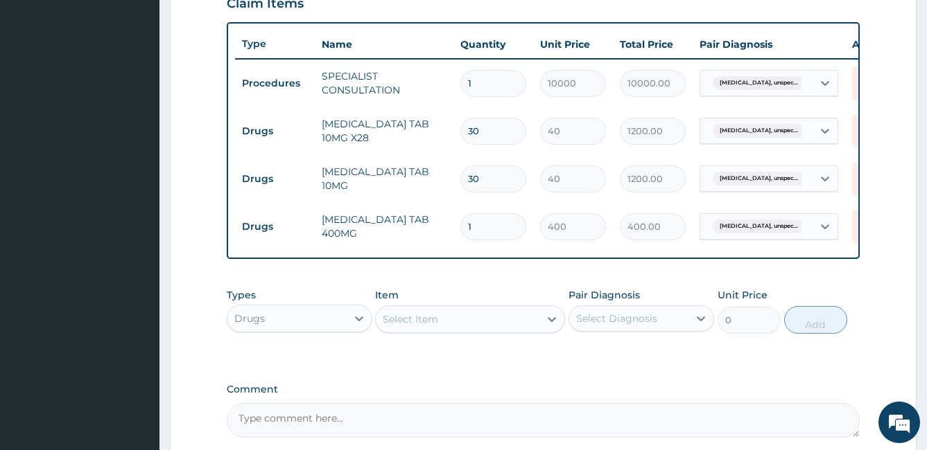
click at [926, 354] on html "R EL Toggle navigation ASHMED SPECIALIST HOSPITAL ASHMED SPECIALIST HOSPITAL - …" at bounding box center [463, 45] width 927 height 1077
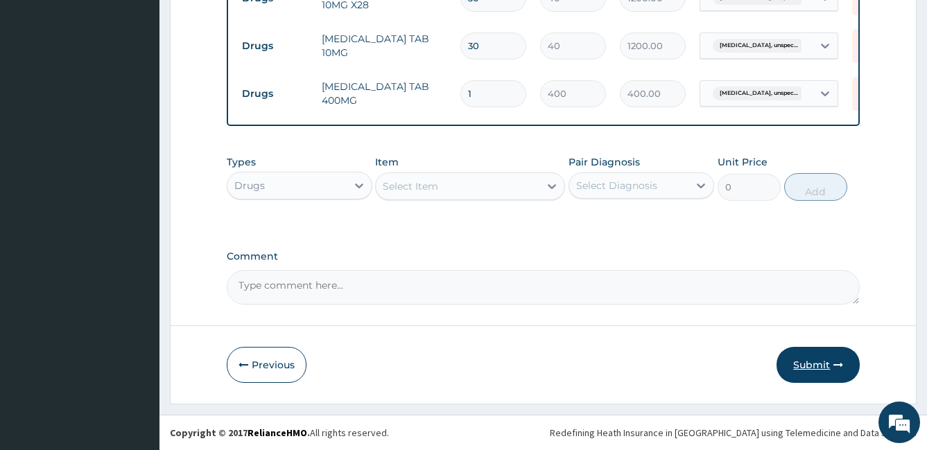
click at [820, 376] on button "Submit" at bounding box center [817, 365] width 83 height 36
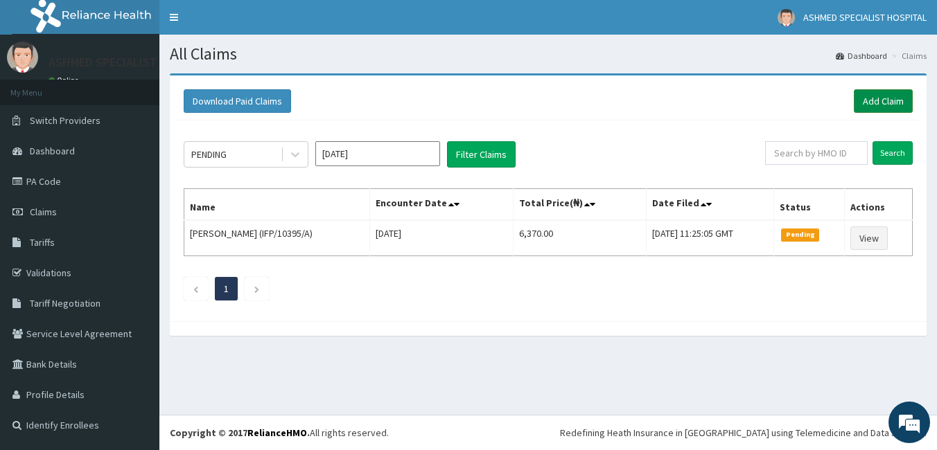
click at [872, 107] on link "Add Claim" at bounding box center [883, 101] width 59 height 24
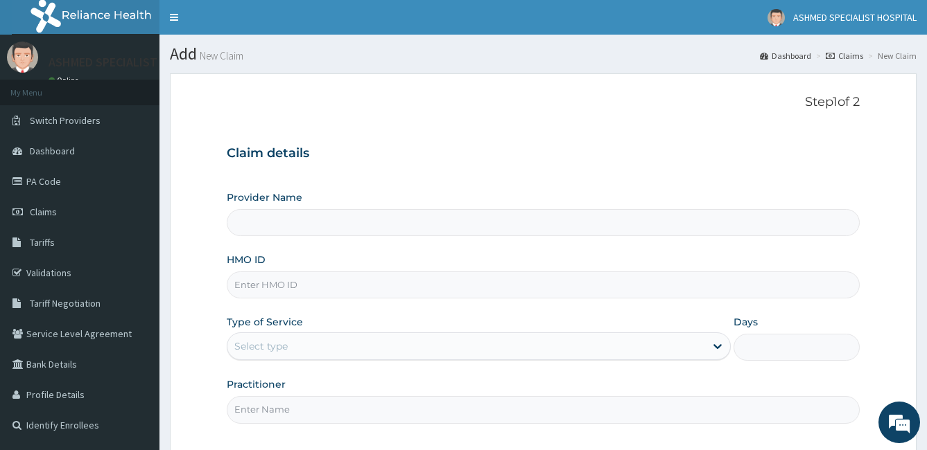
type input "ASHMED SPECIALIST HOSPITAL"
click at [297, 291] on input "HMO ID" at bounding box center [543, 285] width 633 height 27
type input "TAA/10052/A"
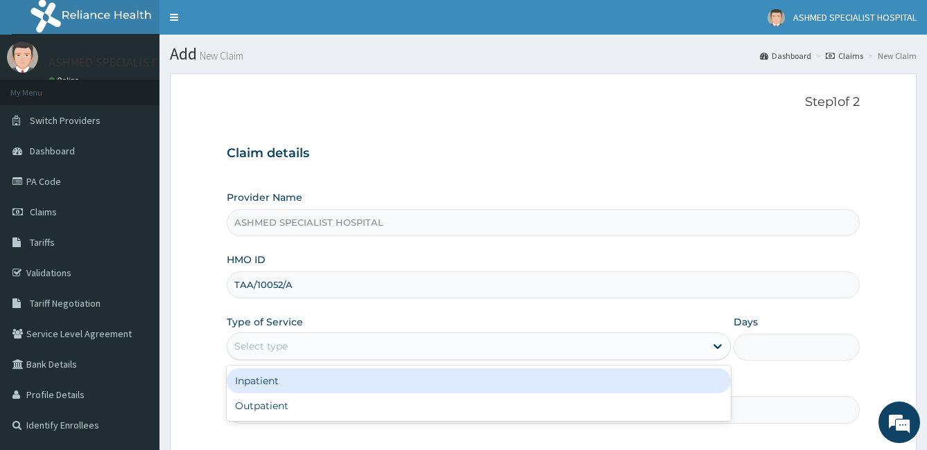
click at [277, 342] on div "Select type" at bounding box center [260, 347] width 53 height 14
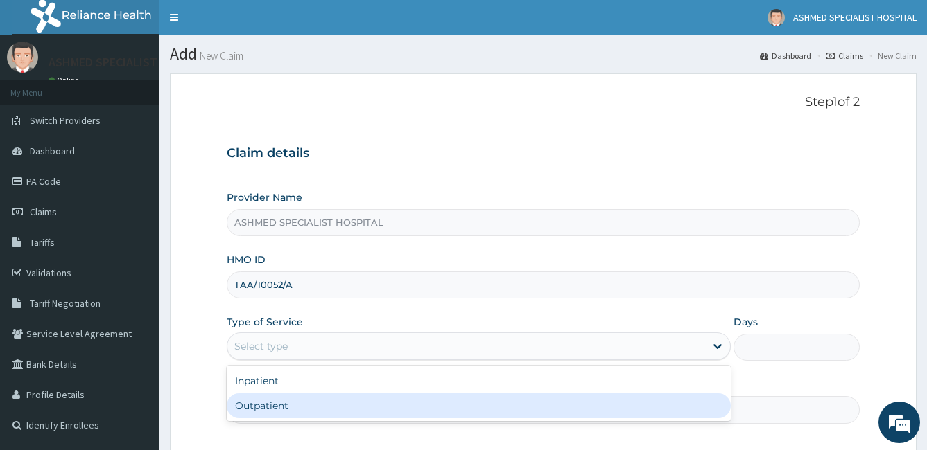
click at [276, 403] on div "Outpatient" at bounding box center [479, 406] width 505 height 25
type input "1"
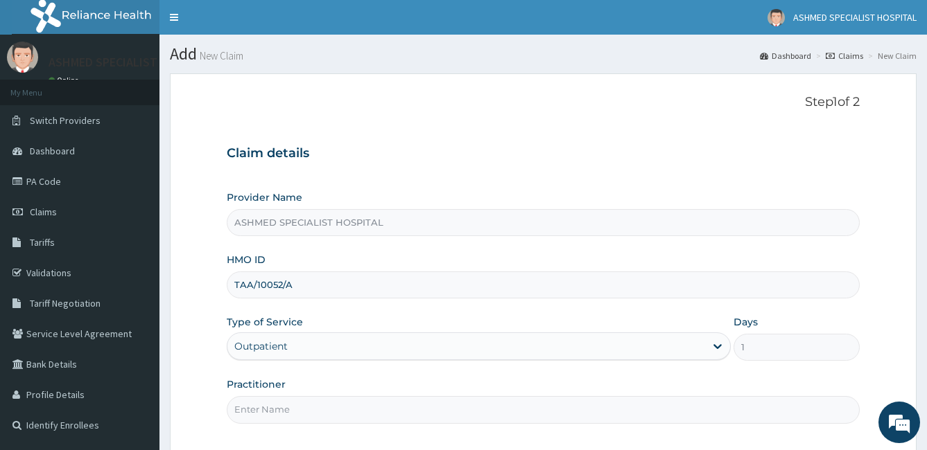
click at [288, 422] on input "Practitioner" at bounding box center [543, 409] width 633 height 27
click at [292, 407] on input "Dr. [PERSON_NAME] ONUGHA" at bounding box center [543, 409] width 633 height 27
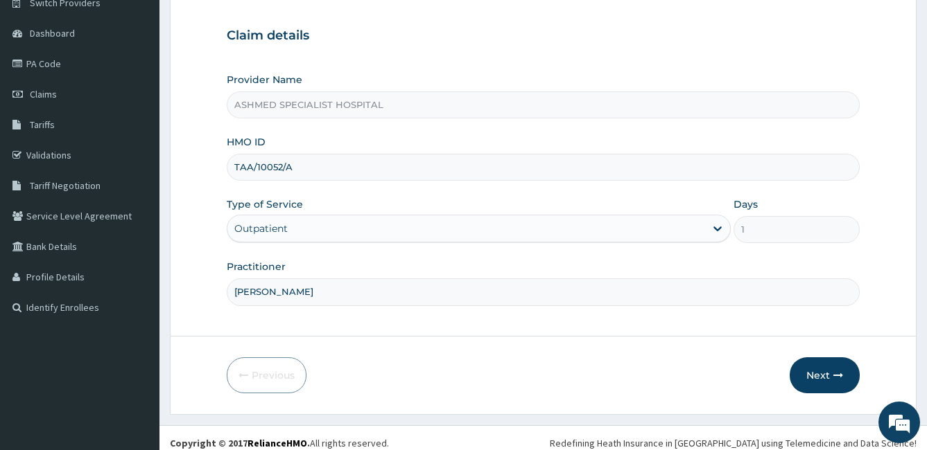
scroll to position [116, 0]
type input "[PERSON_NAME]"
click at [847, 375] on button "Next" at bounding box center [824, 377] width 70 height 36
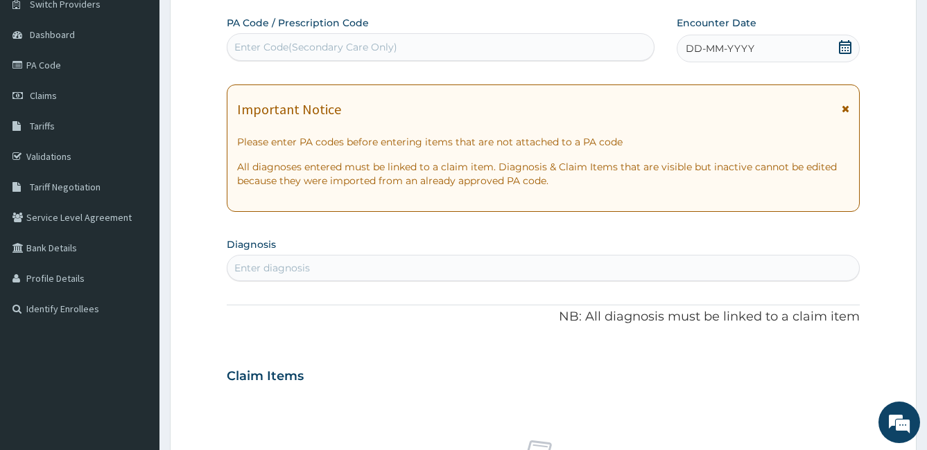
click at [839, 47] on icon at bounding box center [845, 47] width 12 height 14
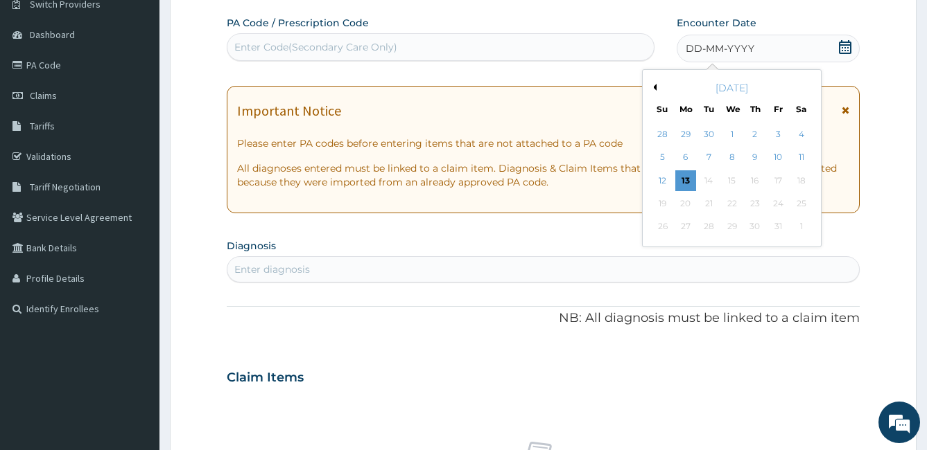
click at [655, 87] on button "Previous Month" at bounding box center [652, 87] width 7 height 7
click at [751, 204] on div "25" at bounding box center [754, 203] width 21 height 21
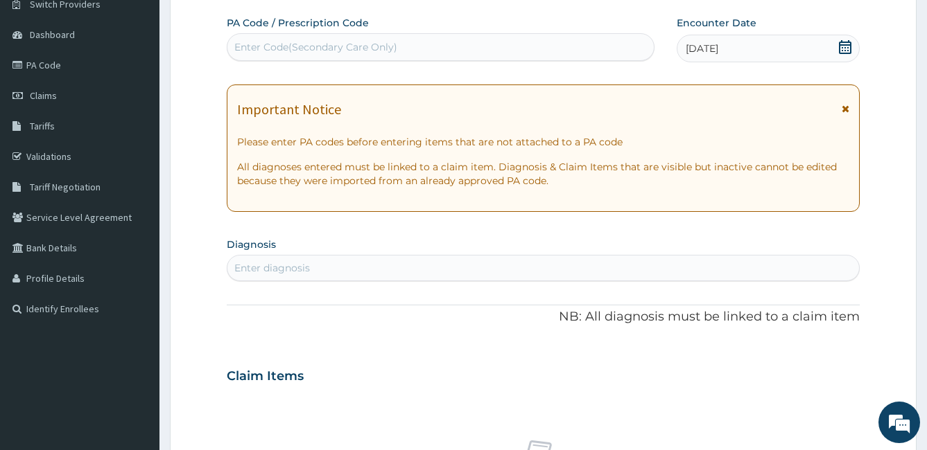
click at [249, 268] on div "Enter diagnosis" at bounding box center [272, 268] width 76 height 14
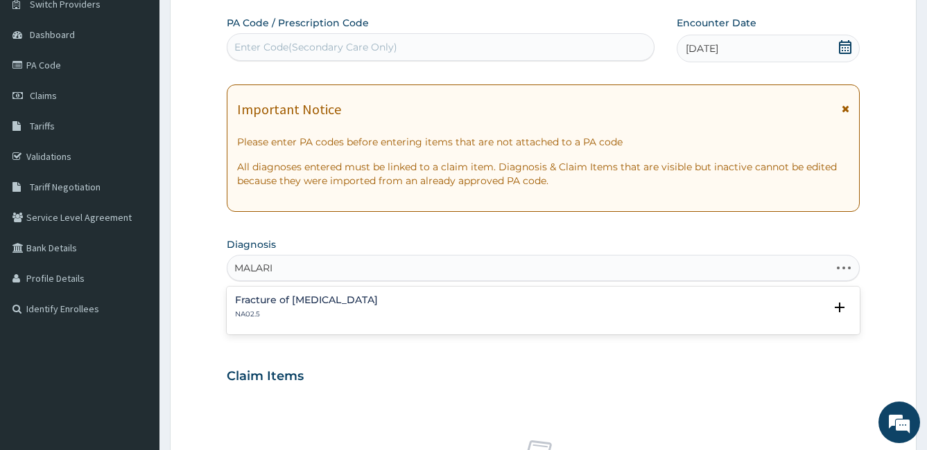
type input "[MEDICAL_DATA]"
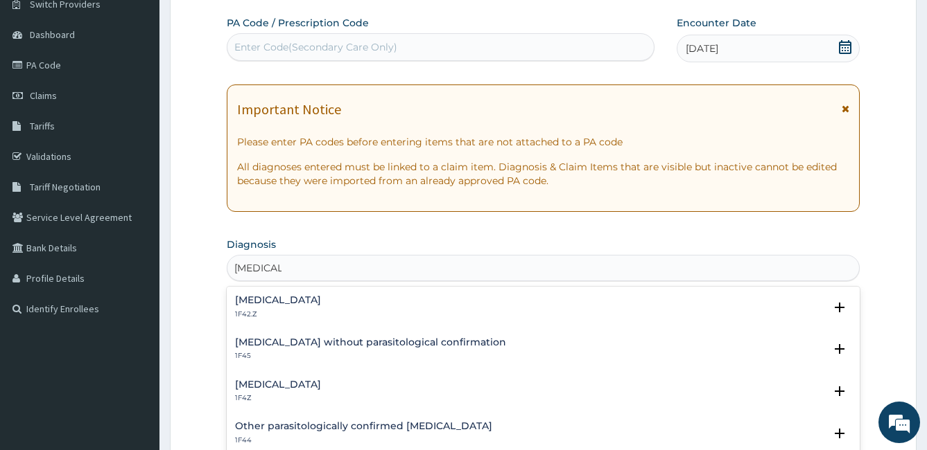
click at [281, 383] on h4 "[MEDICAL_DATA]" at bounding box center [278, 385] width 86 height 10
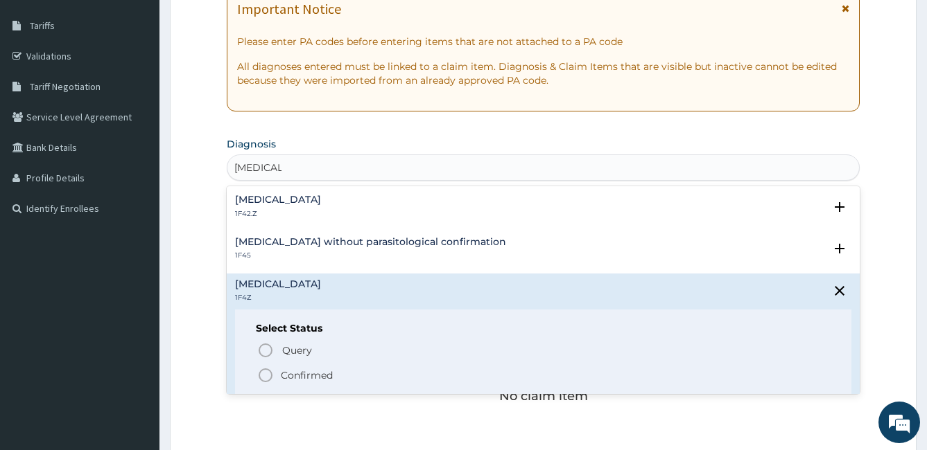
scroll to position [222, 0]
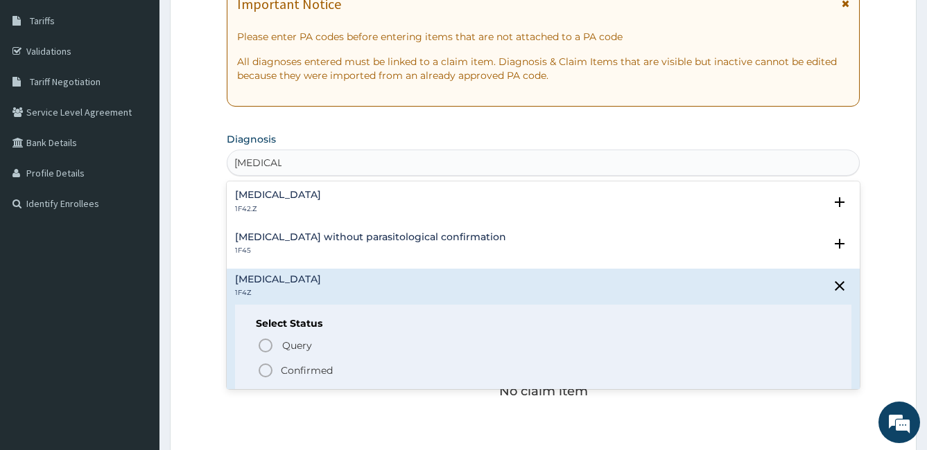
click at [268, 373] on icon "status option filled" at bounding box center [265, 370] width 17 height 17
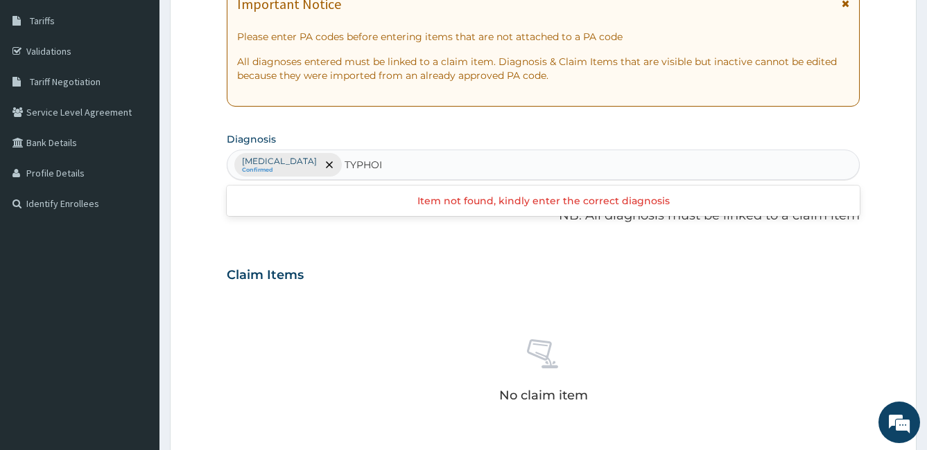
type input "[MEDICAL_DATA]"
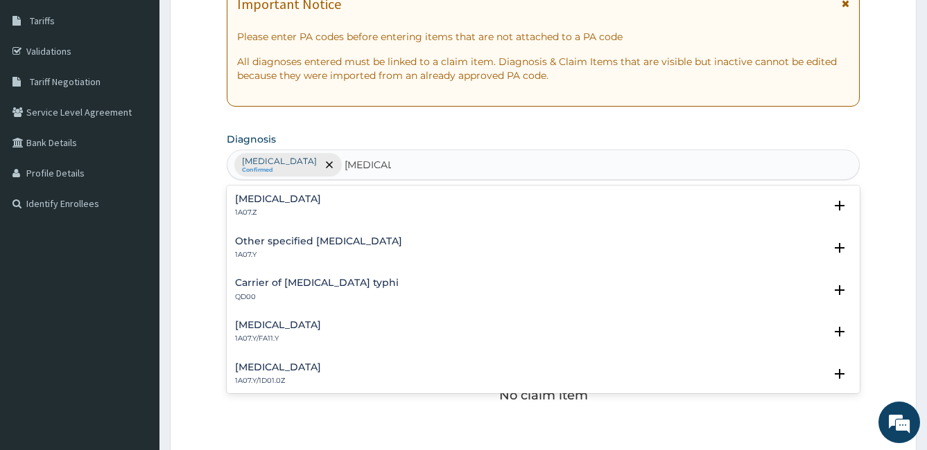
click at [321, 205] on div "[MEDICAL_DATA] 1A07.Z" at bounding box center [278, 206] width 86 height 24
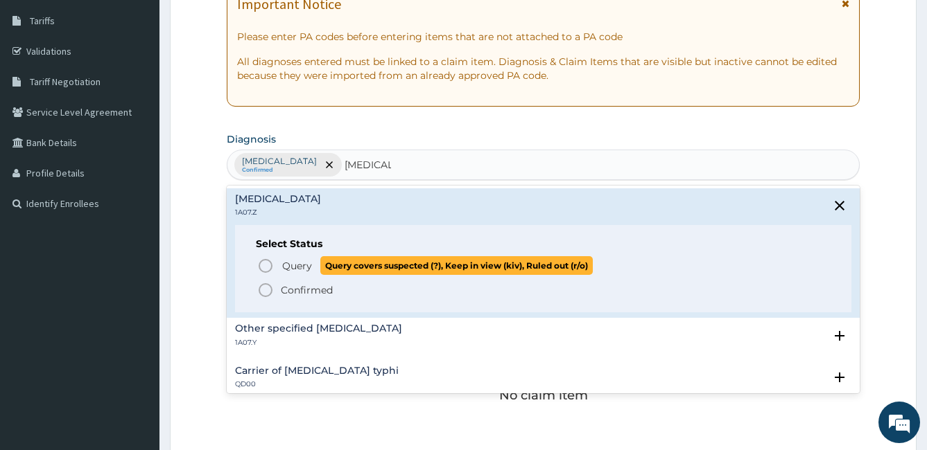
click at [264, 266] on icon "status option query" at bounding box center [265, 266] width 17 height 17
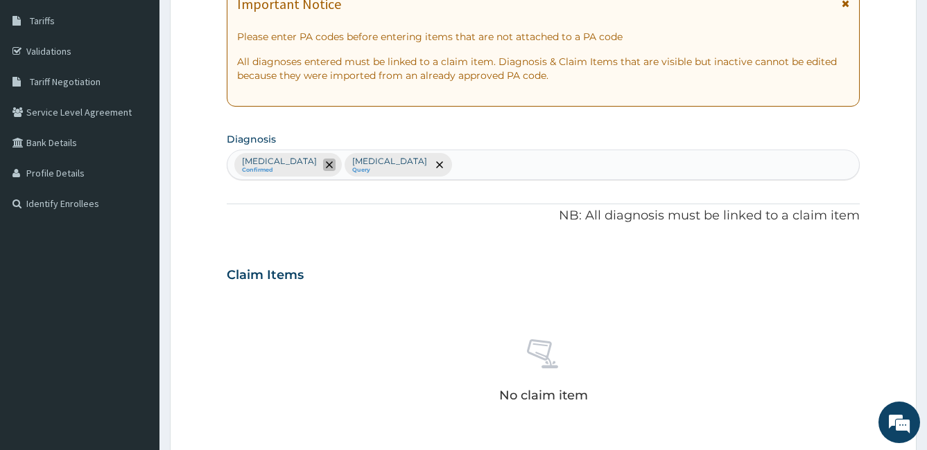
click at [335, 161] on span "remove selection option" at bounding box center [329, 165] width 12 height 12
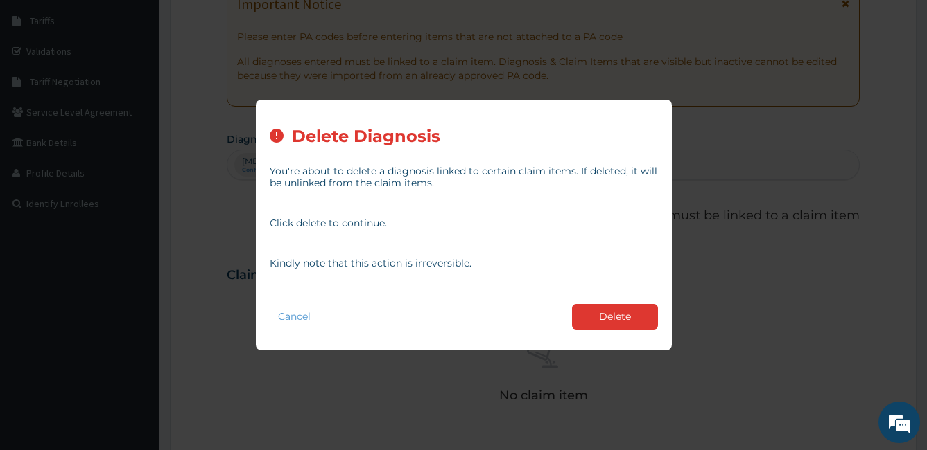
click at [622, 322] on button "Delete" at bounding box center [615, 317] width 86 height 26
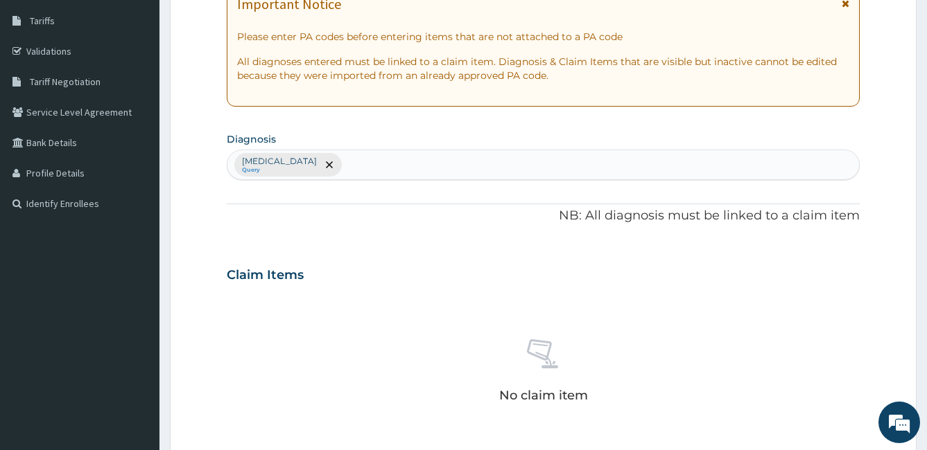
click at [405, 170] on div "[MEDICAL_DATA] Query" at bounding box center [543, 164] width 632 height 29
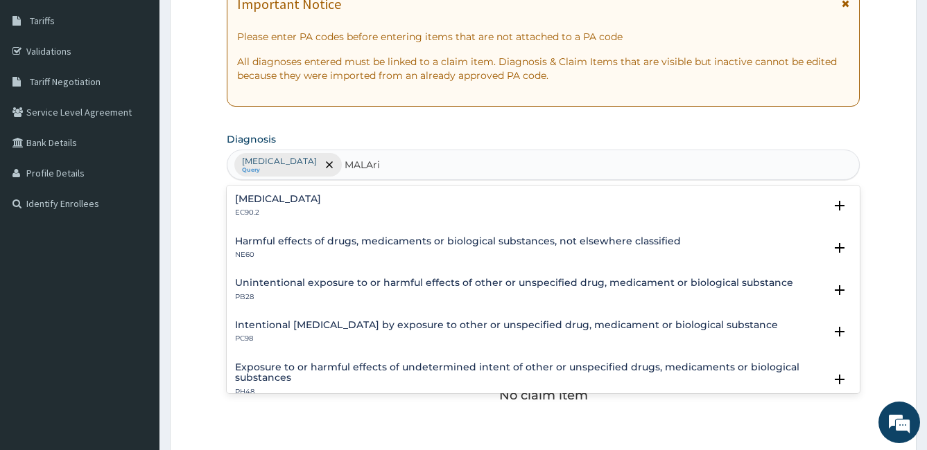
type input "[MEDICAL_DATA]"
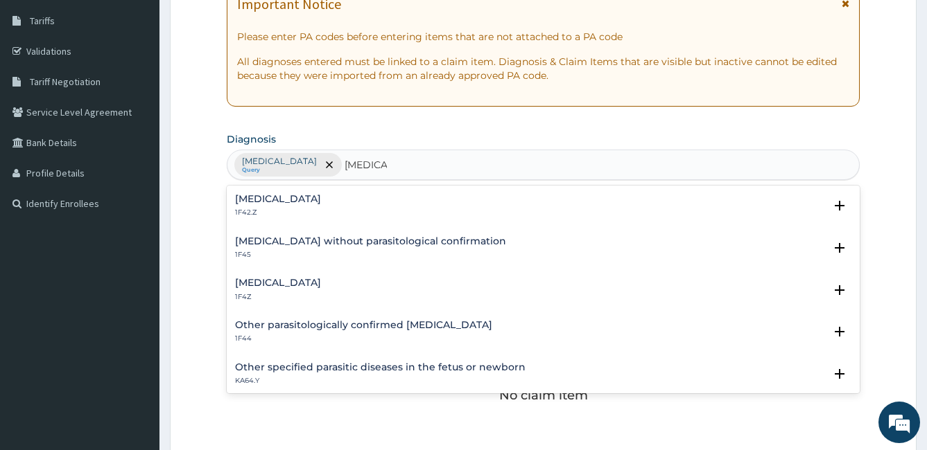
click at [252, 278] on h4 "[MEDICAL_DATA]" at bounding box center [278, 283] width 86 height 10
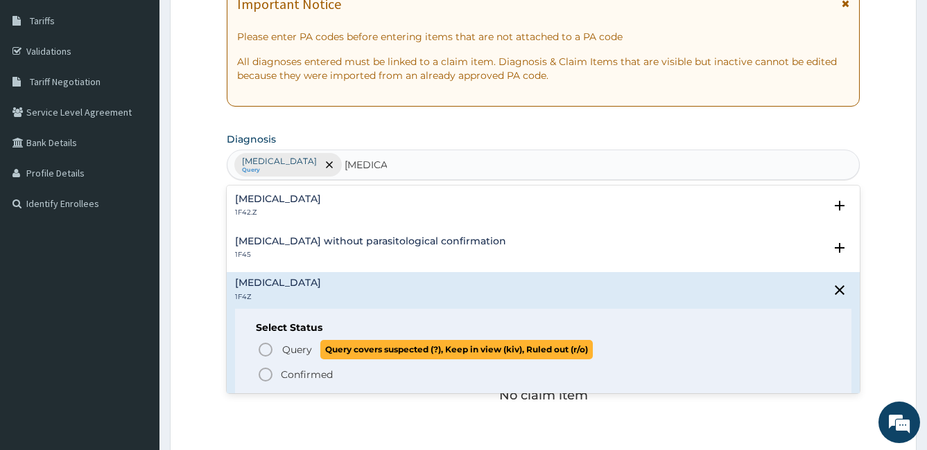
click at [267, 348] on icon "status option query" at bounding box center [265, 350] width 17 height 17
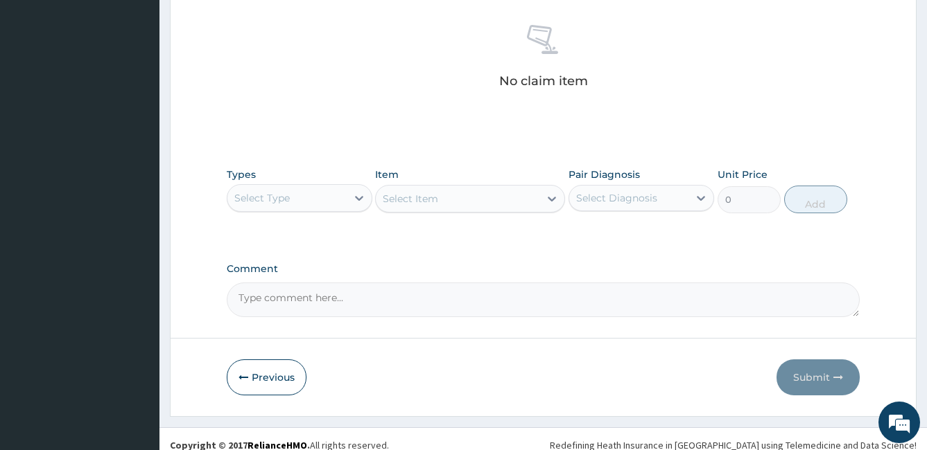
scroll to position [549, 0]
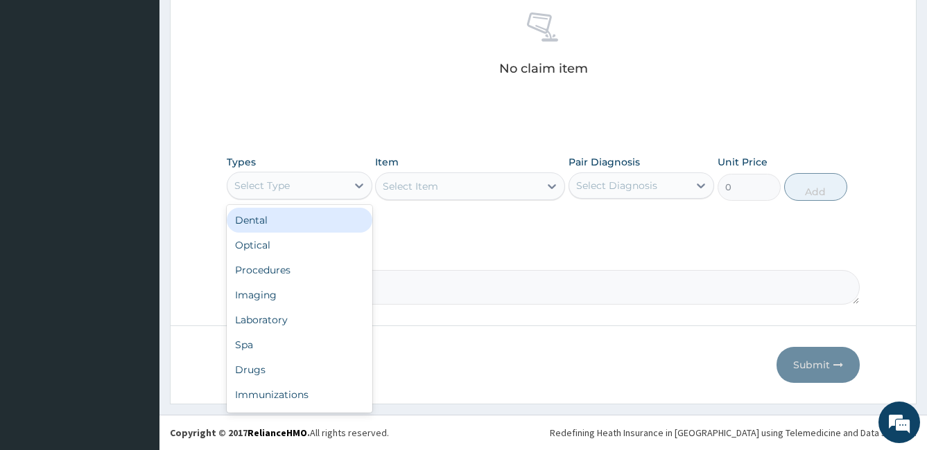
click at [281, 183] on div "Select Type" at bounding box center [261, 186] width 55 height 14
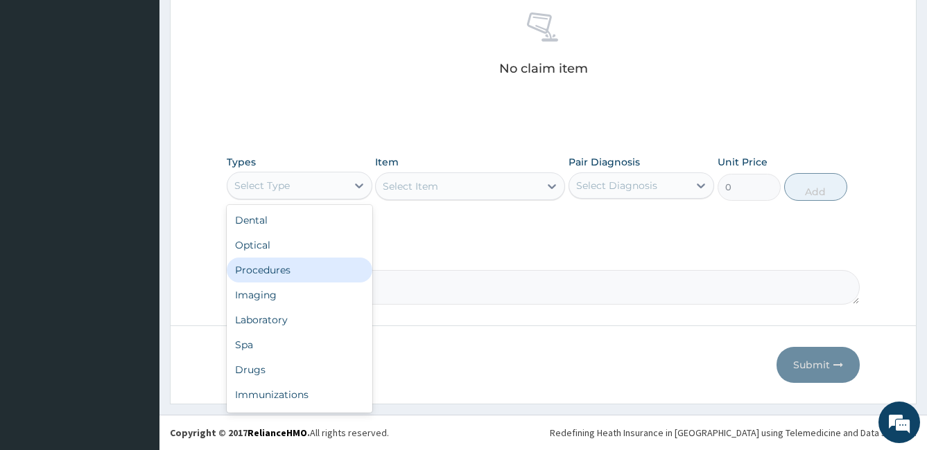
click at [256, 266] on div "Procedures" at bounding box center [300, 270] width 146 height 25
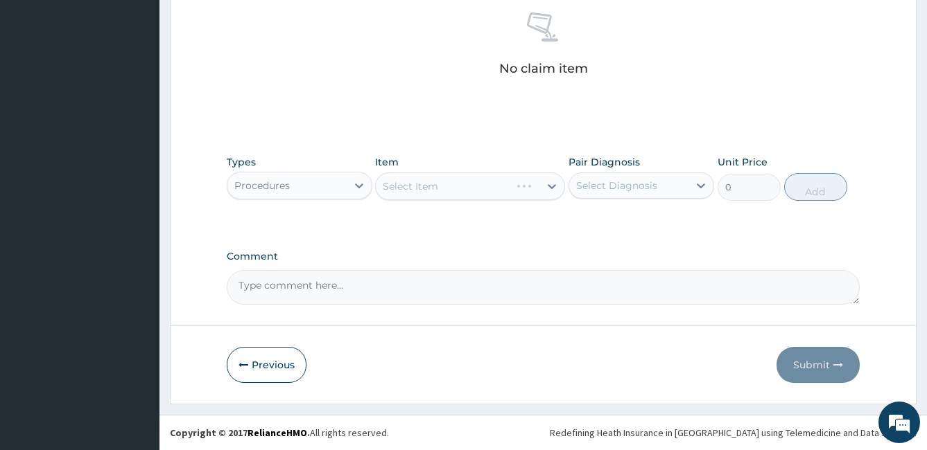
click at [406, 182] on div "Select Item" at bounding box center [470, 187] width 190 height 28
click at [405, 189] on div "Select Item" at bounding box center [410, 186] width 55 height 14
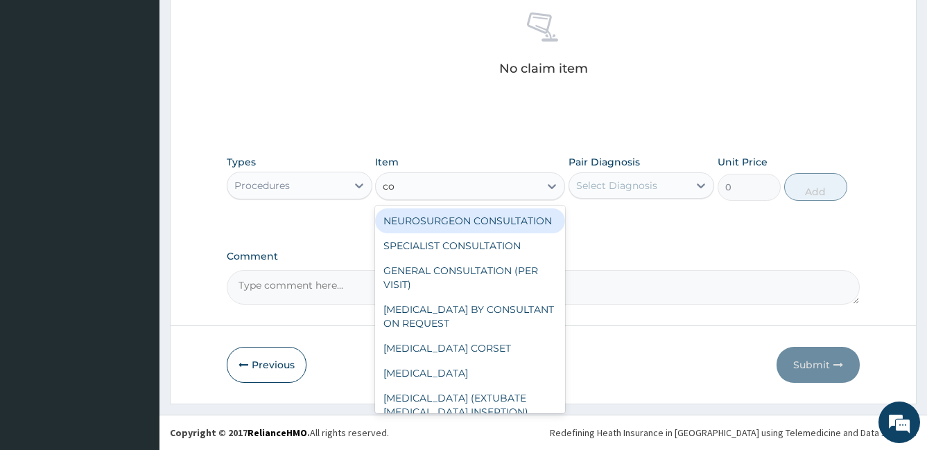
type input "con"
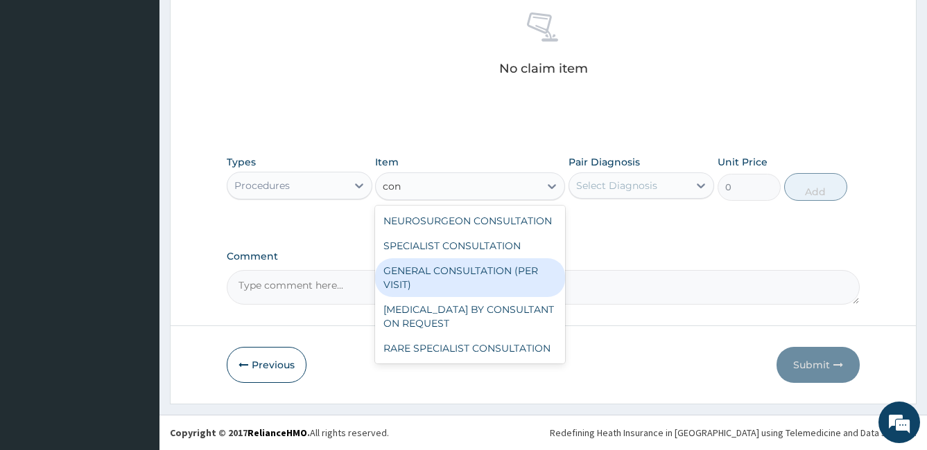
click at [486, 276] on div "GENERAL CONSULTATION (PER VISIT)" at bounding box center [470, 277] width 190 height 39
type input "2000"
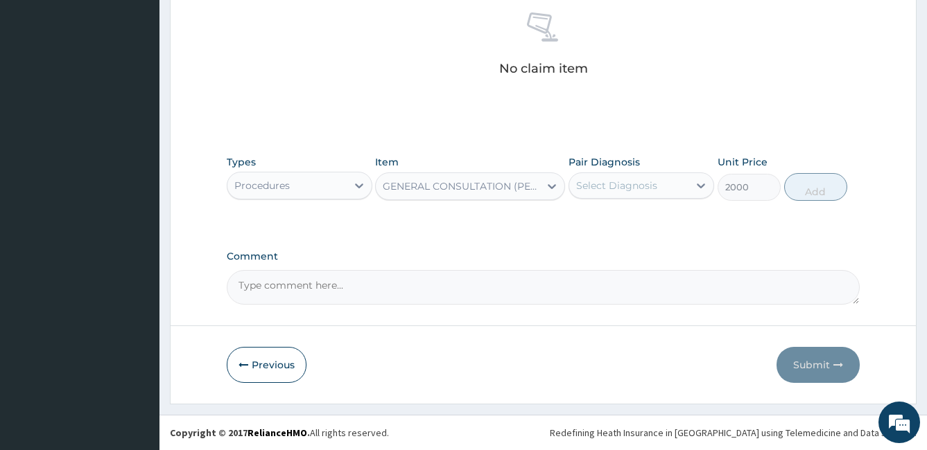
click at [645, 185] on div "Select Diagnosis" at bounding box center [616, 186] width 81 height 14
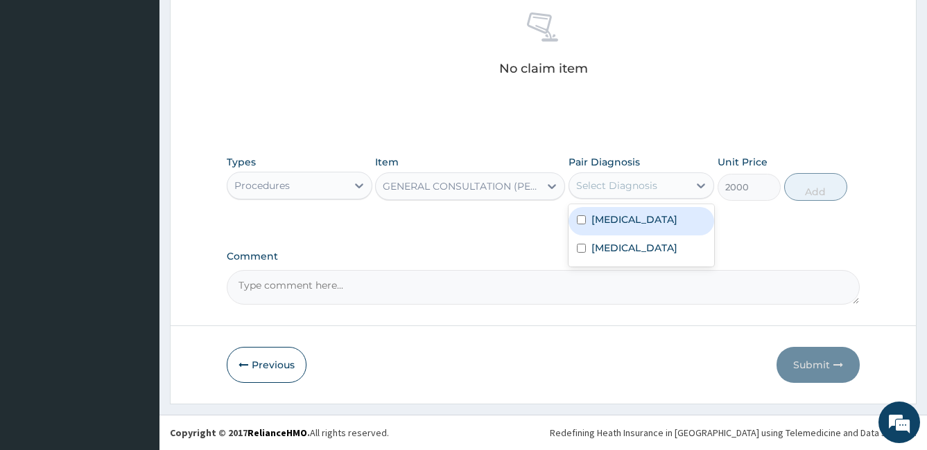
click at [585, 225] on input "checkbox" at bounding box center [581, 220] width 9 height 9
checkbox input "true"
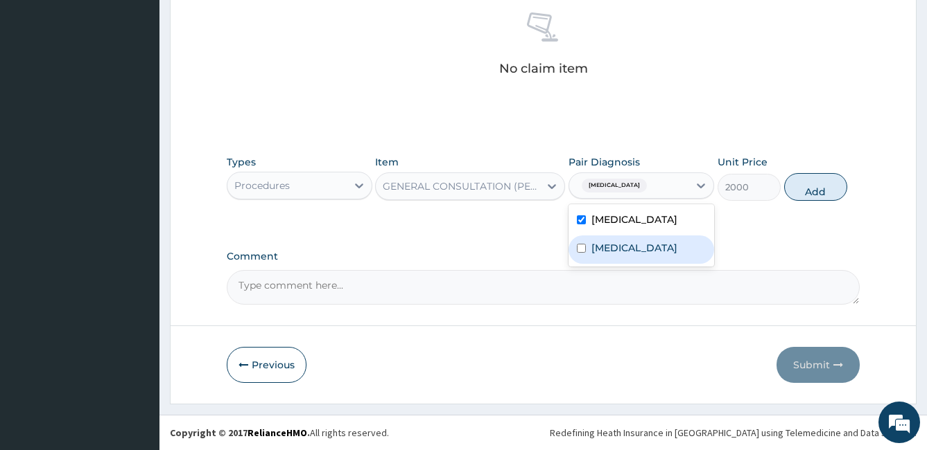
click at [579, 253] on input "checkbox" at bounding box center [581, 248] width 9 height 9
checkbox input "true"
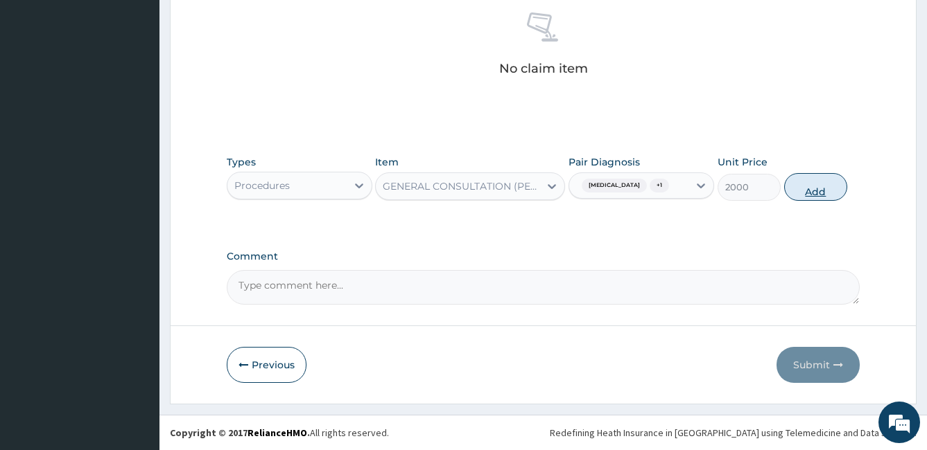
click at [800, 195] on button "Add" at bounding box center [815, 187] width 63 height 28
type input "0"
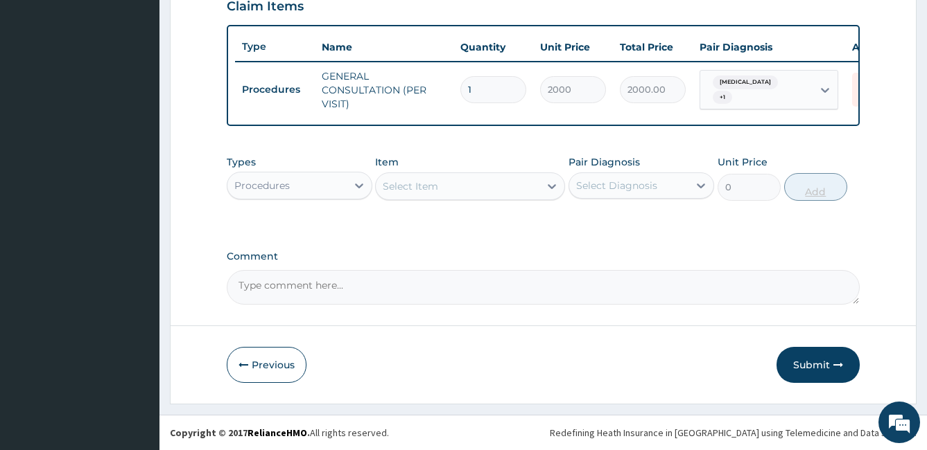
scroll to position [501, 0]
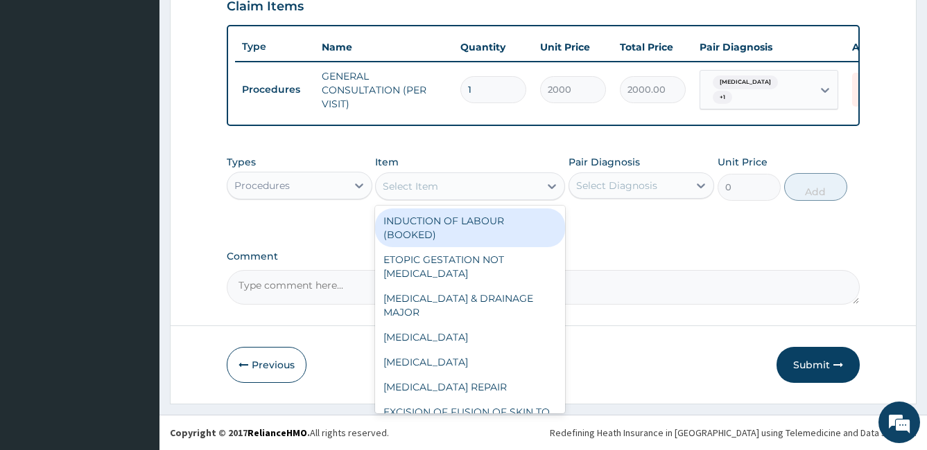
click at [403, 185] on div "Select Item" at bounding box center [410, 186] width 55 height 14
click at [333, 179] on div "Procedures" at bounding box center [286, 186] width 119 height 22
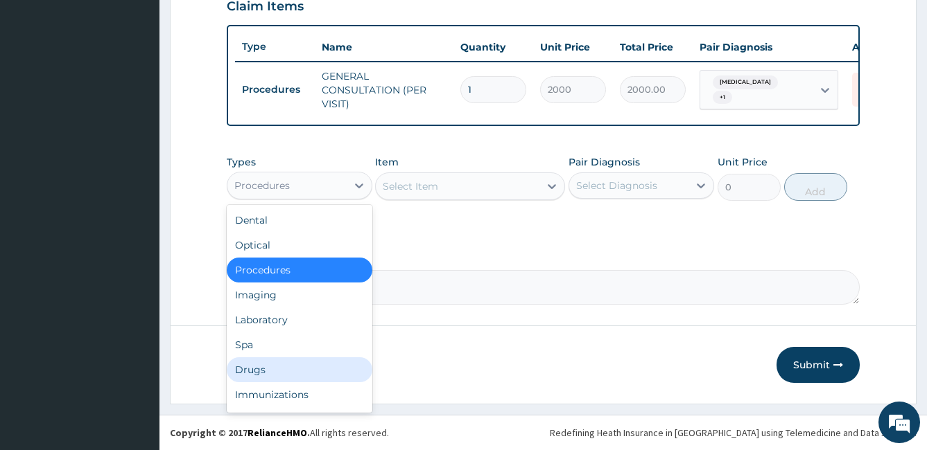
click at [244, 366] on div "Drugs" at bounding box center [300, 370] width 146 height 25
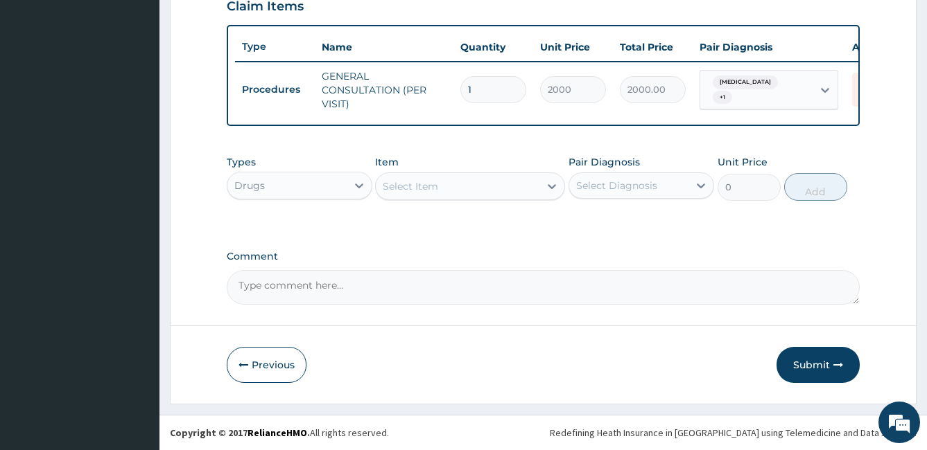
click at [417, 195] on div "Select Item" at bounding box center [458, 186] width 164 height 22
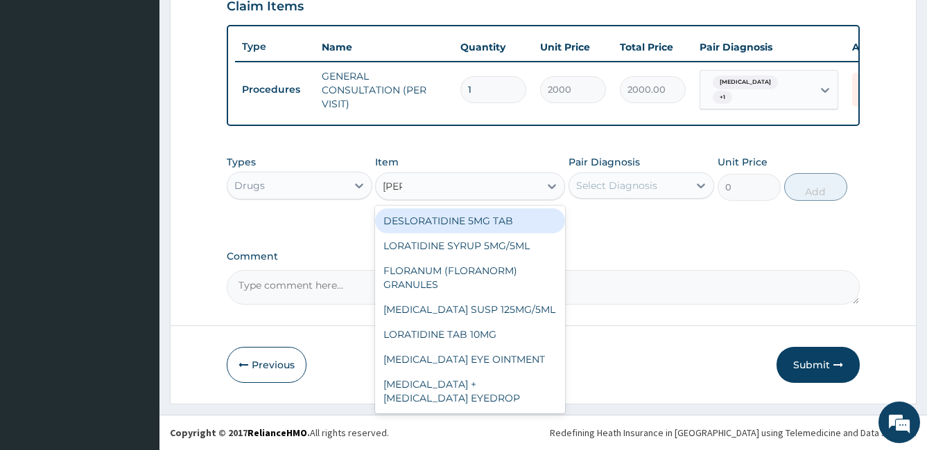
type input "lorat"
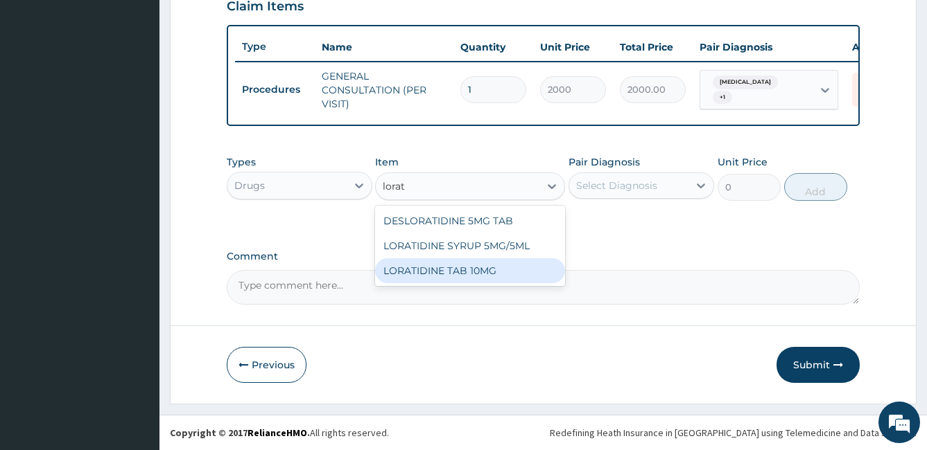
click at [441, 268] on div "LORATIDINE TAB 10MG" at bounding box center [470, 270] width 190 height 25
type input "30"
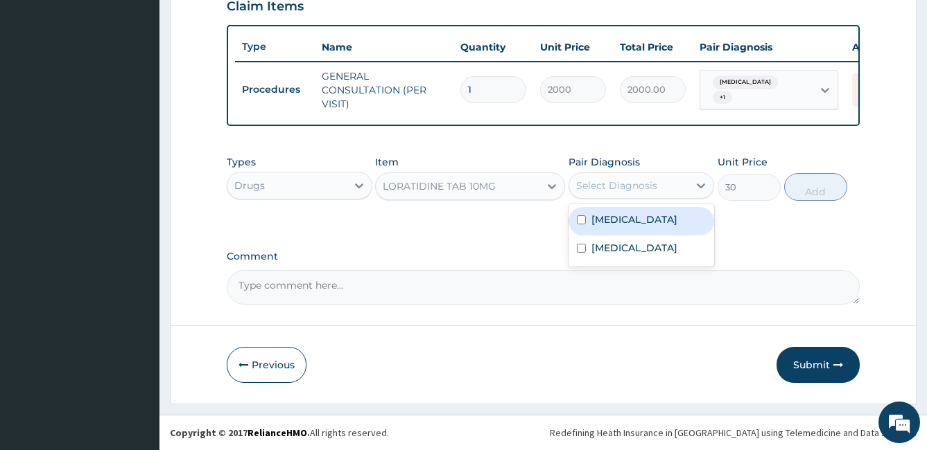
click at [589, 186] on div "Select Diagnosis" at bounding box center [616, 186] width 81 height 14
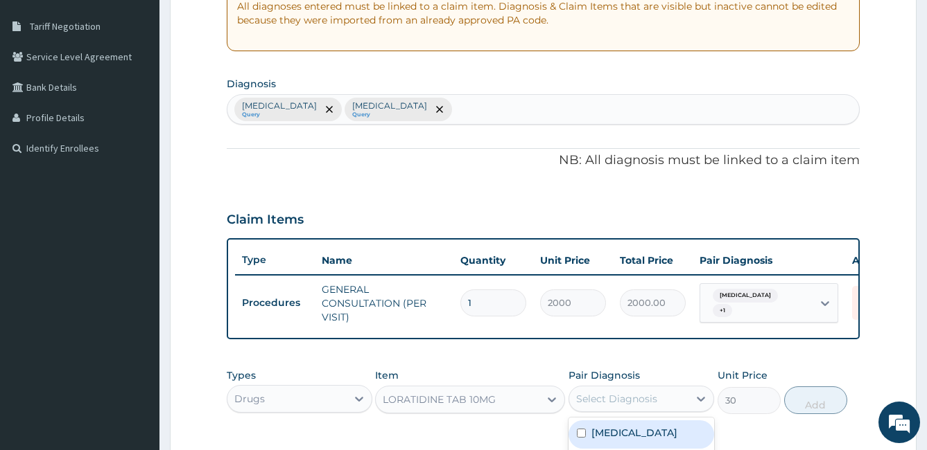
scroll to position [272, 0]
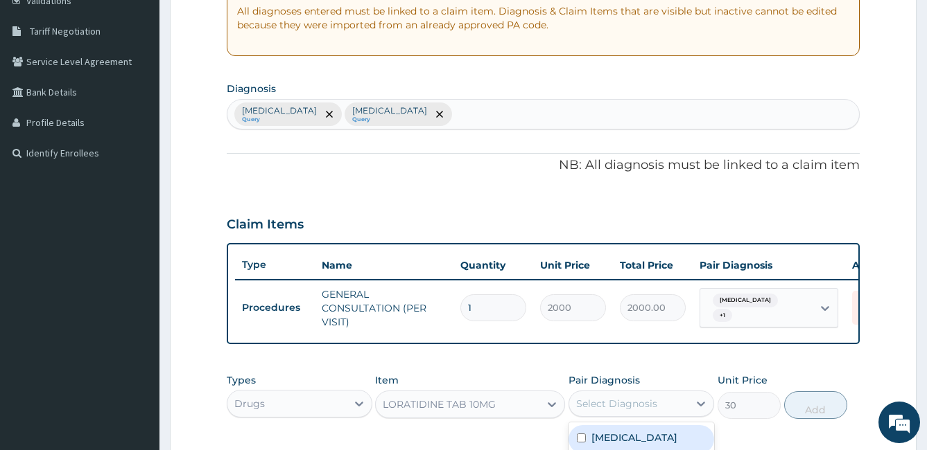
click at [501, 112] on div "Typhoid fever, unspecified Query Malaria, unspecified Query" at bounding box center [543, 114] width 632 height 29
type input "u"
type input "r"
type input "c"
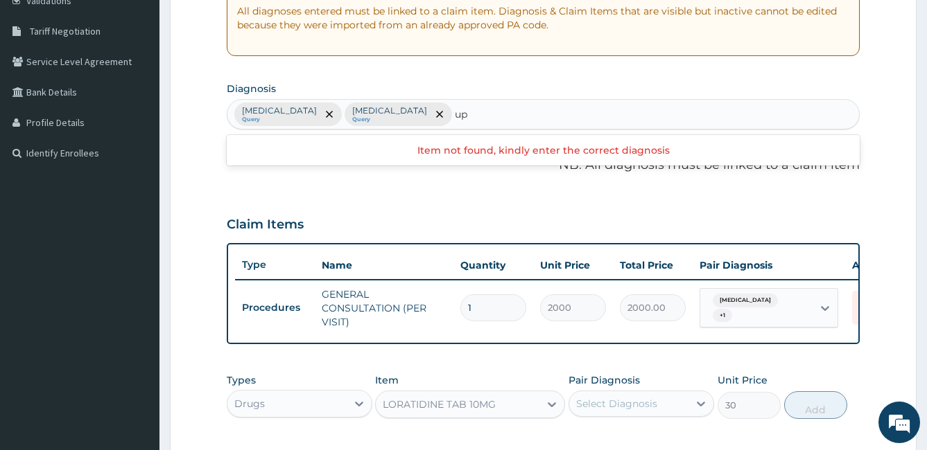
type input "u"
type input "respiratory"
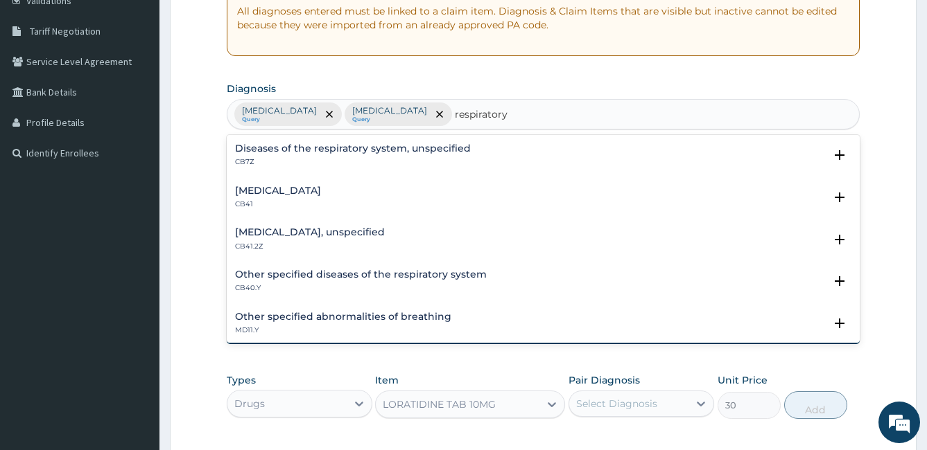
click at [459, 145] on h4 "Diseases of the respiratory system, unspecified" at bounding box center [353, 148] width 236 height 10
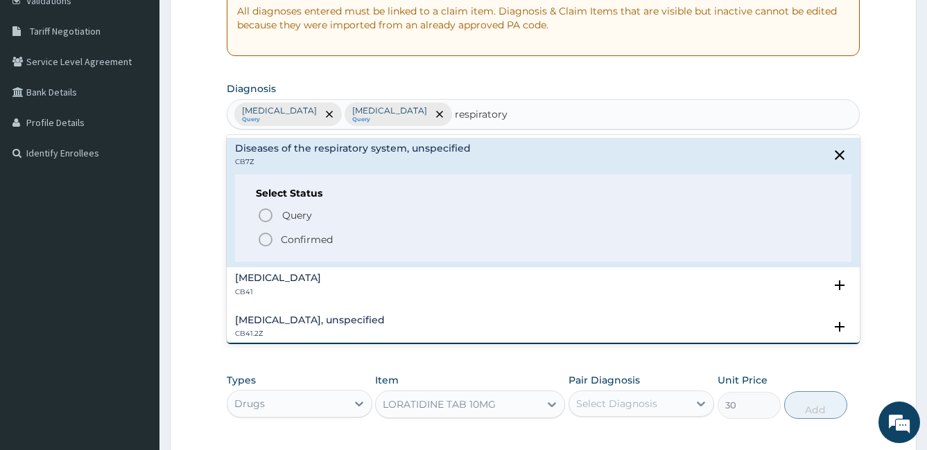
click at [264, 235] on icon "status option filled" at bounding box center [265, 239] width 17 height 17
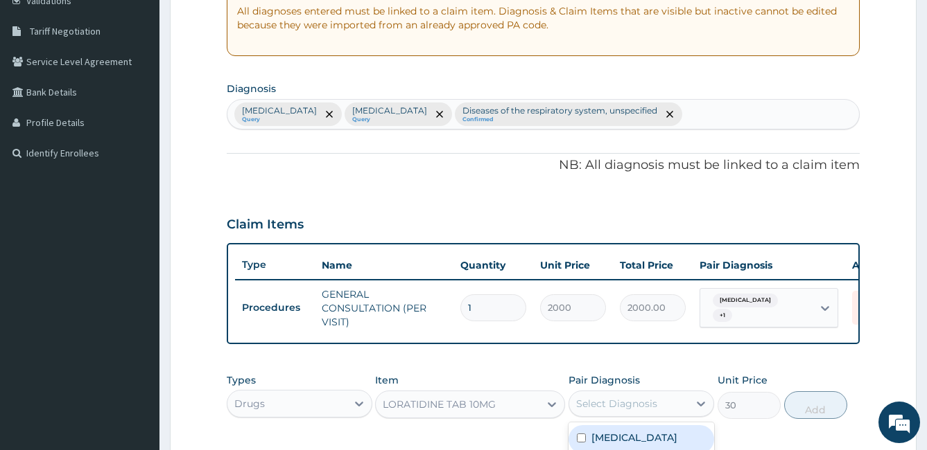
click at [605, 411] on div "Select Diagnosis" at bounding box center [616, 404] width 81 height 14
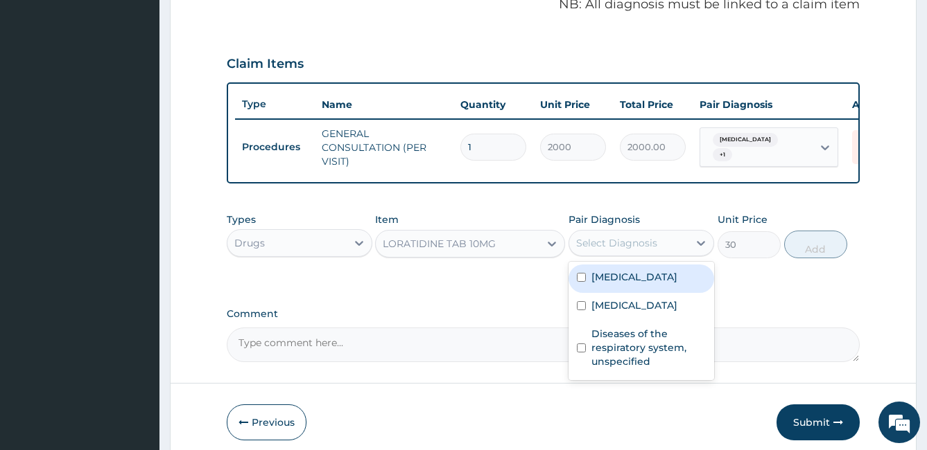
scroll to position [435, 0]
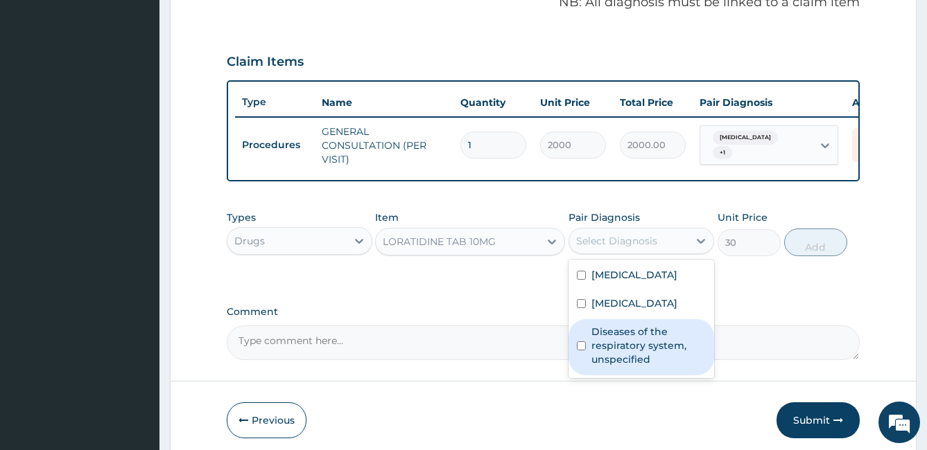
click at [585, 351] on input "checkbox" at bounding box center [581, 346] width 9 height 9
checkbox input "true"
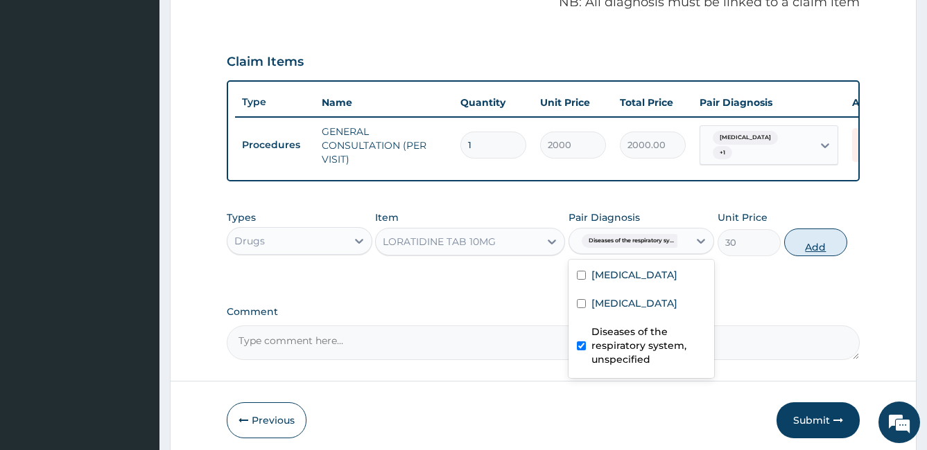
click at [818, 254] on button "Add" at bounding box center [815, 243] width 63 height 28
type input "0"
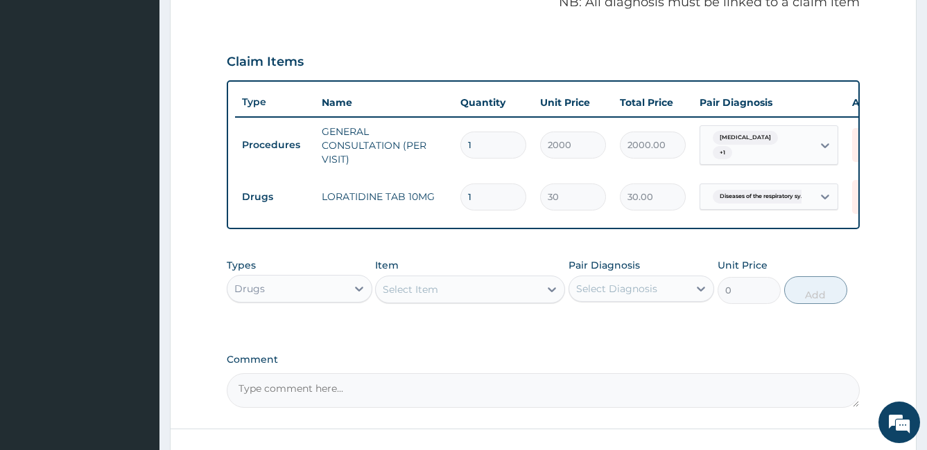
click at [403, 297] on div "Select Item" at bounding box center [410, 290] width 55 height 14
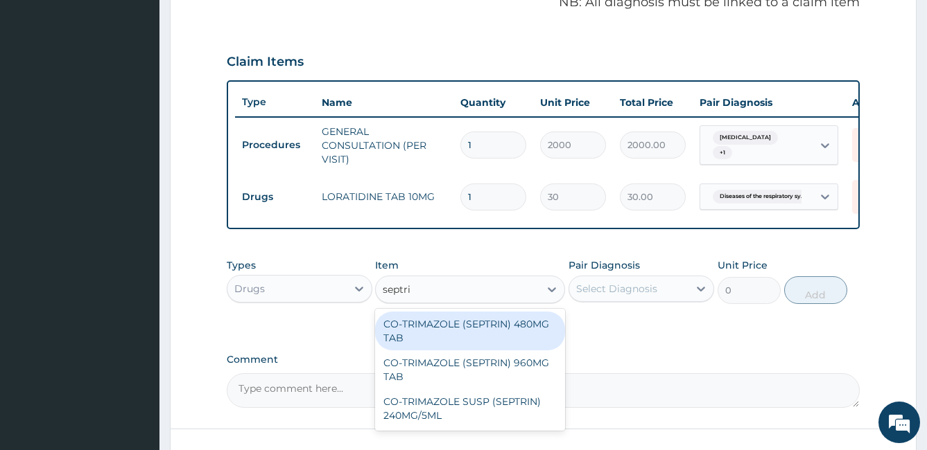
type input "septrin"
click at [426, 335] on div "CO-TRIMAZOLE (SEPTRIN) 480MG TAB" at bounding box center [470, 331] width 190 height 39
type input "20"
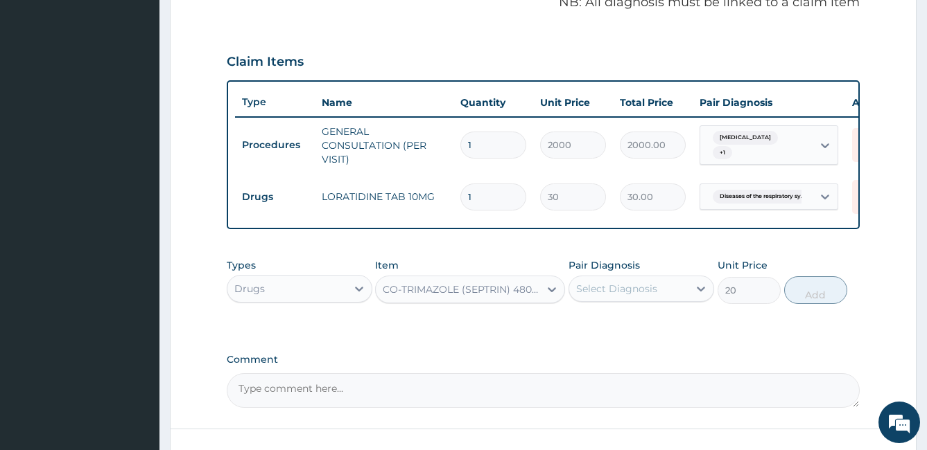
click at [588, 296] on div "Select Diagnosis" at bounding box center [616, 289] width 81 height 14
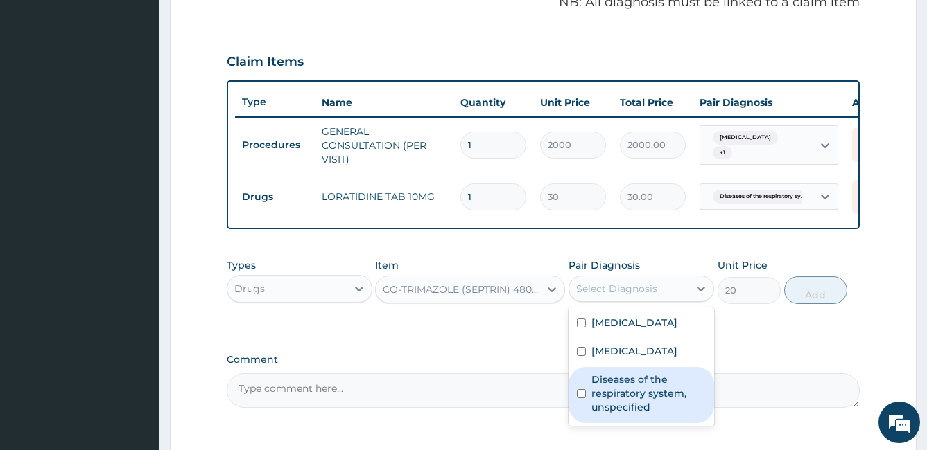
click at [584, 398] on input "checkbox" at bounding box center [581, 393] width 9 height 9
checkbox input "true"
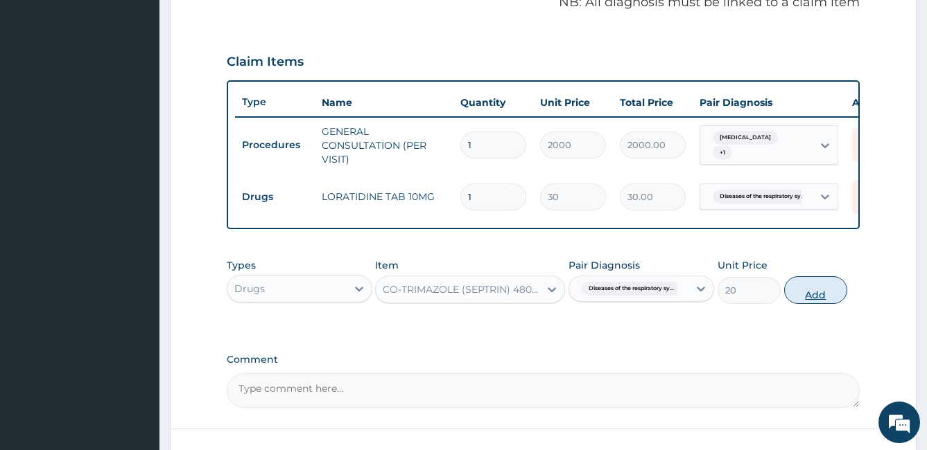
click at [813, 304] on button "Add" at bounding box center [815, 291] width 63 height 28
type input "0"
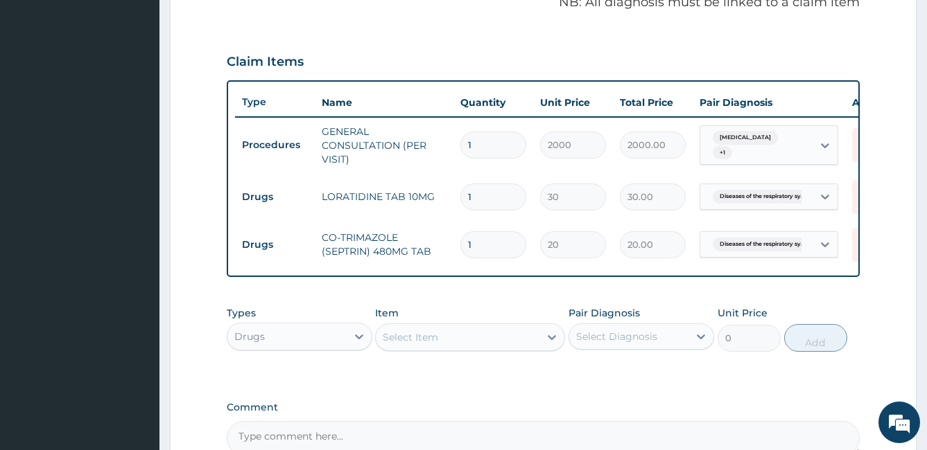
click at [453, 351] on div "Select Item" at bounding box center [470, 338] width 190 height 28
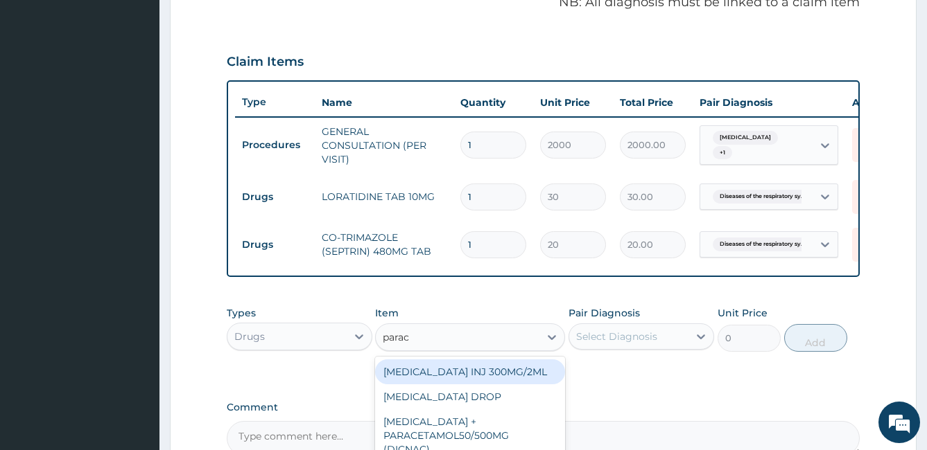
type input "parace"
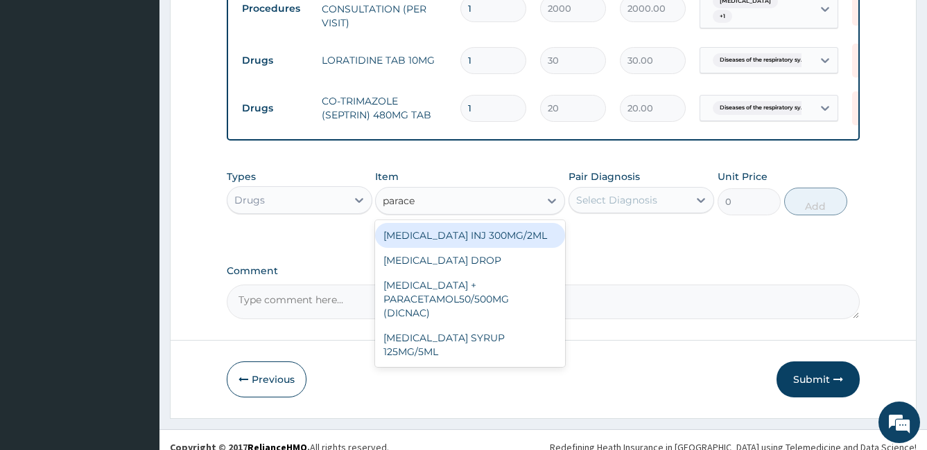
scroll to position [574, 0]
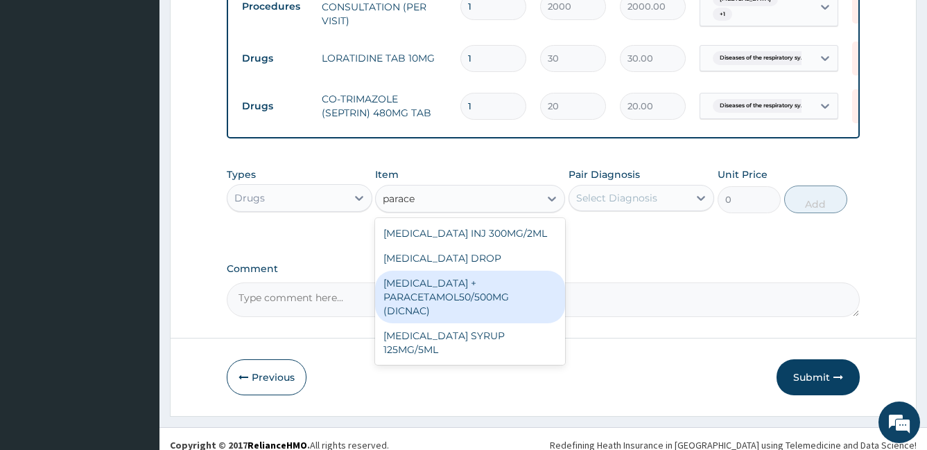
click at [459, 313] on div "DICLOFENAC + PARACETAMOL50/500MG (DICNAC)" at bounding box center [470, 297] width 190 height 53
type input "40"
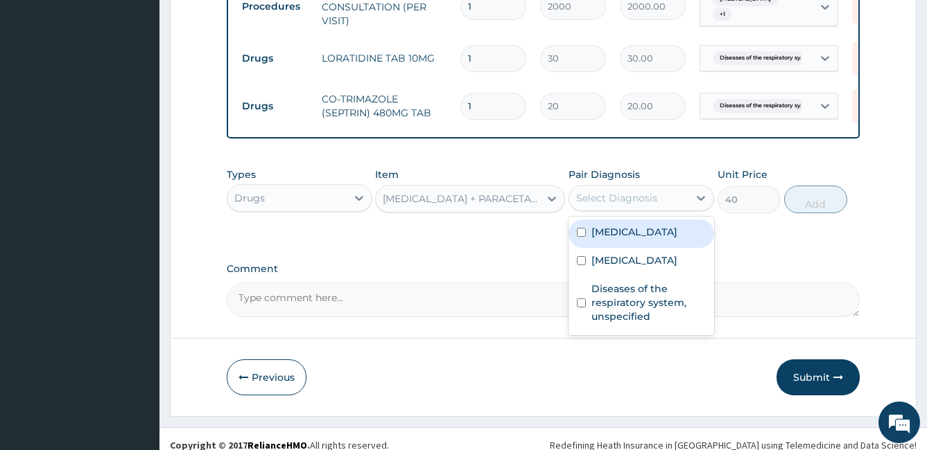
click at [641, 205] on div "Select Diagnosis" at bounding box center [616, 198] width 81 height 14
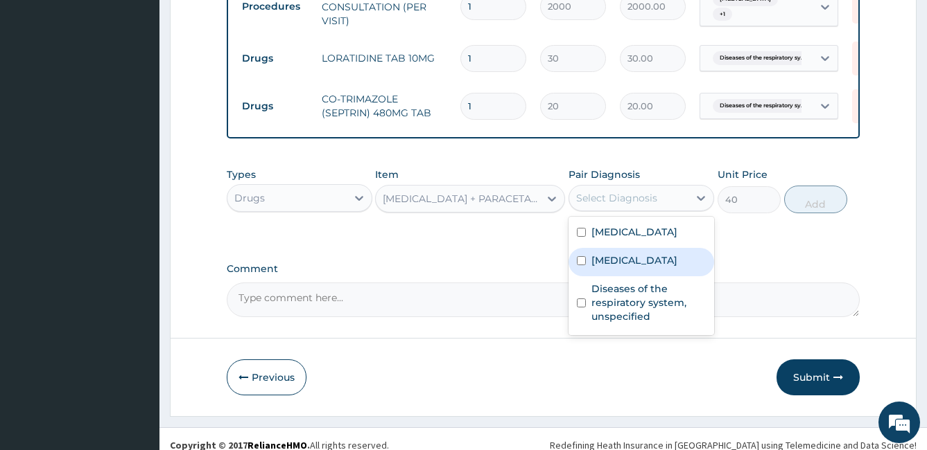
click at [587, 277] on div "Malaria, unspecified" at bounding box center [641, 262] width 146 height 28
checkbox input "true"
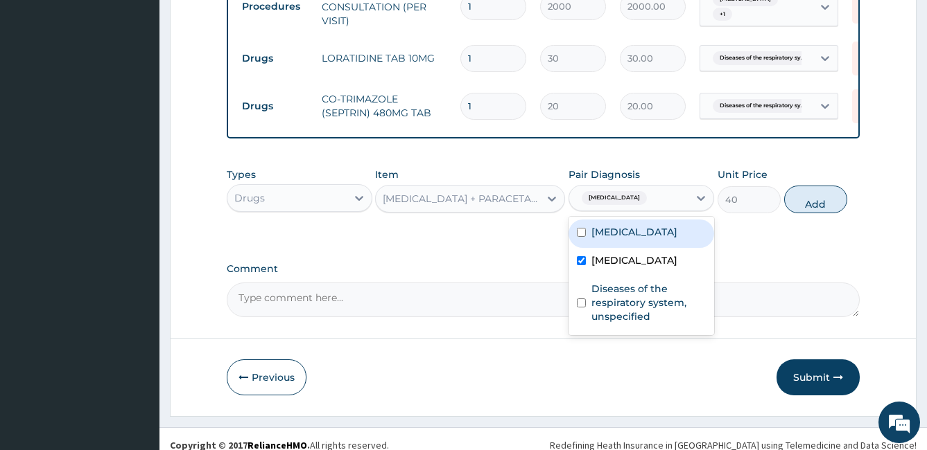
click at [581, 237] on input "checkbox" at bounding box center [581, 232] width 9 height 9
checkbox input "true"
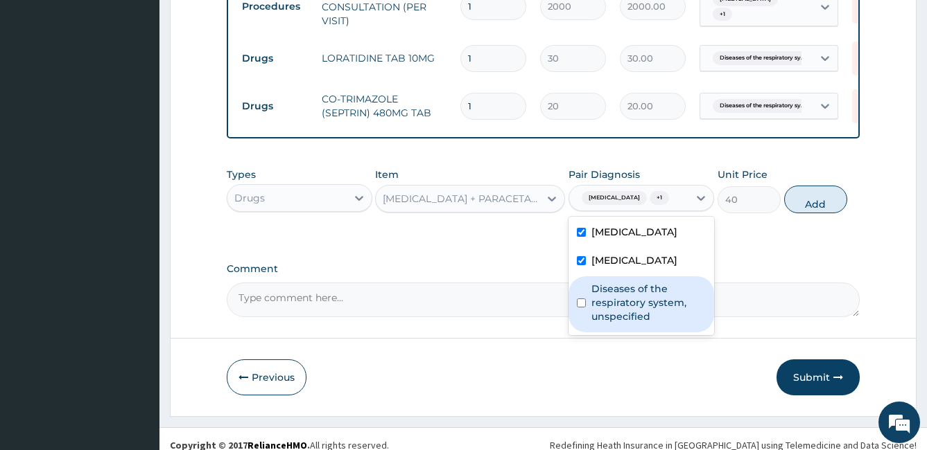
click at [580, 308] on input "checkbox" at bounding box center [581, 303] width 9 height 9
checkbox input "true"
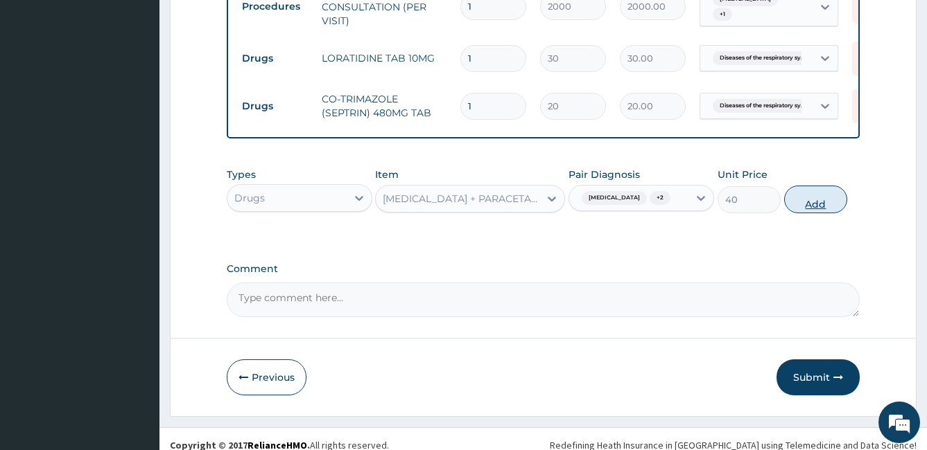
click at [801, 213] on button "Add" at bounding box center [815, 200] width 63 height 28
type input "0"
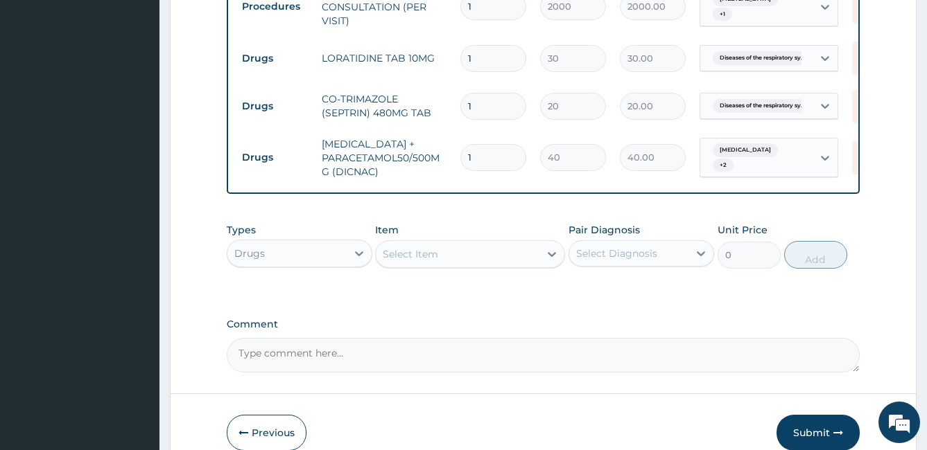
click at [410, 261] on div "Select Item" at bounding box center [410, 254] width 55 height 14
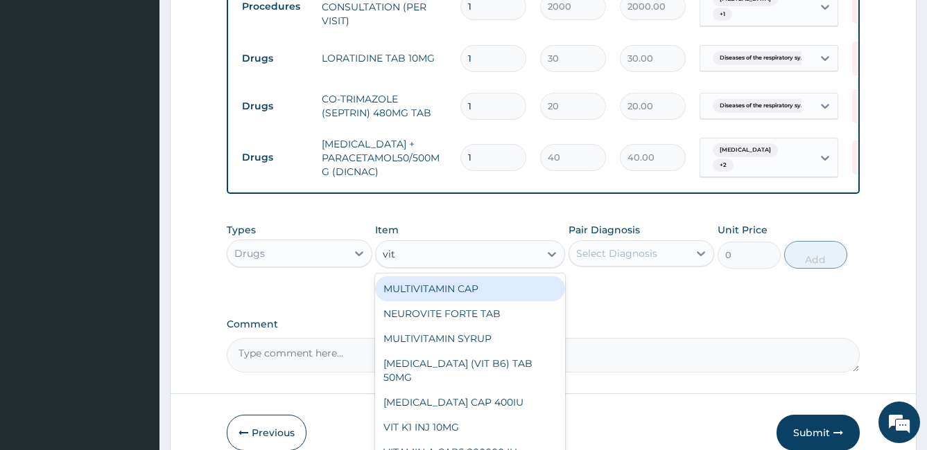
type input "vit c"
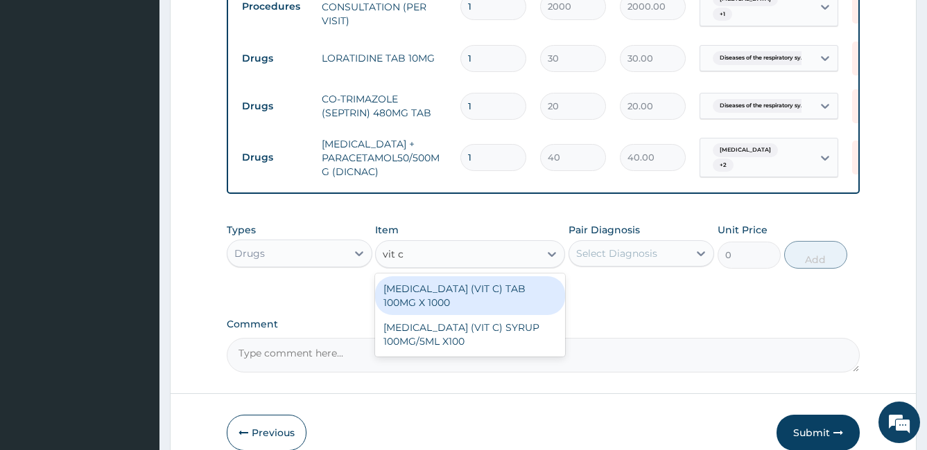
click at [451, 302] on div "ASCORBIC ACID (VIT C) TAB 100MG X 1000" at bounding box center [470, 296] width 190 height 39
type input "10"
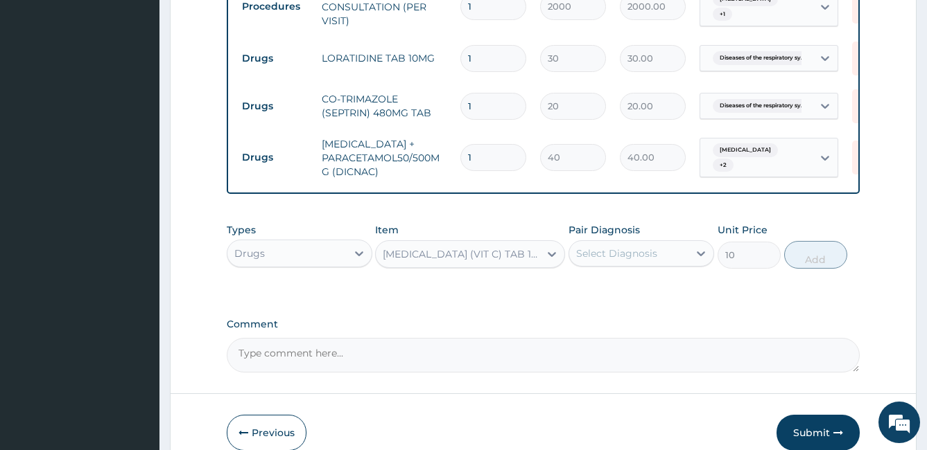
click at [610, 265] on div "Select Diagnosis" at bounding box center [628, 254] width 119 height 22
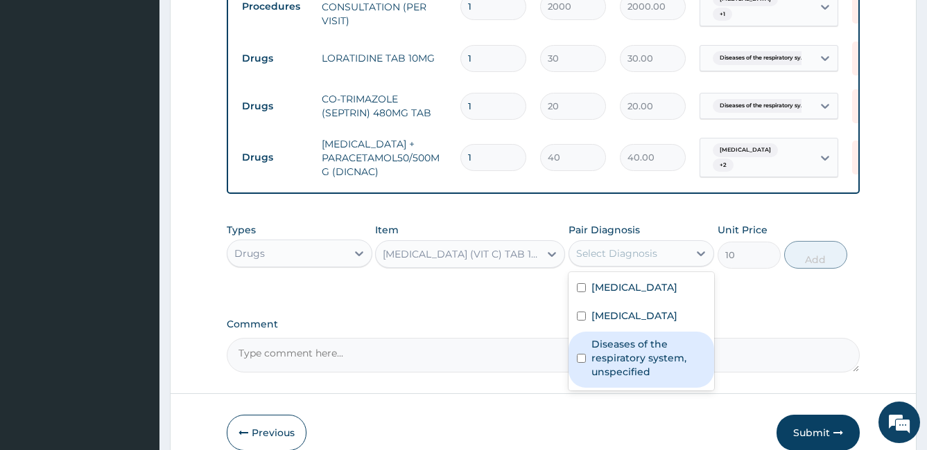
click at [586, 363] on input "checkbox" at bounding box center [581, 358] width 9 height 9
checkbox input "true"
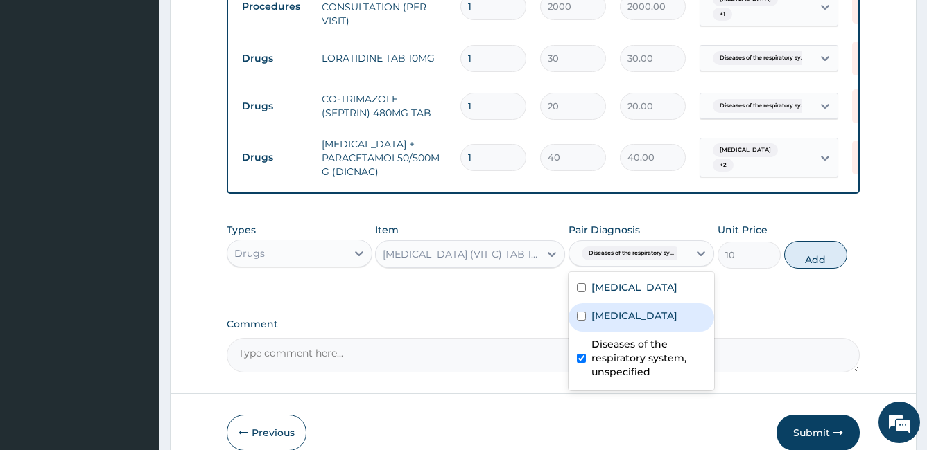
click at [818, 266] on button "Add" at bounding box center [815, 255] width 63 height 28
type input "0"
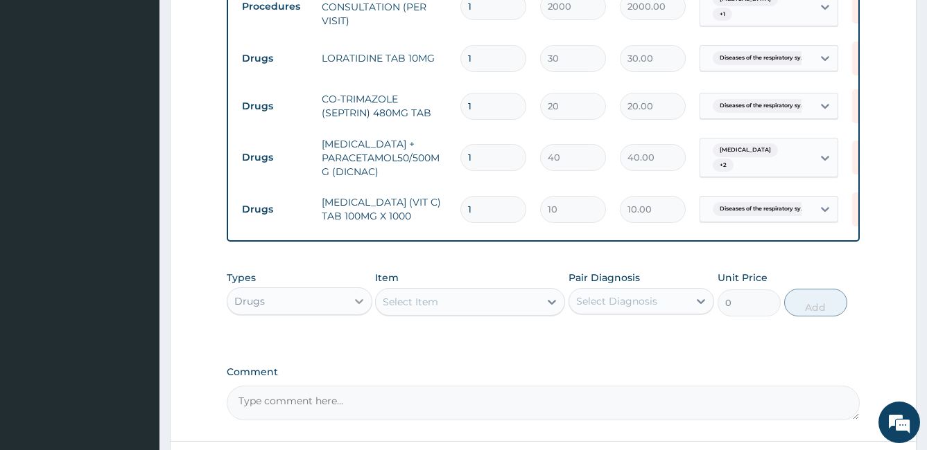
click at [347, 313] on div at bounding box center [359, 301] width 25 height 25
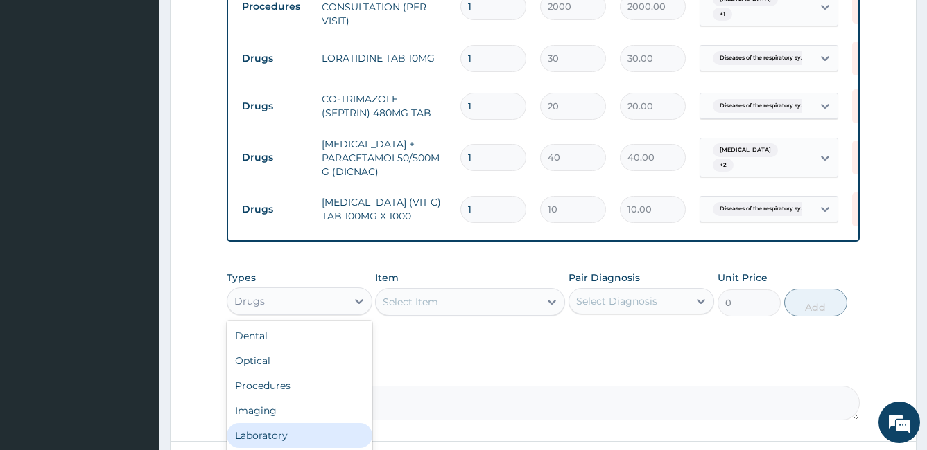
click at [306, 433] on div "Laboratory" at bounding box center [300, 435] width 146 height 25
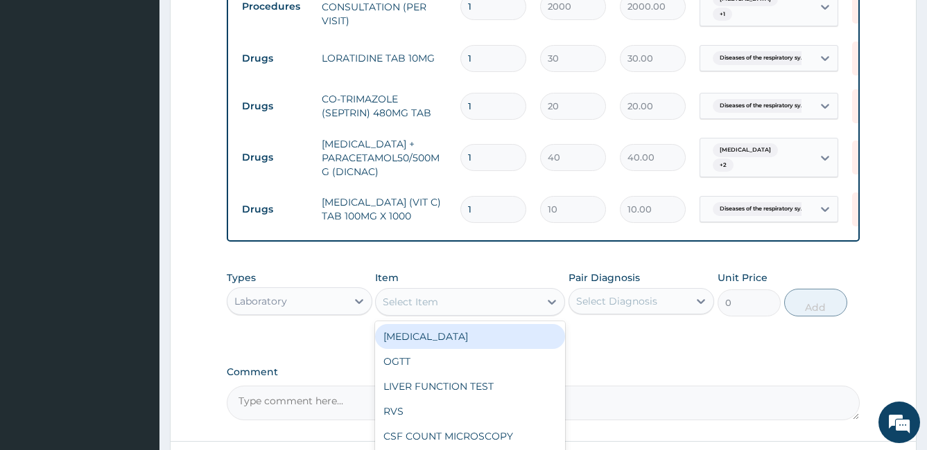
click at [399, 309] on div "Select Item" at bounding box center [410, 302] width 55 height 14
type input "fbc"
click at [444, 349] on div "FBC + DIFF + PLATELETS" at bounding box center [470, 336] width 190 height 25
type input "2500"
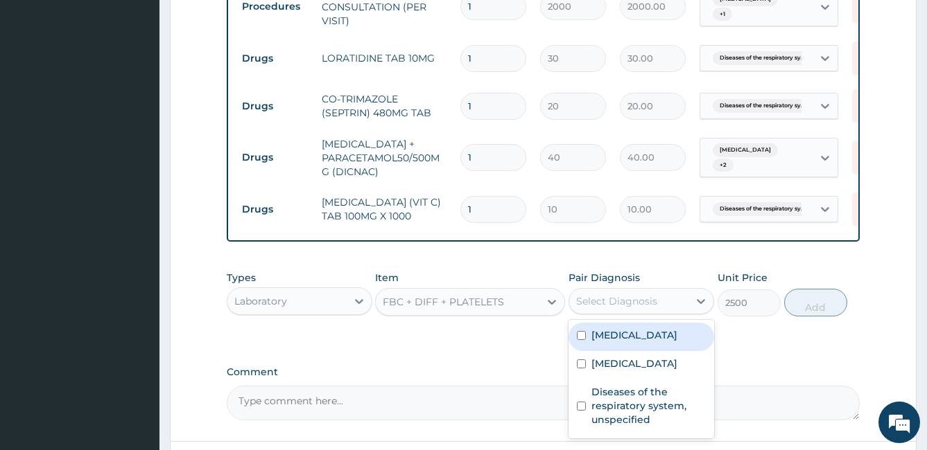
click at [598, 308] on div "Select Diagnosis" at bounding box center [616, 302] width 81 height 14
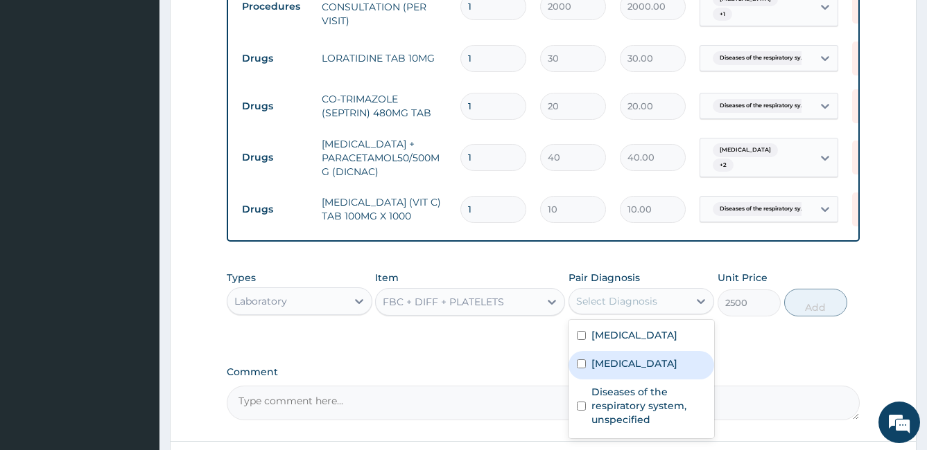
click at [585, 380] on div "Malaria, unspecified" at bounding box center [641, 365] width 146 height 28
checkbox input "true"
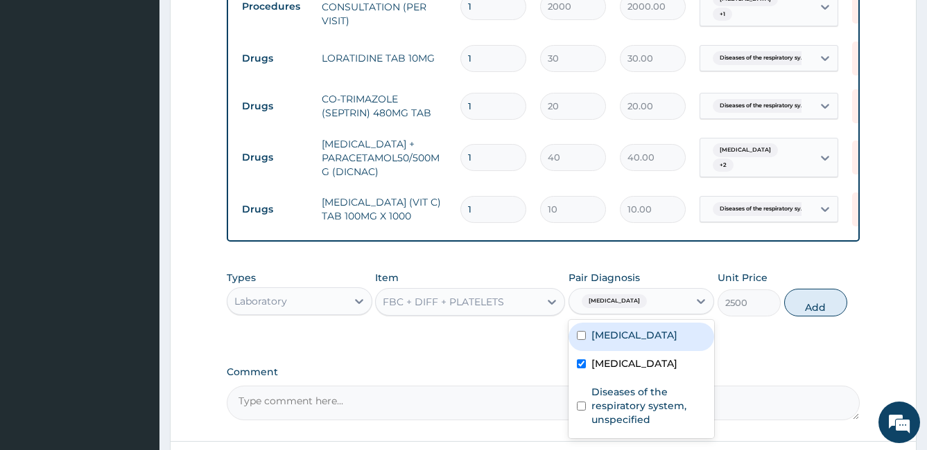
click at [579, 340] on input "checkbox" at bounding box center [581, 335] width 9 height 9
checkbox input "true"
click at [811, 317] on button "Add" at bounding box center [815, 303] width 63 height 28
type input "0"
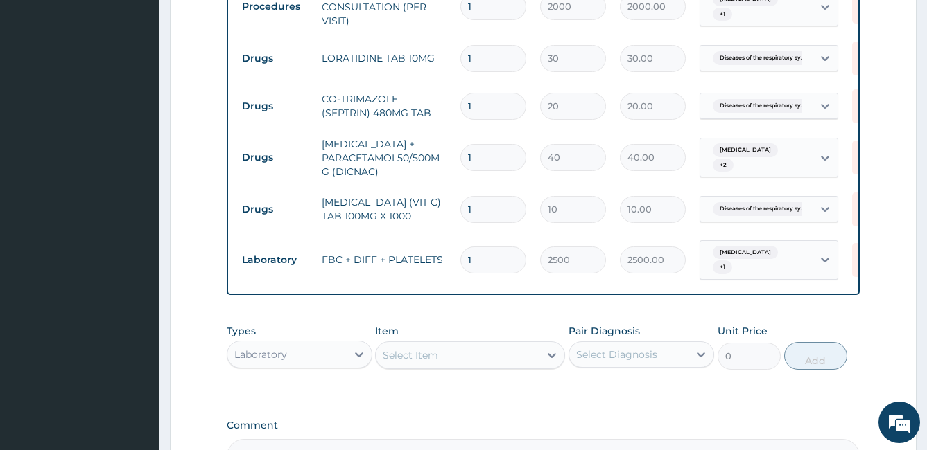
click at [403, 362] on div "Select Item" at bounding box center [410, 356] width 55 height 14
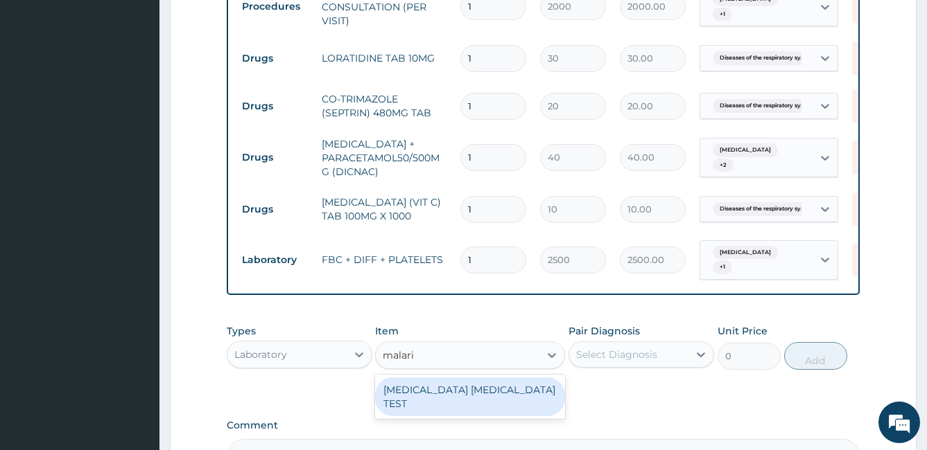
type input "malaria"
click at [437, 398] on div "MALARIA PARASITE TEST" at bounding box center [470, 397] width 190 height 39
type input "1000"
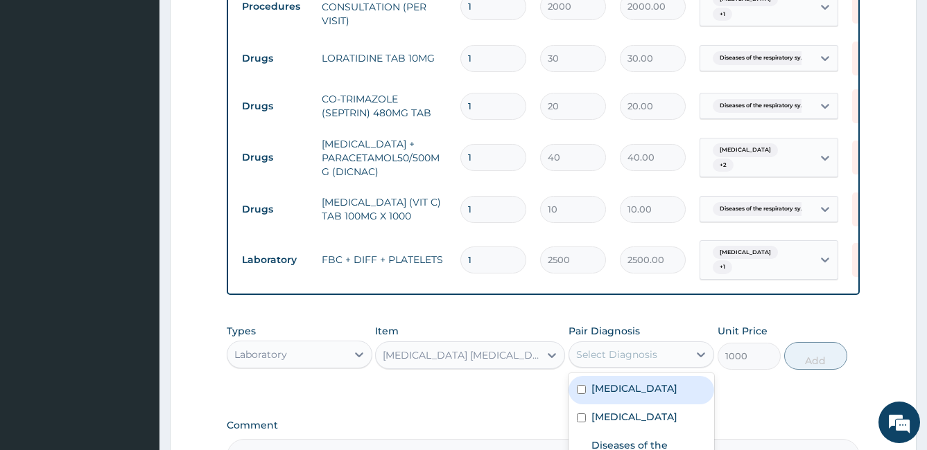
click at [608, 361] on div "Select Diagnosis" at bounding box center [616, 355] width 81 height 14
click at [581, 394] on input "checkbox" at bounding box center [581, 389] width 9 height 9
checkbox input "true"
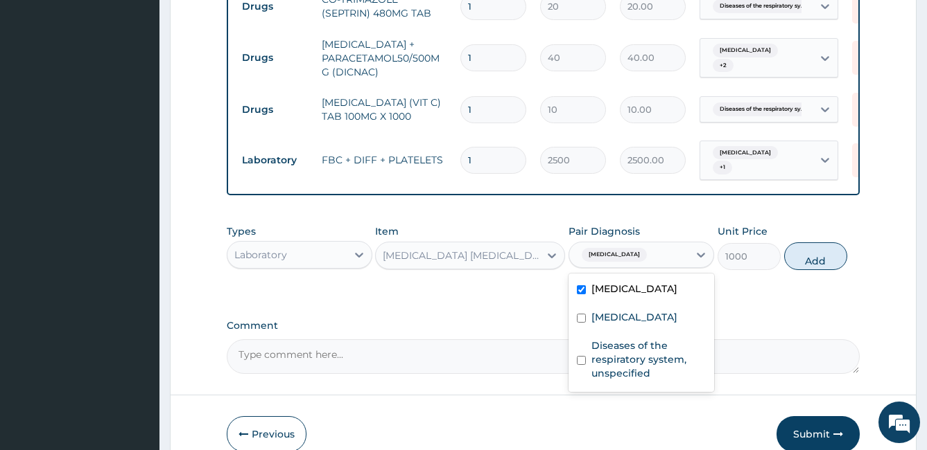
scroll to position [679, 0]
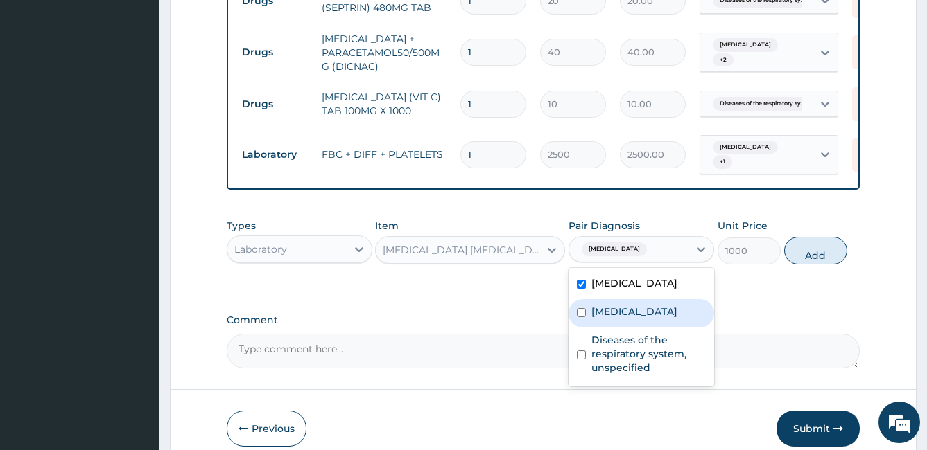
click at [578, 317] on input "checkbox" at bounding box center [581, 312] width 9 height 9
checkbox input "true"
click at [578, 299] on div "Typhoid fever, unspecified" at bounding box center [641, 285] width 146 height 28
checkbox input "false"
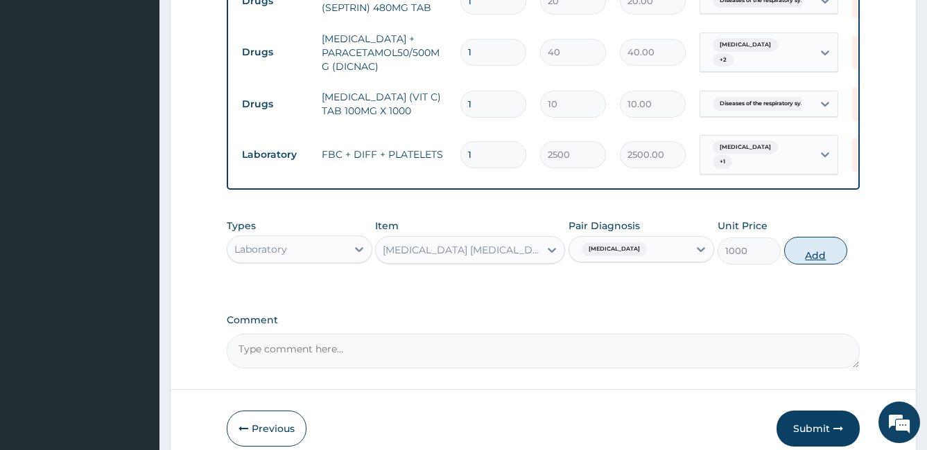
click at [816, 259] on button "Add" at bounding box center [815, 251] width 63 height 28
type input "0"
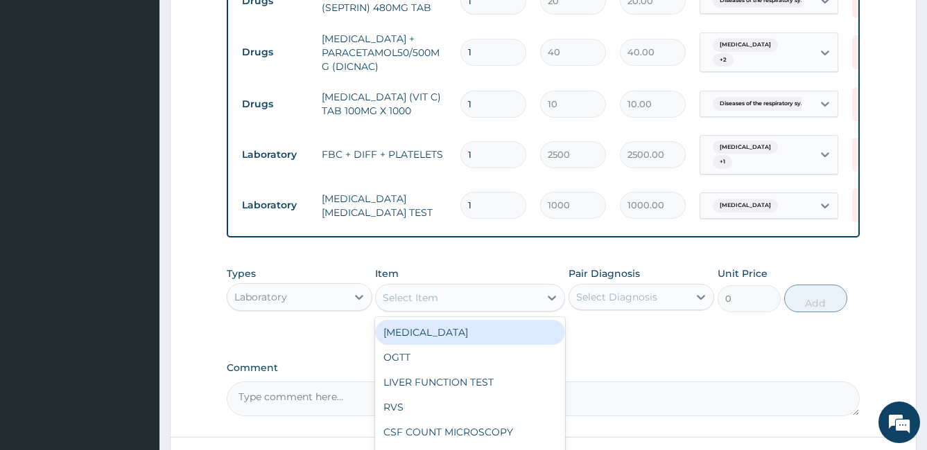
click at [444, 297] on div "Select Item" at bounding box center [458, 298] width 164 height 22
type input "widal"
click at [441, 345] on div "WIDAL" at bounding box center [470, 332] width 190 height 25
type input "1000"
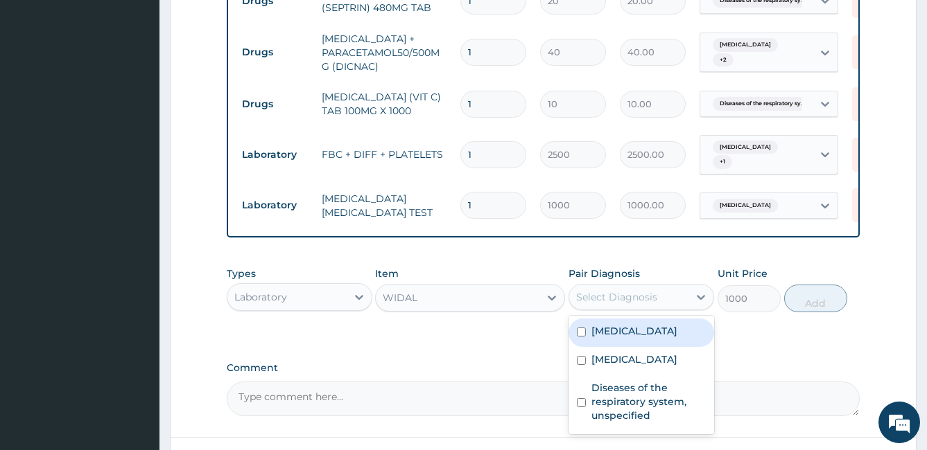
click at [599, 304] on div "Select Diagnosis" at bounding box center [616, 297] width 81 height 14
click at [584, 337] on input "checkbox" at bounding box center [581, 332] width 9 height 9
checkbox input "true"
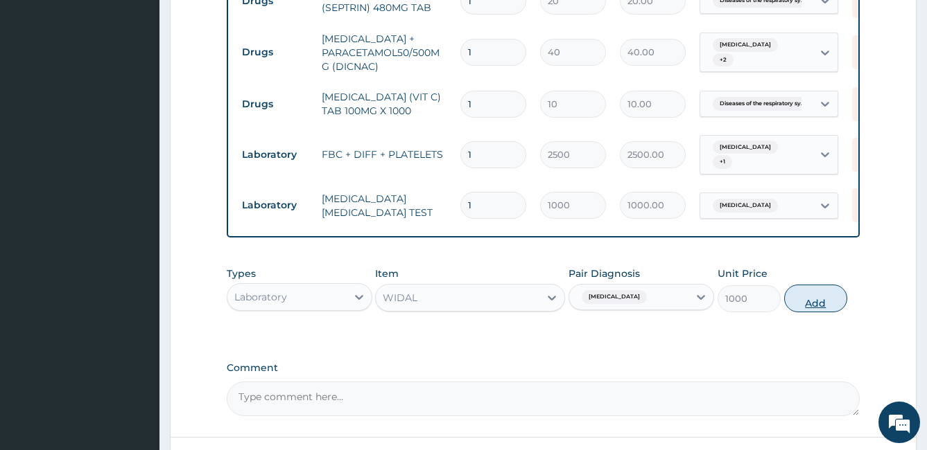
click at [824, 308] on button "Add" at bounding box center [815, 299] width 63 height 28
type input "0"
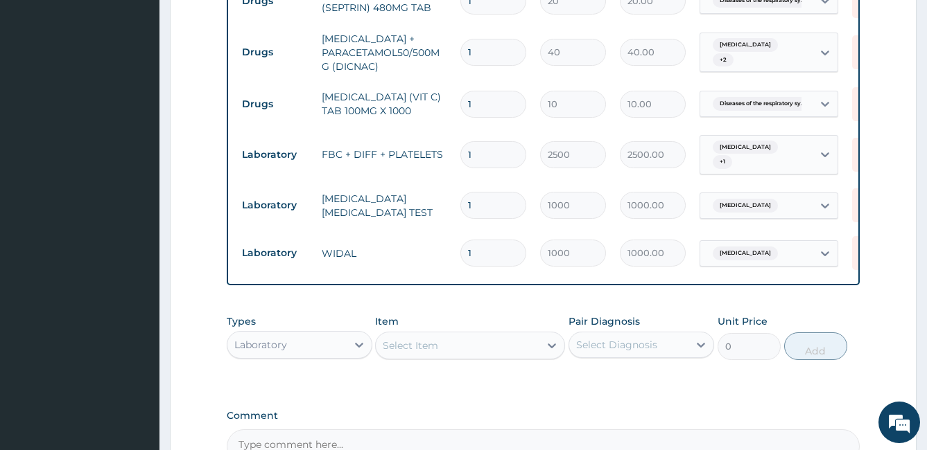
click at [493, 107] on input "1" at bounding box center [493, 104] width 66 height 27
type input "0.00"
type input "5"
type input "50.00"
type input "50"
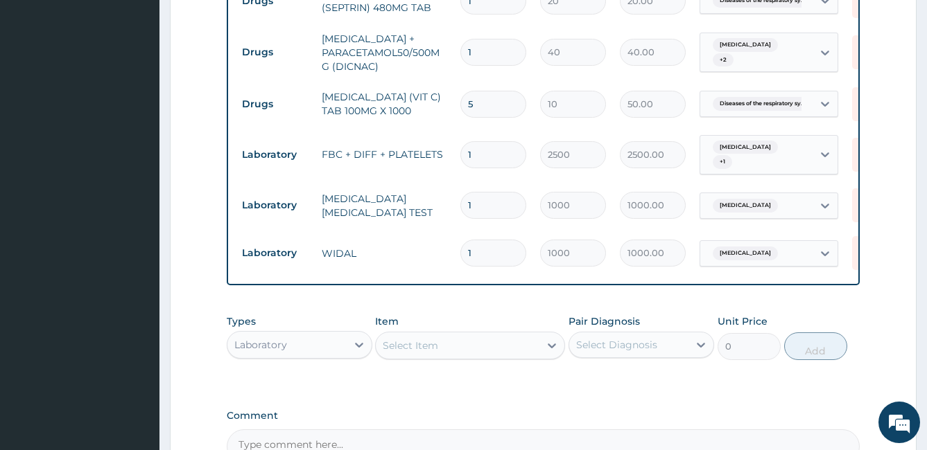
type input "500.00"
type input "50"
click at [482, 64] on input "1" at bounding box center [493, 52] width 66 height 27
type input "0.00"
type input "2"
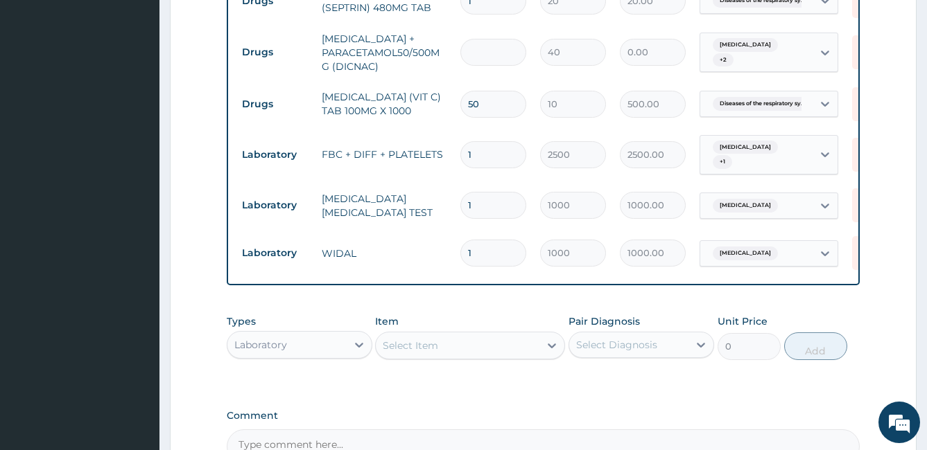
type input "80.00"
type input "20"
type input "800.00"
type input "20"
click at [496, 12] on input "1" at bounding box center [493, 1] width 66 height 27
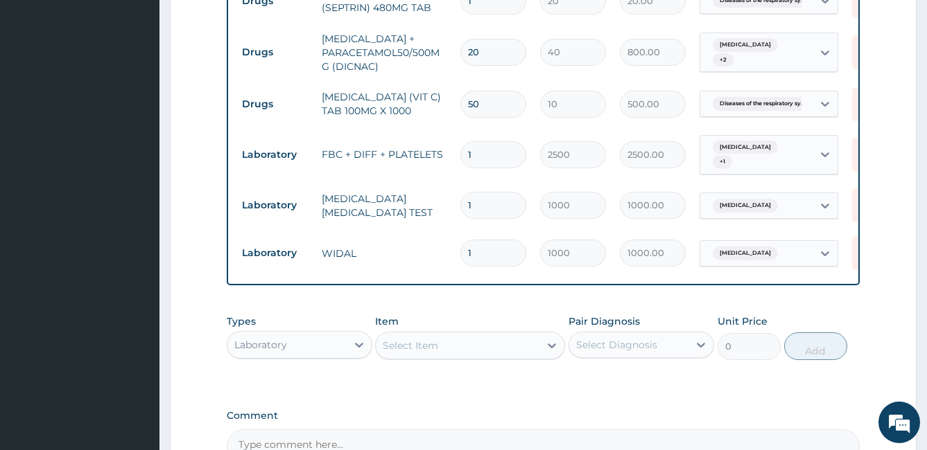
type input "0.00"
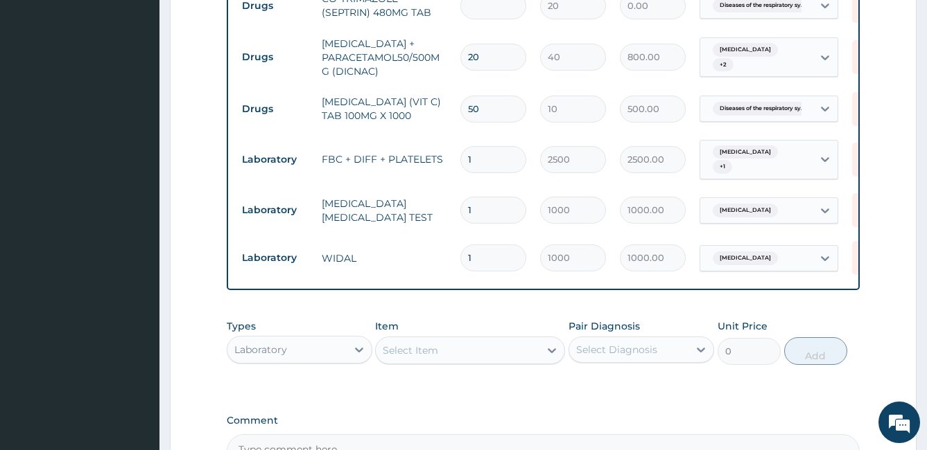
type input "2"
type input "40.00"
type input "20"
type input "400.00"
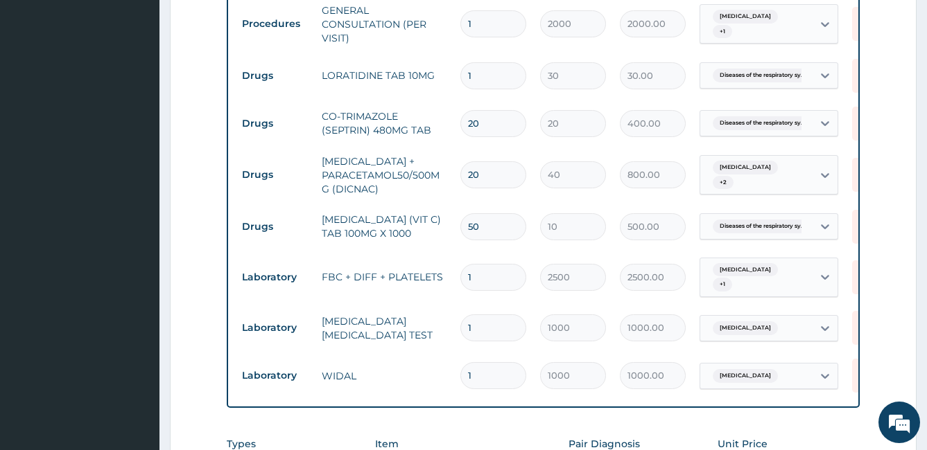
scroll to position [554, 0]
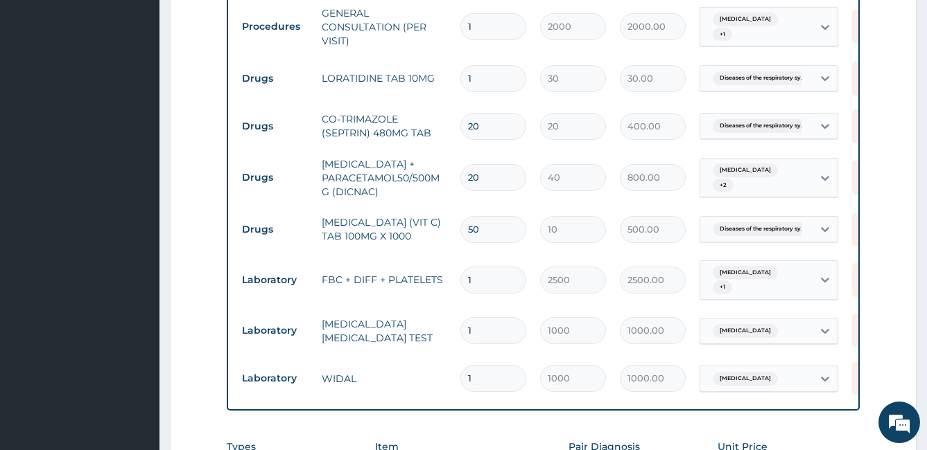
type input "20"
click at [483, 80] on input "1" at bounding box center [493, 78] width 66 height 27
type input "10"
type input "300.00"
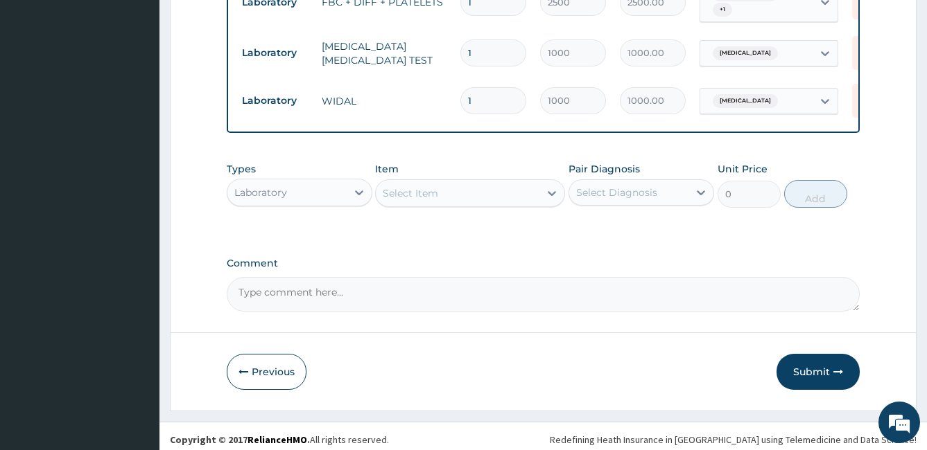
scroll to position [849, 0]
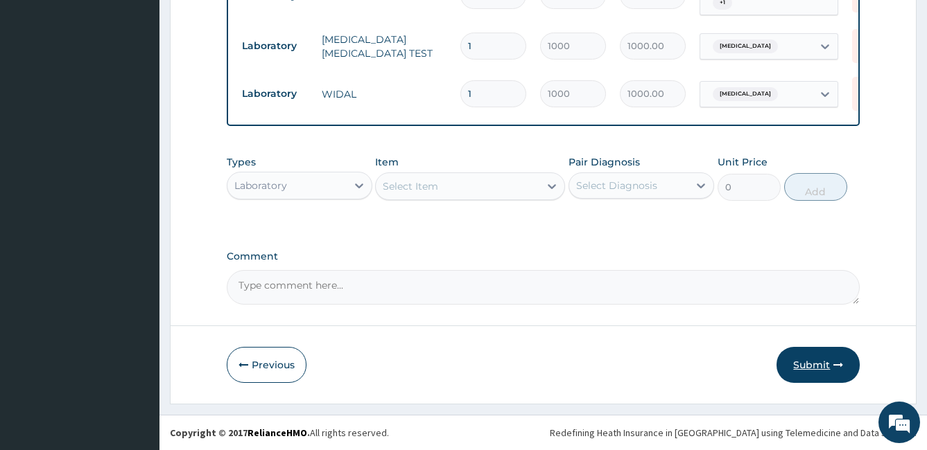
type input "10"
click at [836, 364] on icon "button" at bounding box center [838, 365] width 10 height 10
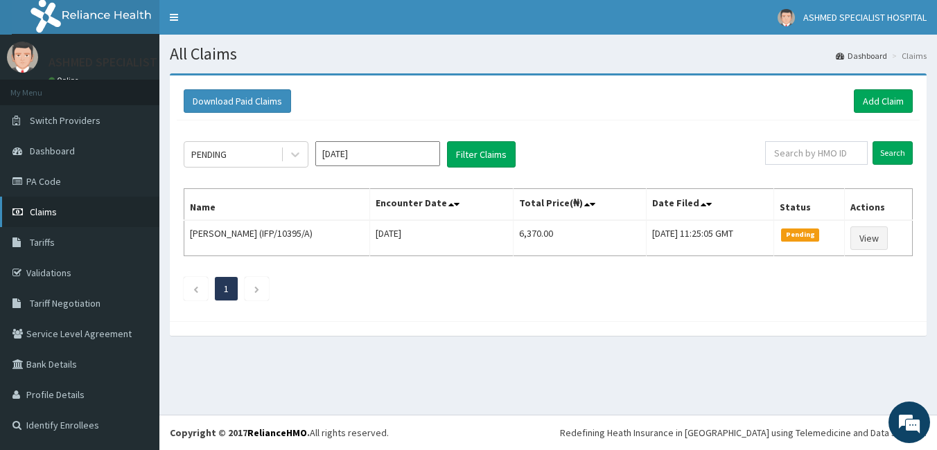
click at [31, 219] on link "Claims" at bounding box center [79, 212] width 159 height 30
click at [294, 150] on icon at bounding box center [295, 155] width 14 height 14
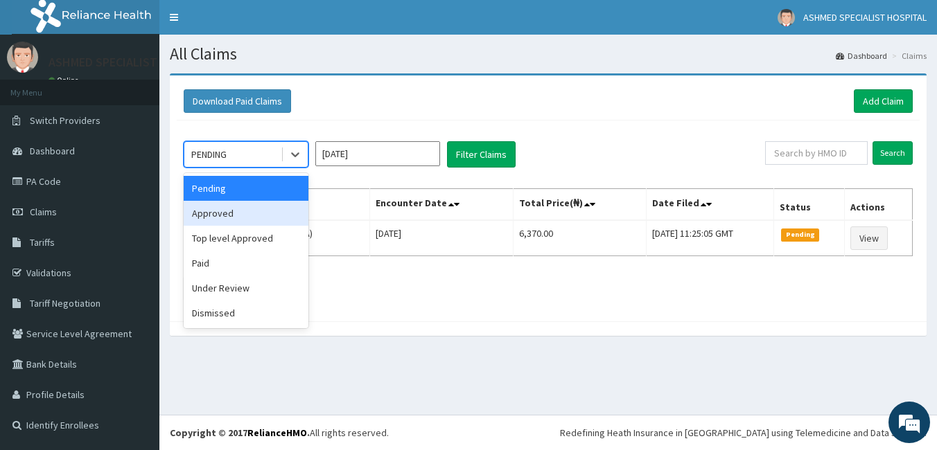
click at [268, 218] on div "Approved" at bounding box center [246, 213] width 125 height 25
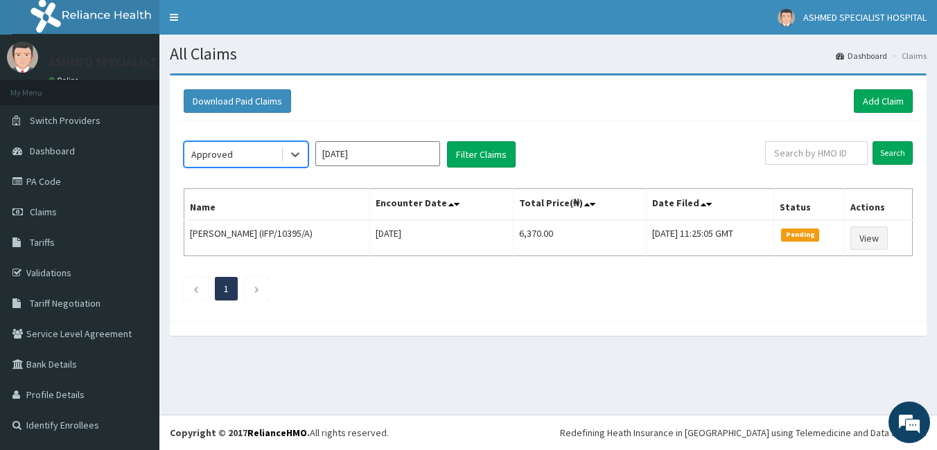
click at [371, 152] on input "[DATE]" at bounding box center [377, 153] width 125 height 25
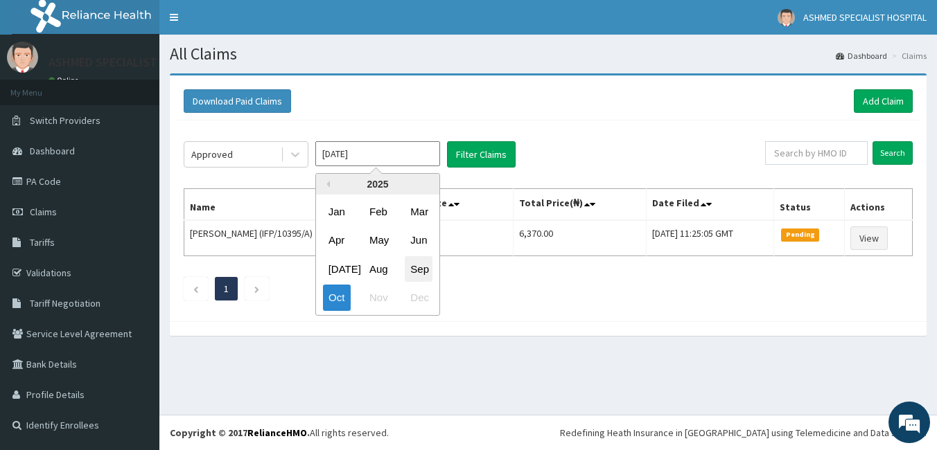
click at [415, 267] on div "Sep" at bounding box center [419, 269] width 28 height 26
type input "[DATE]"
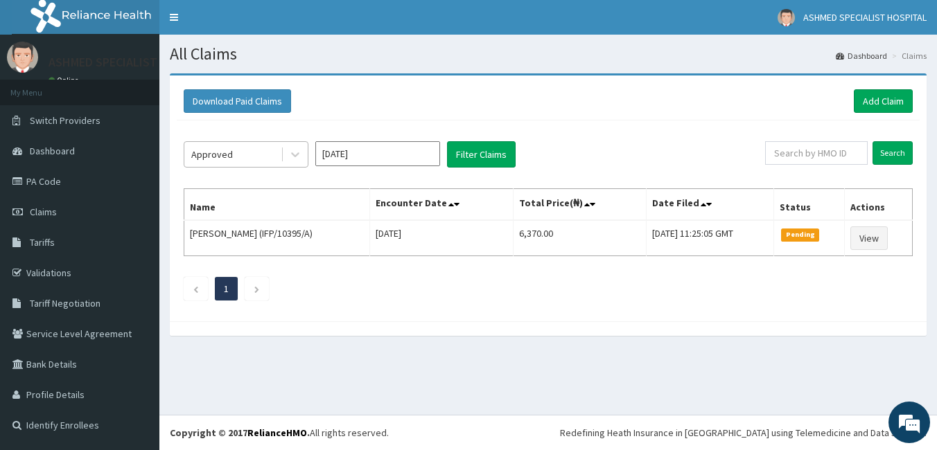
click at [268, 156] on div "Approved" at bounding box center [232, 154] width 96 height 22
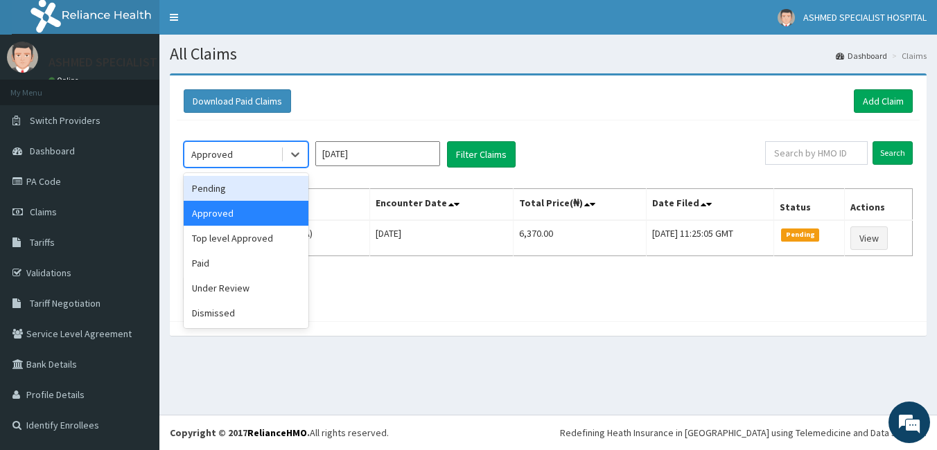
click at [245, 184] on div "Pending" at bounding box center [246, 188] width 125 height 25
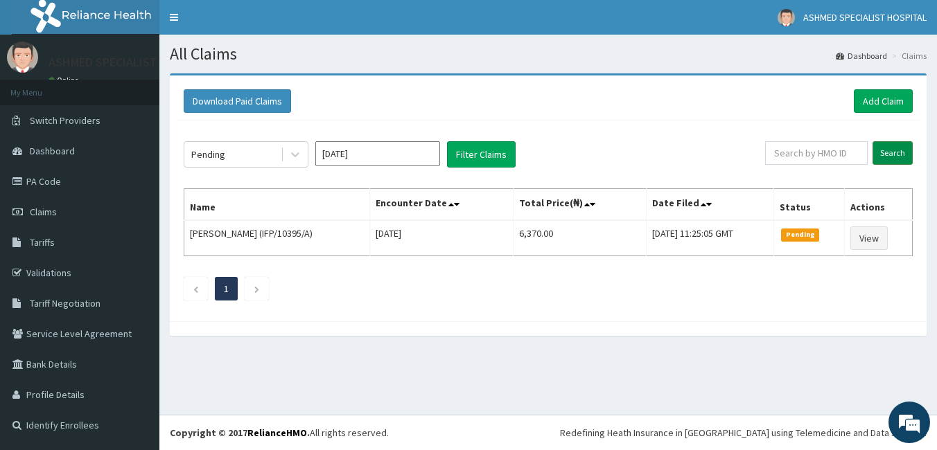
click at [904, 157] on input "Search" at bounding box center [893, 153] width 40 height 24
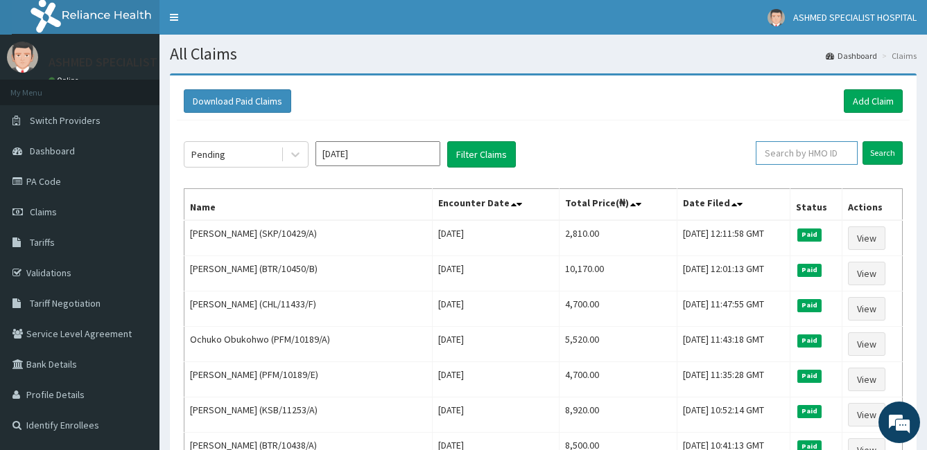
click at [785, 152] on input "text" at bounding box center [806, 153] width 102 height 24
click at [888, 150] on input "Search" at bounding box center [882, 153] width 40 height 24
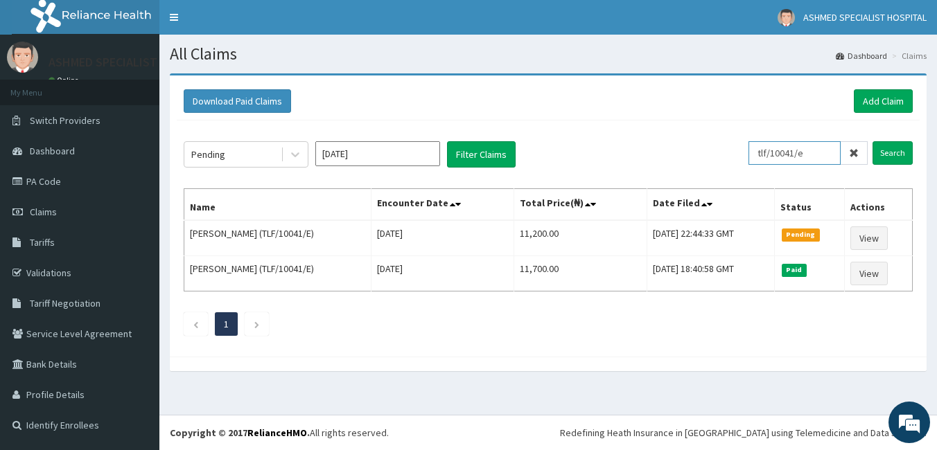
click at [813, 154] on input "tlf/10041/e" at bounding box center [794, 153] width 92 height 24
type input "t"
click at [894, 144] on input "Search" at bounding box center [893, 153] width 40 height 24
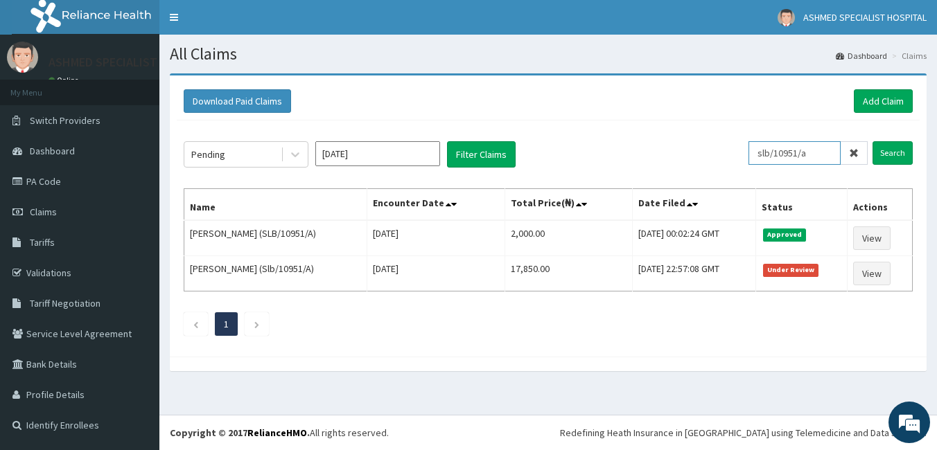
click at [818, 147] on input "slb/10951/a" at bounding box center [794, 153] width 92 height 24
click at [898, 157] on input "Search" at bounding box center [893, 153] width 40 height 24
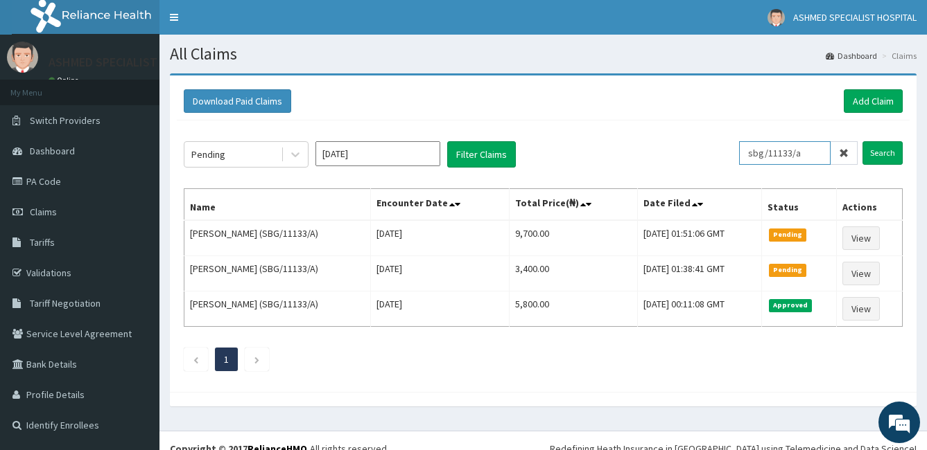
click at [825, 155] on input "sbg/11133/a" at bounding box center [784, 153] width 91 height 24
type input "s"
click at [882, 145] on input "Search" at bounding box center [882, 153] width 40 height 24
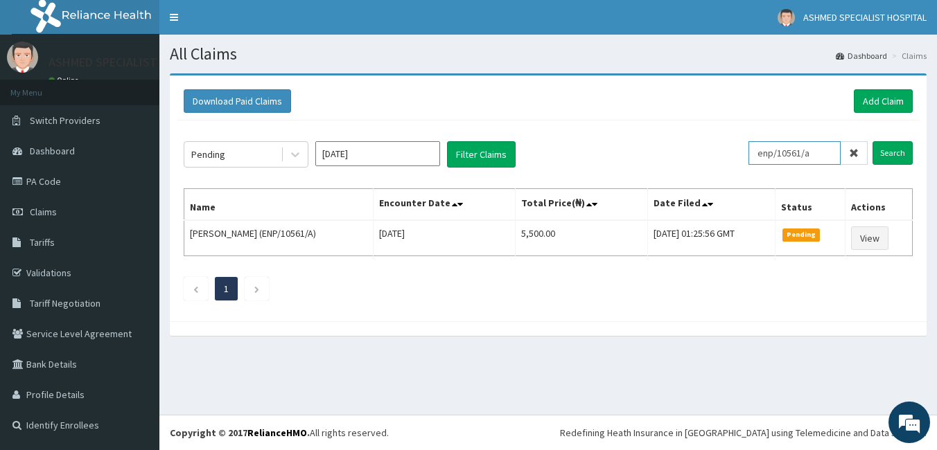
click at [830, 150] on input "enp/10561/a" at bounding box center [794, 153] width 92 height 24
type input "e"
click at [884, 153] on input "Search" at bounding box center [893, 153] width 40 height 24
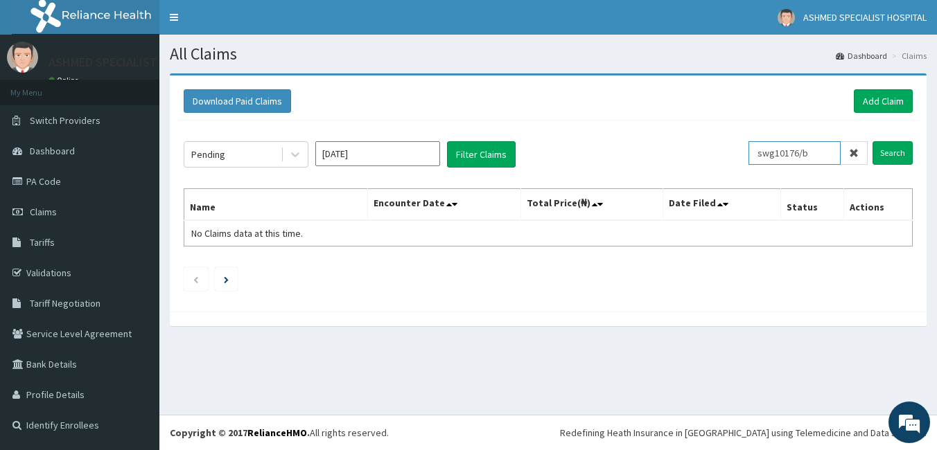
click at [782, 154] on input "swg10176/b" at bounding box center [794, 153] width 92 height 24
click at [888, 148] on input "Search" at bounding box center [893, 153] width 40 height 24
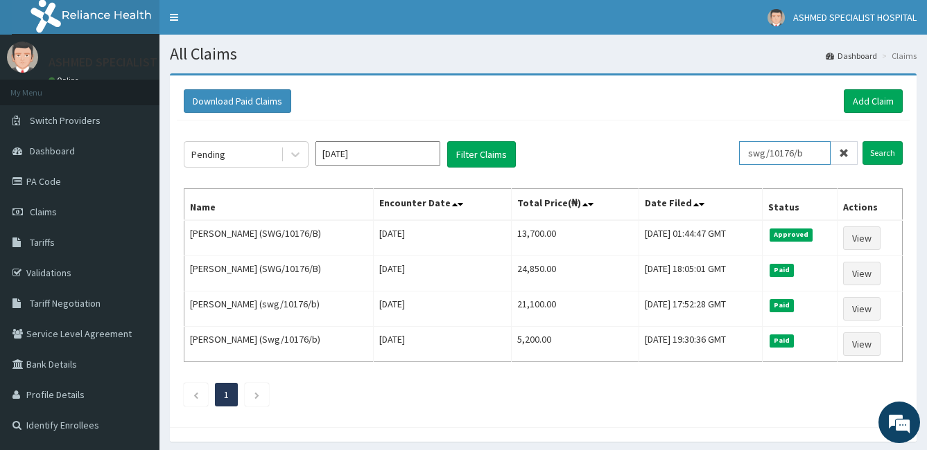
click at [813, 154] on input "swg/10176/b" at bounding box center [784, 153] width 91 height 24
type input "s"
type input "taa/10052/a"
click at [879, 149] on input "Search" at bounding box center [882, 153] width 40 height 24
